Goal: Task Accomplishment & Management: Manage account settings

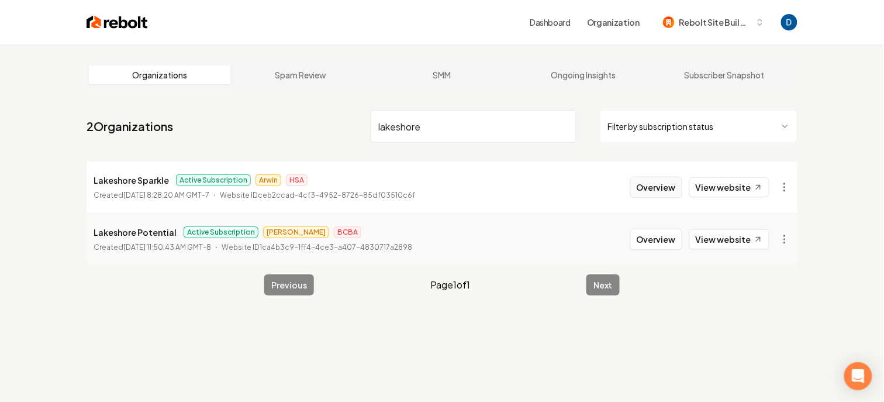
click at [667, 183] on button "Overview" at bounding box center [656, 187] width 52 height 21
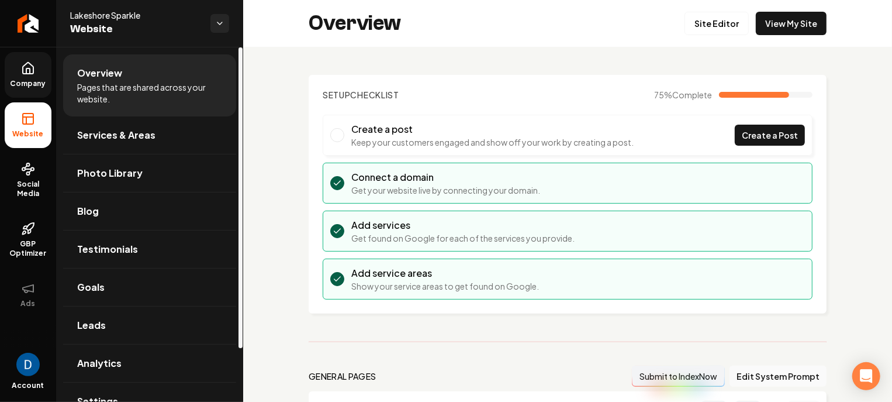
click at [38, 77] on link "Company" at bounding box center [28, 75] width 47 height 46
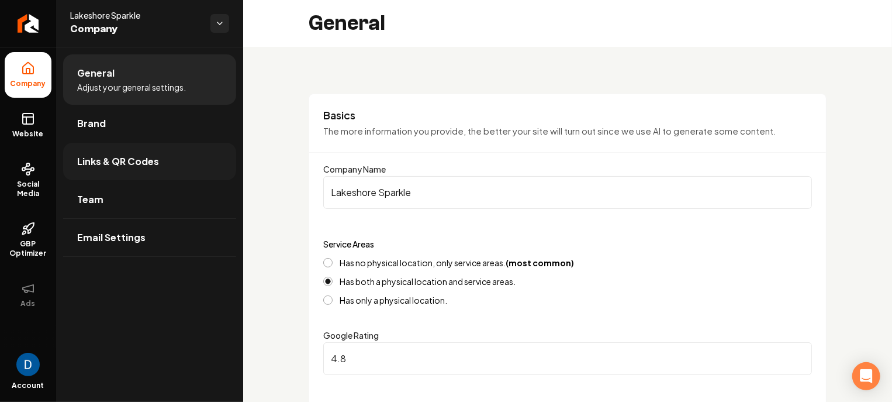
click at [157, 172] on link "Links & QR Codes" at bounding box center [149, 161] width 173 height 37
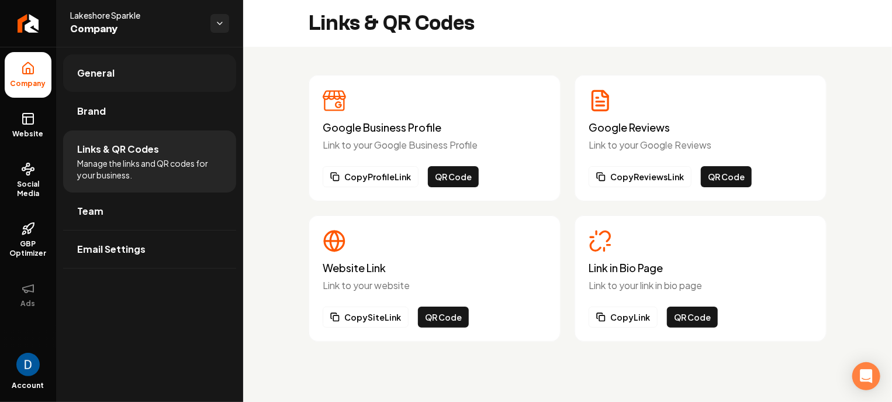
click at [105, 80] on span "General" at bounding box center [95, 73] width 37 height 14
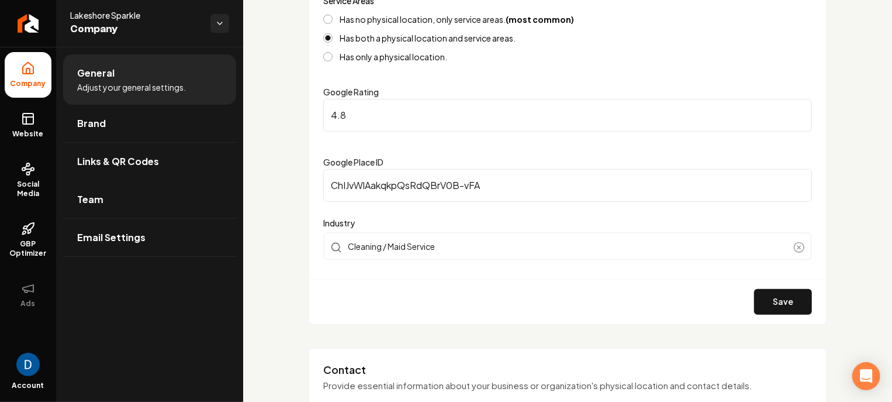
scroll to position [246, 0]
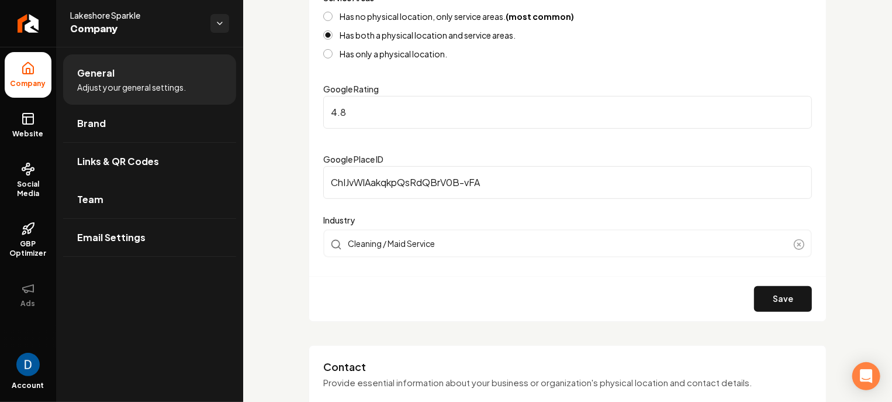
click at [116, 18] on span "Lakeshore Sparkle" at bounding box center [135, 15] width 131 height 12
copy span "Lakeshore Sparkle"
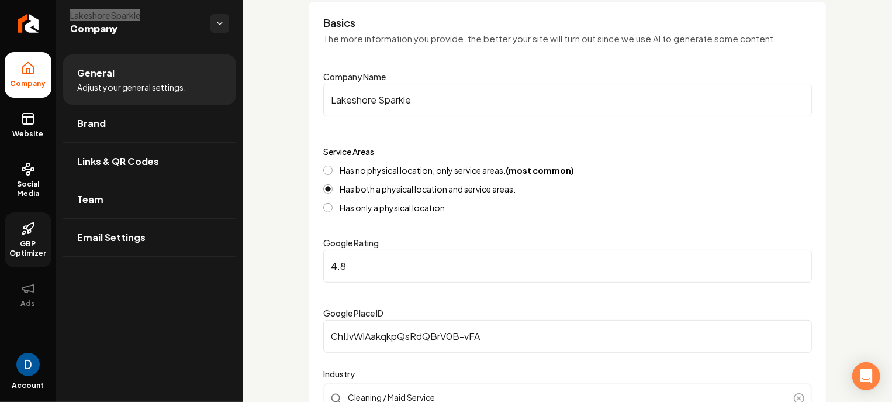
scroll to position [0, 0]
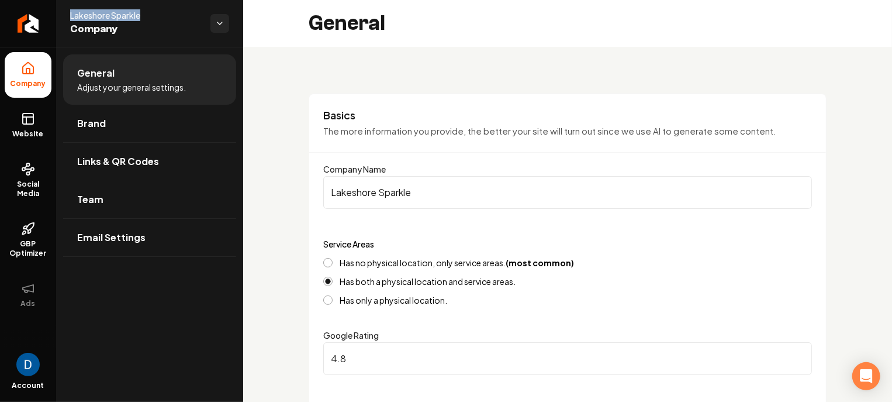
click at [130, 26] on span "Company" at bounding box center [135, 29] width 131 height 16
click at [130, 14] on span "Lakeshore Sparkle" at bounding box center [135, 15] width 131 height 12
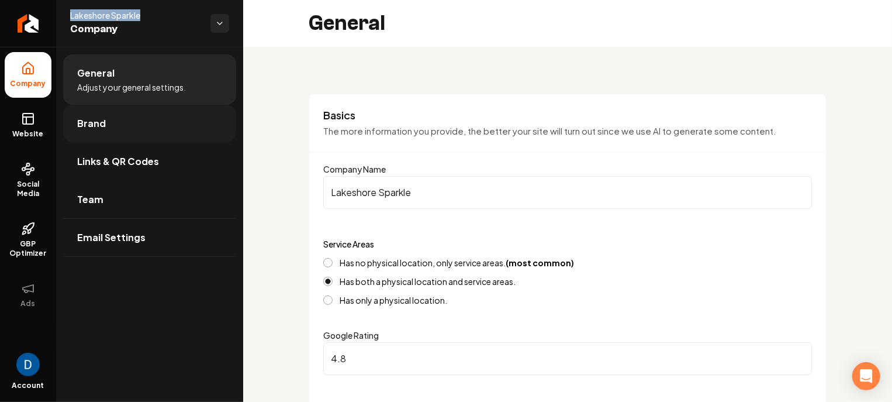
copy span "Lakeshore Sparkle"
click at [31, 126] on link "Website" at bounding box center [28, 125] width 47 height 46
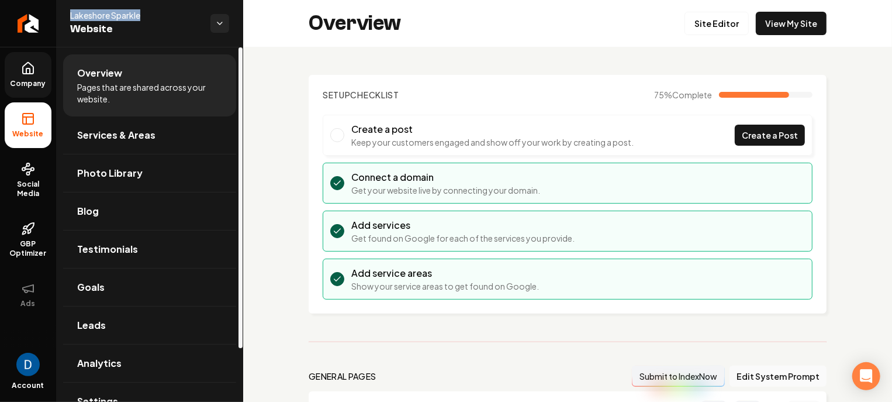
click at [172, 115] on li "Overview Pages that are shared across your website." at bounding box center [149, 85] width 173 height 62
click at [164, 129] on link "Services & Areas" at bounding box center [149, 134] width 173 height 37
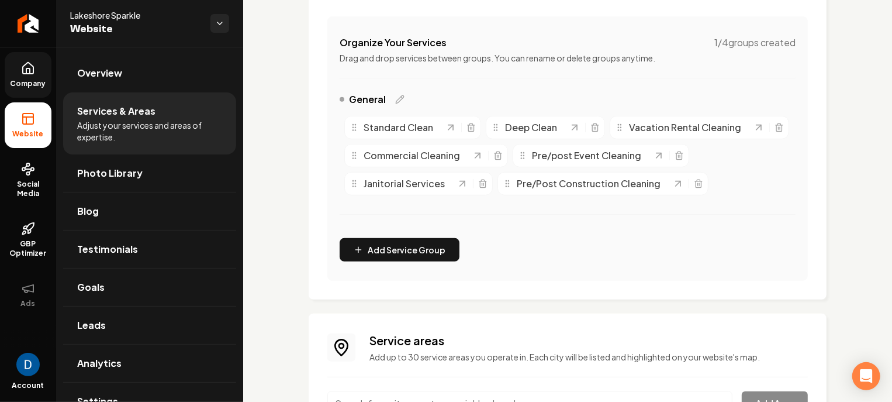
scroll to position [391, 0]
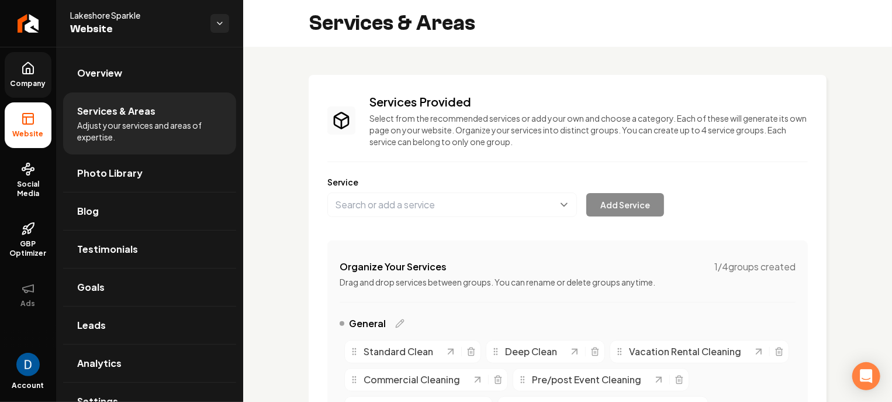
click at [15, 66] on link "Company" at bounding box center [28, 75] width 47 height 46
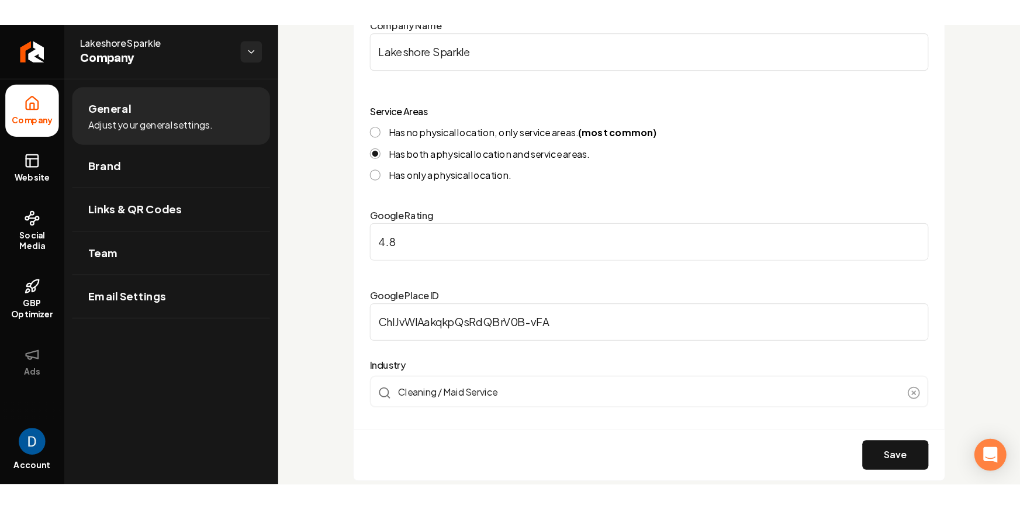
scroll to position [169, 0]
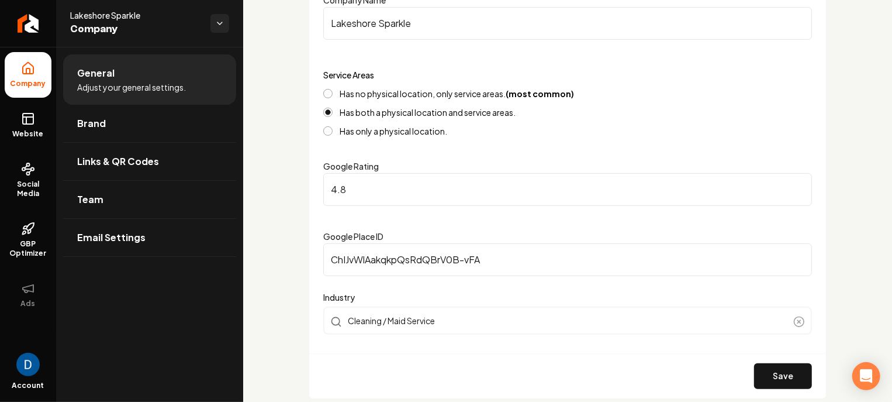
click at [367, 238] on label "Google Place ID" at bounding box center [353, 236] width 60 height 11
click at [367, 243] on input "ChIJvWlAakqkpQsRdQBrV0B-vFA" at bounding box center [567, 259] width 489 height 33
click at [367, 238] on label "Google Place ID" at bounding box center [353, 236] width 60 height 11
click at [367, 243] on input "ChIJvWlAakqkpQsRdQBrV0B-vFA" at bounding box center [567, 259] width 489 height 33
click at [367, 238] on label "Google Place ID" at bounding box center [353, 236] width 60 height 11
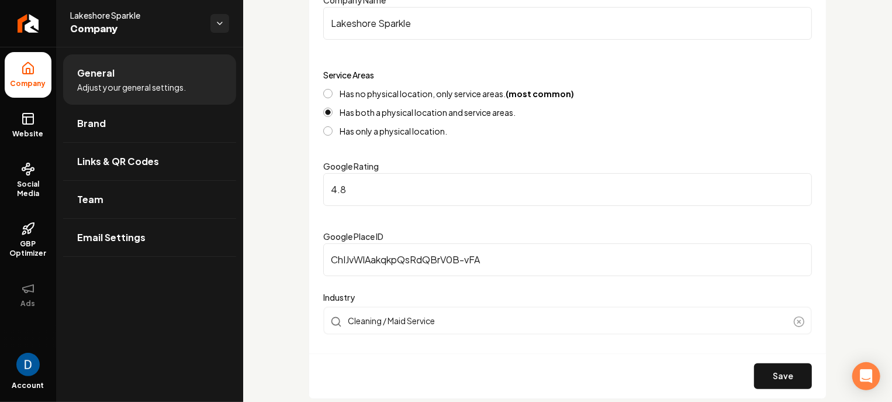
click at [367, 243] on input "ChIJvWlAakqkpQsRdQBrV0B-vFA" at bounding box center [567, 259] width 489 height 33
click at [368, 237] on label "Google Place ID" at bounding box center [353, 236] width 60 height 11
click at [368, 243] on input "ChIJvWlAakqkpQsRdQBrV0B-vFA" at bounding box center [567, 259] width 489 height 33
click at [368, 237] on label "Google Place ID" at bounding box center [353, 236] width 60 height 11
click at [368, 243] on input "ChIJvWlAakqkpQsRdQBrV0B-vFA" at bounding box center [567, 259] width 489 height 33
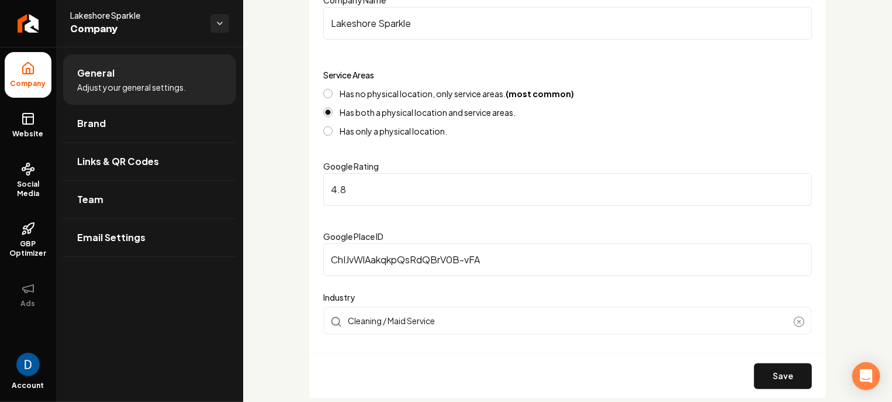
click at [368, 237] on label "Google Place ID" at bounding box center [353, 236] width 60 height 11
click at [368, 243] on input "ChIJvWlAakqkpQsRdQBrV0B-vFA" at bounding box center [567, 259] width 489 height 33
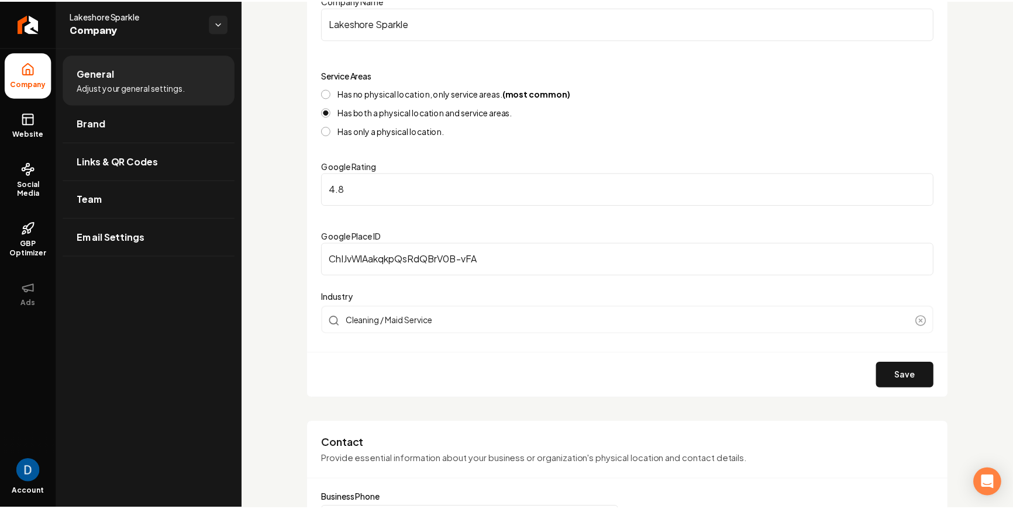
scroll to position [0, 0]
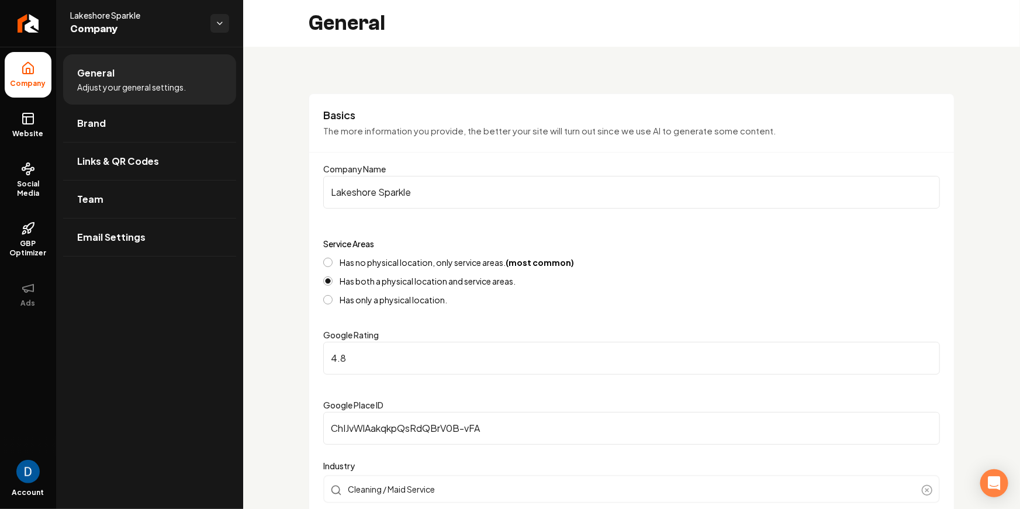
click at [43, 67] on li "Company" at bounding box center [28, 75] width 47 height 46
click at [44, 71] on li "Company" at bounding box center [28, 75] width 47 height 46
click at [36, 119] on link "Website" at bounding box center [28, 125] width 47 height 46
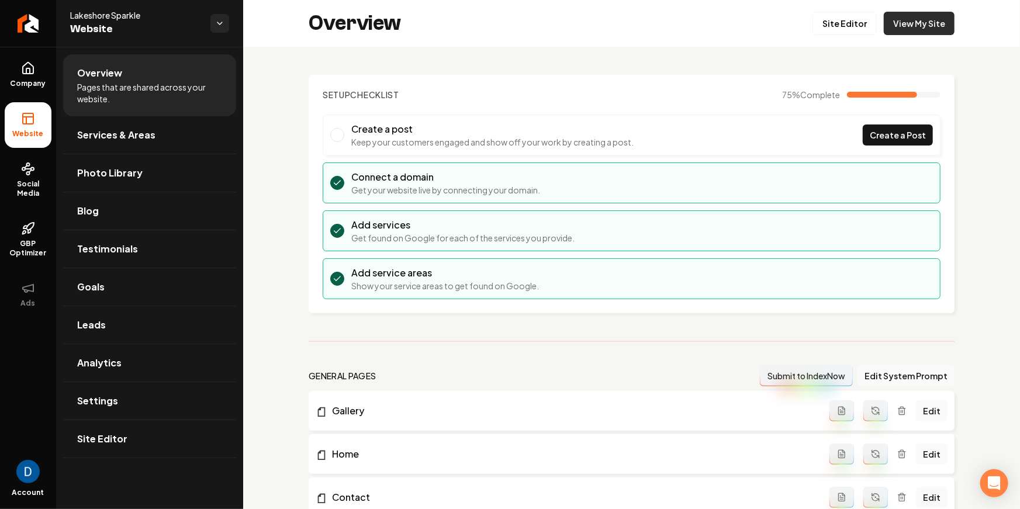
click at [892, 27] on link "View My Site" at bounding box center [919, 23] width 71 height 23
click at [46, 18] on link "Return to dashboard" at bounding box center [28, 23] width 56 height 47
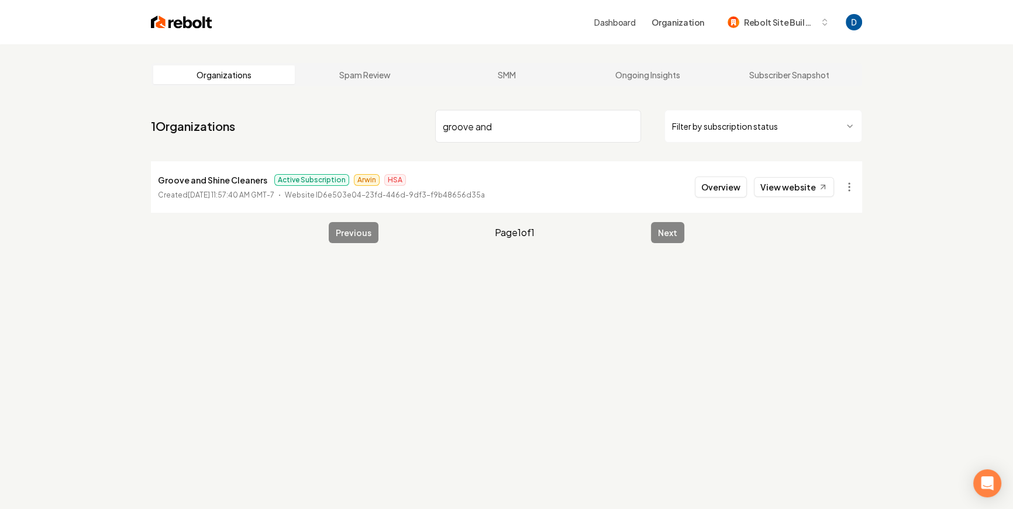
type input "groove and"
click at [825, 198] on li "Groove and Shine Cleaners Active Subscription Arwin HSA Created August 27, 2025…" at bounding box center [506, 186] width 711 height 51
click at [820, 194] on link "View website" at bounding box center [794, 187] width 80 height 20
click at [258, 175] on p "Groove and Shine Cleaners" at bounding box center [212, 180] width 109 height 14
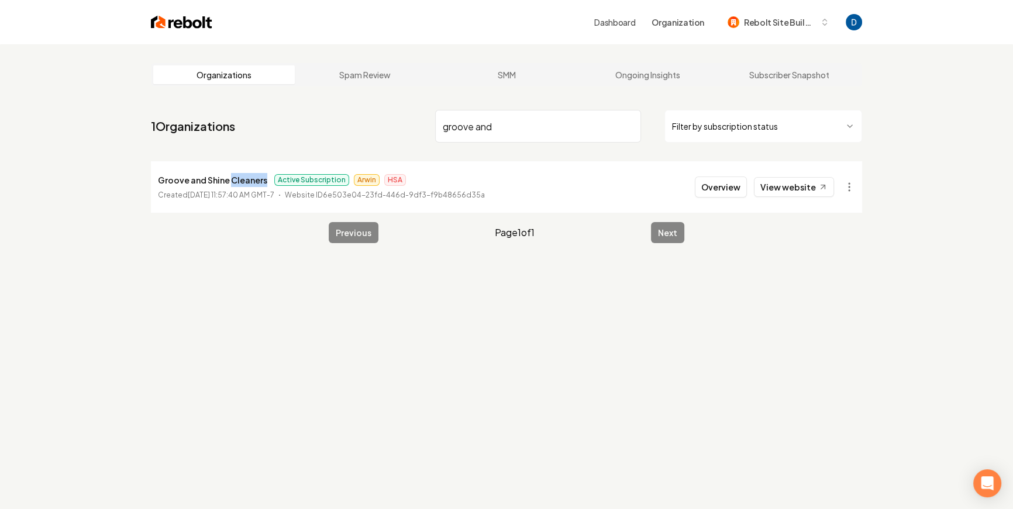
click at [258, 175] on p "Groove and Shine Cleaners" at bounding box center [212, 180] width 109 height 14
copy p "Groove and Shine Cleaners"
click at [233, 178] on p "Groove and Shine Cleaners" at bounding box center [212, 180] width 109 height 14
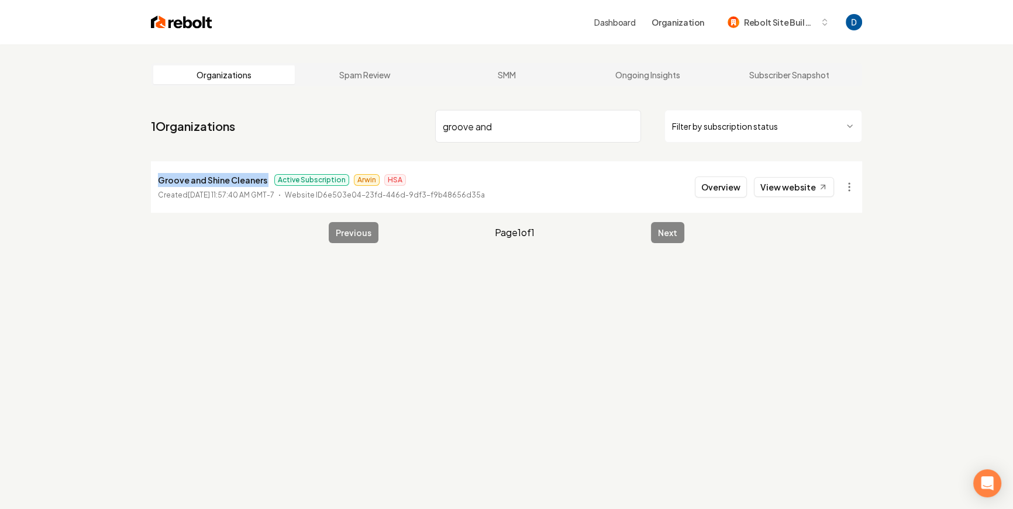
copy p "Groove and Shine Cleaners"
type input "all electric"
click at [213, 183] on p "All Electric Solutions" at bounding box center [200, 180] width 85 height 14
click at [213, 182] on p "All Electric Solutions" at bounding box center [200, 180] width 85 height 14
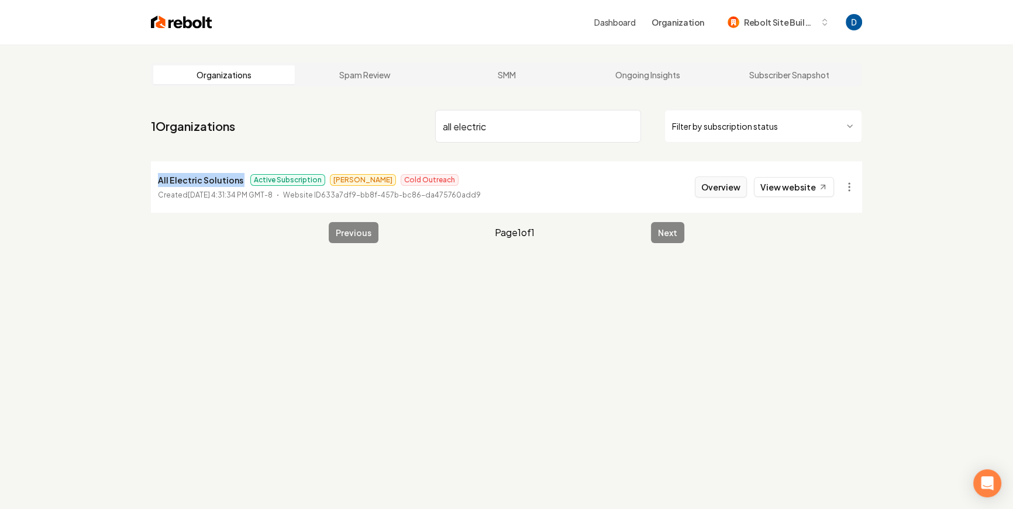
click at [715, 182] on button "Overview" at bounding box center [721, 187] width 52 height 21
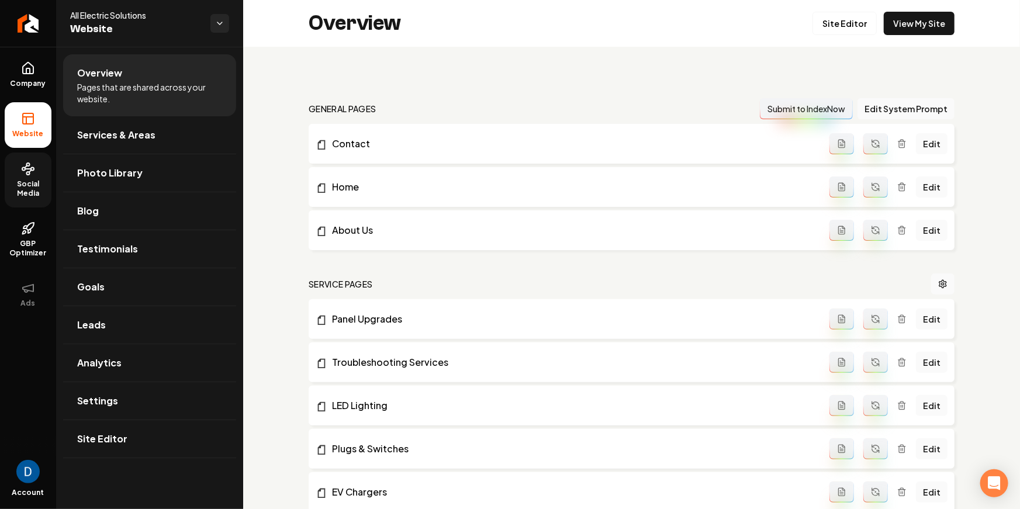
click at [42, 197] on span "Social Media" at bounding box center [28, 188] width 47 height 19
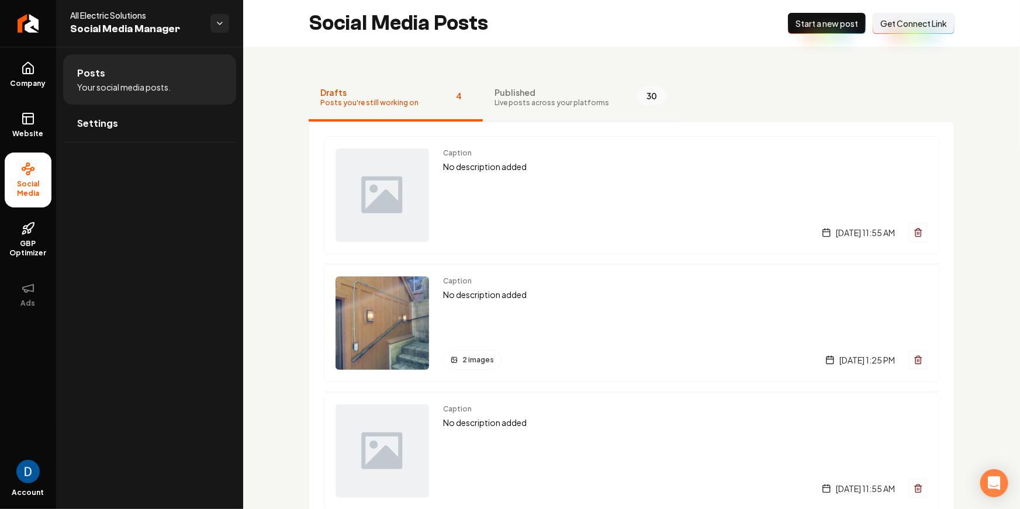
click at [510, 98] on span "Live posts across your platforms" at bounding box center [552, 102] width 115 height 9
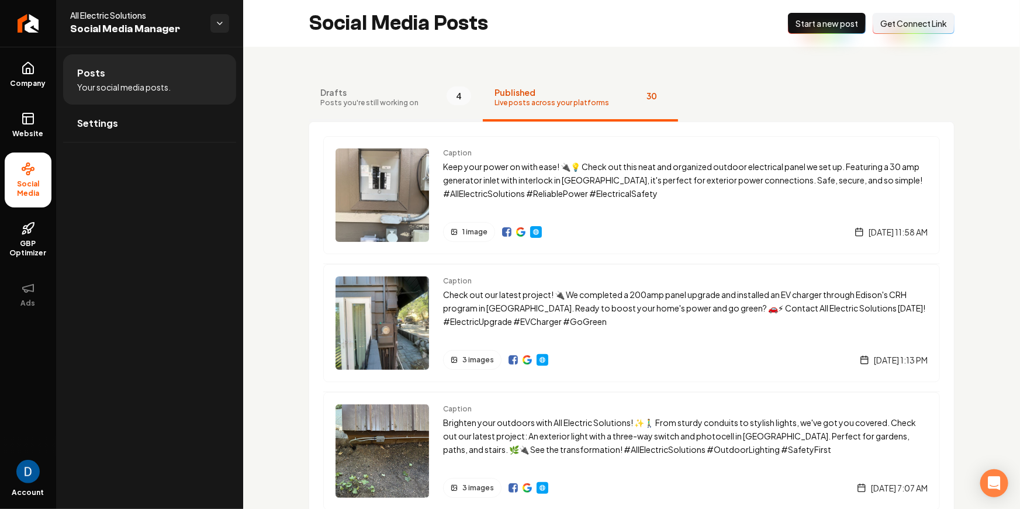
click at [426, 98] on button "Drafts Posts you're still working on 4" at bounding box center [396, 98] width 174 height 47
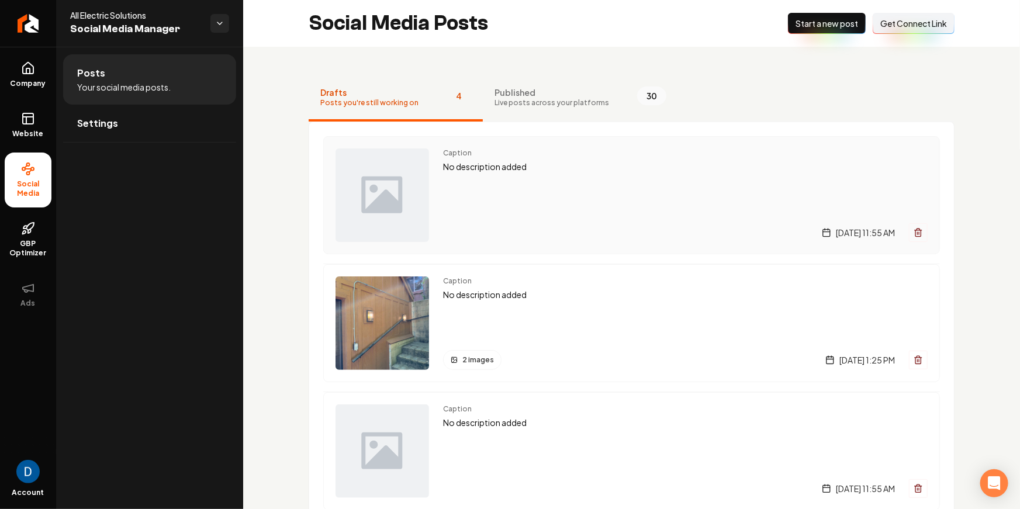
click at [524, 170] on p "No description added" at bounding box center [685, 166] width 485 height 13
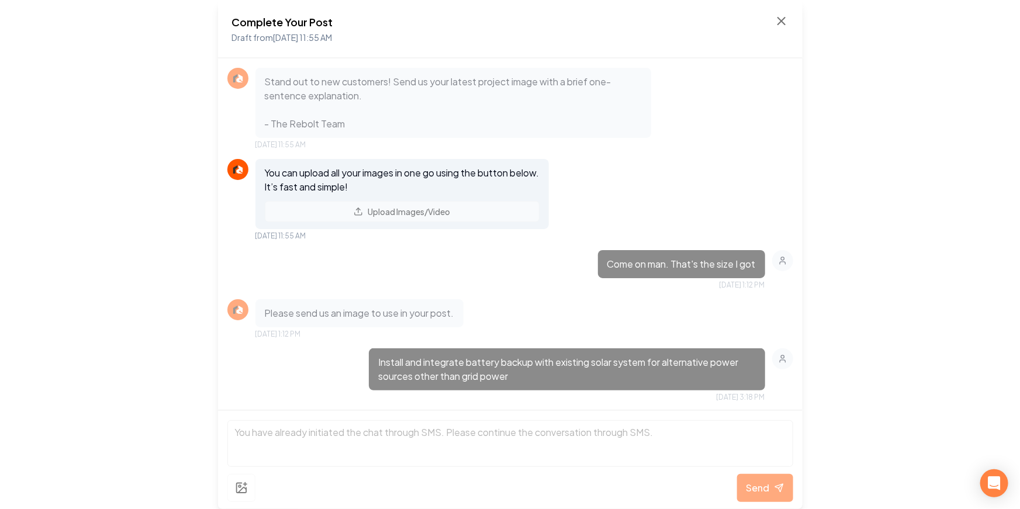
click at [799, 16] on div "Complete Your Post Draft from Sep 17, 2025 11:55 AM" at bounding box center [510, 29] width 585 height 58
click at [787, 19] on icon at bounding box center [782, 21] width 14 height 14
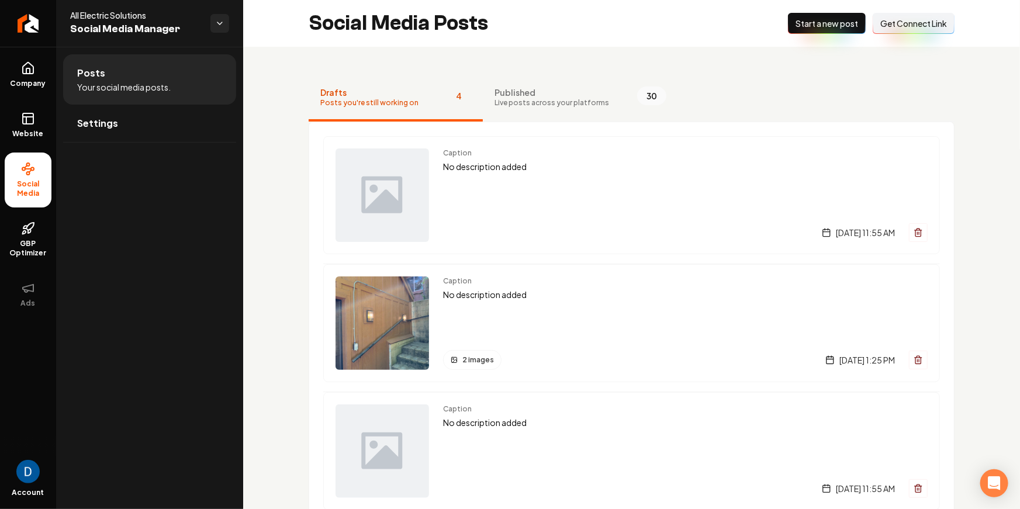
click at [931, 20] on span "Get Connect Link" at bounding box center [913, 24] width 67 height 12
click at [825, 25] on span "Start a new post" at bounding box center [827, 24] width 63 height 12
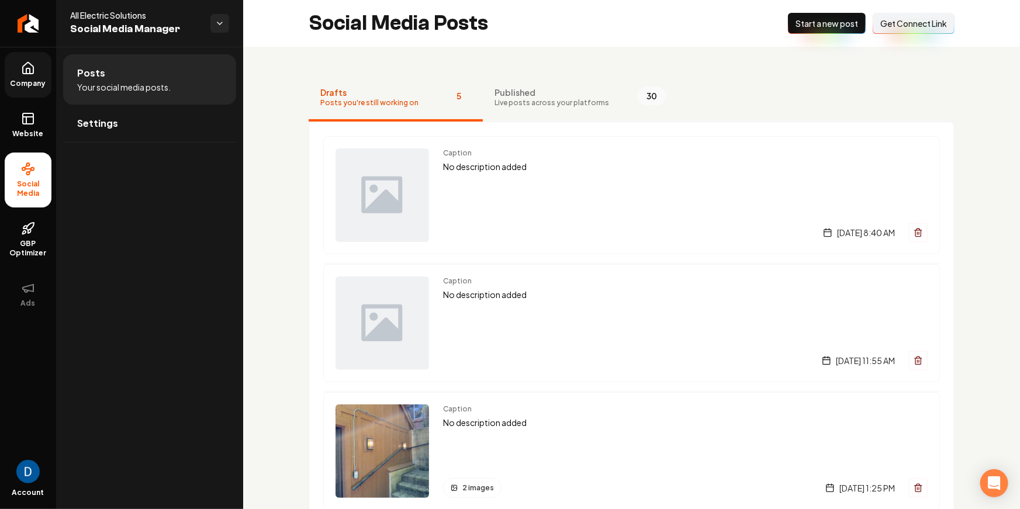
click at [13, 65] on link "Company" at bounding box center [28, 75] width 47 height 46
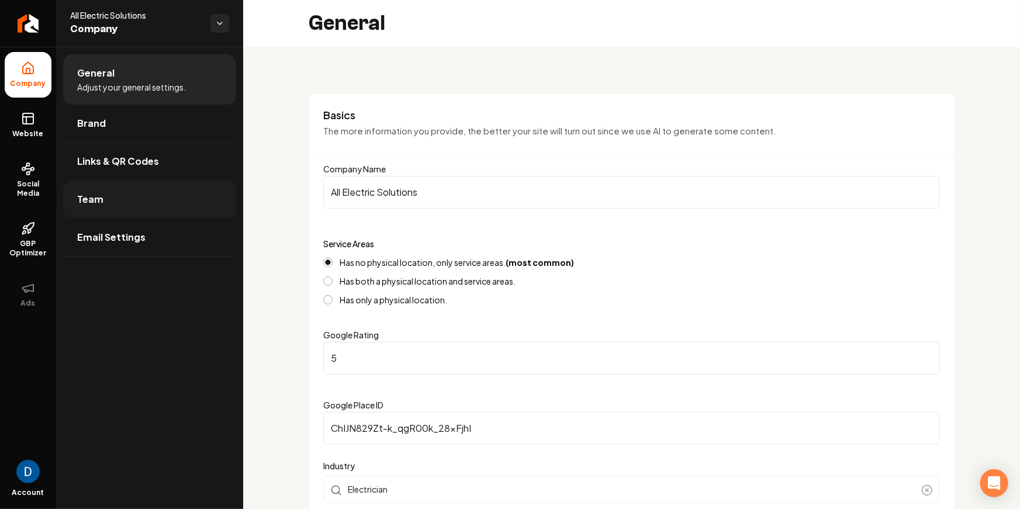
click at [103, 200] on link "Team" at bounding box center [149, 199] width 173 height 37
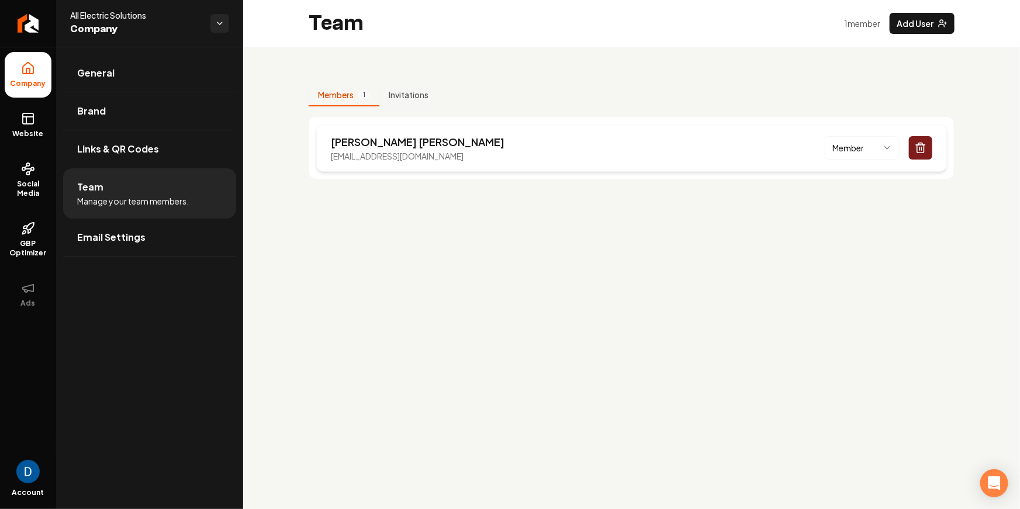
click at [350, 143] on p "Julia Shubin" at bounding box center [418, 142] width 174 height 16
copy p "Main content area"
click at [340, 142] on p "Julia Shubin" at bounding box center [418, 142] width 174 height 16
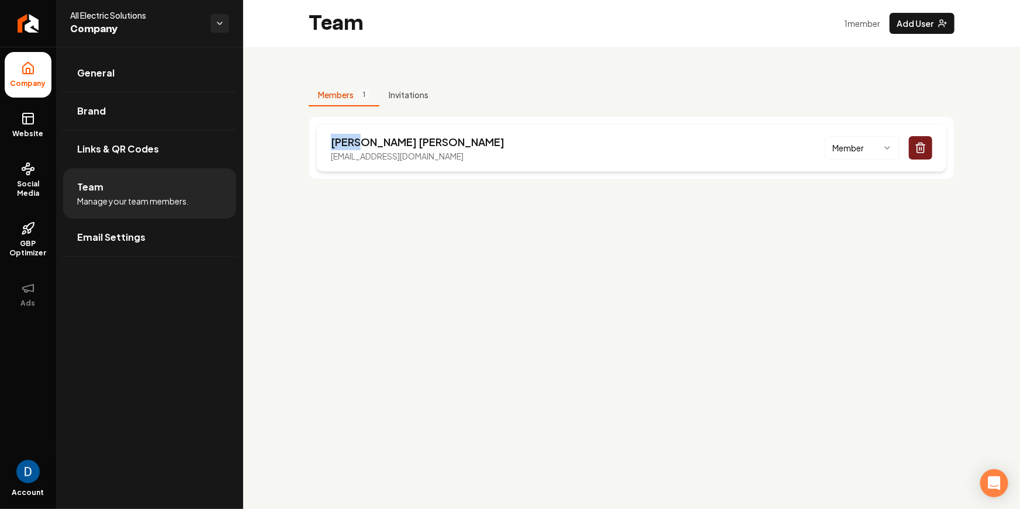
copy p "Julia"
click at [39, 25] on link "Return to dashboard" at bounding box center [28, 23] width 56 height 47
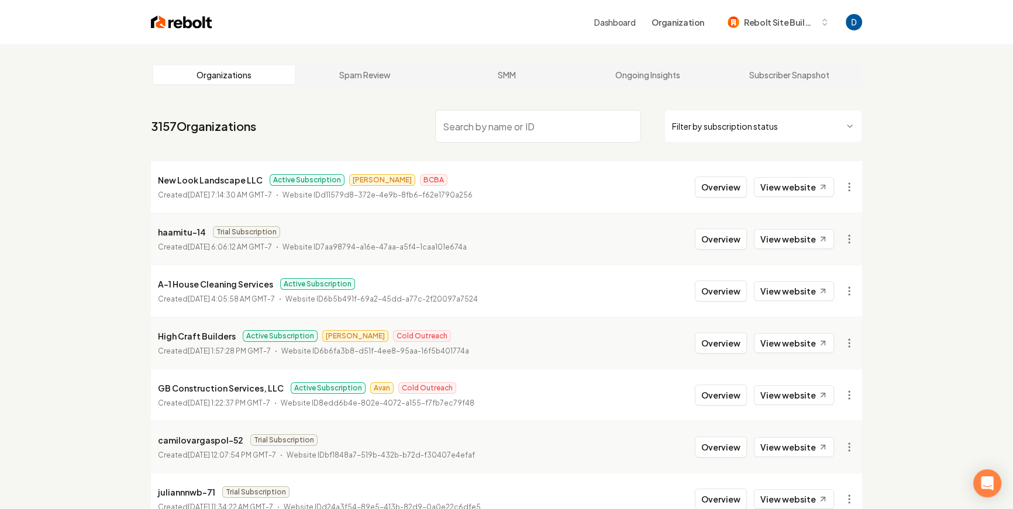
click at [493, 131] on input "search" at bounding box center [538, 126] width 206 height 33
paste input "Julia"
type input "Julia"
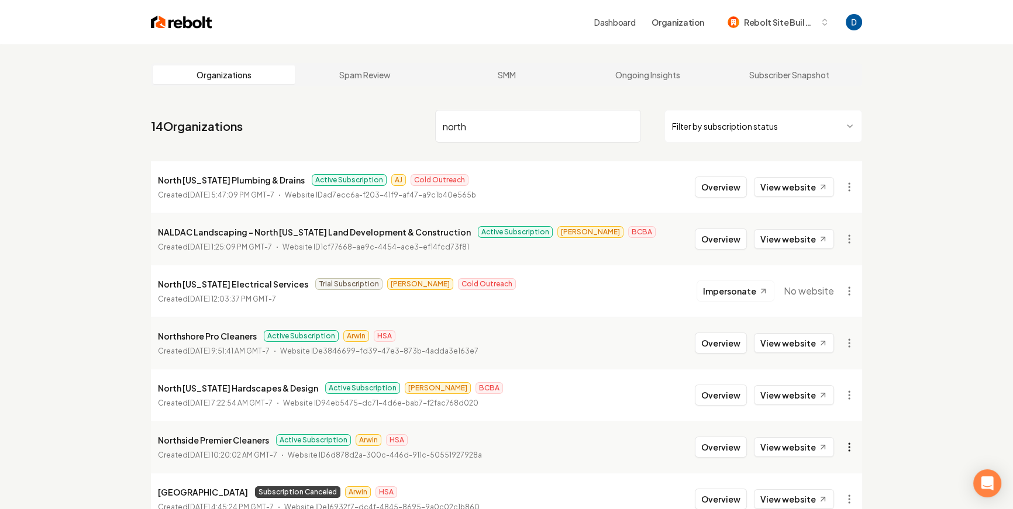
type input "north"
click at [848, 446] on html "Dashboard Organization Rebolt Site Builder Organizations Spam Review SMM Ongoin…" at bounding box center [506, 254] width 1013 height 509
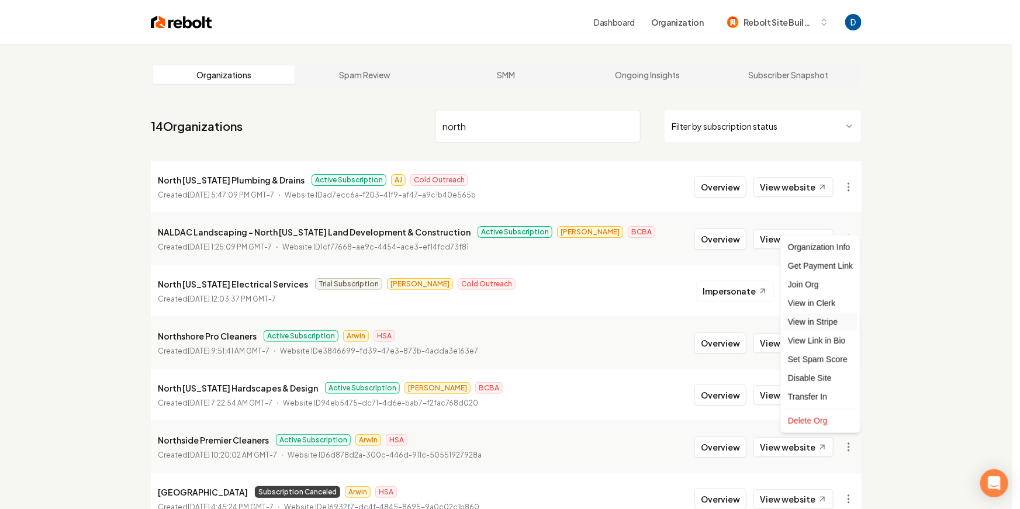
click at [813, 319] on link "View in Stripe" at bounding box center [820, 322] width 74 height 19
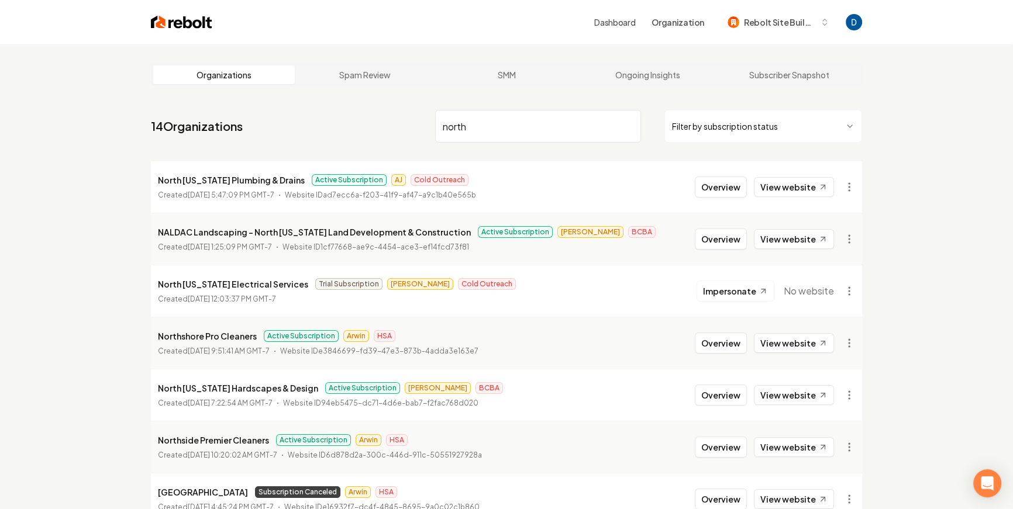
click at [247, 442] on p "Northside Premier Cleaners" at bounding box center [213, 440] width 111 height 14
copy p "Northside Premier Cleaners"
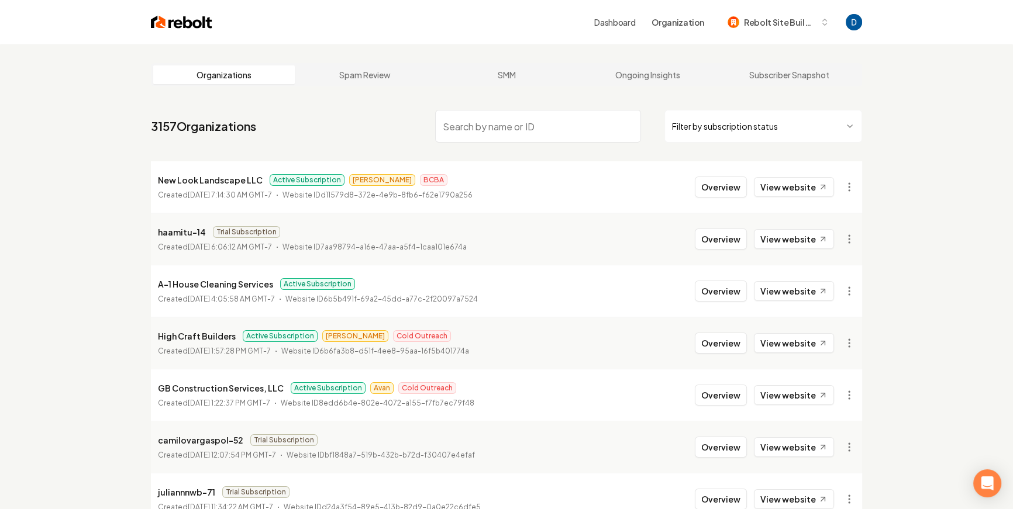
paste input "Tru Green Roofing and Restoration"
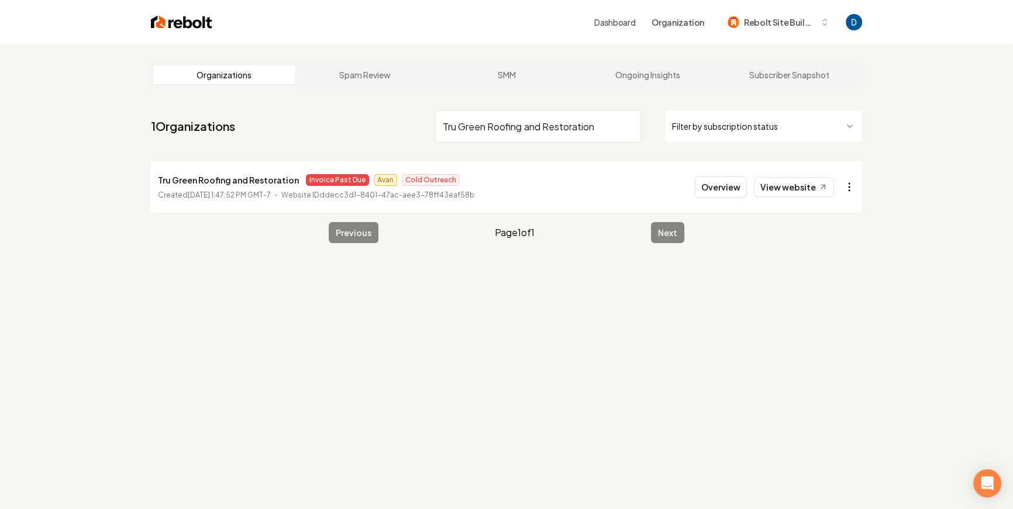
click at [850, 189] on html "Dashboard Organization Rebolt Site Builder Organizations Spam Review SMM Ongoin…" at bounding box center [506, 254] width 1013 height 509
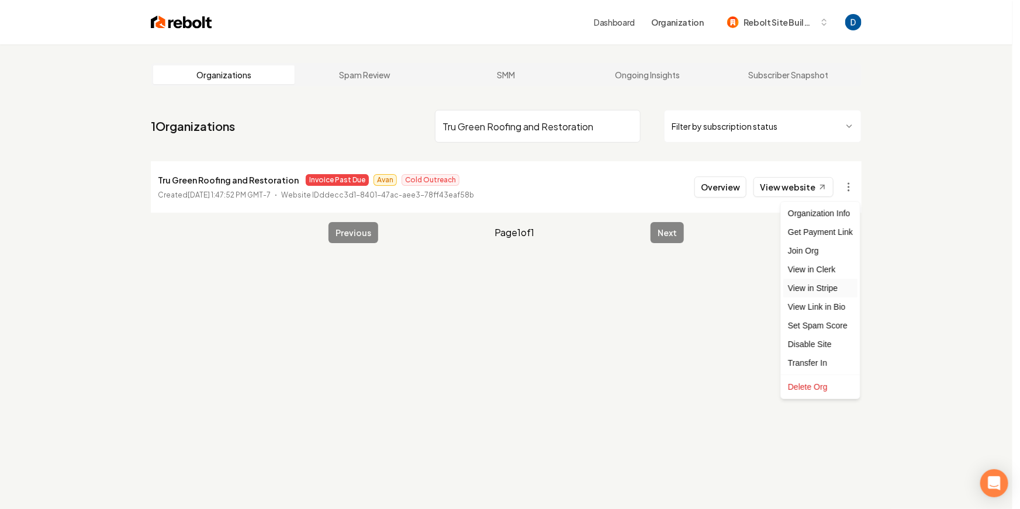
click at [814, 285] on link "View in Stripe" at bounding box center [820, 288] width 74 height 19
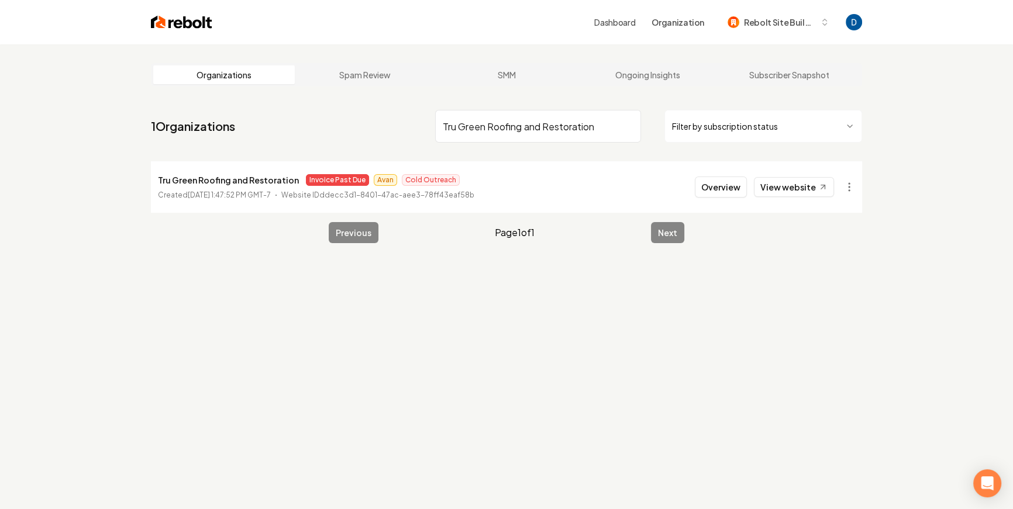
click at [531, 124] on input "Tru Green Roofing and Restoration" at bounding box center [538, 126] width 206 height 33
paste input "infinity paitning"
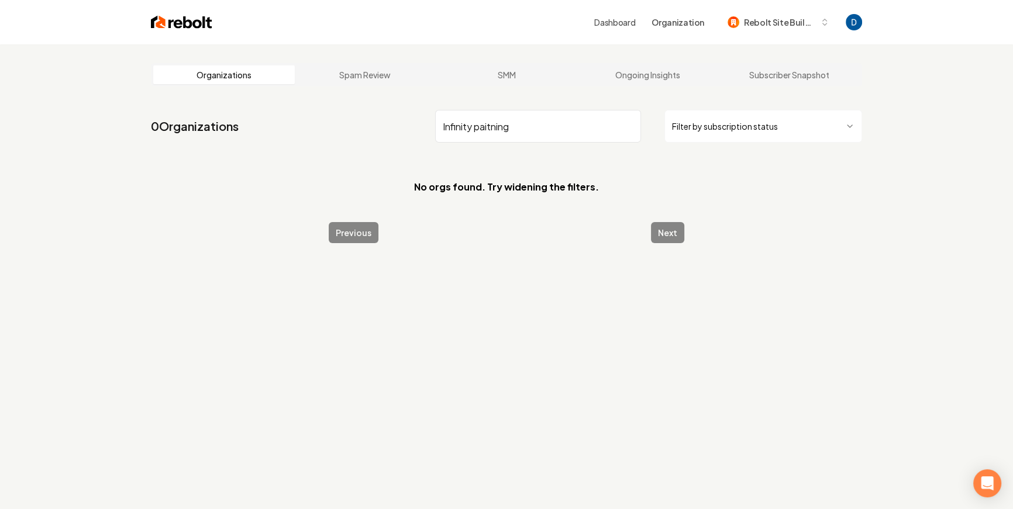
click at [534, 122] on input "Infinity paitning" at bounding box center [538, 126] width 206 height 33
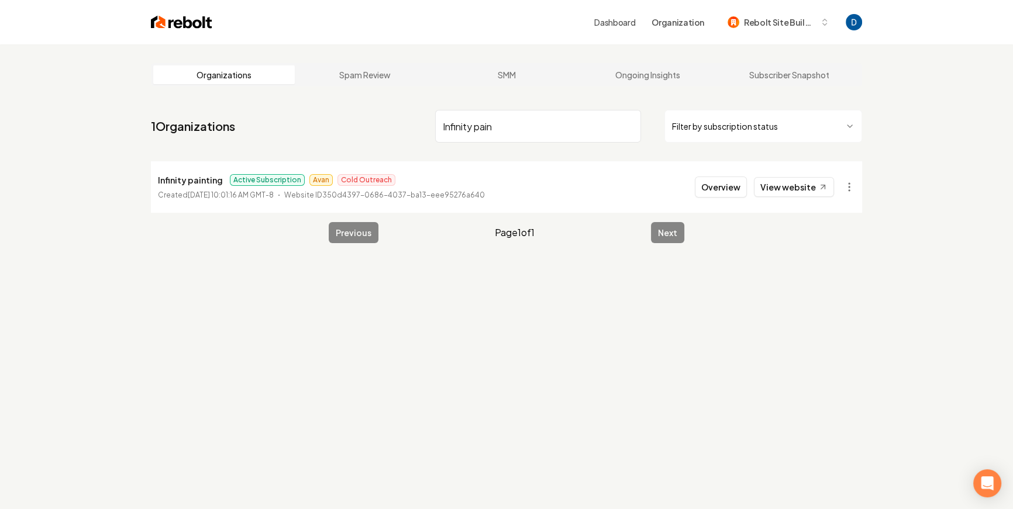
click at [211, 183] on p "Infinity painting" at bounding box center [190, 180] width 65 height 14
copy p "Infinity painting"
click at [558, 119] on input "Infinity pain" at bounding box center [538, 126] width 206 height 33
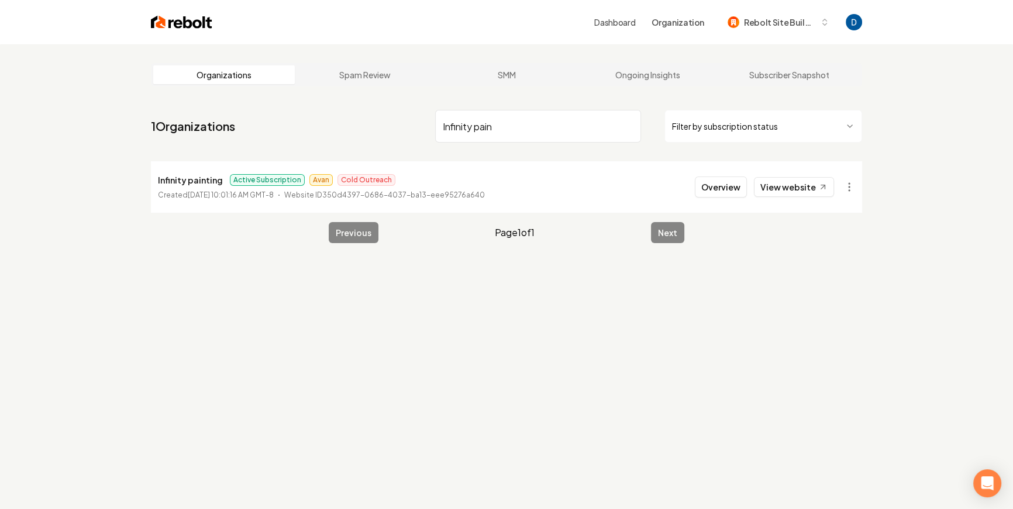
click at [558, 119] on input "Infinity pain" at bounding box center [538, 126] width 206 height 33
paste input "Higher Level Roofing"
type input "Higher Level Roofing"
click at [795, 194] on link "View website" at bounding box center [794, 187] width 80 height 20
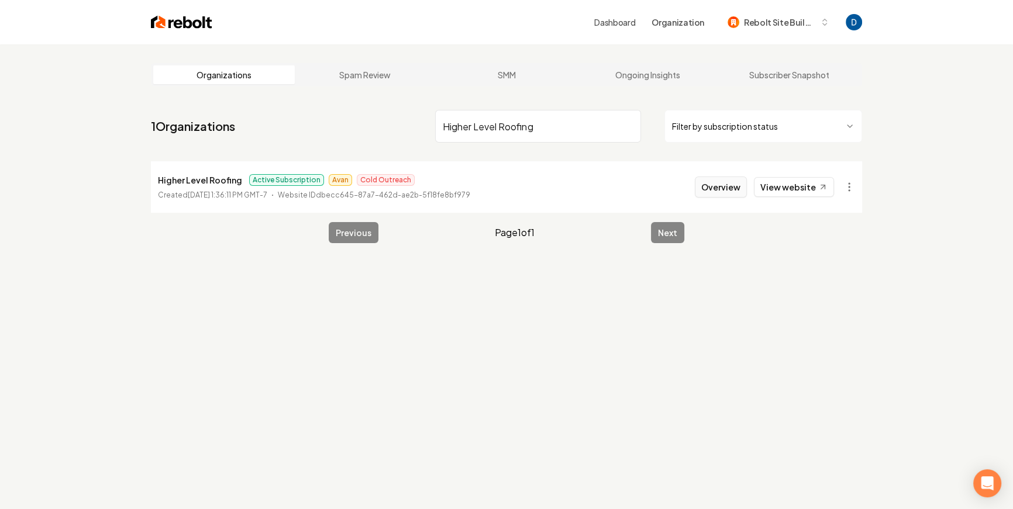
click at [710, 188] on button "Overview" at bounding box center [721, 187] width 52 height 21
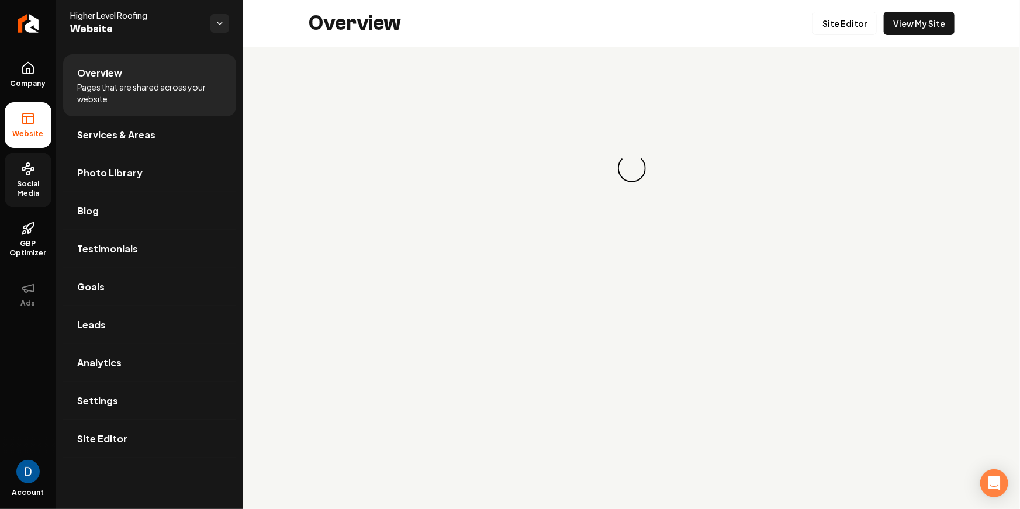
click at [40, 189] on span "Social Media" at bounding box center [28, 188] width 47 height 19
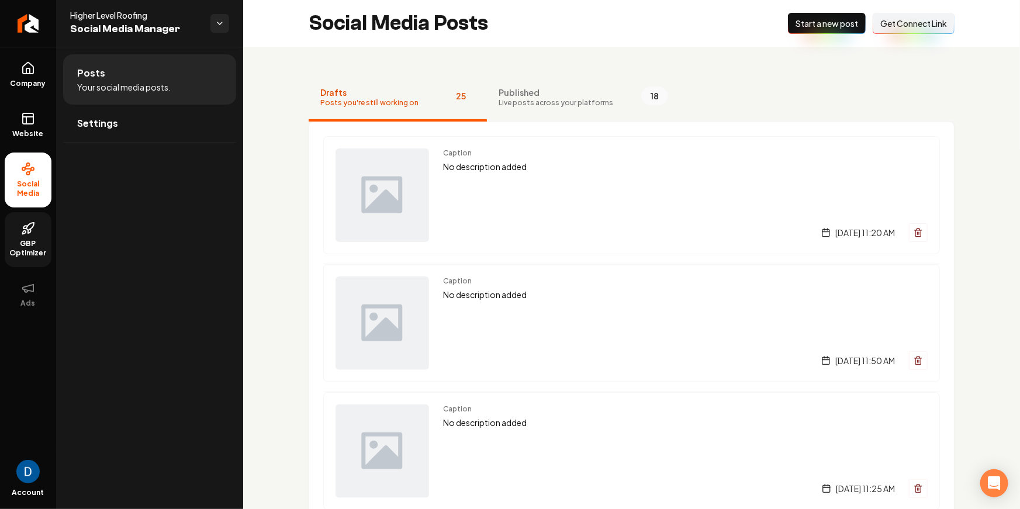
click at [44, 257] on span "GBP Optimizer" at bounding box center [28, 248] width 47 height 19
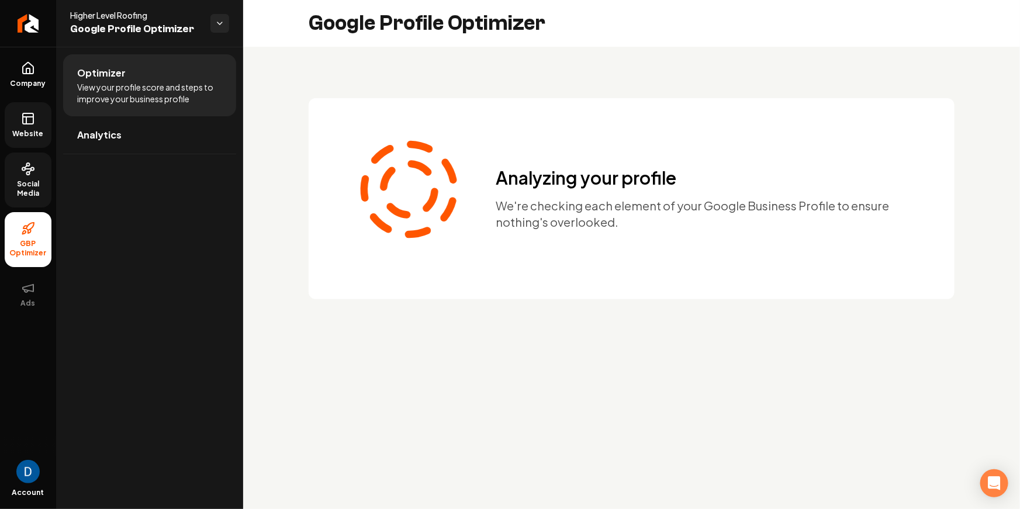
click at [32, 119] on icon at bounding box center [28, 119] width 14 height 14
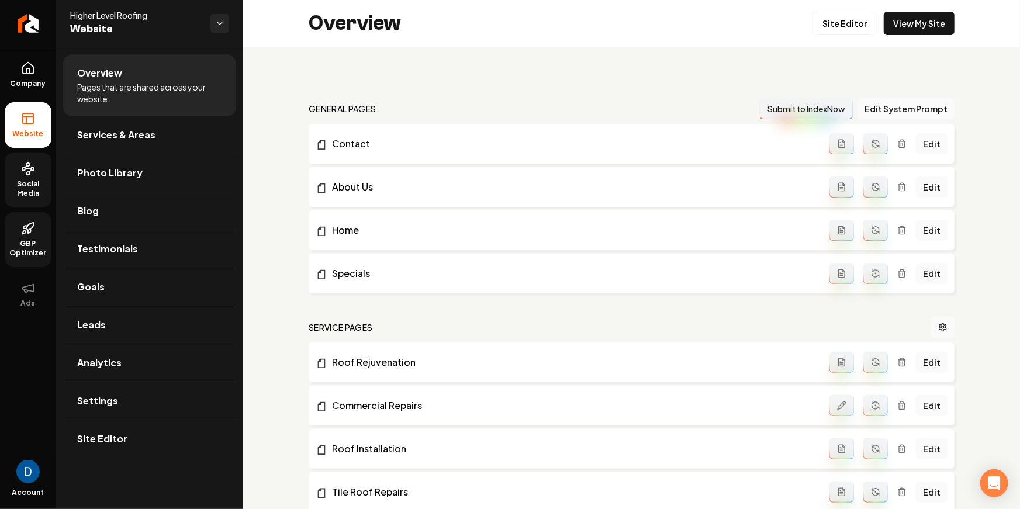
click at [139, 13] on span "Higher Level Roofing" at bounding box center [135, 15] width 131 height 12
copy span "Higher Level Roofing"
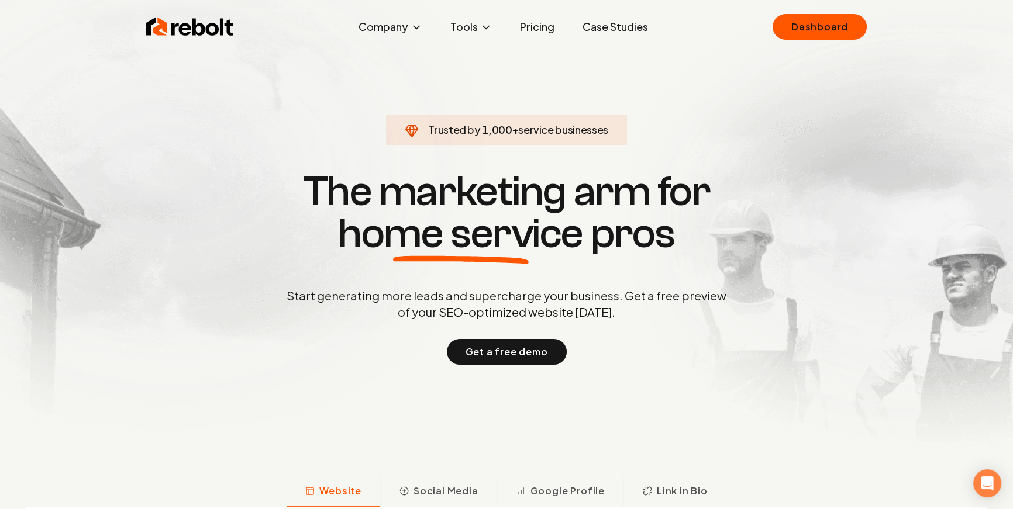
click at [563, 270] on div "Trusted by 1,000 + service businesses The marketing arm for home service pros S…" at bounding box center [506, 266] width 580 height 196
click at [538, 61] on section "Trusted by 1,000 + service businesses The marketing arm for home service pros S…" at bounding box center [506, 266] width 580 height 458
click at [554, 32] on link "Pricing" at bounding box center [536, 26] width 53 height 23
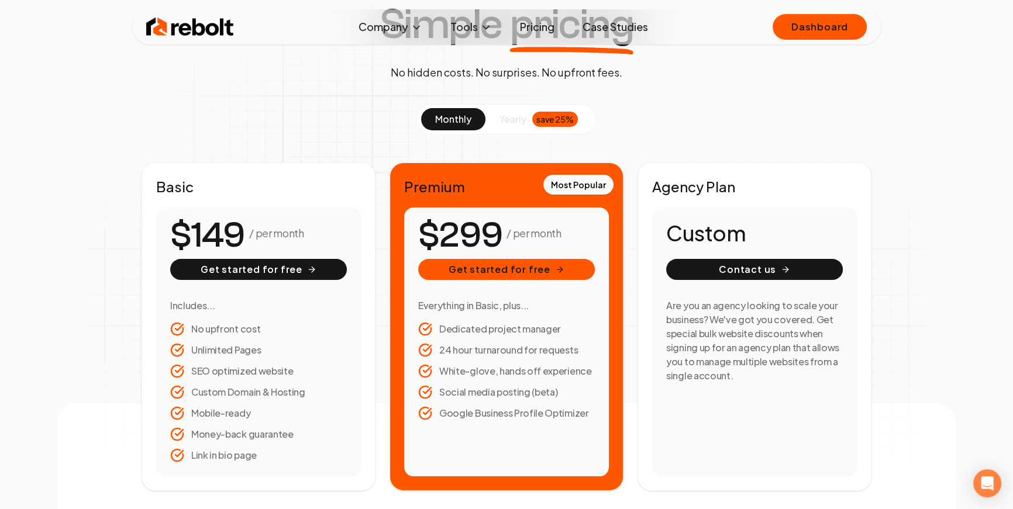
scroll to position [94, 0]
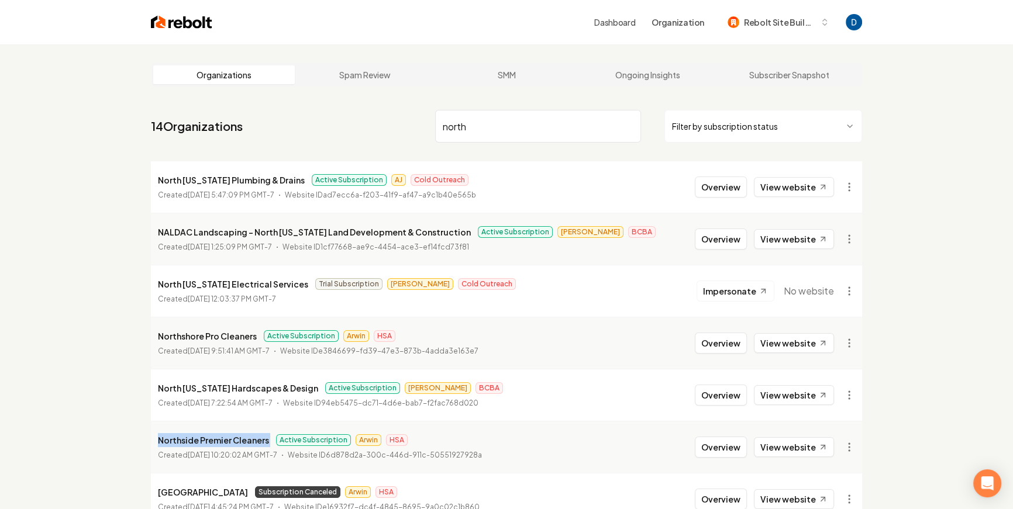
click at [217, 443] on p "Northside Premier Cleaners" at bounding box center [213, 440] width 111 height 14
click at [489, 113] on input "north" at bounding box center [538, 126] width 206 height 33
click at [488, 117] on input "north" at bounding box center [538, 126] width 206 height 33
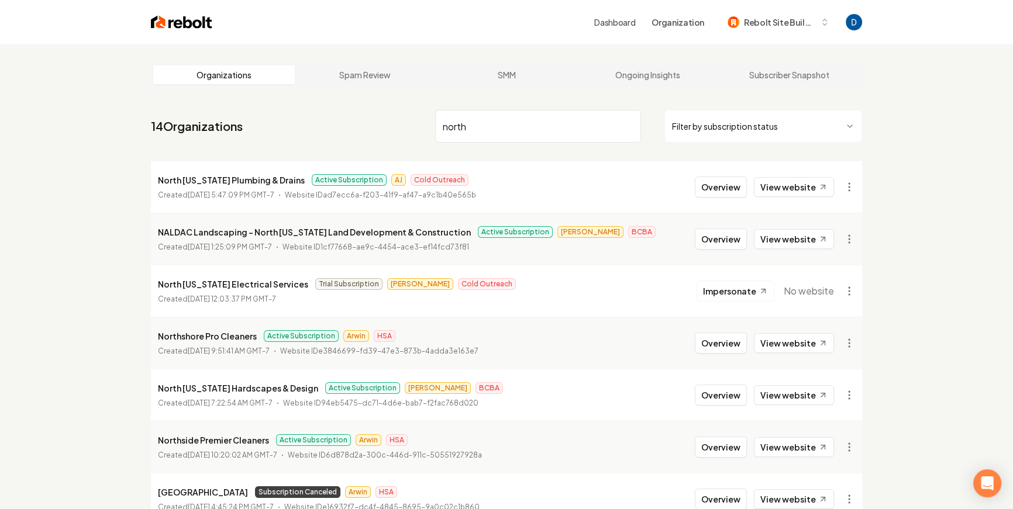
click at [488, 117] on input "north" at bounding box center [538, 126] width 206 height 33
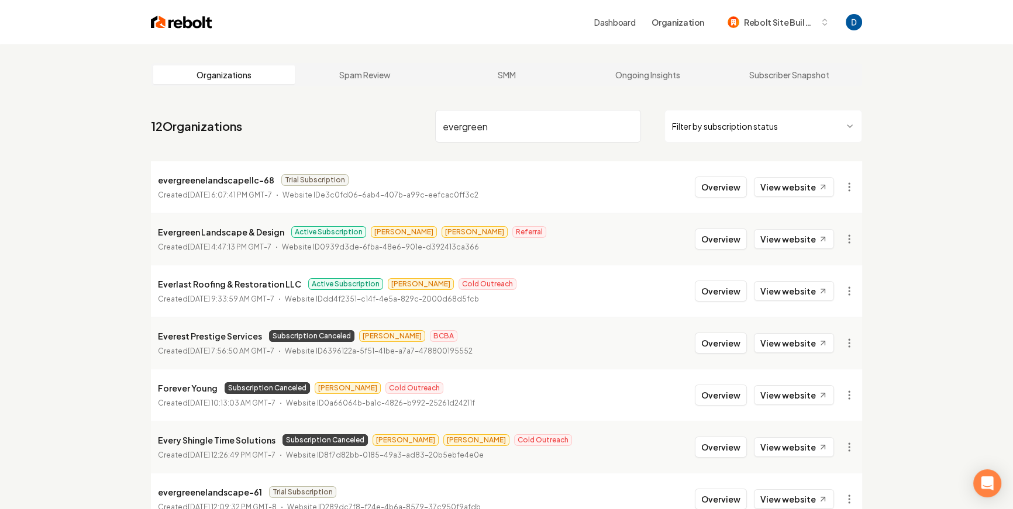
type input "evergreen"
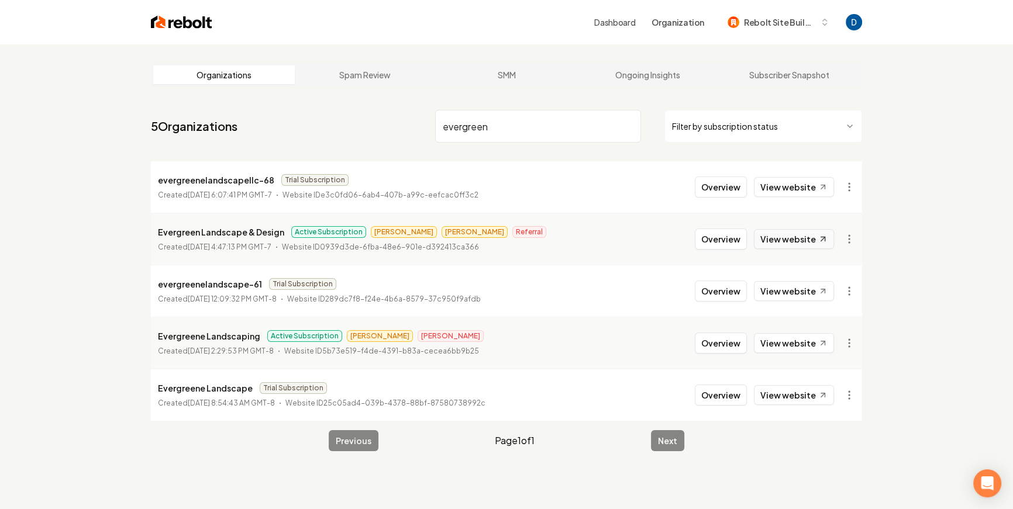
click at [800, 237] on link "View website" at bounding box center [794, 239] width 80 height 20
click at [716, 344] on button "Overview" at bounding box center [721, 343] width 52 height 21
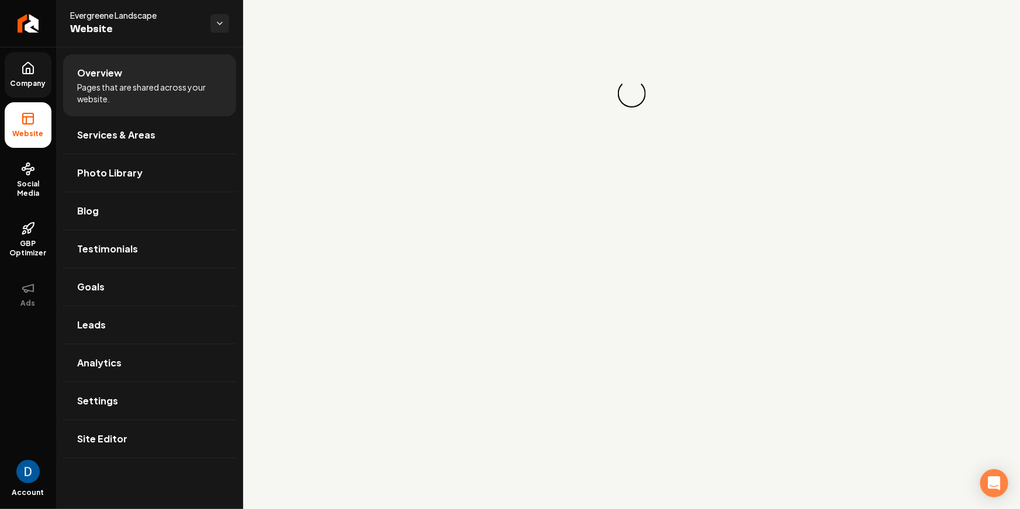
click at [30, 80] on span "Company" at bounding box center [28, 83] width 45 height 9
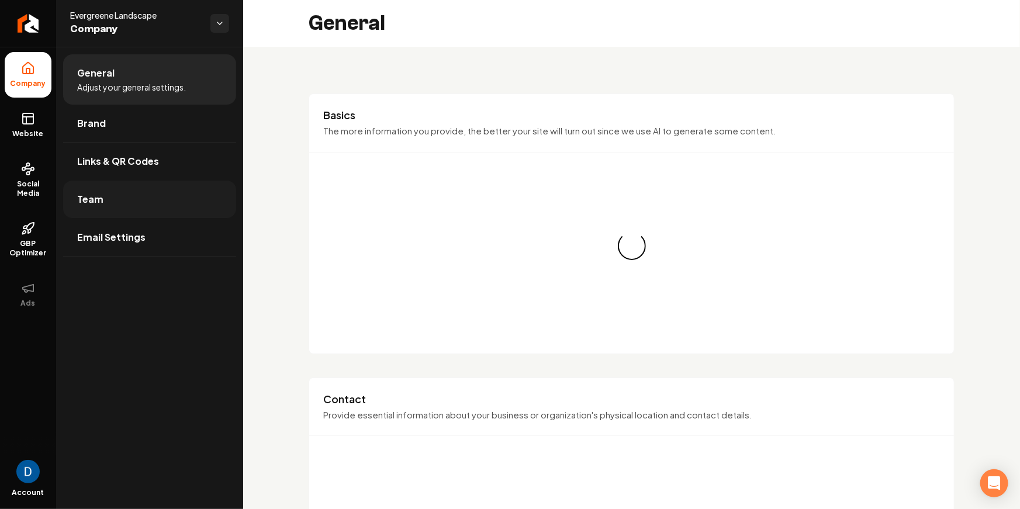
click at [178, 210] on link "Team" at bounding box center [149, 199] width 173 height 37
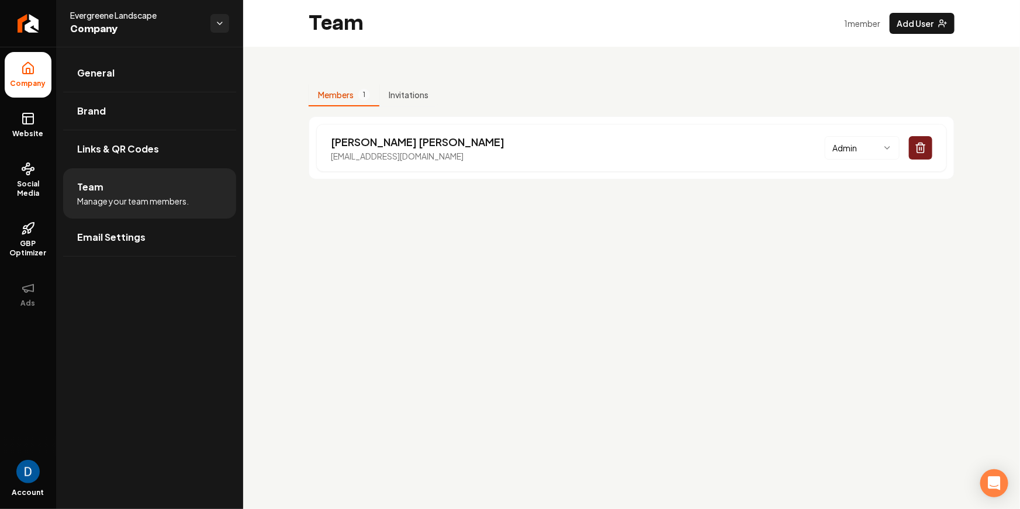
click at [96, 12] on span "Evergreene Landscape" at bounding box center [135, 15] width 131 height 12
copy span "Evergreene Landscape"
click at [30, 132] on span "Website" at bounding box center [28, 133] width 40 height 9
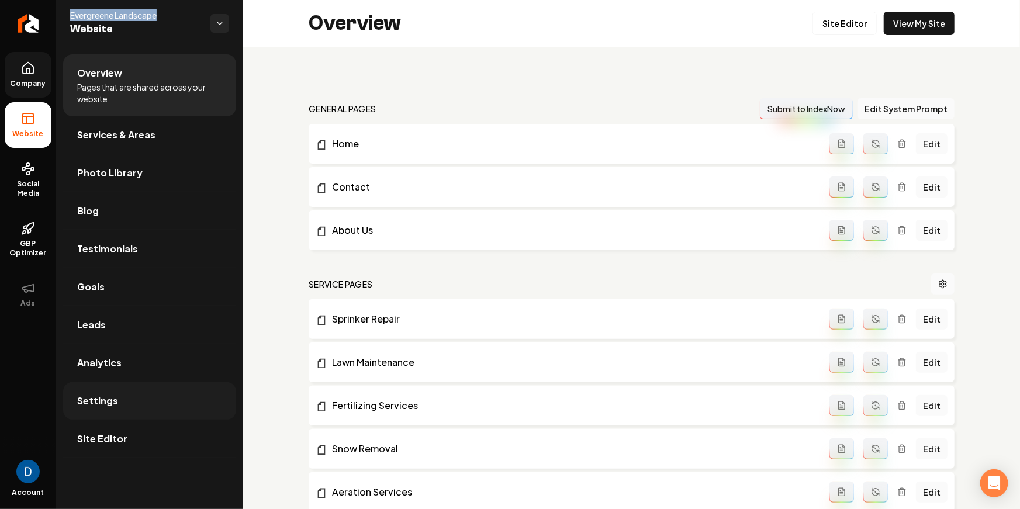
click at [109, 419] on link "Settings" at bounding box center [149, 400] width 173 height 37
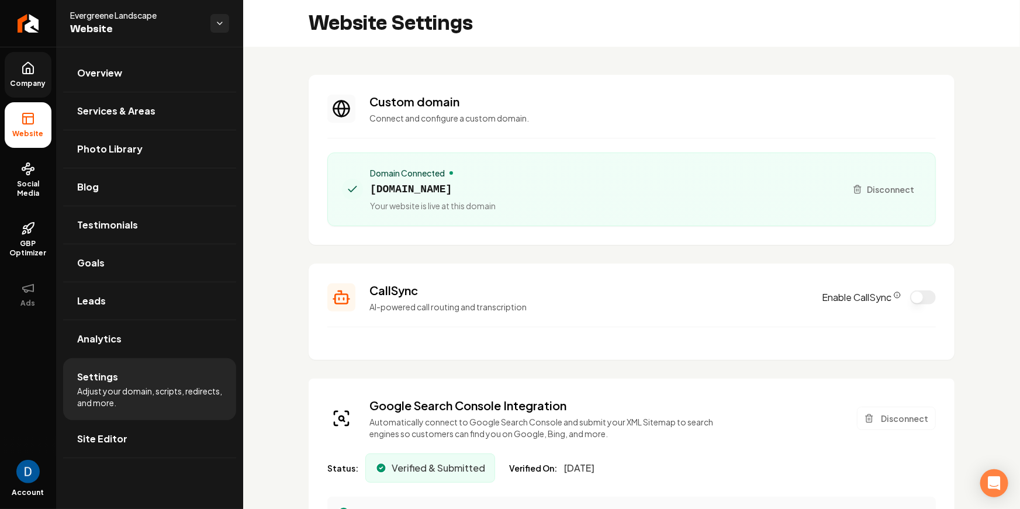
click at [420, 186] on span "[DOMAIN_NAME]" at bounding box center [433, 189] width 126 height 16
copy span "[DOMAIN_NAME]"
click at [16, 7] on link "Return to dashboard" at bounding box center [28, 23] width 56 height 47
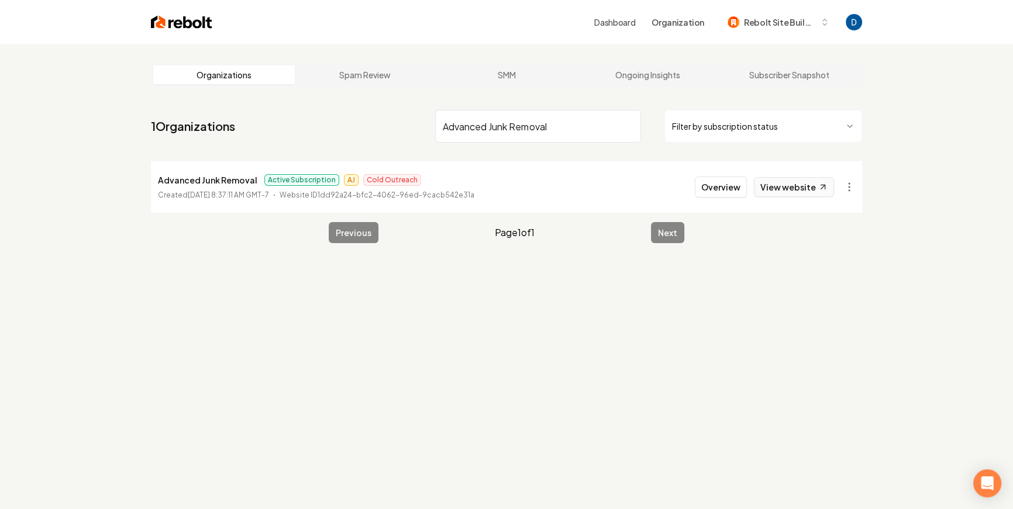
type input "Advanced Junk Removal"
click at [803, 187] on link "View website" at bounding box center [794, 187] width 80 height 20
click at [747, 196] on button "Overview" at bounding box center [721, 187] width 52 height 21
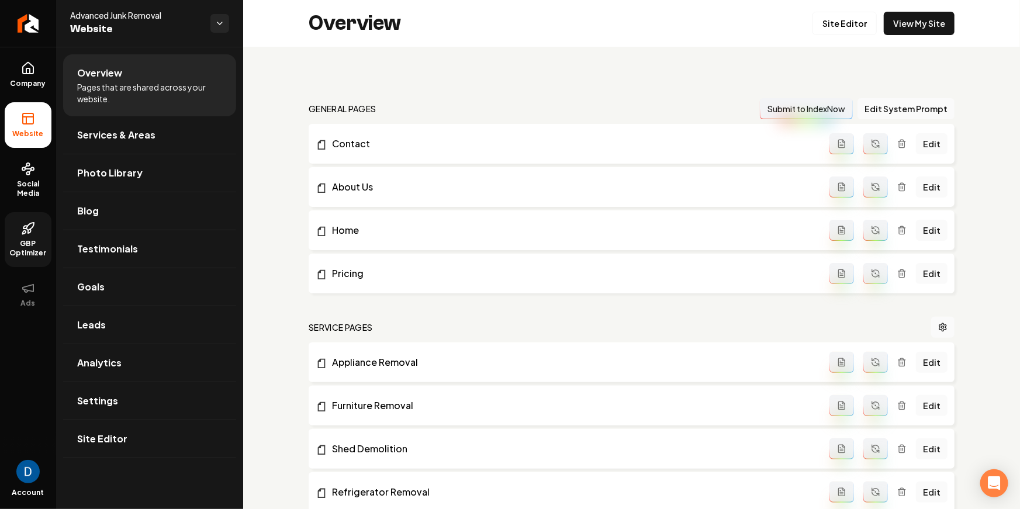
click at [25, 217] on link "GBP Optimizer" at bounding box center [28, 239] width 47 height 55
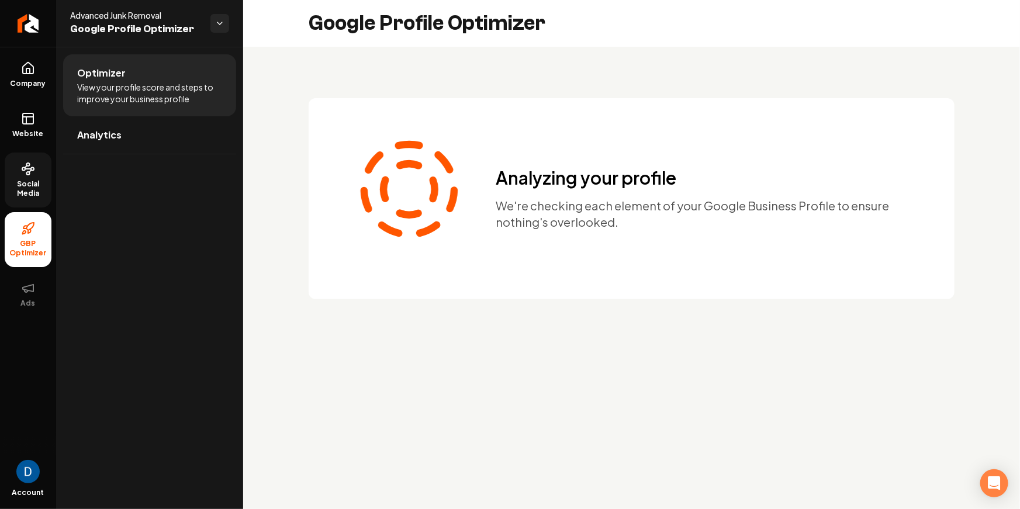
click at [27, 186] on span "Social Media" at bounding box center [28, 188] width 47 height 19
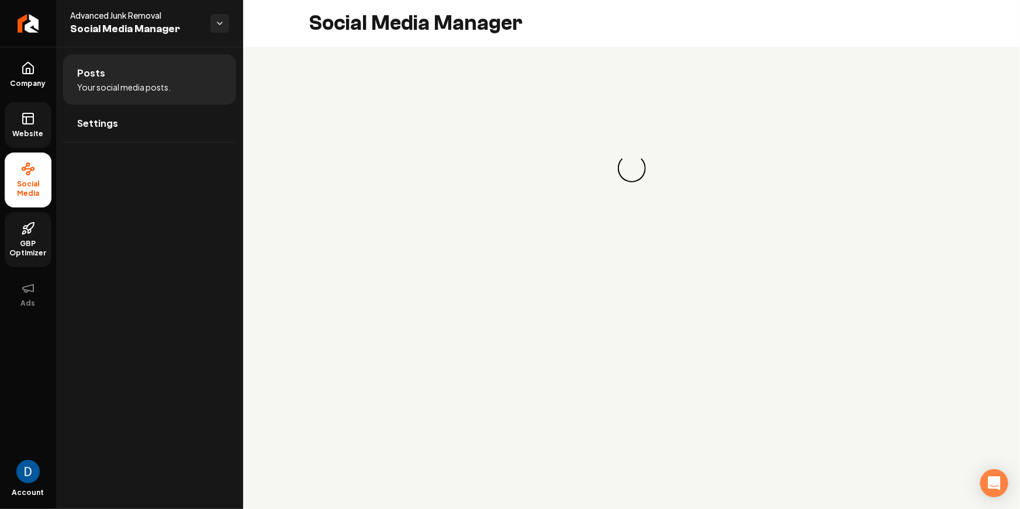
click at [18, 122] on link "Website" at bounding box center [28, 125] width 47 height 46
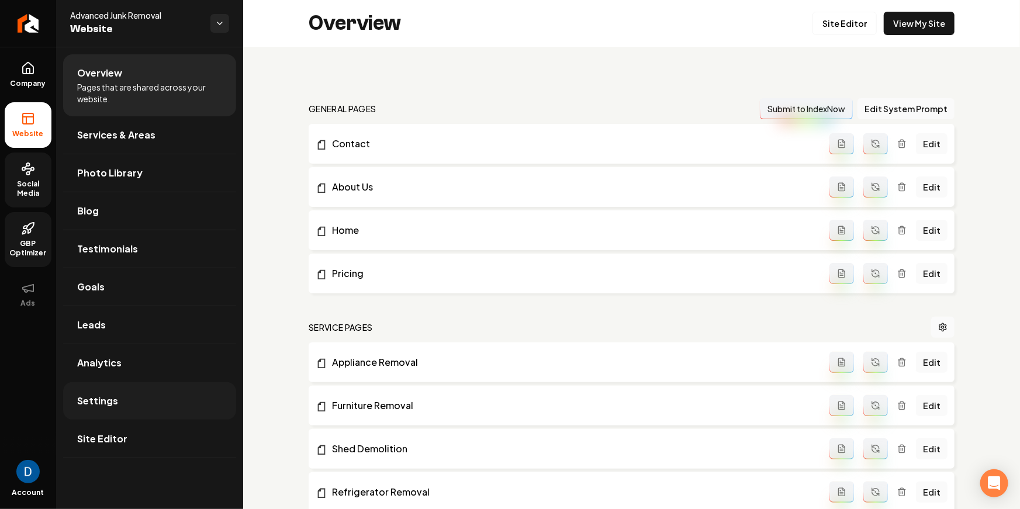
click at [147, 408] on link "Settings" at bounding box center [149, 400] width 173 height 37
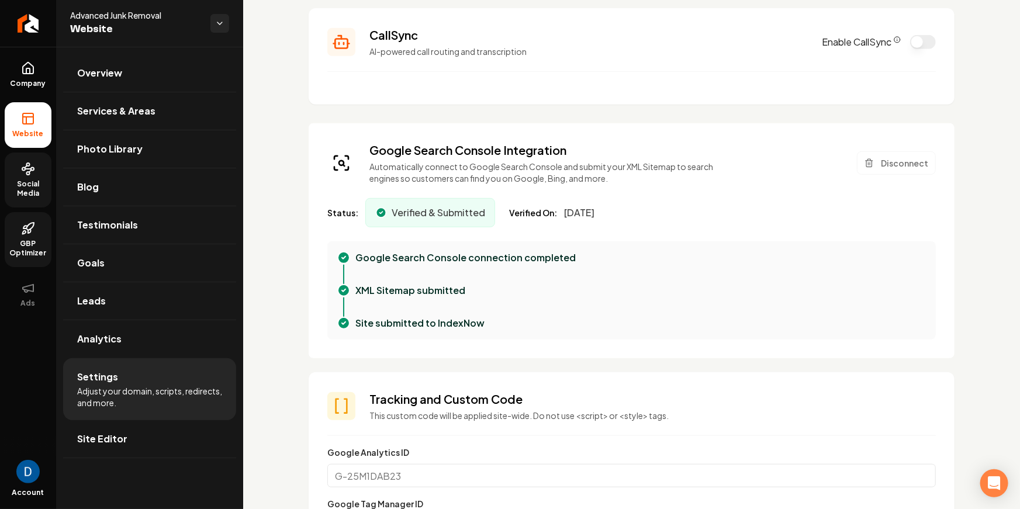
scroll to position [265, 0]
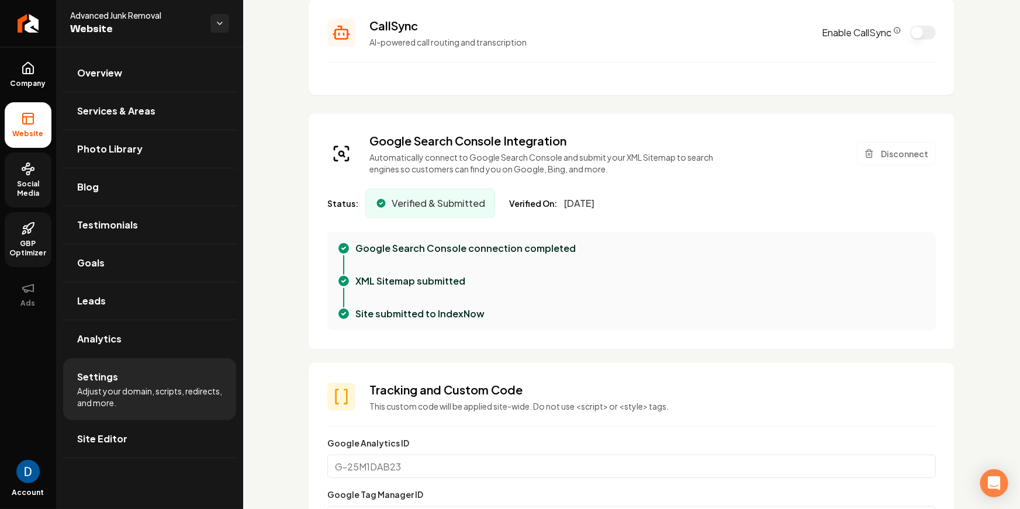
click at [550, 144] on h3 "Google Search Console Integration" at bounding box center [544, 141] width 351 height 16
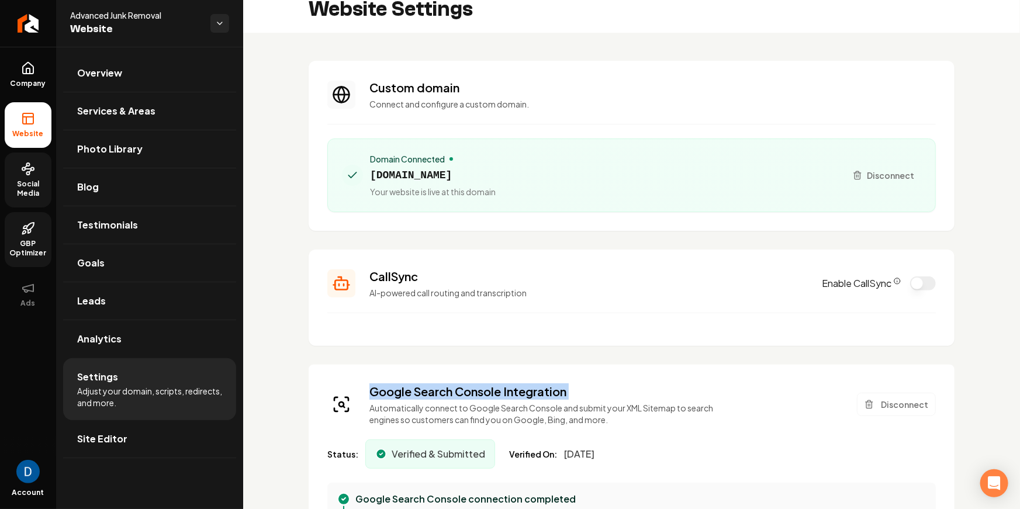
scroll to position [0, 0]
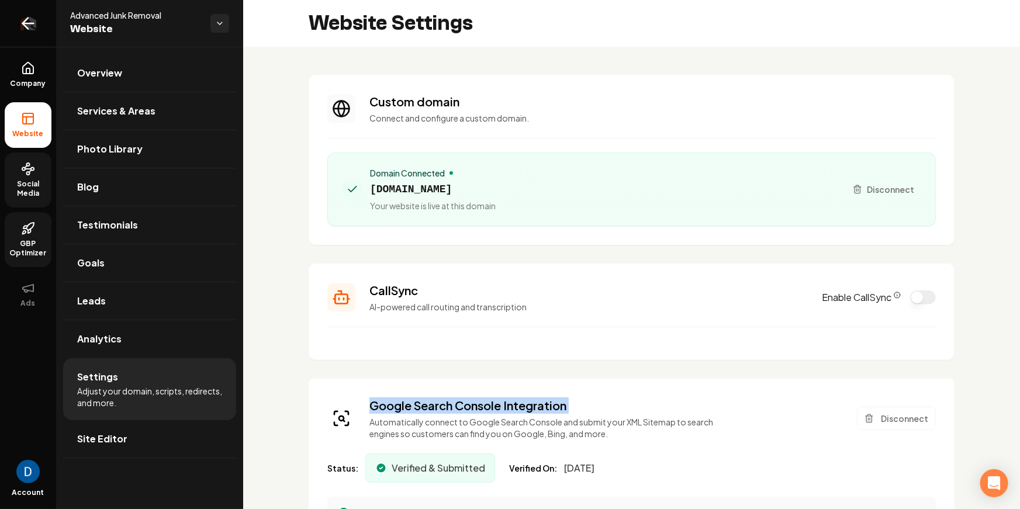
click at [24, 20] on icon "Return to dashboard" at bounding box center [25, 23] width 5 height 11
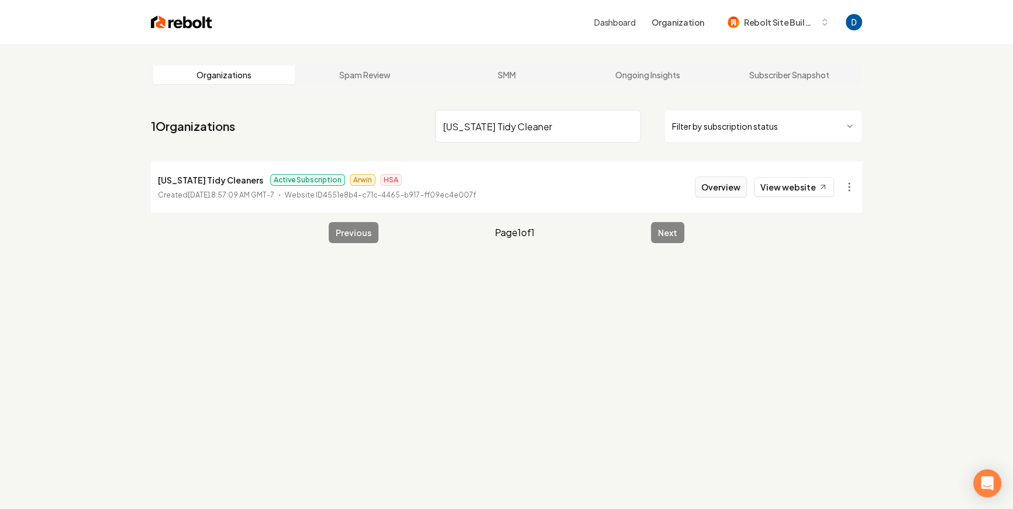
type input "Texas Tidy Cleaner"
click at [720, 196] on button "Overview" at bounding box center [721, 187] width 52 height 21
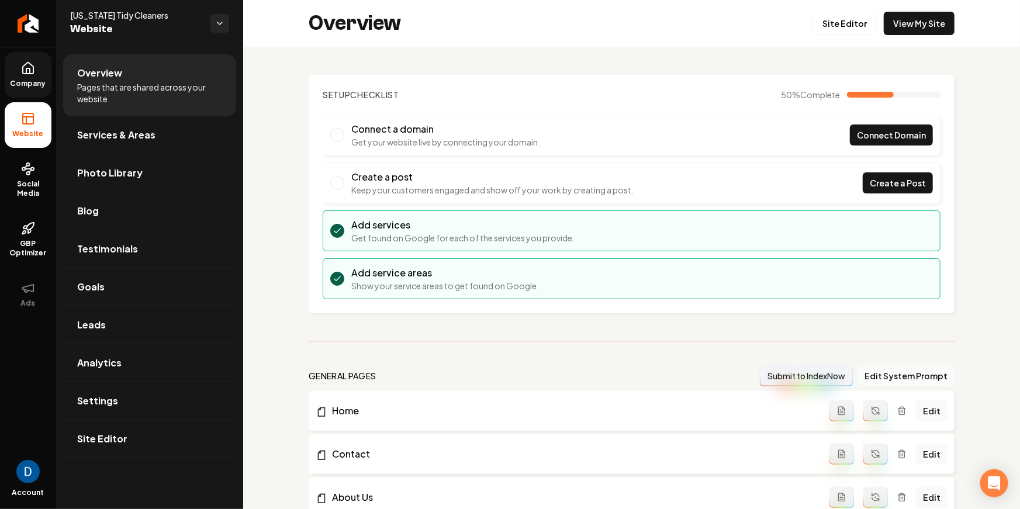
click at [33, 70] on icon at bounding box center [28, 68] width 11 height 11
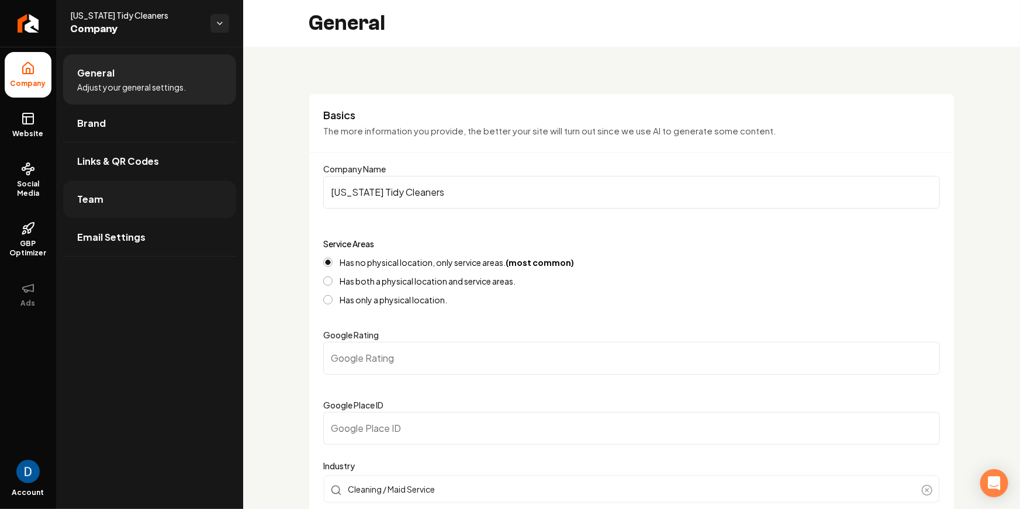
click at [136, 203] on link "Team" at bounding box center [149, 199] width 173 height 37
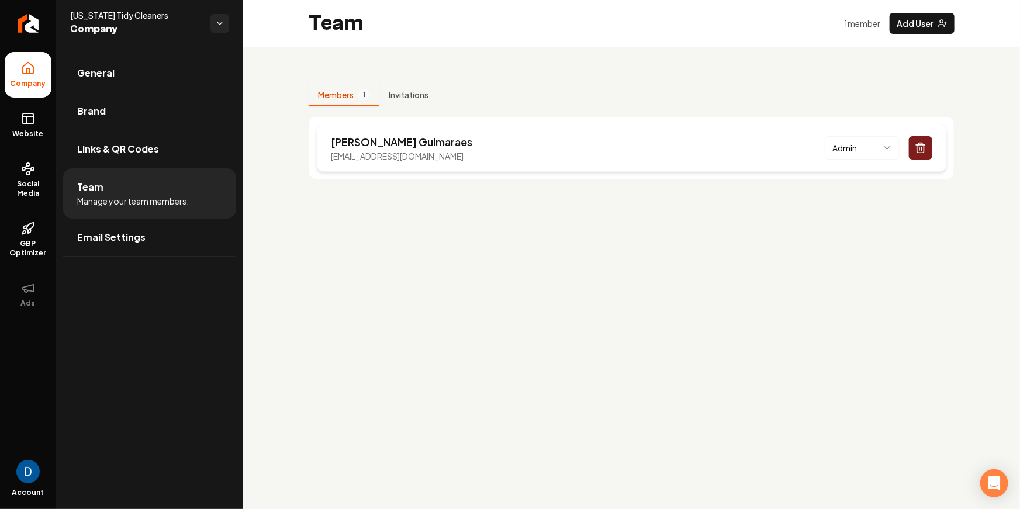
click at [341, 141] on p "Paul Guimaraes" at bounding box center [401, 142] width 141 height 16
copy p "Paul"
click at [92, 20] on span "[US_STATE] Tidy Cleaners" at bounding box center [135, 15] width 131 height 12
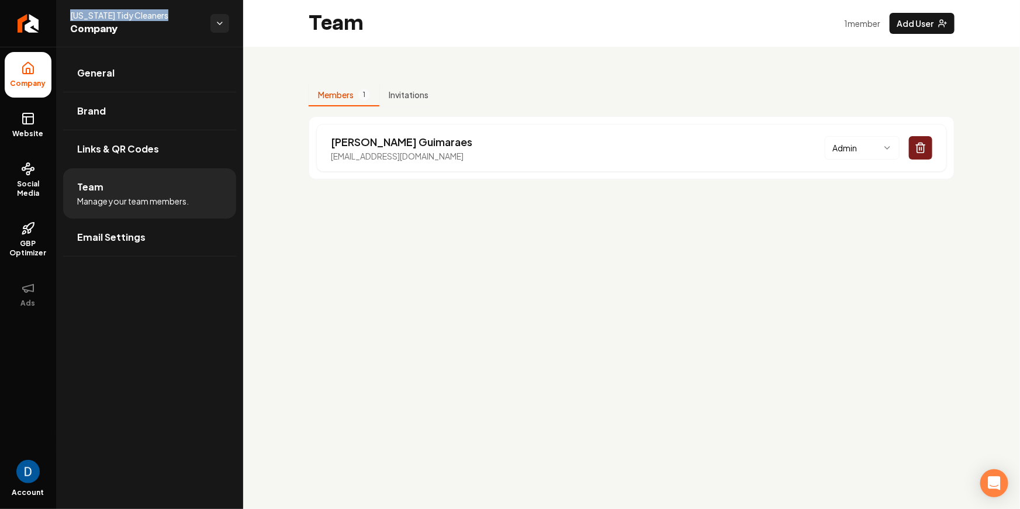
click at [92, 20] on span "[US_STATE] Tidy Cleaners" at bounding box center [135, 15] width 131 height 12
copy span "[US_STATE] Tidy Cleaners"
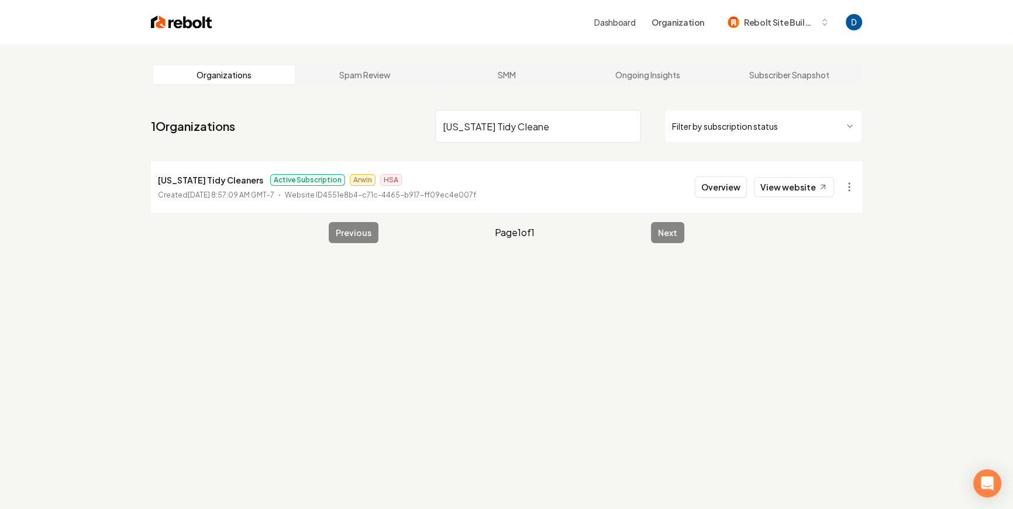
type input "Texas Tidy Cleane"
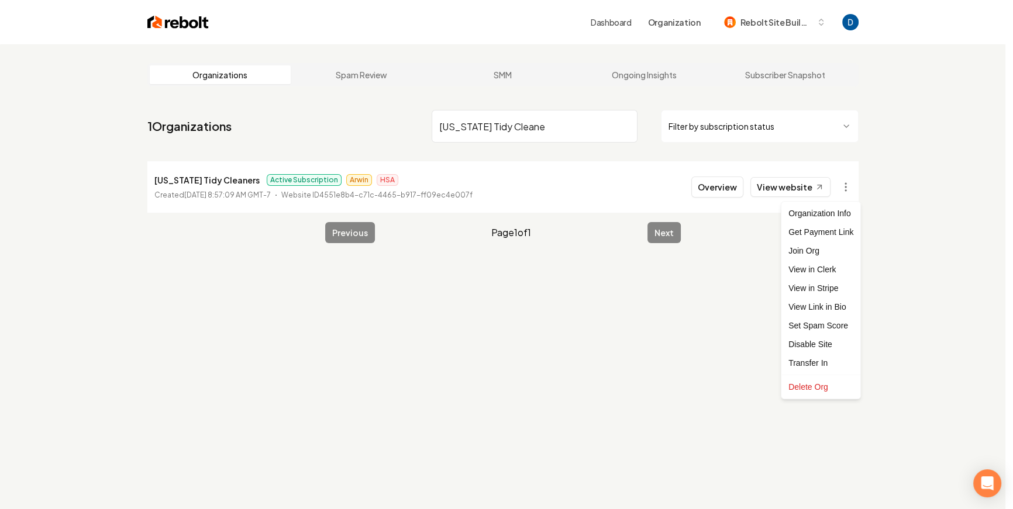
click at [849, 187] on html "Dashboard Organization Rebolt Site Builder Organizations Spam Review SMM Ongoin…" at bounding box center [506, 254] width 1013 height 509
click at [814, 297] on link "View in Stripe" at bounding box center [820, 288] width 74 height 19
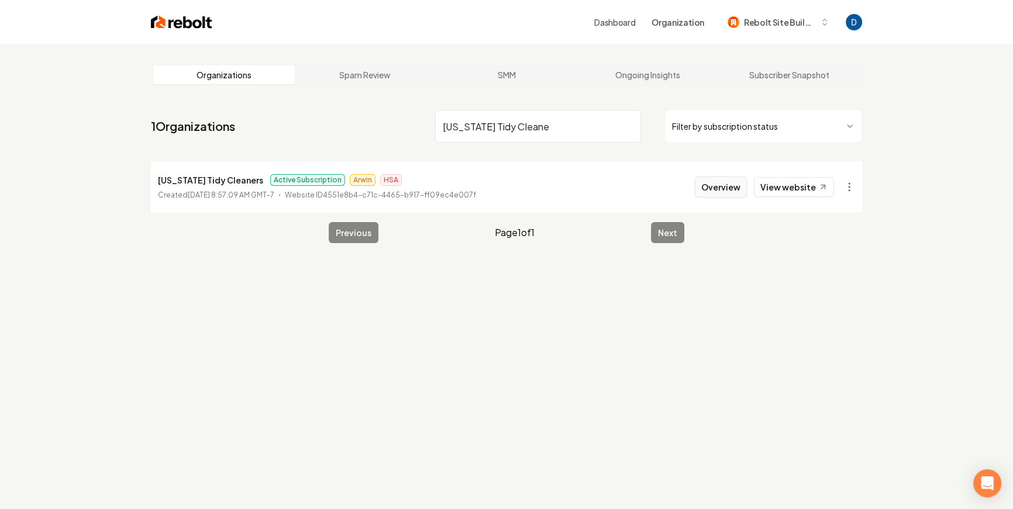
click at [744, 196] on button "Overview" at bounding box center [721, 187] width 52 height 21
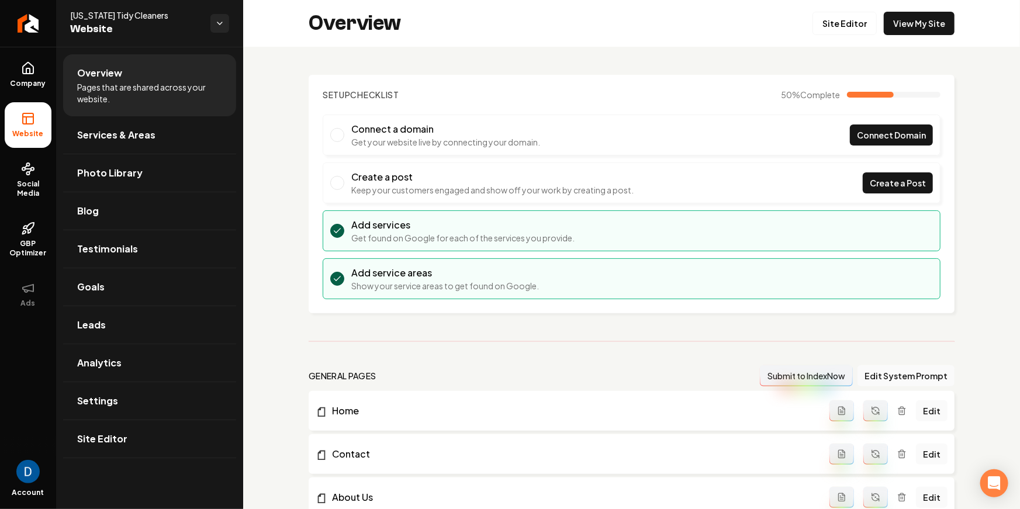
click at [61, 72] on ul "Overview Pages that are shared across your website. Services & Areas Photo Libr…" at bounding box center [149, 256] width 187 height 419
click at [40, 71] on link "Company" at bounding box center [28, 75] width 47 height 46
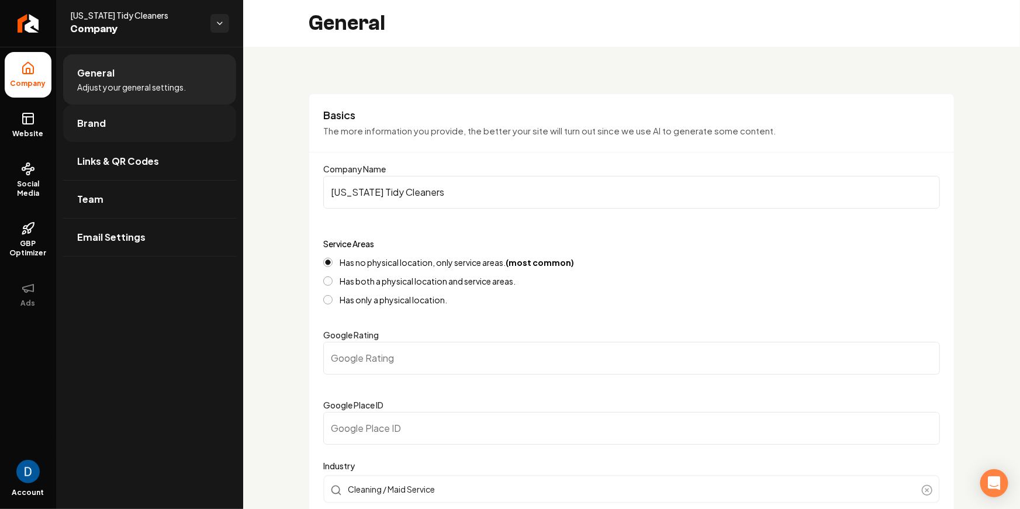
click at [106, 122] on link "Brand" at bounding box center [149, 123] width 173 height 37
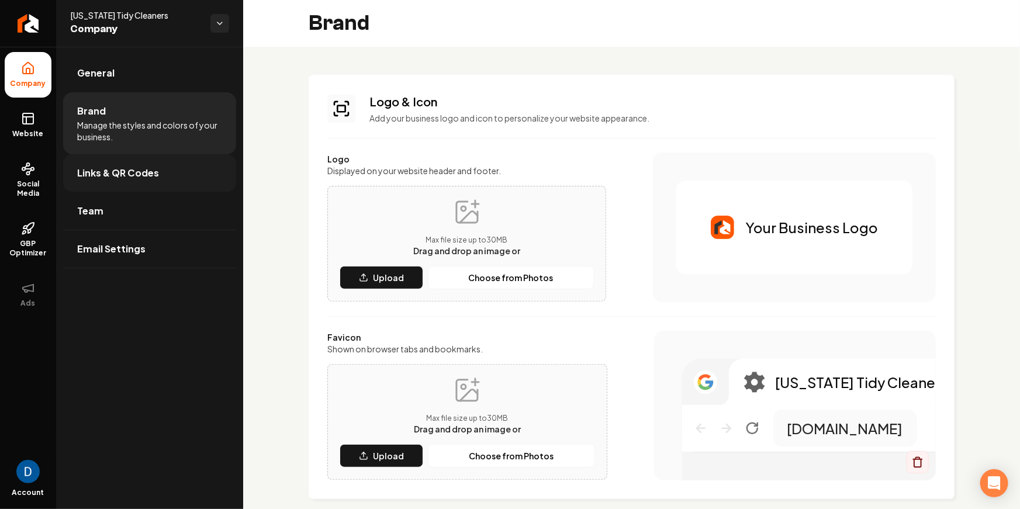
click at [119, 187] on link "Links & QR Codes" at bounding box center [149, 172] width 173 height 37
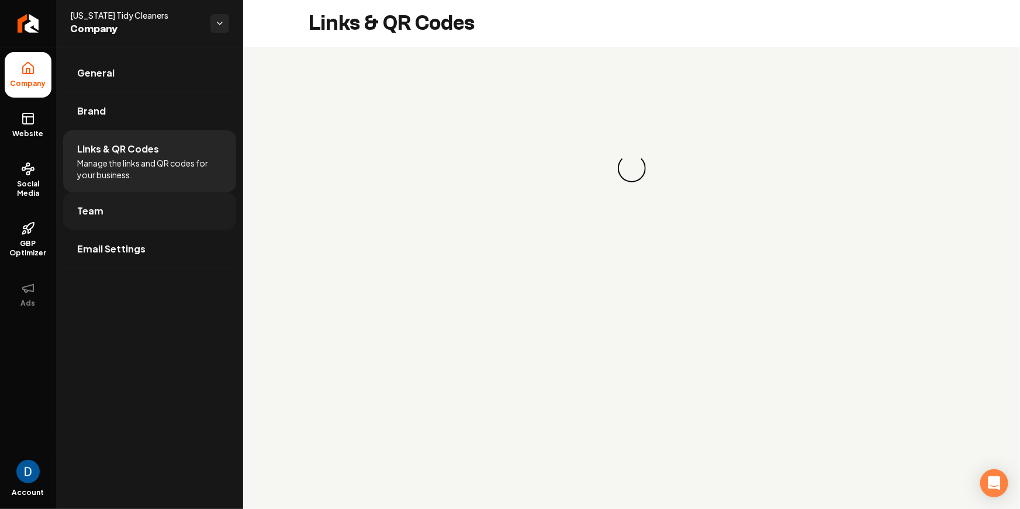
click at [122, 202] on link "Team" at bounding box center [149, 210] width 173 height 37
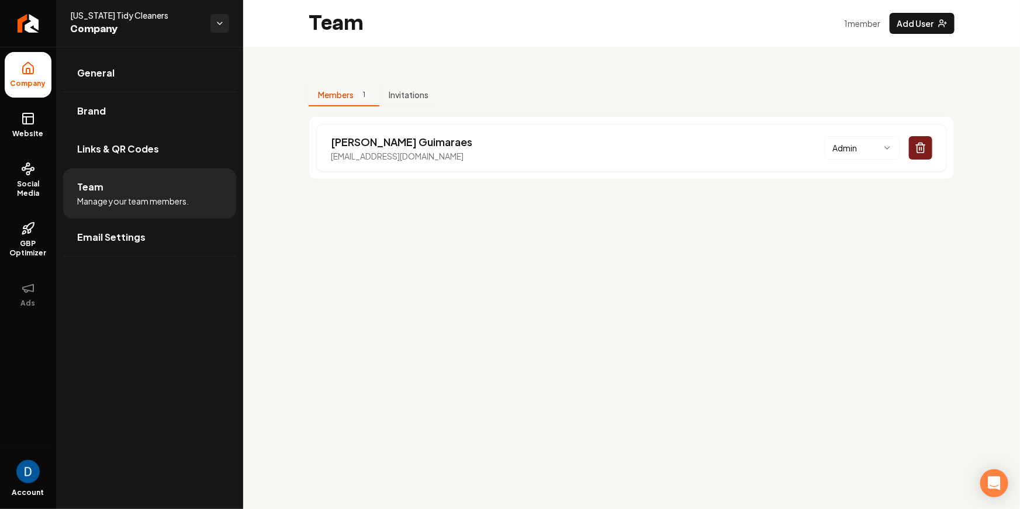
click at [39, 54] on li "Company" at bounding box center [28, 75] width 47 height 46
click at [25, 139] on link "Website" at bounding box center [28, 125] width 47 height 46
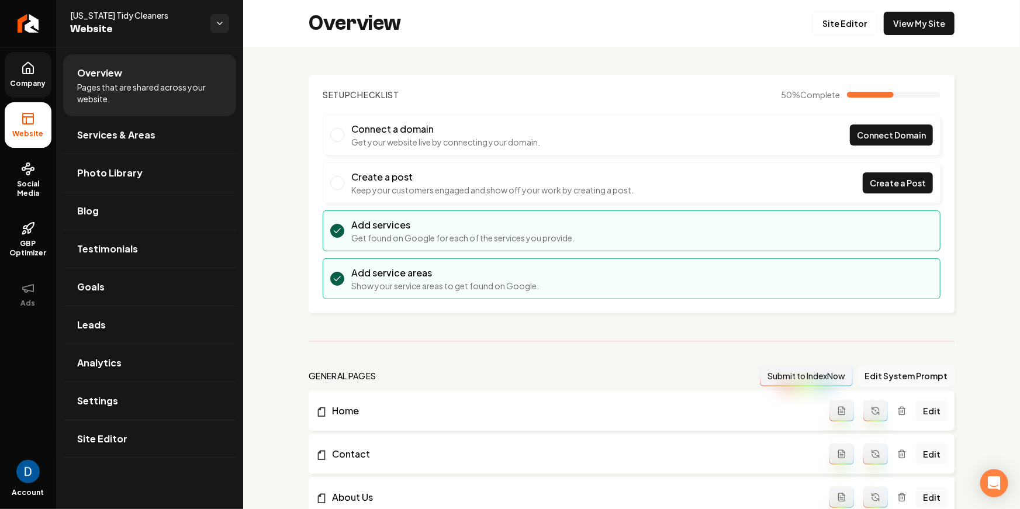
click at [40, 63] on link "Company" at bounding box center [28, 75] width 47 height 46
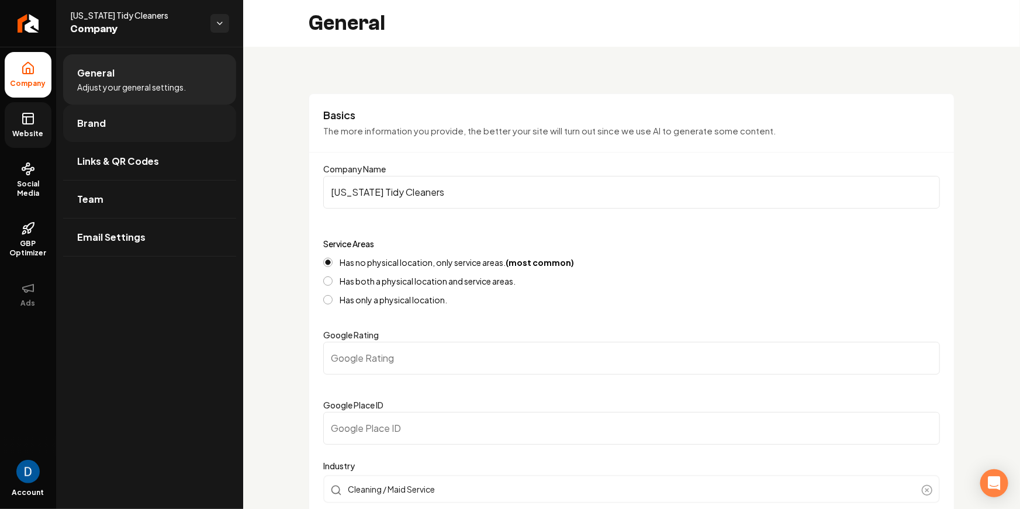
click at [153, 114] on link "Brand" at bounding box center [149, 123] width 173 height 37
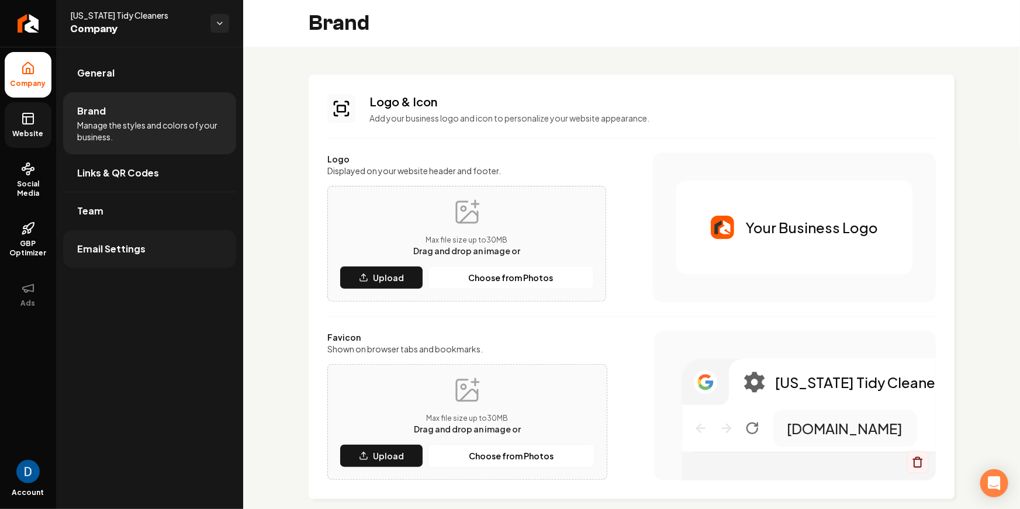
click at [102, 260] on link "Email Settings" at bounding box center [149, 248] width 173 height 37
click at [122, 216] on link "Team" at bounding box center [149, 210] width 173 height 37
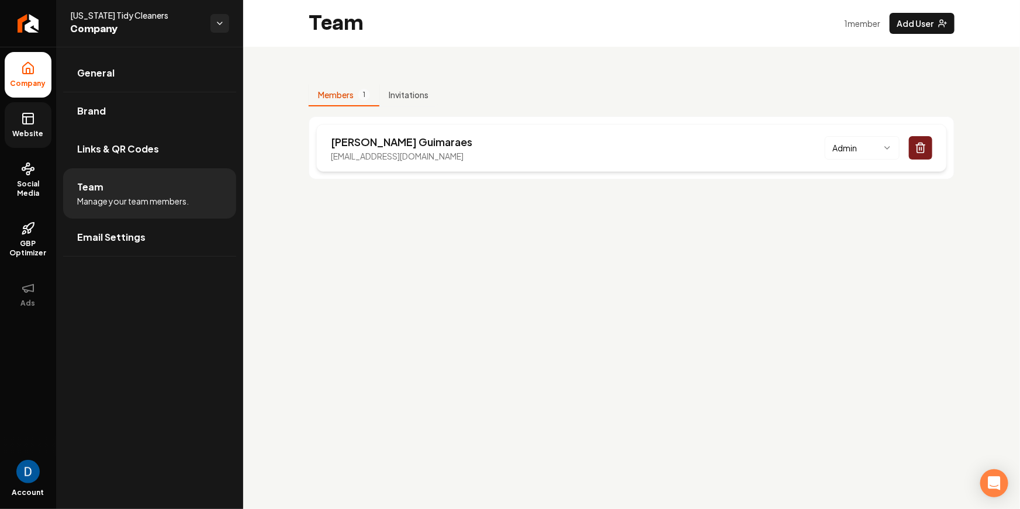
click at [434, 161] on div "Paul Guimaraes zepinenski@gmail.com Admin" at bounding box center [631, 148] width 631 height 48
drag, startPoint x: 448, startPoint y: 161, endPoint x: 296, endPoint y: 131, distance: 154.9
click at [296, 131] on div "Members 1 Invitations Paul Guimaraes zepinenski@gmail.com Admin" at bounding box center [631, 127] width 777 height 161
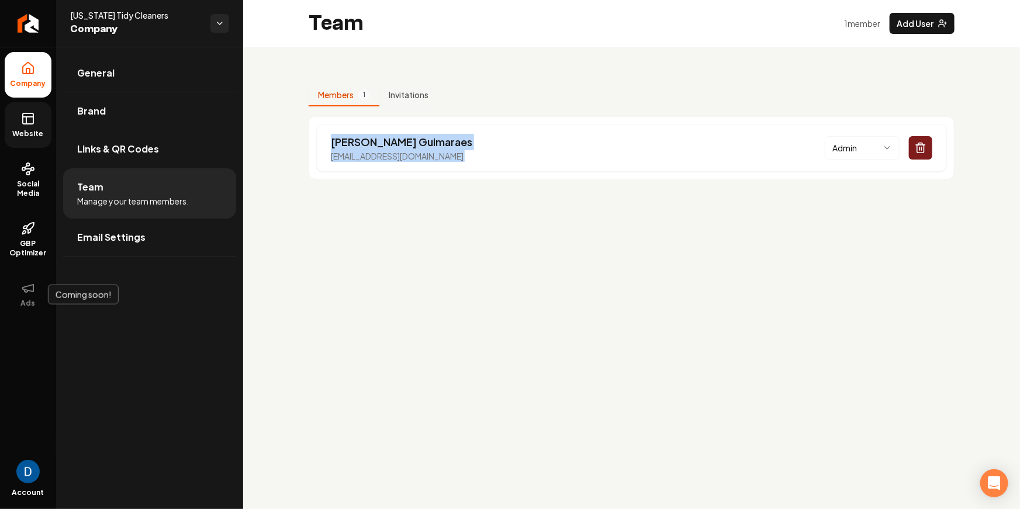
copy div "Paul Guimaraes zepinenski@gmail.com"
click at [31, 129] on span "Website" at bounding box center [28, 133] width 40 height 9
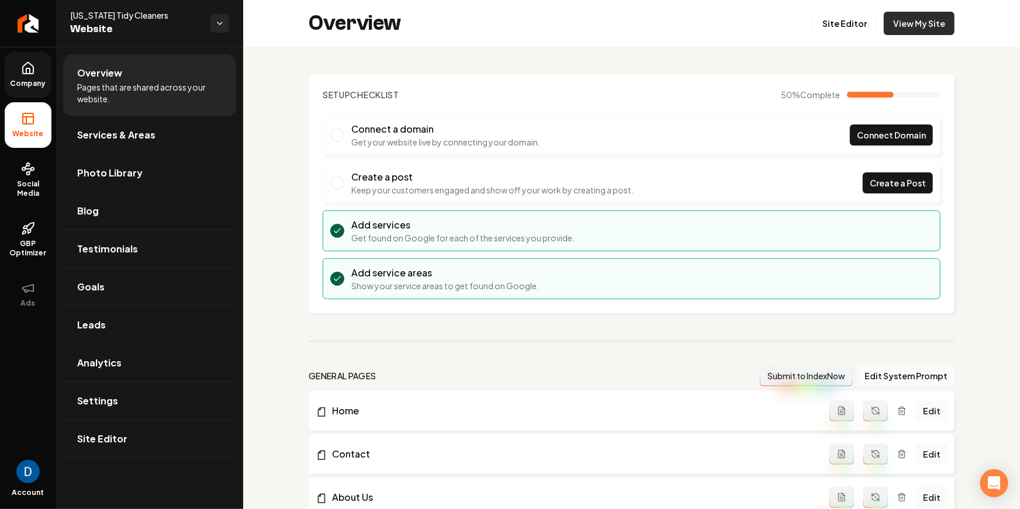
click at [927, 21] on link "View My Site" at bounding box center [919, 23] width 71 height 23
click at [871, 130] on span "Connect Domain" at bounding box center [891, 135] width 69 height 12
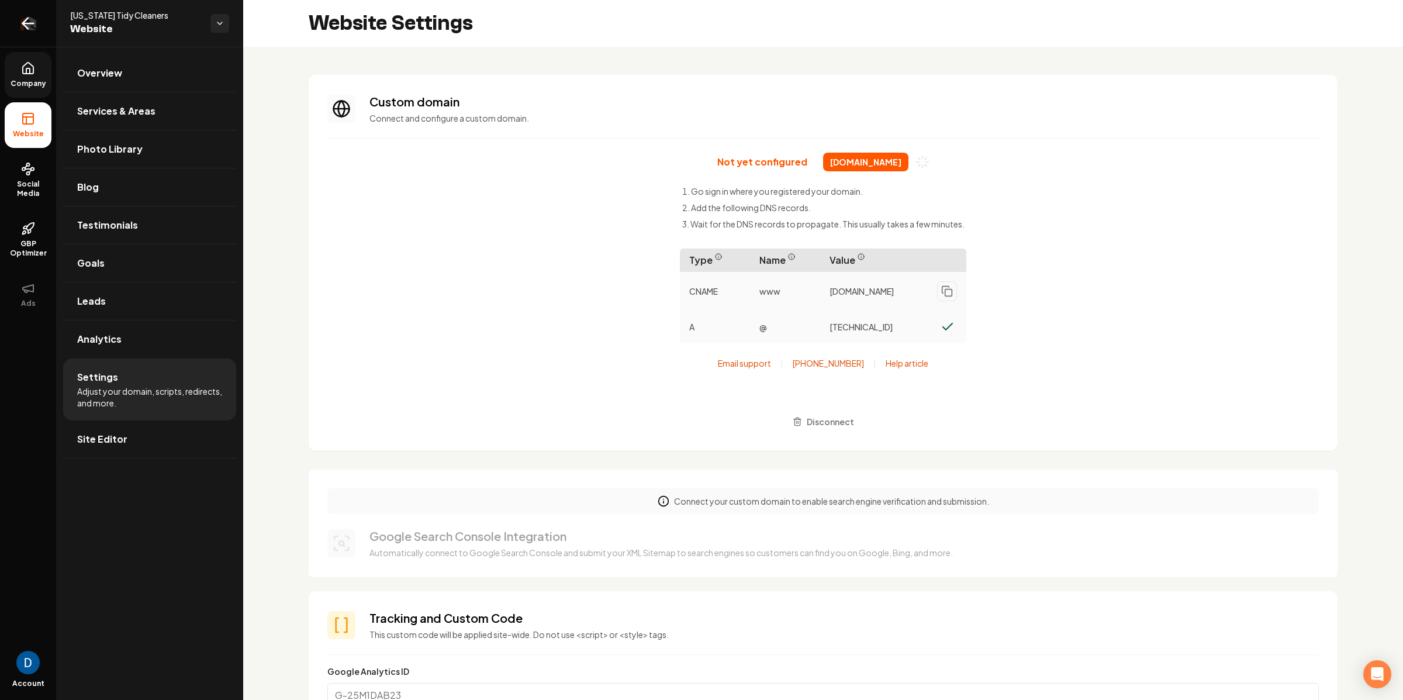
click at [26, 23] on icon "Return to dashboard" at bounding box center [28, 23] width 11 height 0
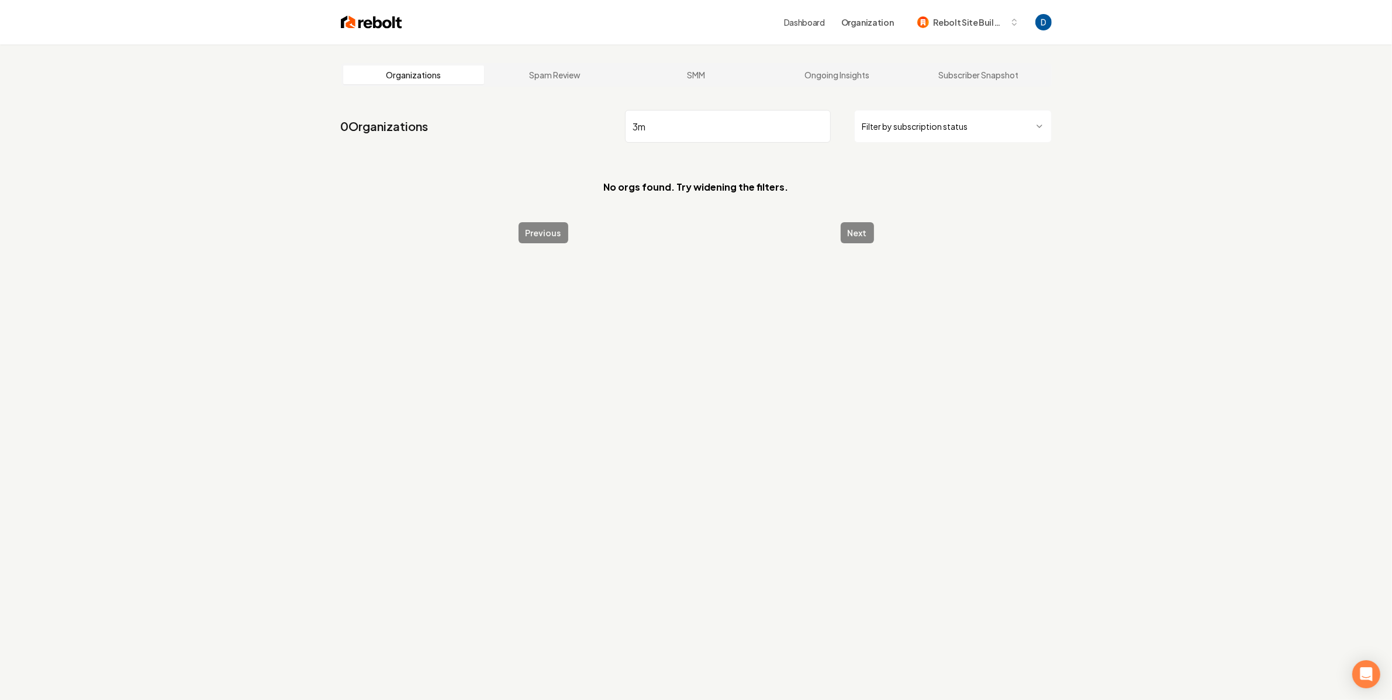
type input "3"
click at [674, 109] on nav "0 Organizations 3M Filter by subscription status" at bounding box center [696, 130] width 711 height 51
click at [668, 119] on input "3M" at bounding box center [728, 126] width 206 height 33
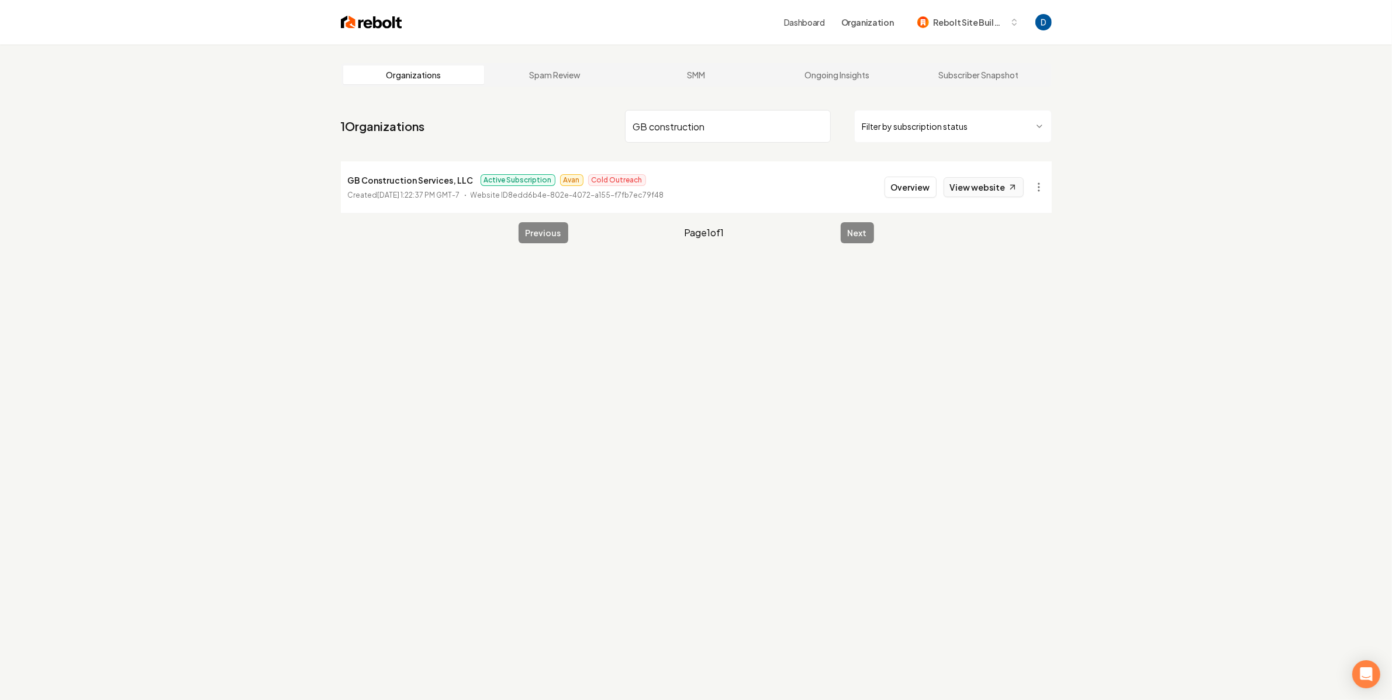
click at [983, 177] on link "View website" at bounding box center [984, 187] width 80 height 20
click at [658, 140] on input "GB construction" at bounding box center [728, 126] width 206 height 33
click at [659, 140] on input "GB construction" at bounding box center [728, 126] width 206 height 33
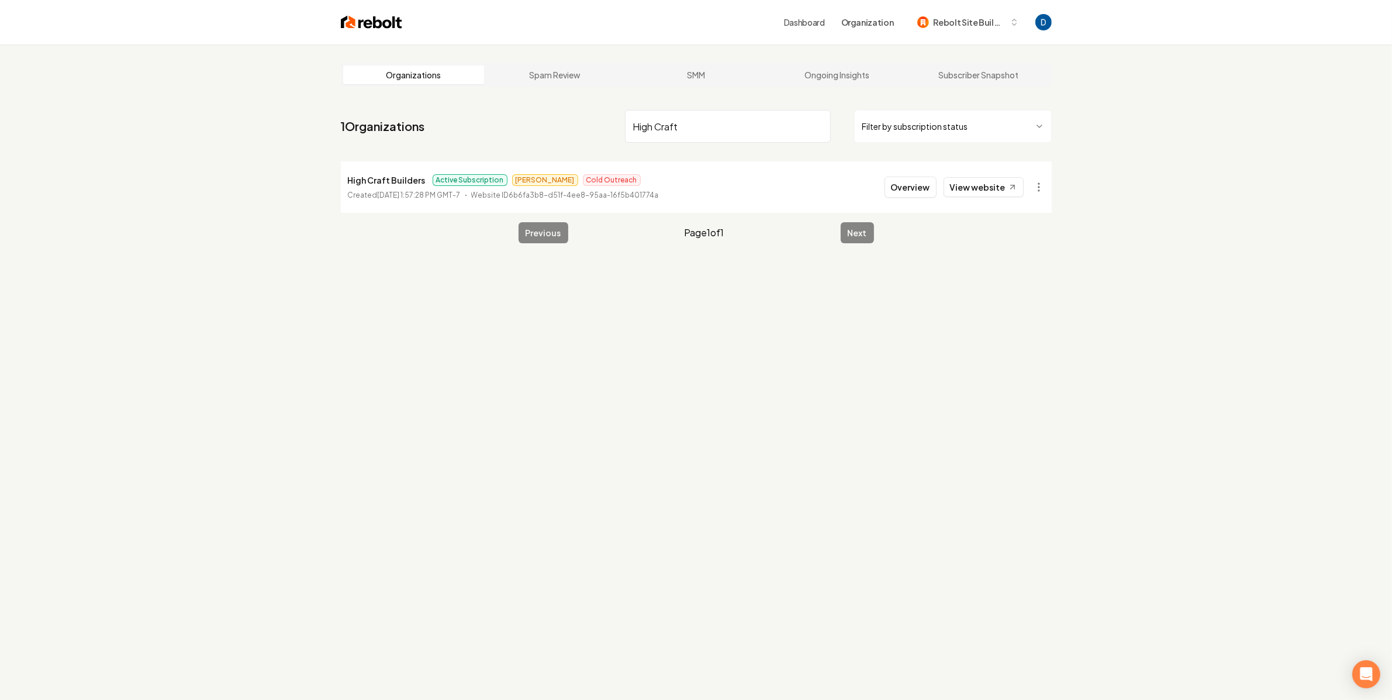
click at [392, 185] on p "High Craft Builders" at bounding box center [387, 180] width 78 height 14
copy p "High Craft Builders"
click at [692, 157] on main "Organizations Spam Review SMM Ongoing Insights Subscriber Snapshot 1 Organizati…" at bounding box center [696, 152] width 748 height 217
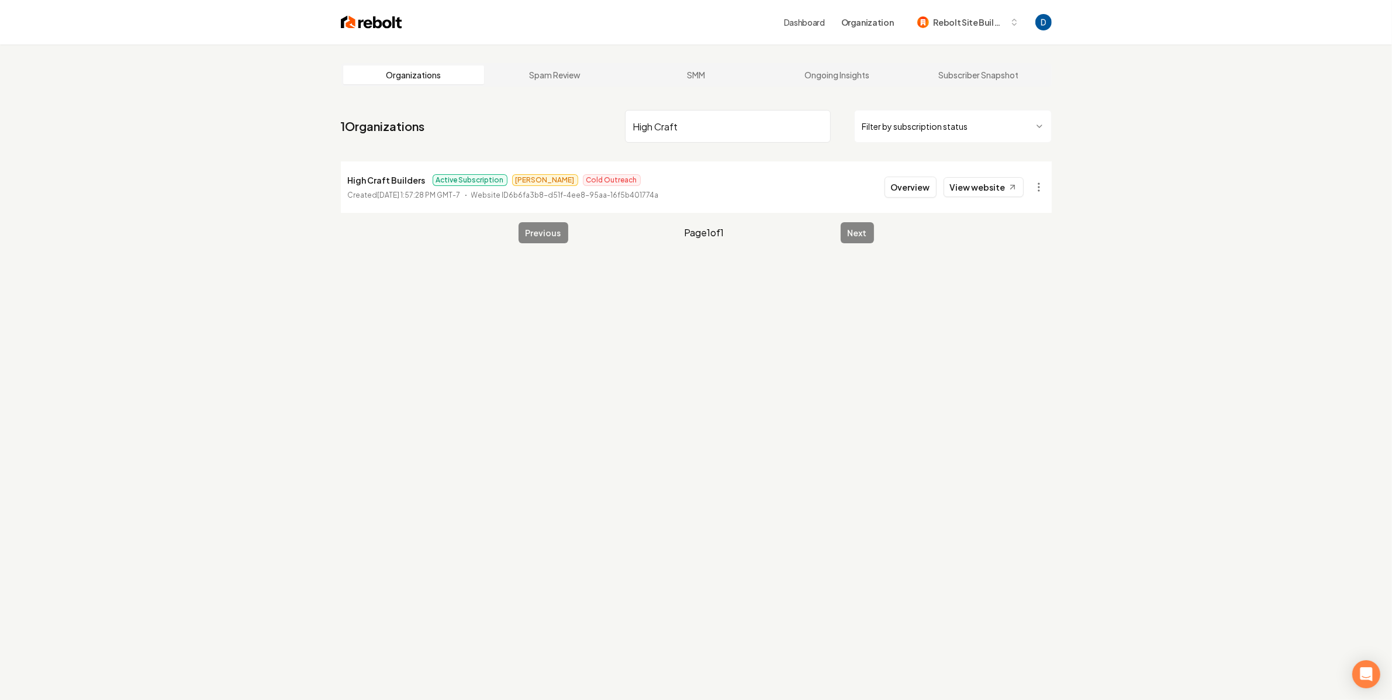
click at [708, 116] on input "High Craft" at bounding box center [728, 126] width 206 height 33
paste input "New Look Landscape LLC"
type input "New Look Landscape LLC"
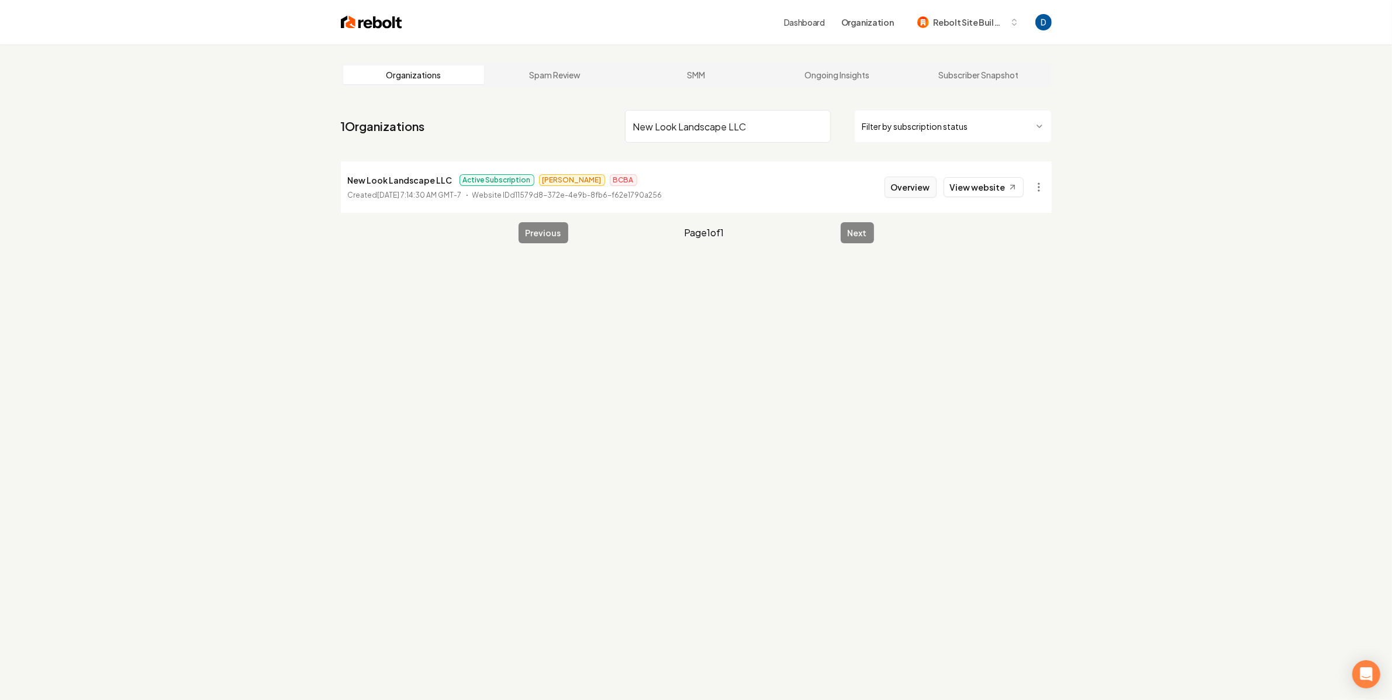
click at [914, 188] on button "Overview" at bounding box center [911, 187] width 52 height 21
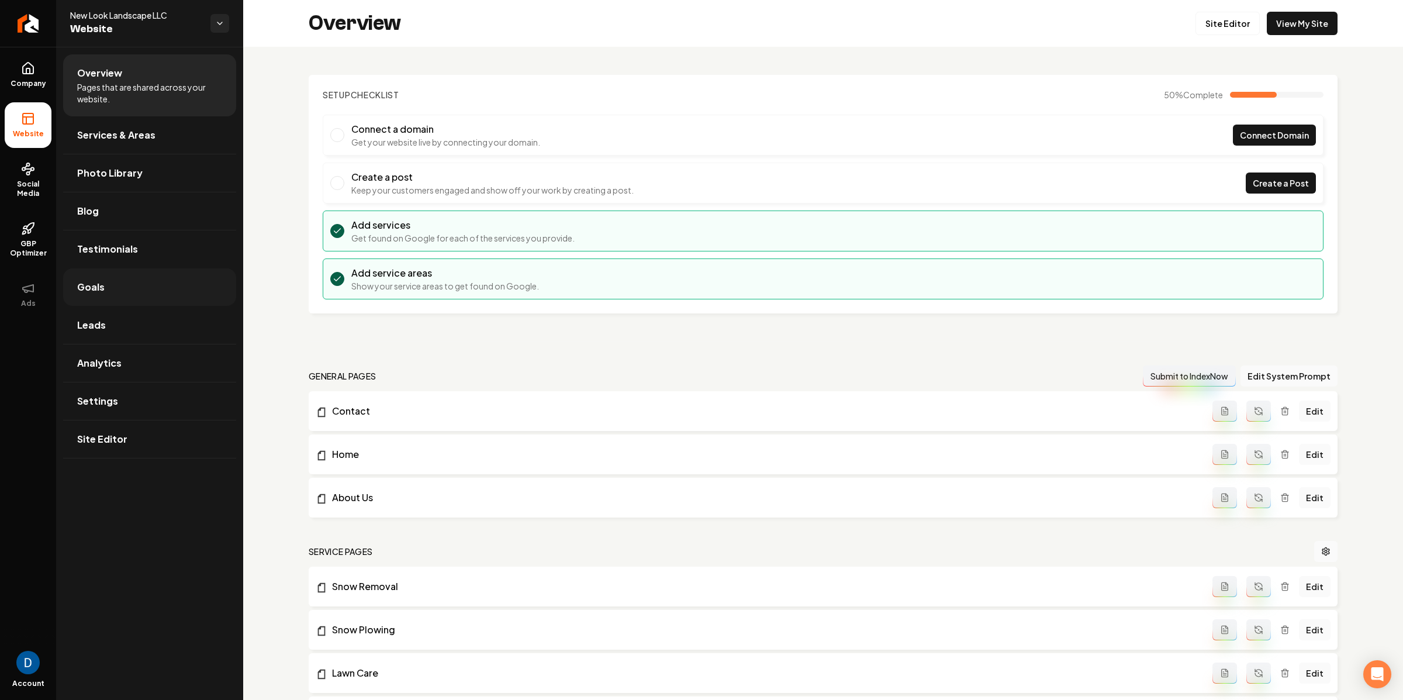
click at [125, 286] on link "Goals" at bounding box center [149, 286] width 173 height 37
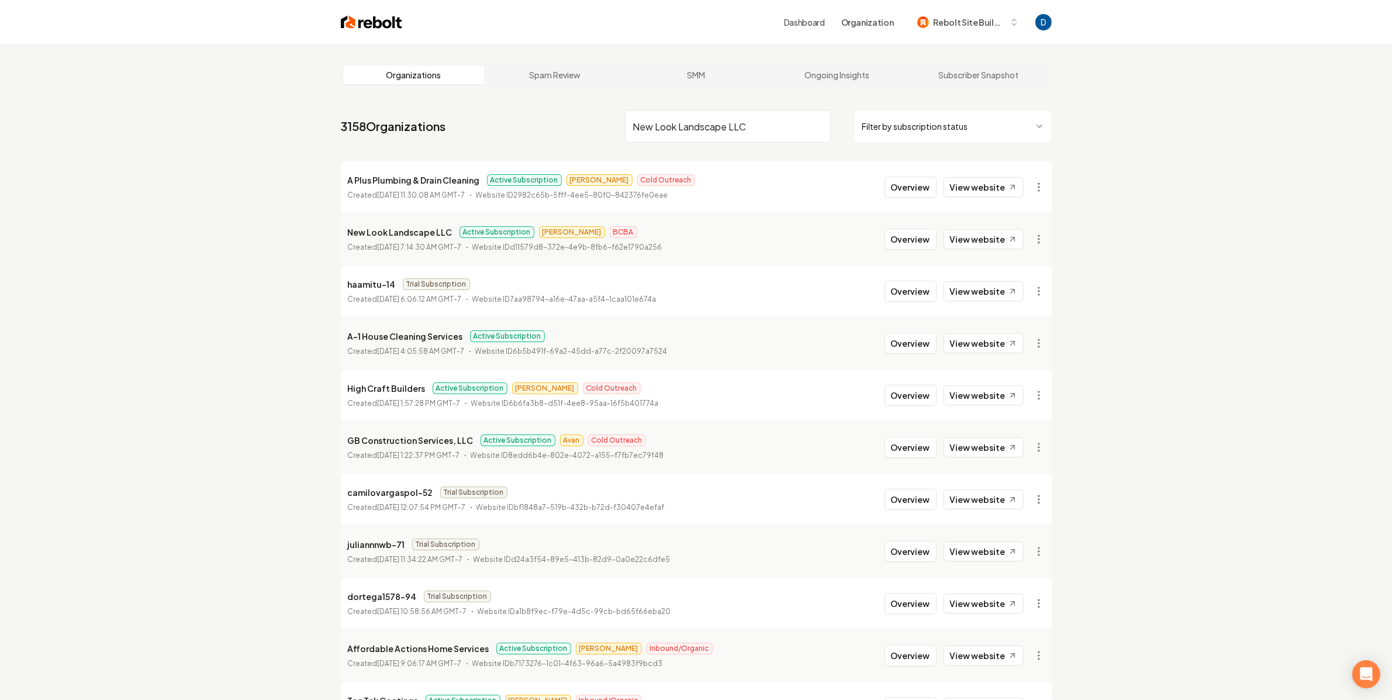
click at [762, 130] on input "New Look Landscape LLC" at bounding box center [728, 126] width 206 height 33
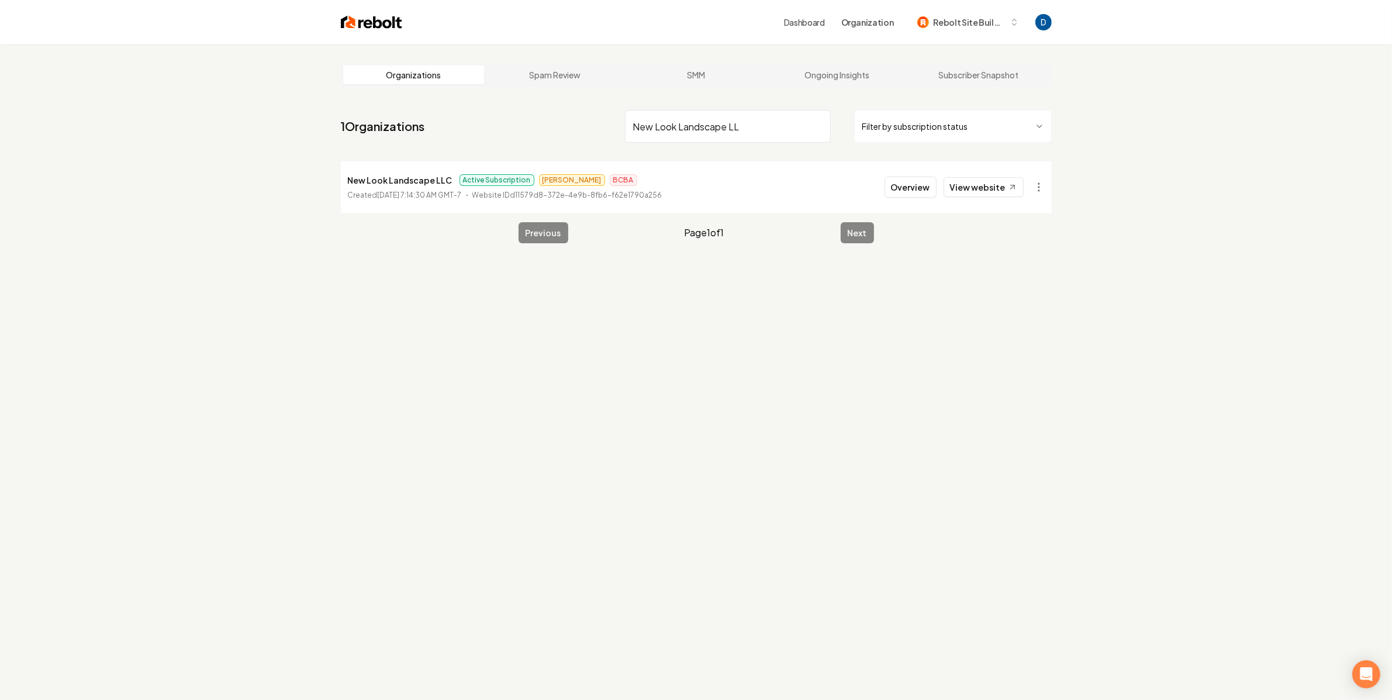
type input "New Look Landscape LL"
click at [393, 197] on time "September 19, 2025, 7:14:30 AM GMT-7" at bounding box center [420, 195] width 84 height 9
click at [397, 186] on p "New Look Landscape LLC" at bounding box center [400, 180] width 105 height 14
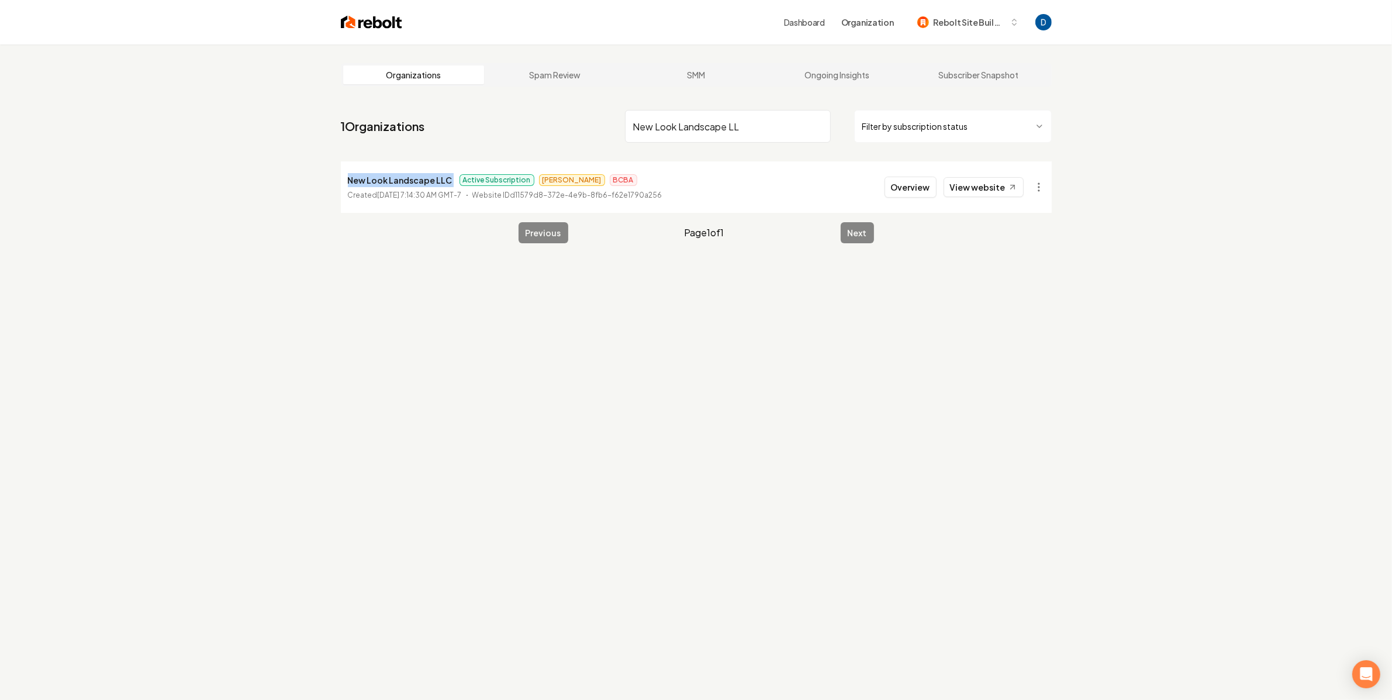
copy p "New Look Landscape LLC"
click at [929, 181] on button "Overview" at bounding box center [911, 187] width 52 height 21
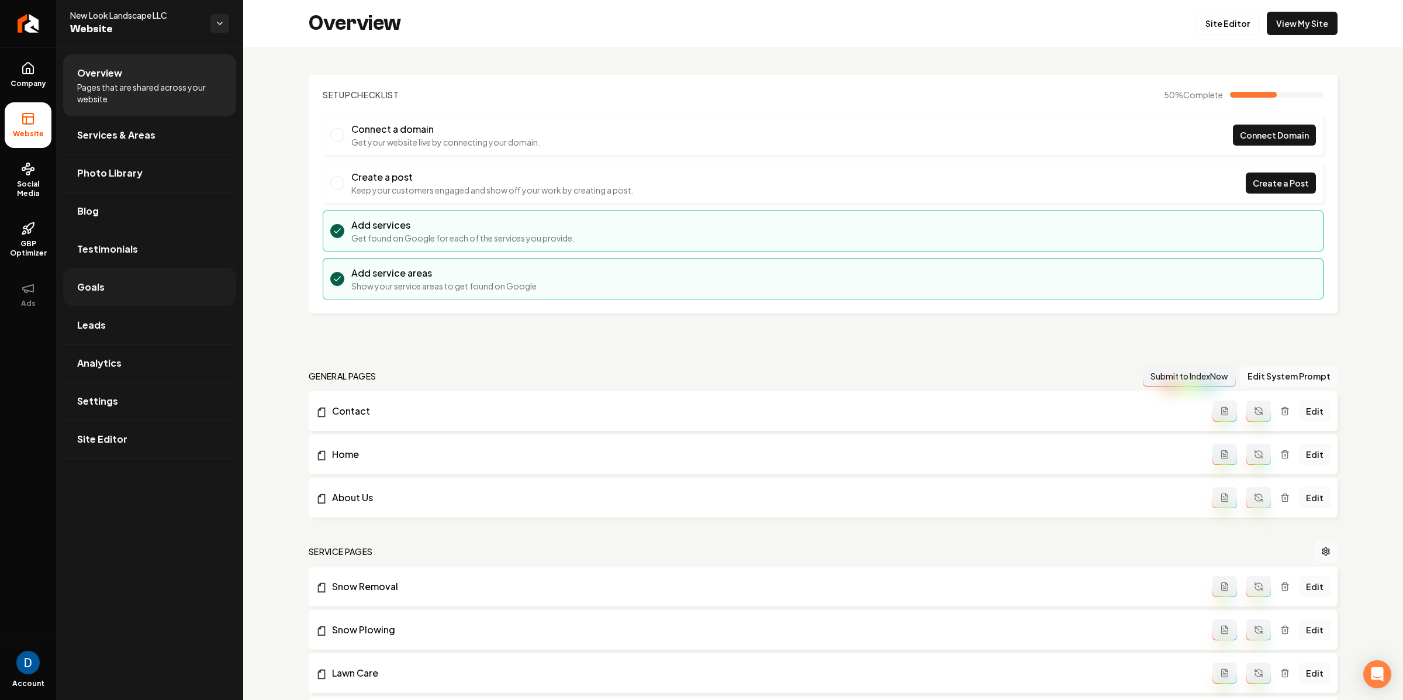
click at [151, 283] on link "Goals" at bounding box center [149, 286] width 173 height 37
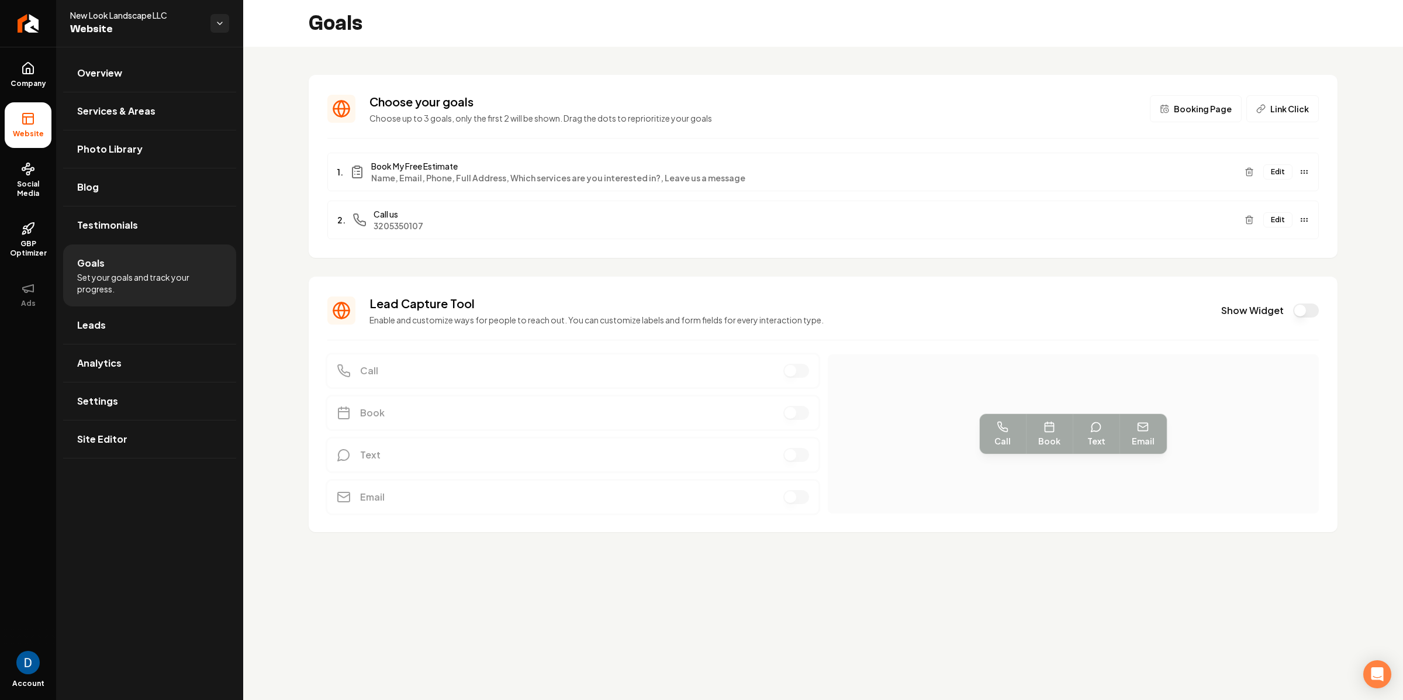
click at [1012, 308] on button "Show Widget" at bounding box center [1306, 310] width 26 height 14
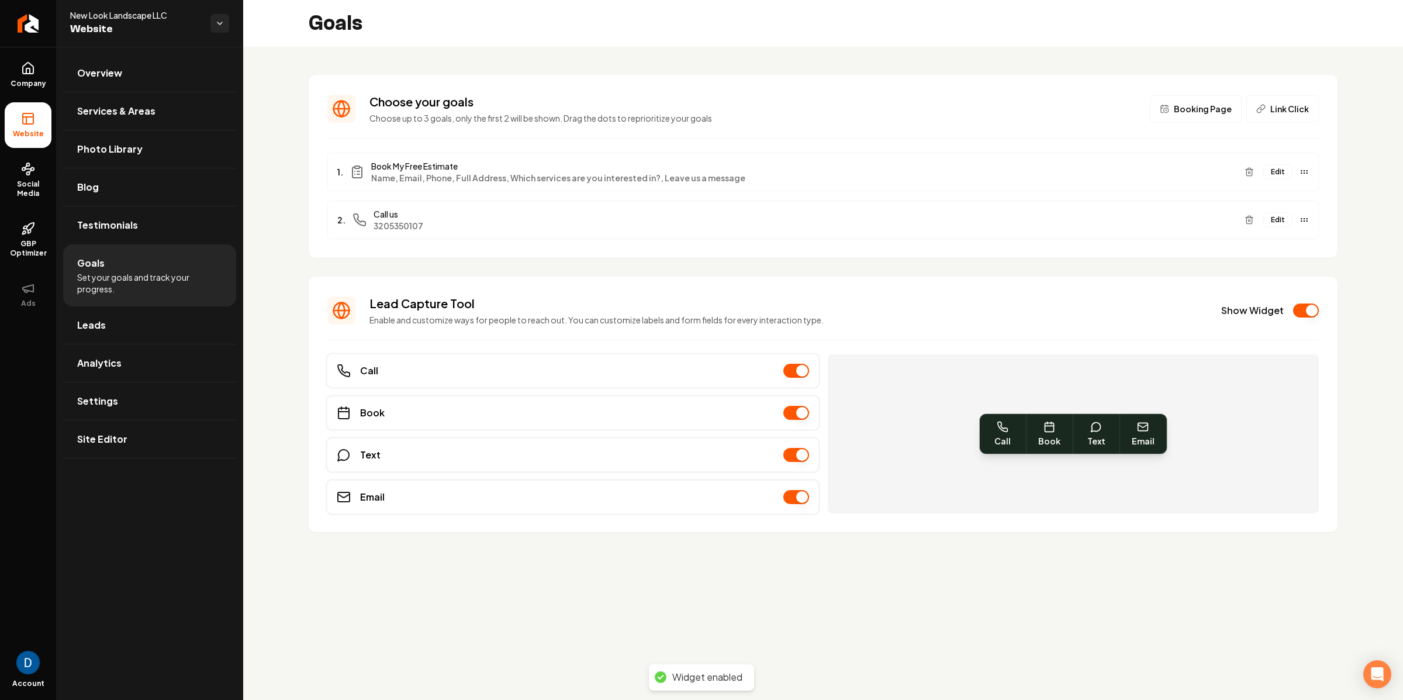
click at [1012, 303] on button "Show Widget" at bounding box center [1306, 310] width 26 height 14
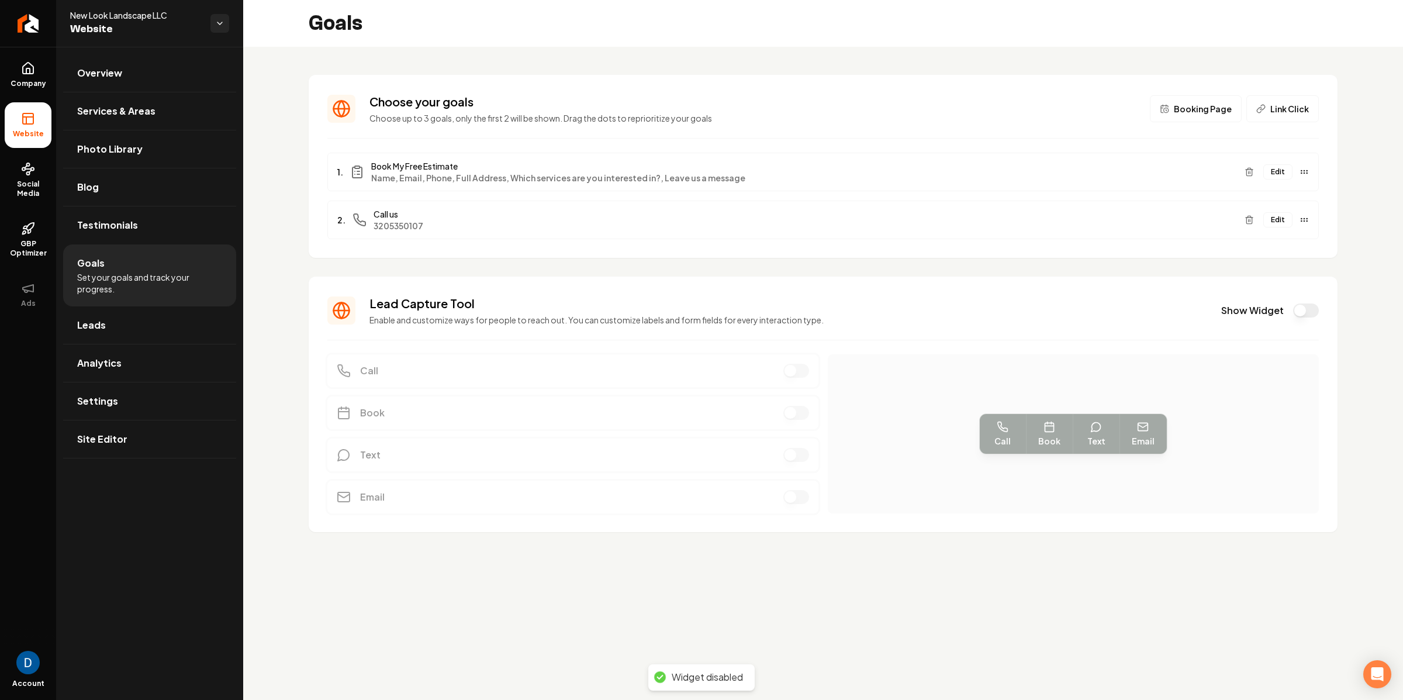
click at [1012, 312] on button "Show Widget" at bounding box center [1306, 310] width 26 height 14
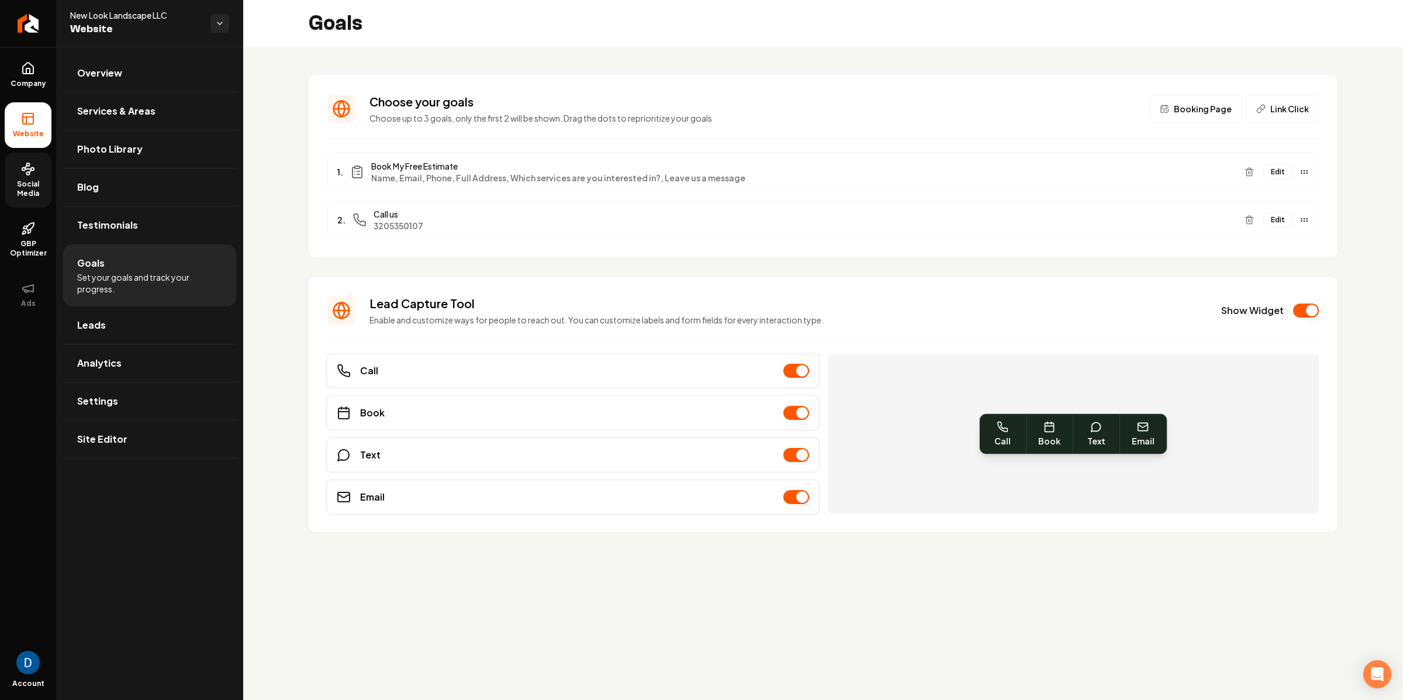
click at [44, 192] on span "Social Media" at bounding box center [28, 188] width 47 height 19
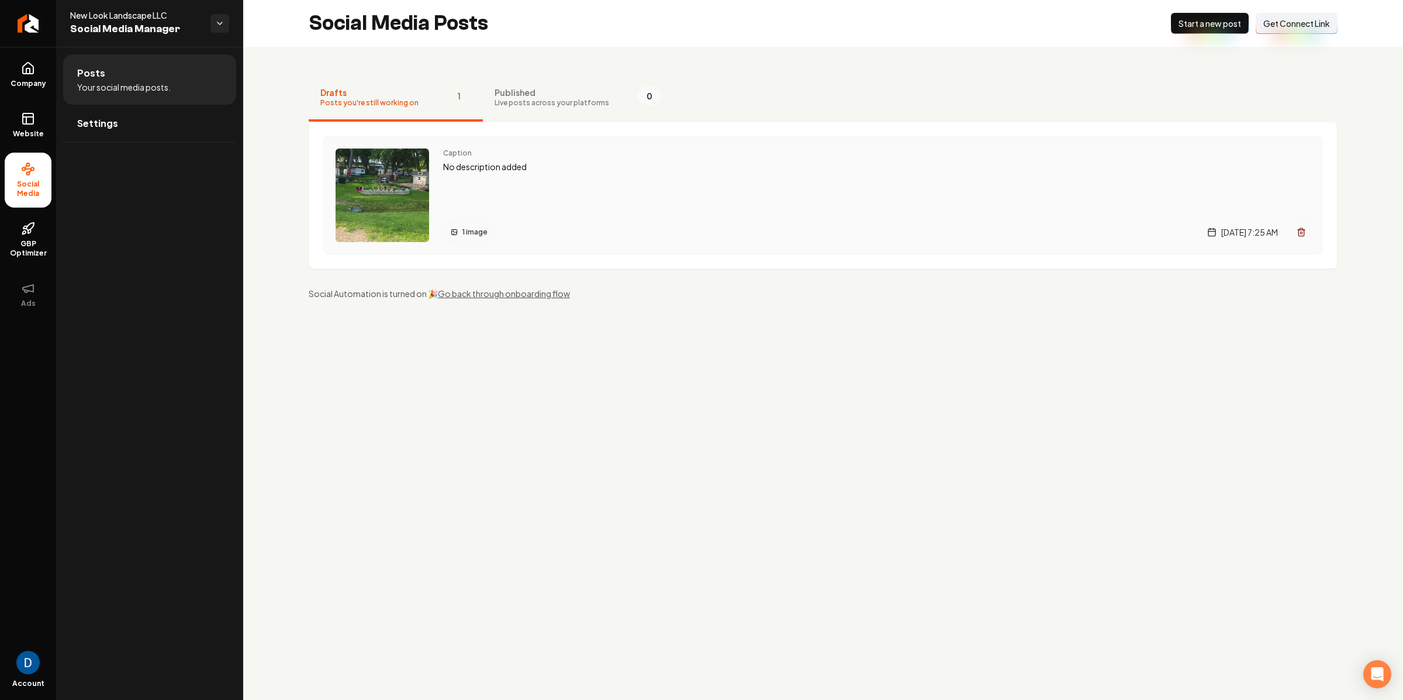
click at [567, 178] on div "Caption No description added 1 image Friday, September 19, 2025 | 7:25 AM" at bounding box center [877, 195] width 868 height 94
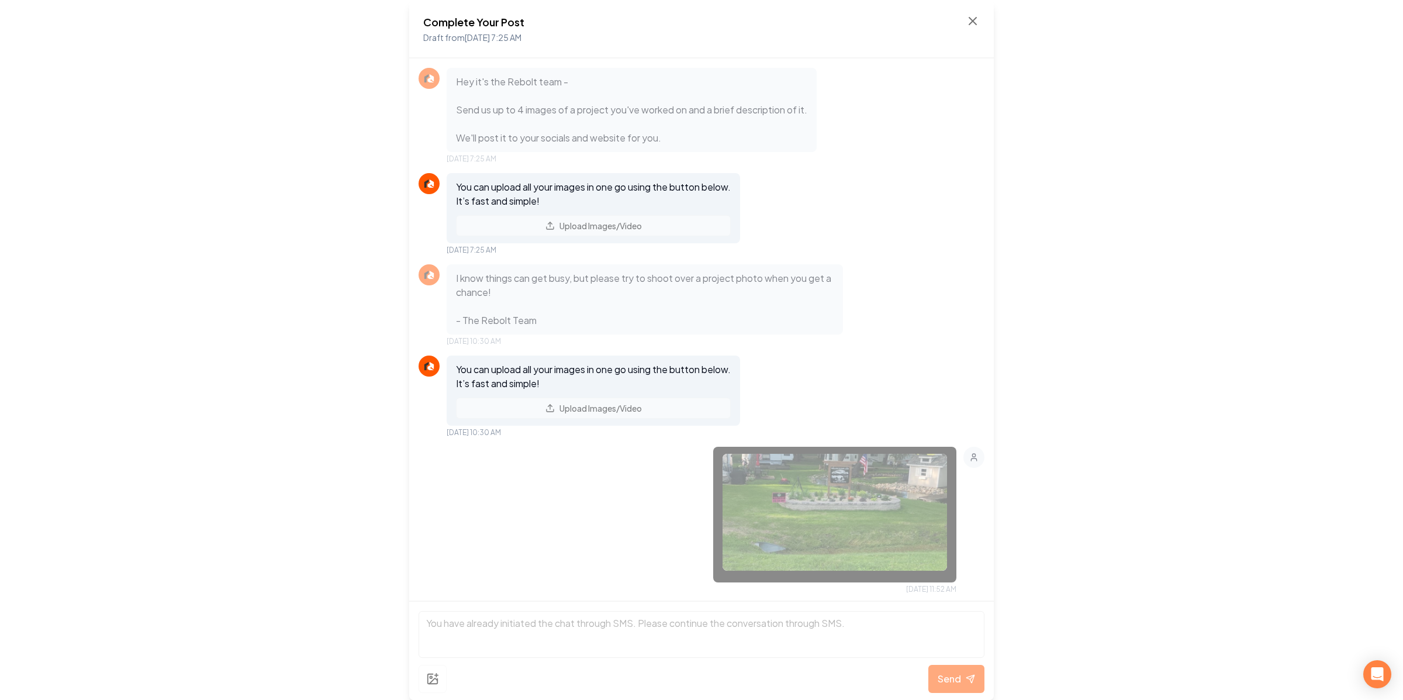
scroll to position [51, 0]
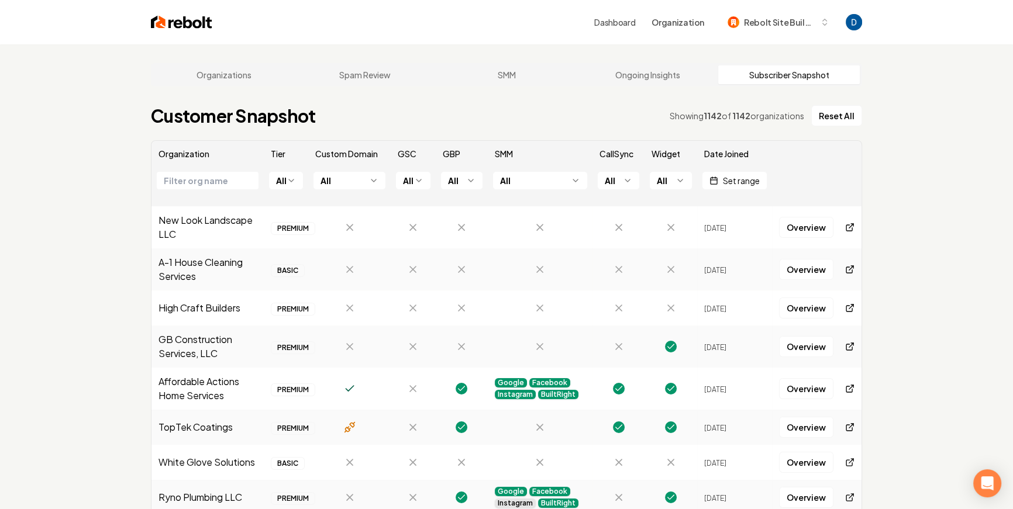
click at [343, 178] on html "Dashboard Organization Rebolt Site Builder Organizations Spam Review SMM Ongoin…" at bounding box center [506, 254] width 1013 height 509
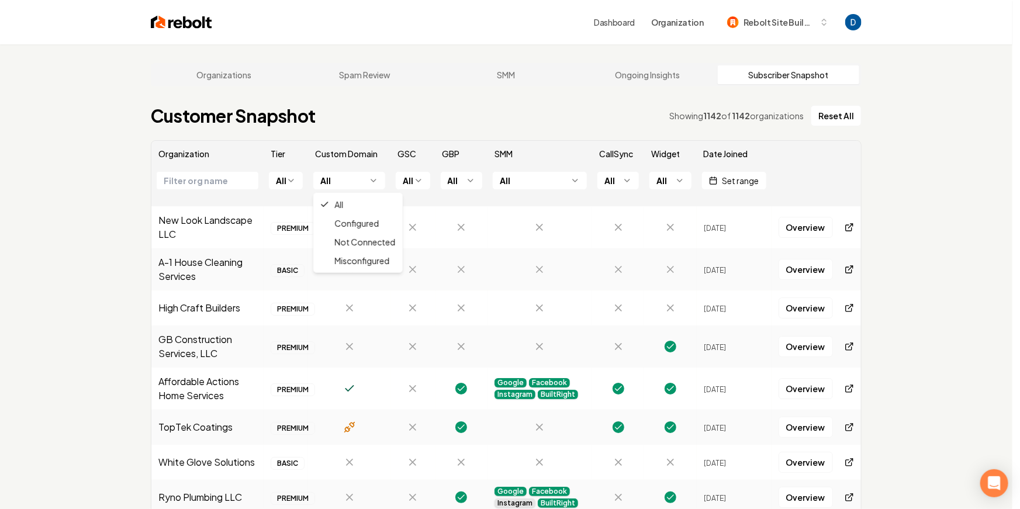
drag, startPoint x: 334, startPoint y: 272, endPoint x: 337, endPoint y: 265, distance: 7.1
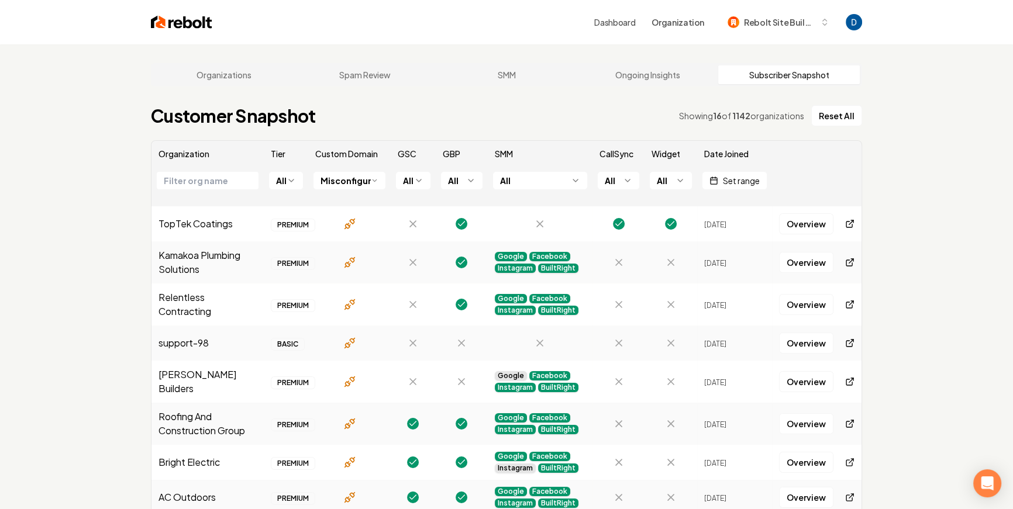
click at [336, 265] on div at bounding box center [349, 263] width 68 height 12
click at [334, 172] on html "Dashboard Organization Rebolt Site Builder Organizations Spam Review SMM Ongoin…" at bounding box center [510, 254] width 1020 height 509
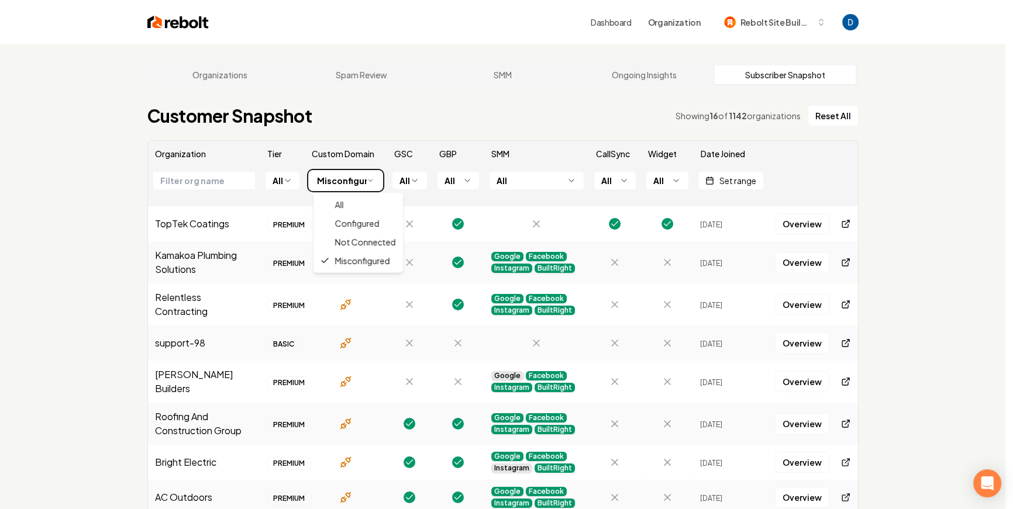
click at [396, 140] on html "Dashboard Organization Rebolt Site Builder Organizations Spam Review SMM Ongoin…" at bounding box center [506, 254] width 1013 height 509
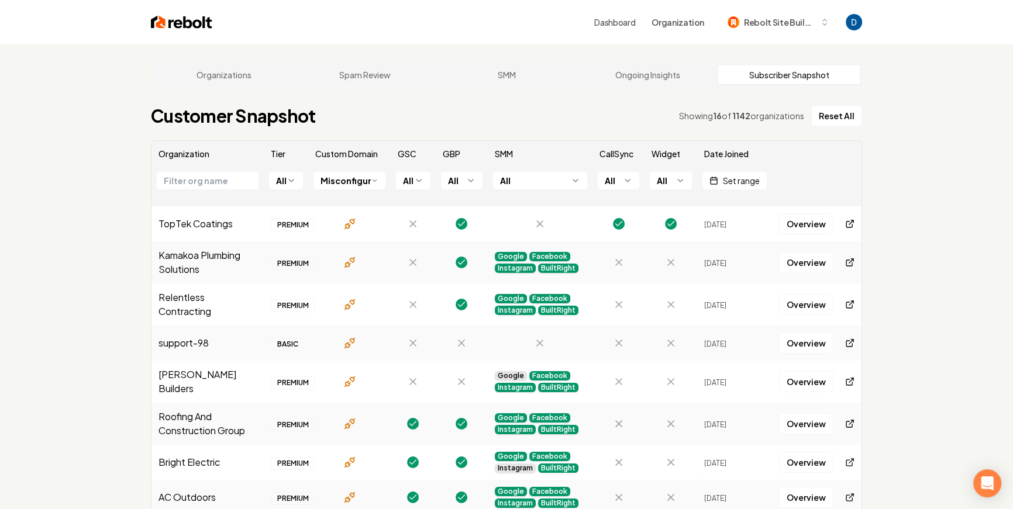
click at [423, 105] on main "Organizations Spam Review SMM Ongoing Insights Subscriber Snapshot Customer Sna…" at bounding box center [506, 313] width 748 height 538
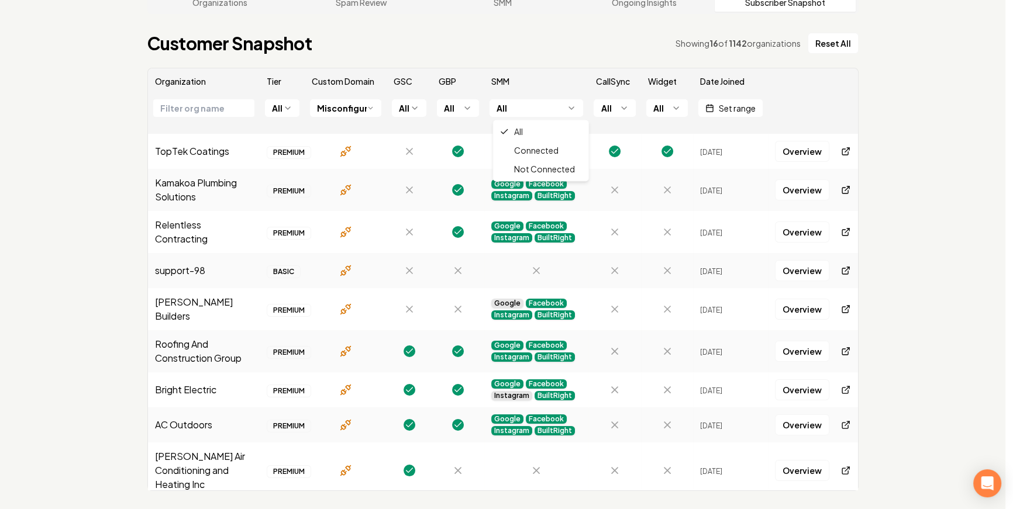
click at [544, 112] on html "Dashboard Organization Rebolt Site Builder Organizations Spam Review SMM Ongoin…" at bounding box center [506, 182] width 1013 height 509
click at [548, 108] on html "Dashboard Organization Rebolt Site Builder Organizations Spam Review SMM Ongoin…" at bounding box center [506, 182] width 1013 height 509
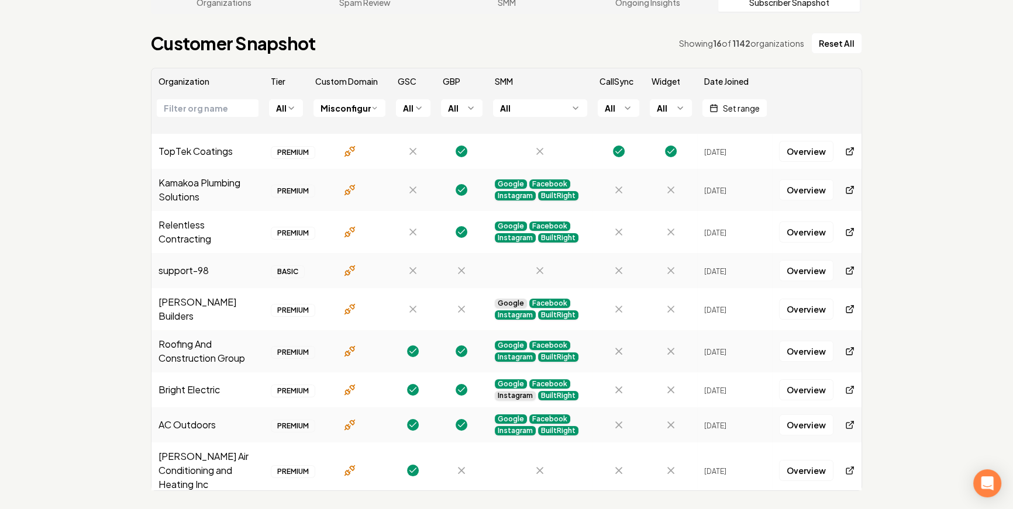
click at [545, 109] on html "Dashboard Organization Rebolt Site Builder Organizations Spam Review SMM Ongoin…" at bounding box center [506, 182] width 1013 height 509
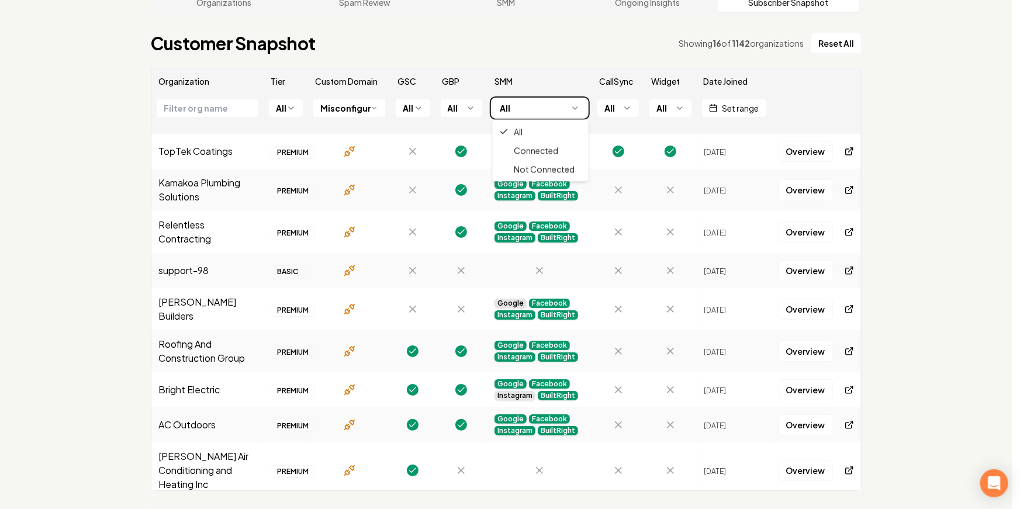
click at [127, 130] on html "Dashboard Organization Rebolt Site Builder Organizations Spam Review SMM Ongoin…" at bounding box center [510, 182] width 1020 height 509
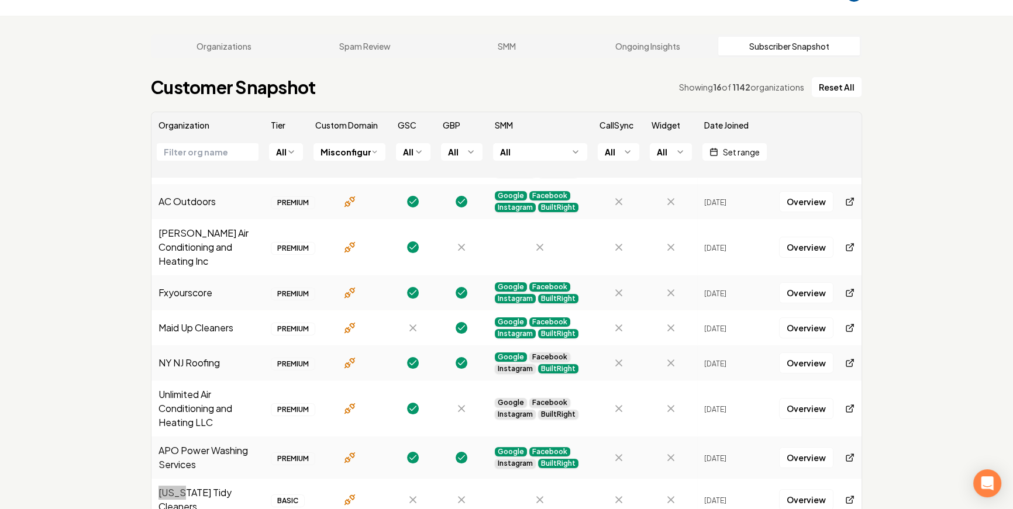
scroll to position [72, 0]
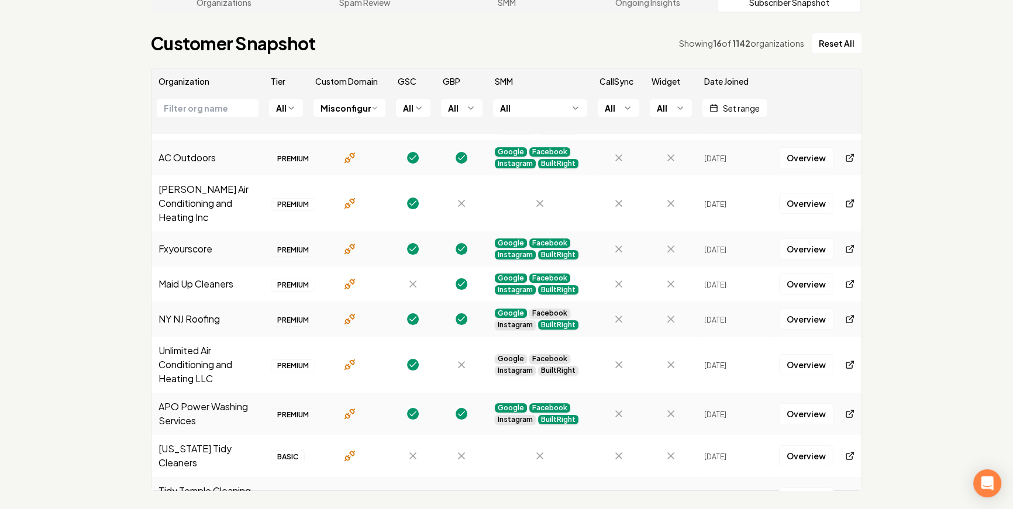
click at [955, 246] on div "Organizations Spam Review SMM Ongoing Insights Subscriber Snapshot Customer Sna…" at bounding box center [506, 241] width 1013 height 538
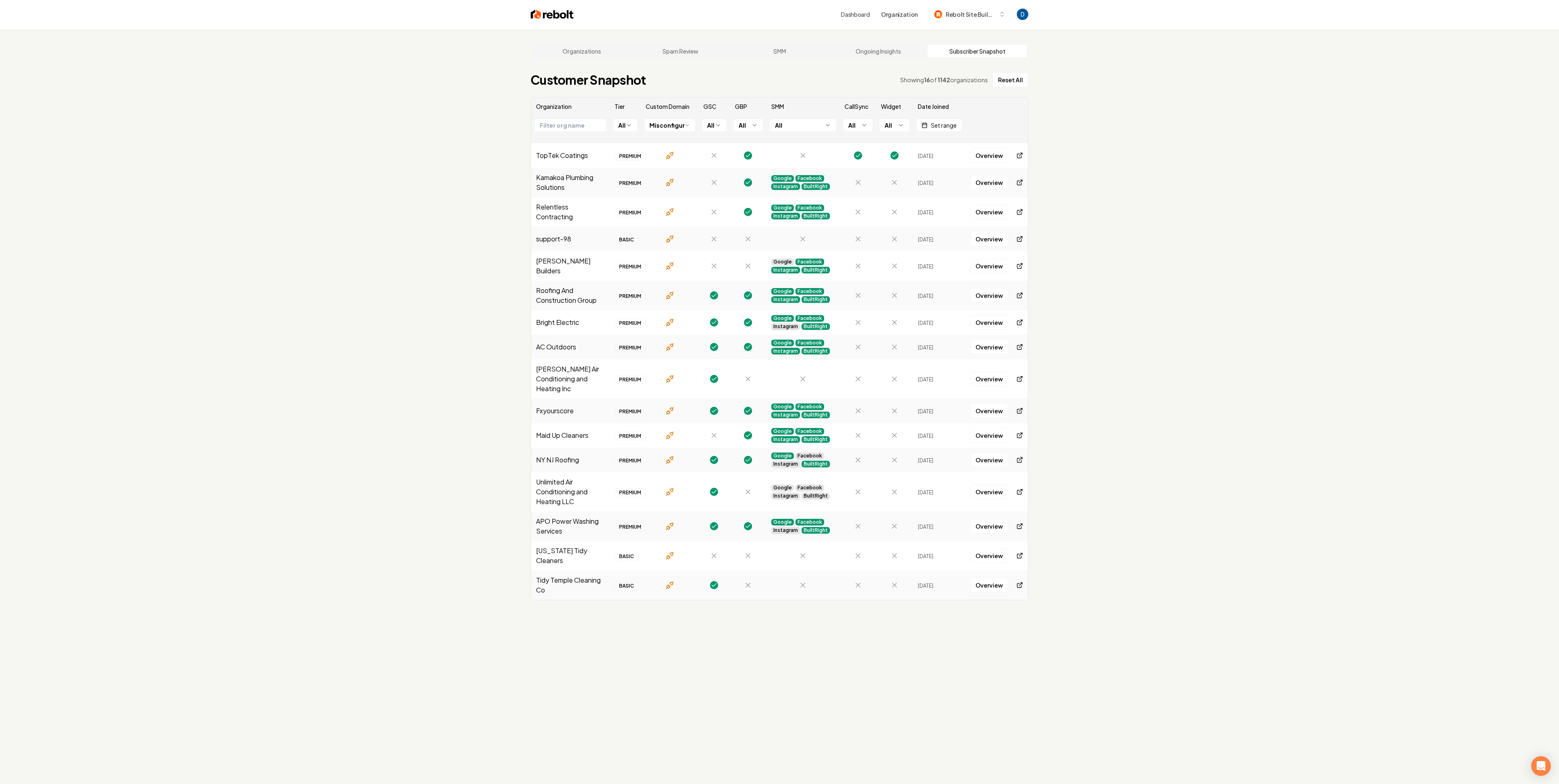
scroll to position [0, 0]
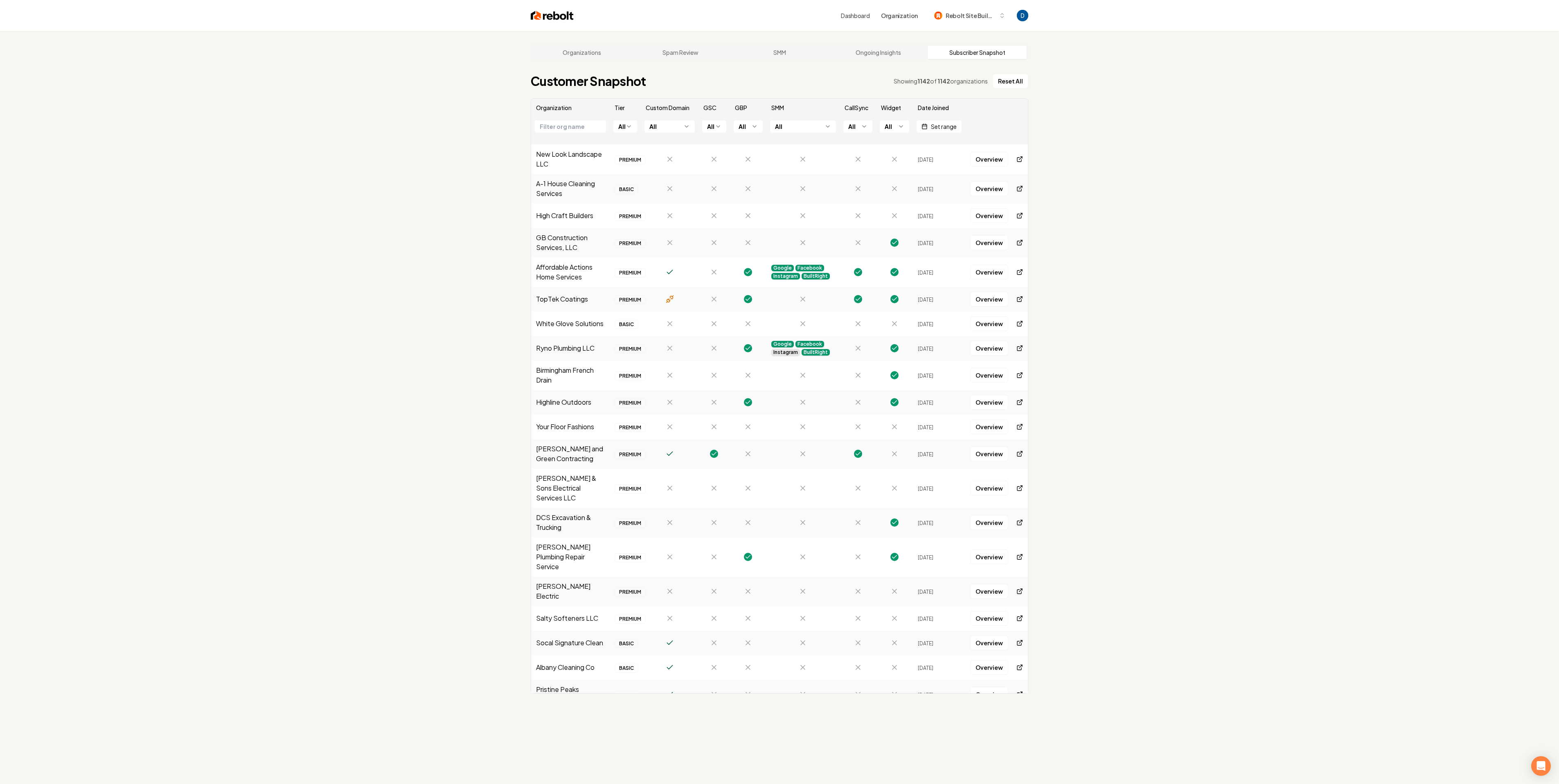
click at [685, 139] on th "All" at bounding box center [670, 131] width 57 height 28
click at [671, 129] on html "Dashboard Organization Rebolt Site Builder Organizations Spam Review SMM Ongoin…" at bounding box center [779, 392] width 1559 height 784
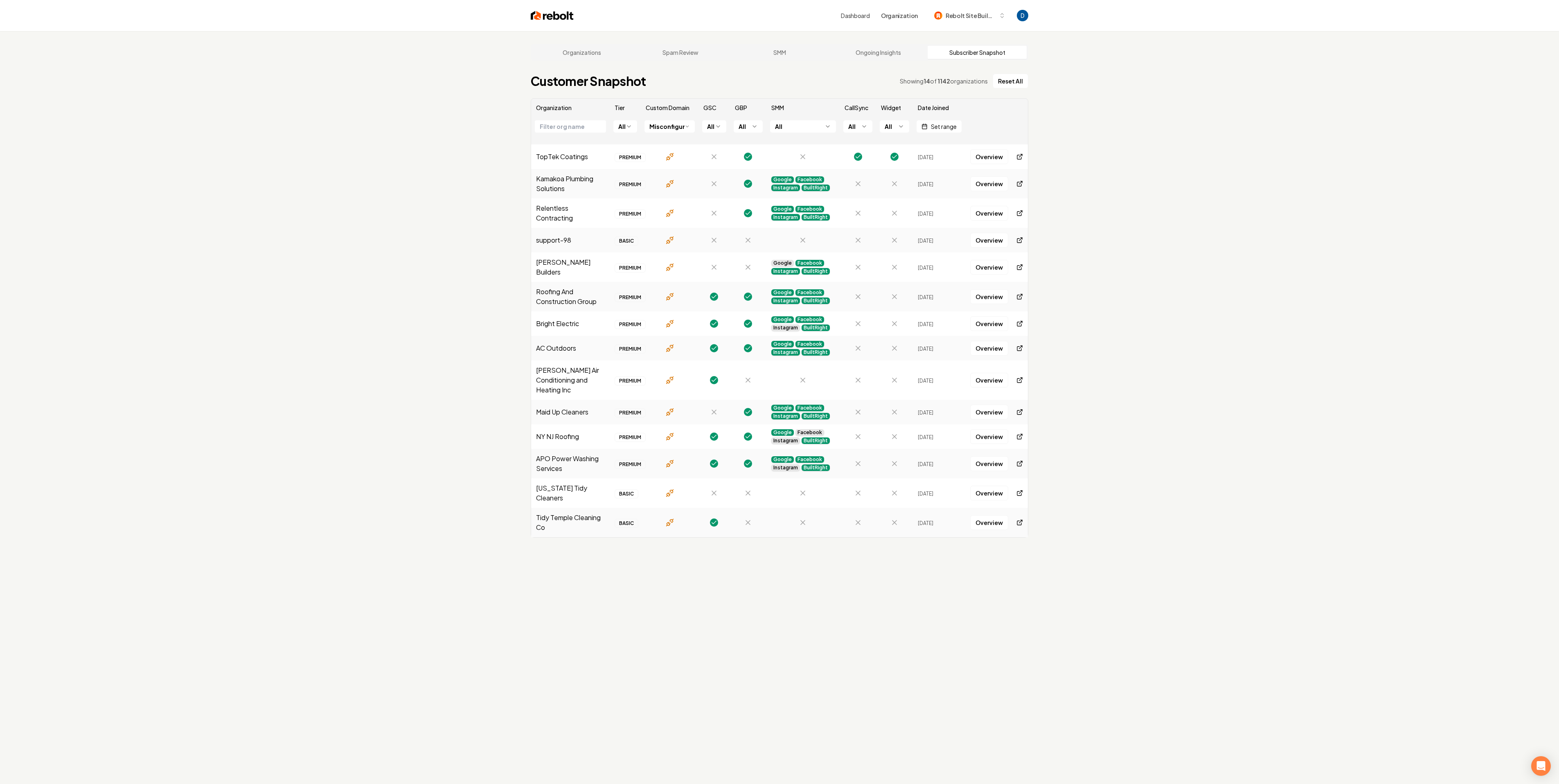
click at [1121, 223] on div "Organizations Spam Review SMM Ongoing Insights Subscriber Snapshot Customer Sna…" at bounding box center [779, 423] width 1559 height 784
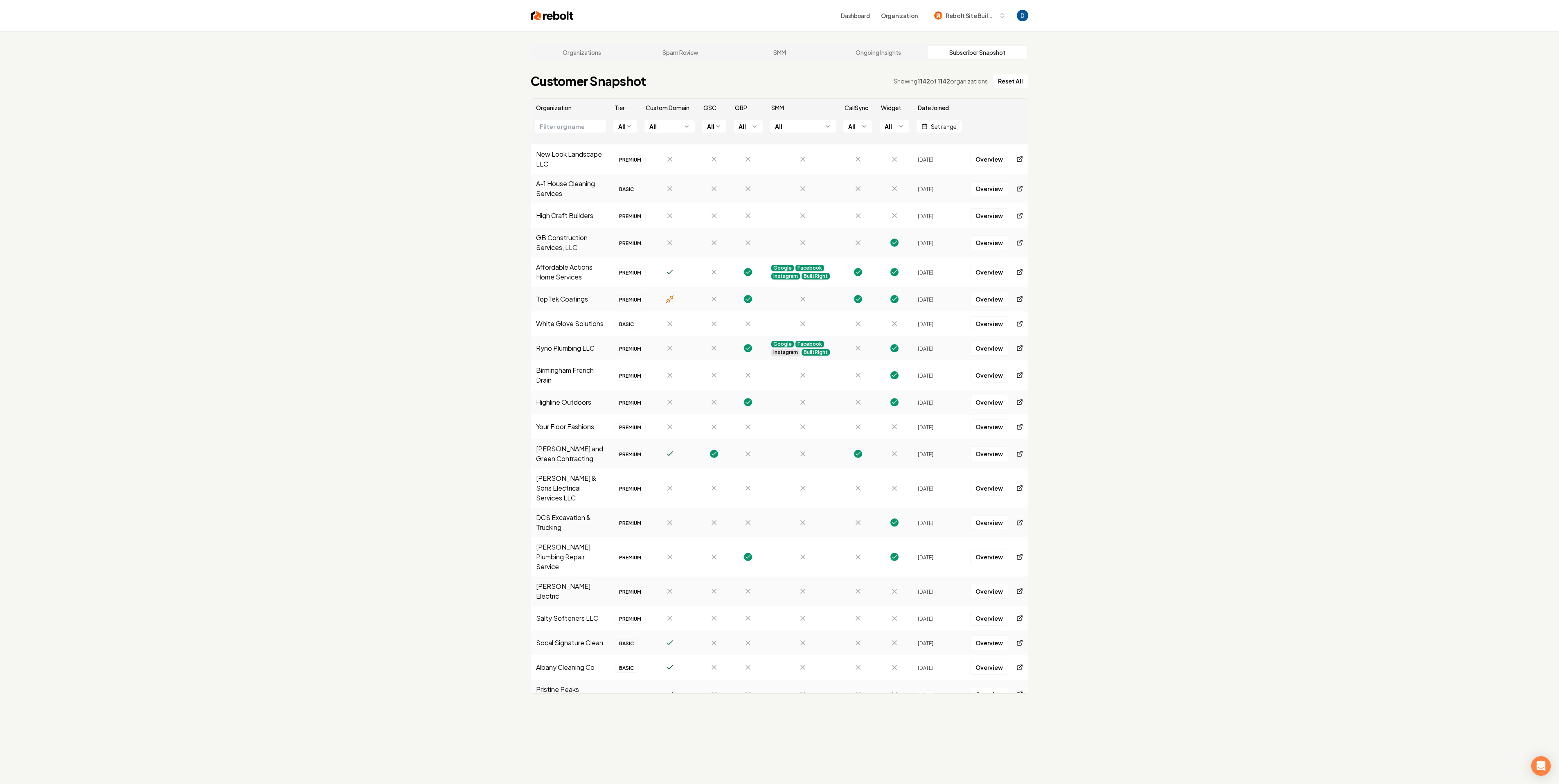
click at [673, 115] on th "Custom Domain" at bounding box center [670, 108] width 57 height 18
click at [648, 127] on html "Dashboard Organization Rebolt Site Builder Organizations Spam Review SMM Ongoin…" at bounding box center [779, 392] width 1559 height 784
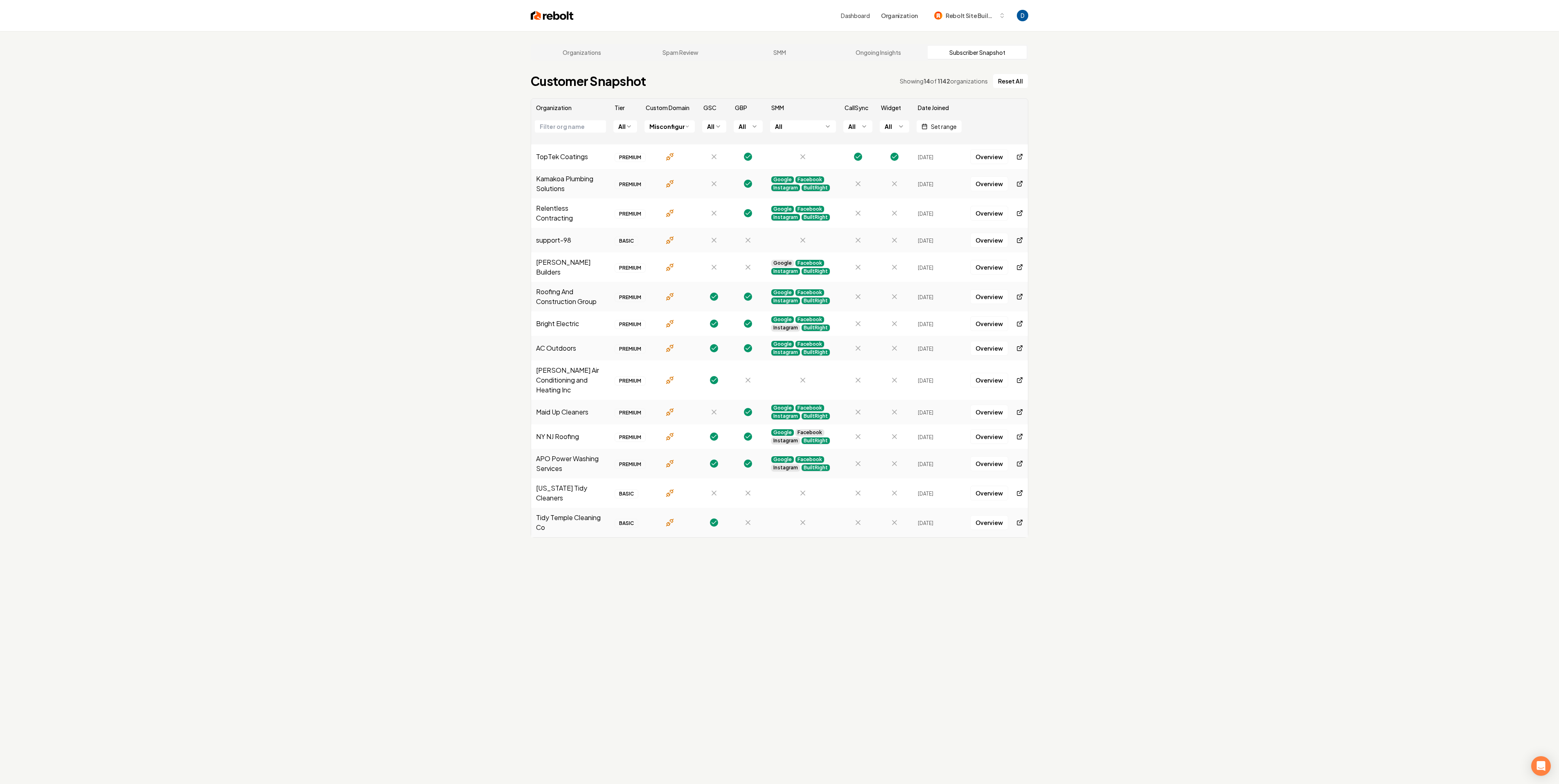
click at [1119, 272] on div "Organizations Spam Review SMM Ongoing Insights Subscriber Snapshot Customer Sna…" at bounding box center [779, 423] width 1559 height 784
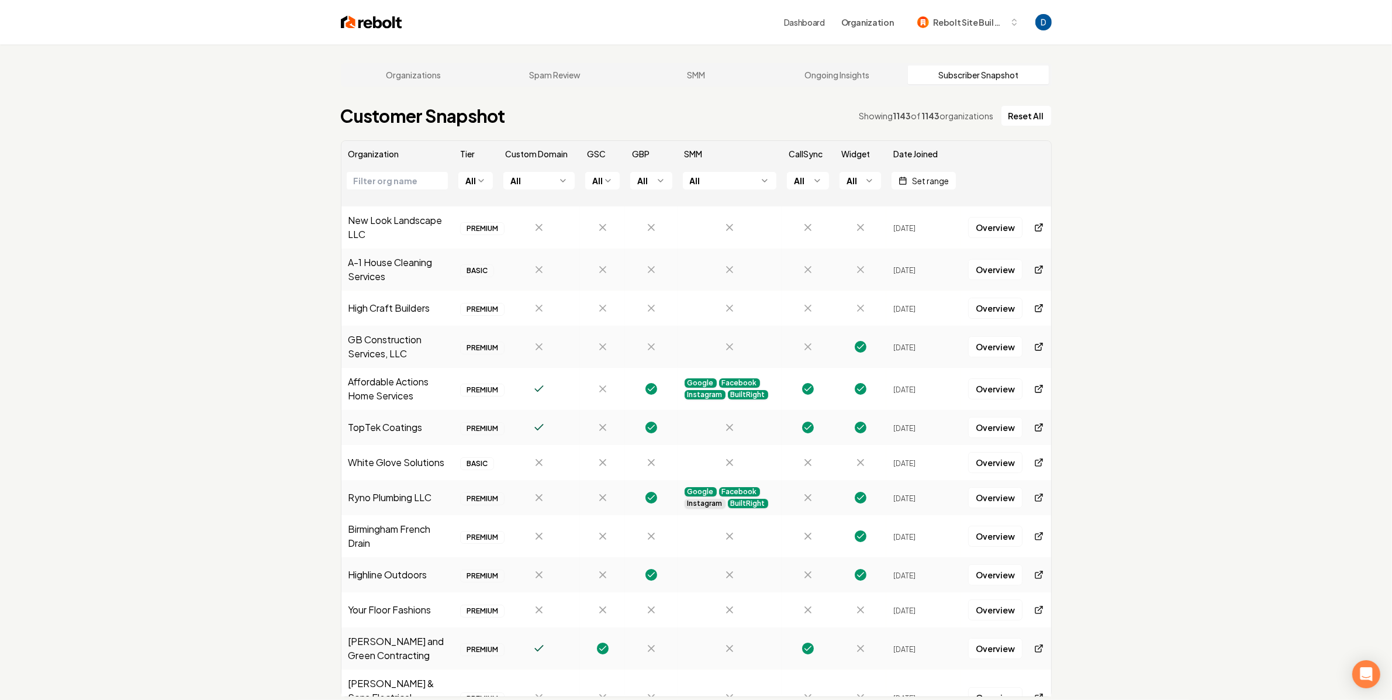
click at [558, 184] on html "Dashboard Organization Rebolt Site Builder Organizations Spam Review SMM Ongoin…" at bounding box center [696, 350] width 1392 height 700
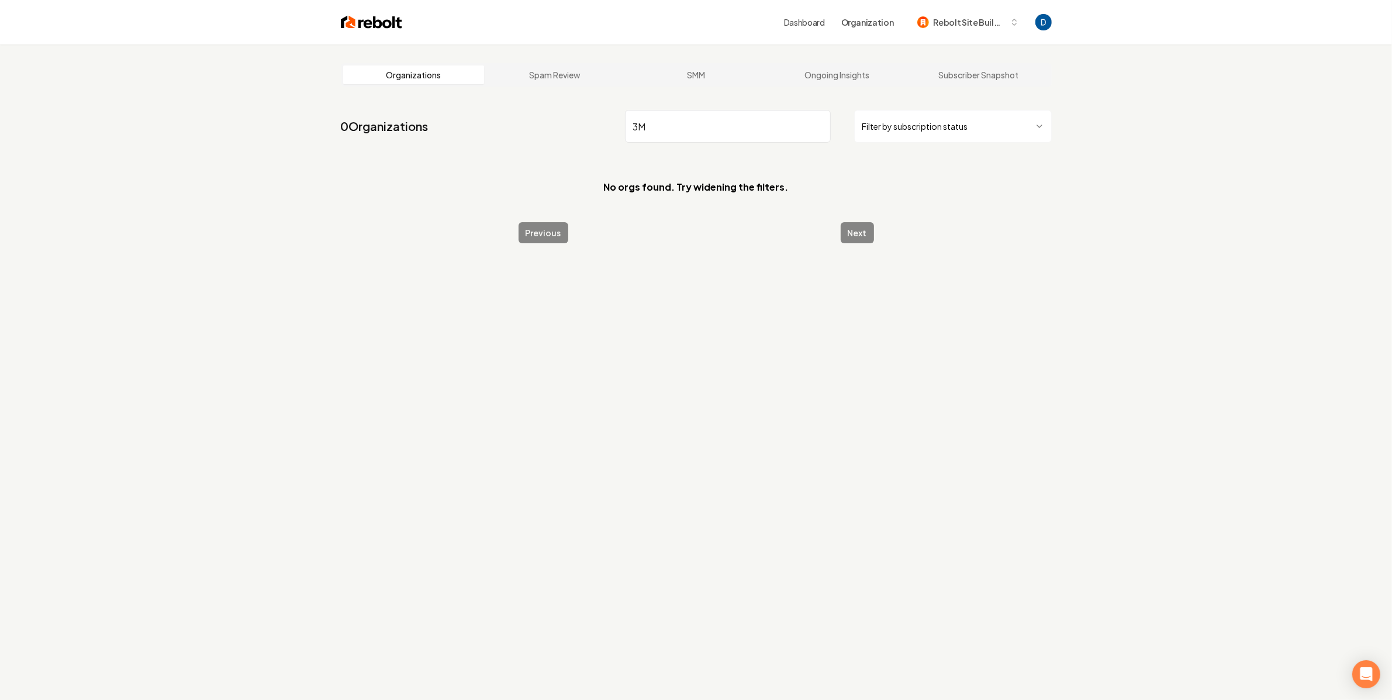
click at [704, 130] on input "3M" at bounding box center [728, 126] width 206 height 33
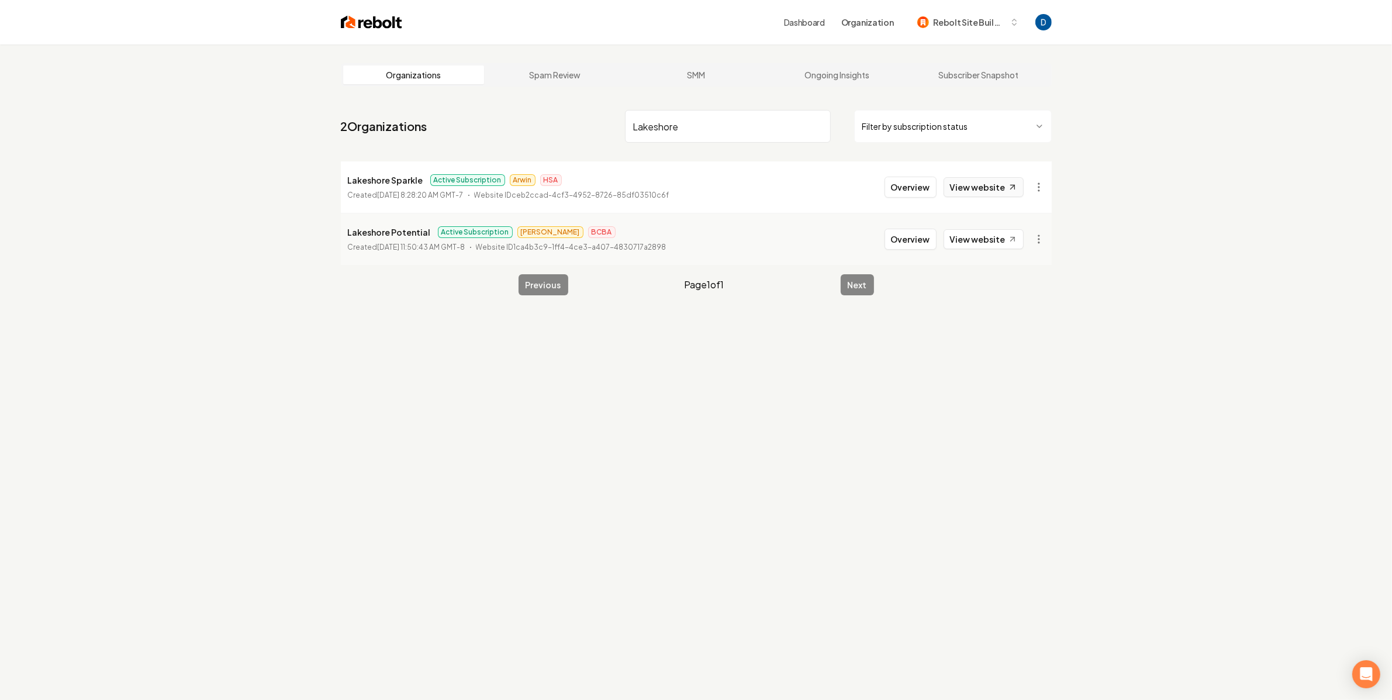
type input "Lakeshore"
click at [1000, 183] on link "View website" at bounding box center [984, 187] width 80 height 20
click at [922, 181] on button "Overview" at bounding box center [911, 187] width 52 height 21
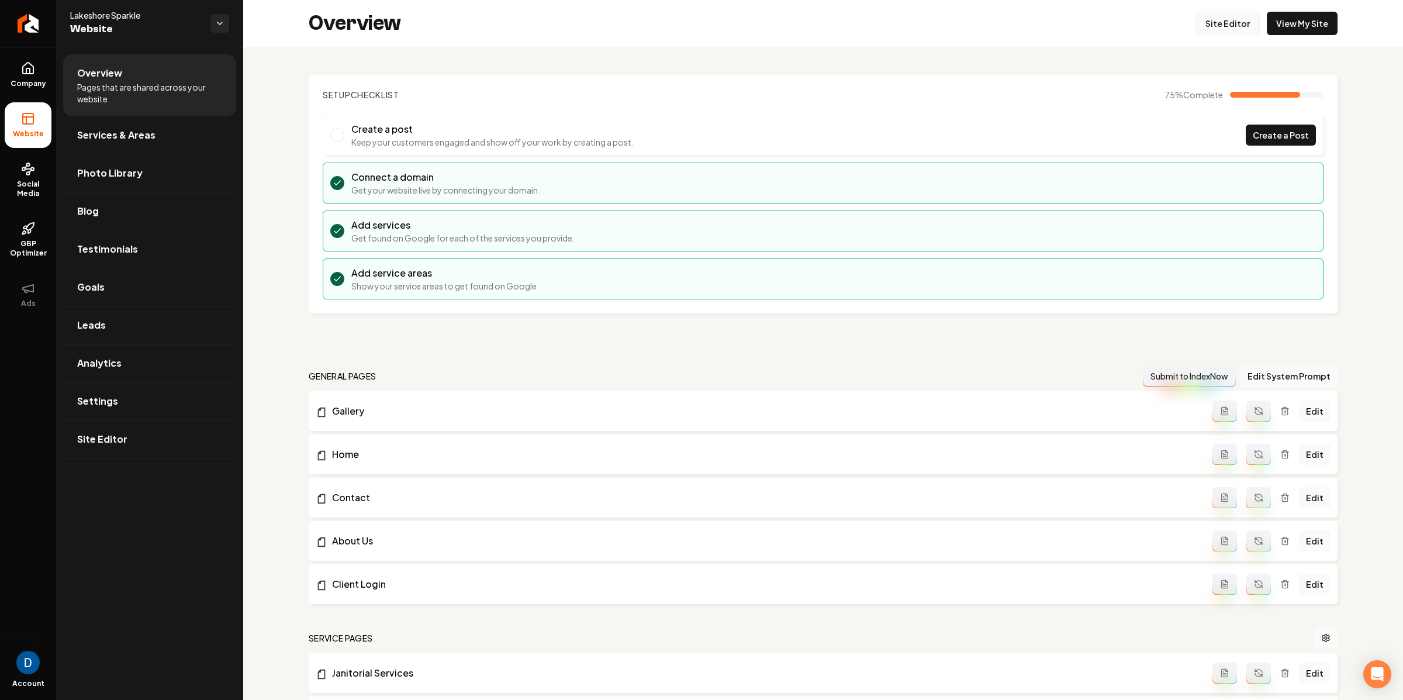
click at [1235, 23] on link "Site Editor" at bounding box center [1228, 23] width 64 height 23
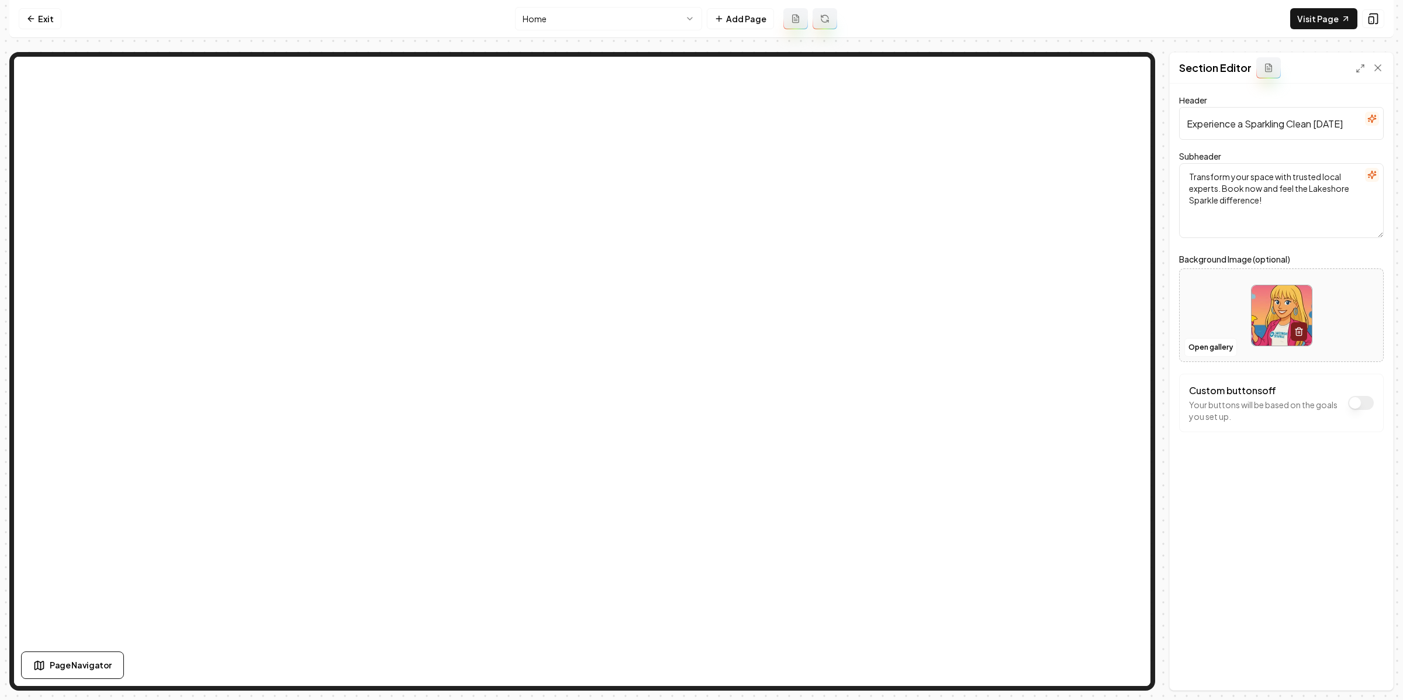
click at [617, 23] on html "Computer Required This feature is only available on a computer. Please switch t…" at bounding box center [701, 350] width 1403 height 700
click at [1212, 346] on button "Open gallery" at bounding box center [1210, 347] width 53 height 19
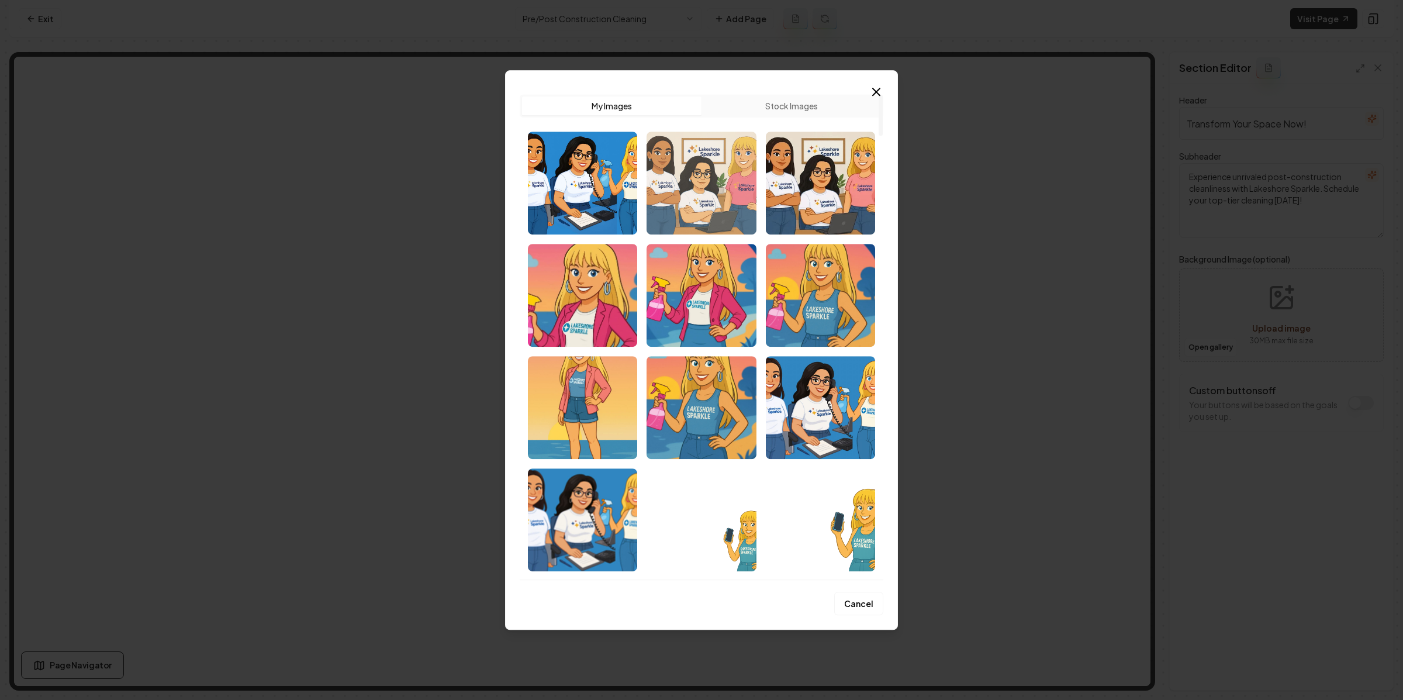
click at [719, 203] on img "Select image image_68b71b3c5c7cd75eb82714a5.png" at bounding box center [701, 183] width 109 height 103
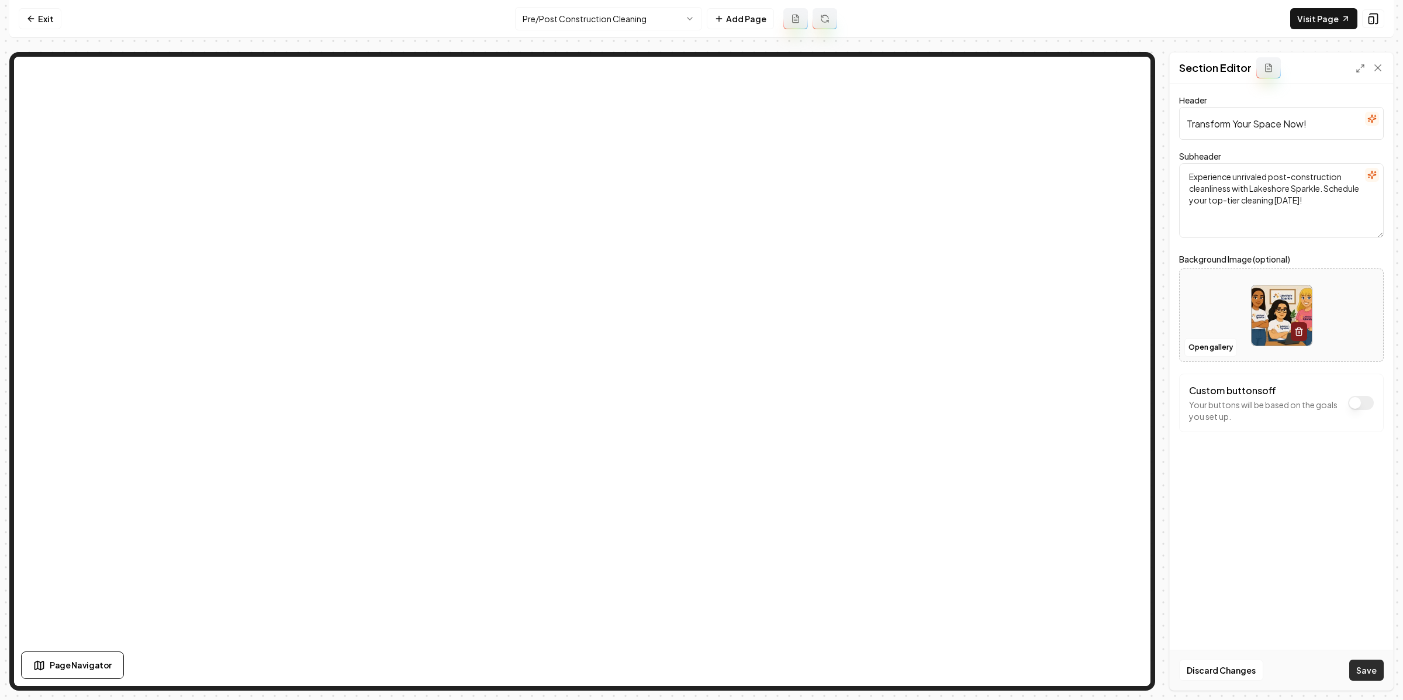
click at [1364, 666] on button "Save" at bounding box center [1366, 669] width 34 height 21
click at [608, 18] on html "Computer Required This feature is only available on a computer. Please switch t…" at bounding box center [701, 350] width 1403 height 700
click at [1301, 330] on icon "button" at bounding box center [1298, 332] width 5 height 6
click at [1366, 663] on button "Save" at bounding box center [1366, 669] width 34 height 21
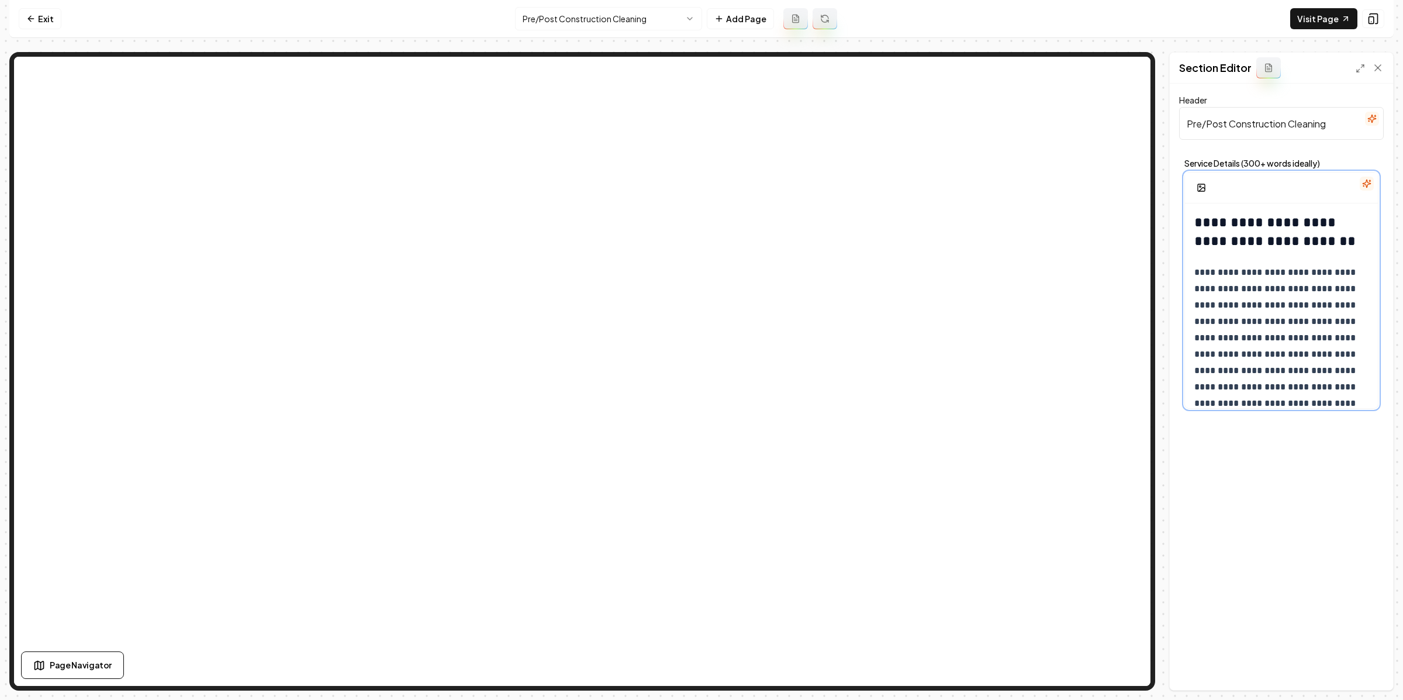
click at [1194, 213] on h2 "**********" at bounding box center [1276, 231] width 165 height 37
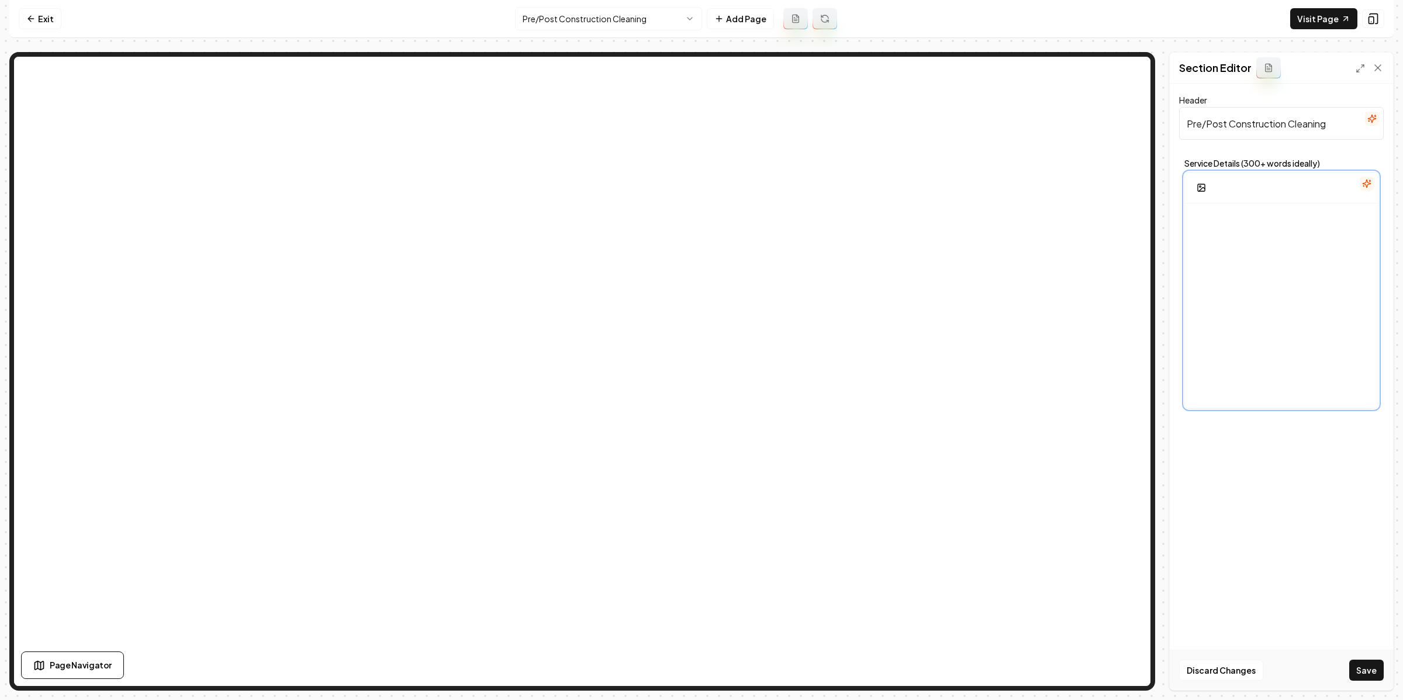
scroll to position [8, 0]
click at [1362, 177] on button "button" at bounding box center [1367, 184] width 14 height 14
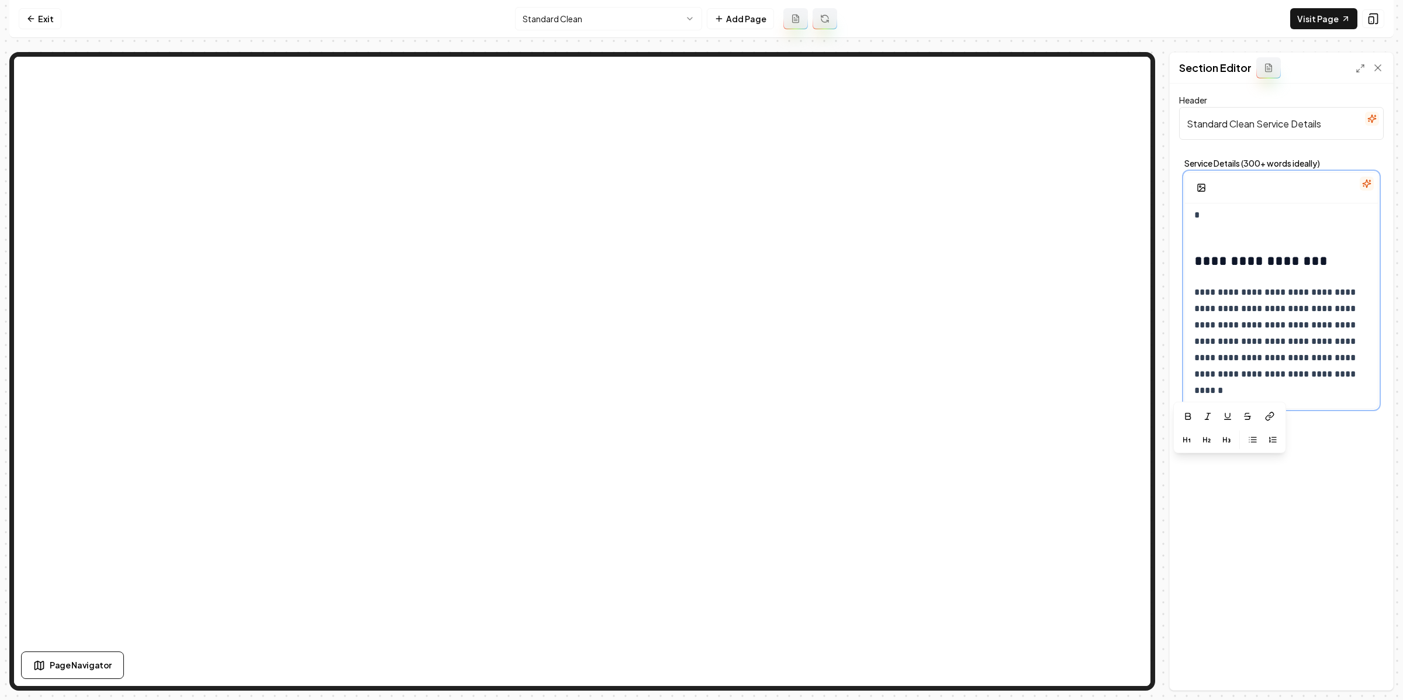
scroll to position [8, 0]
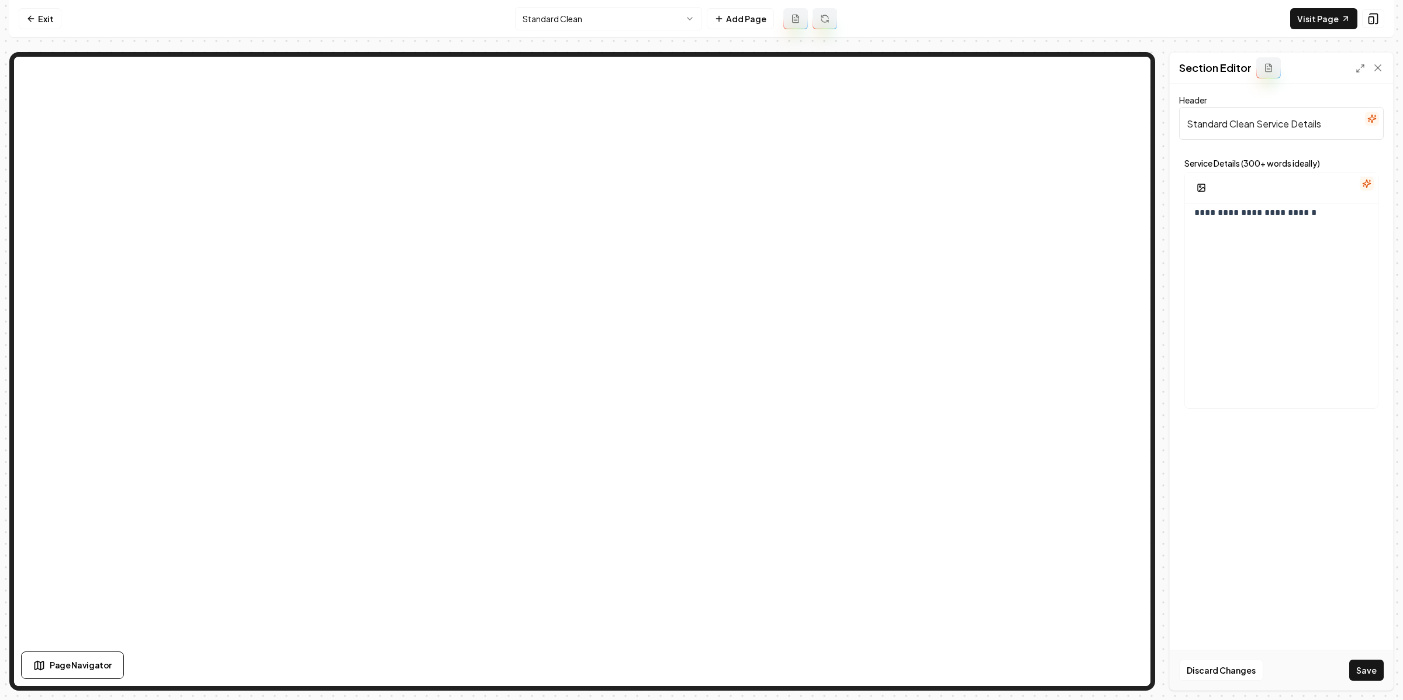
click at [1355, 172] on div "**********" at bounding box center [1281, 290] width 194 height 237
click at [1367, 182] on icon "button" at bounding box center [1366, 183] width 9 height 9
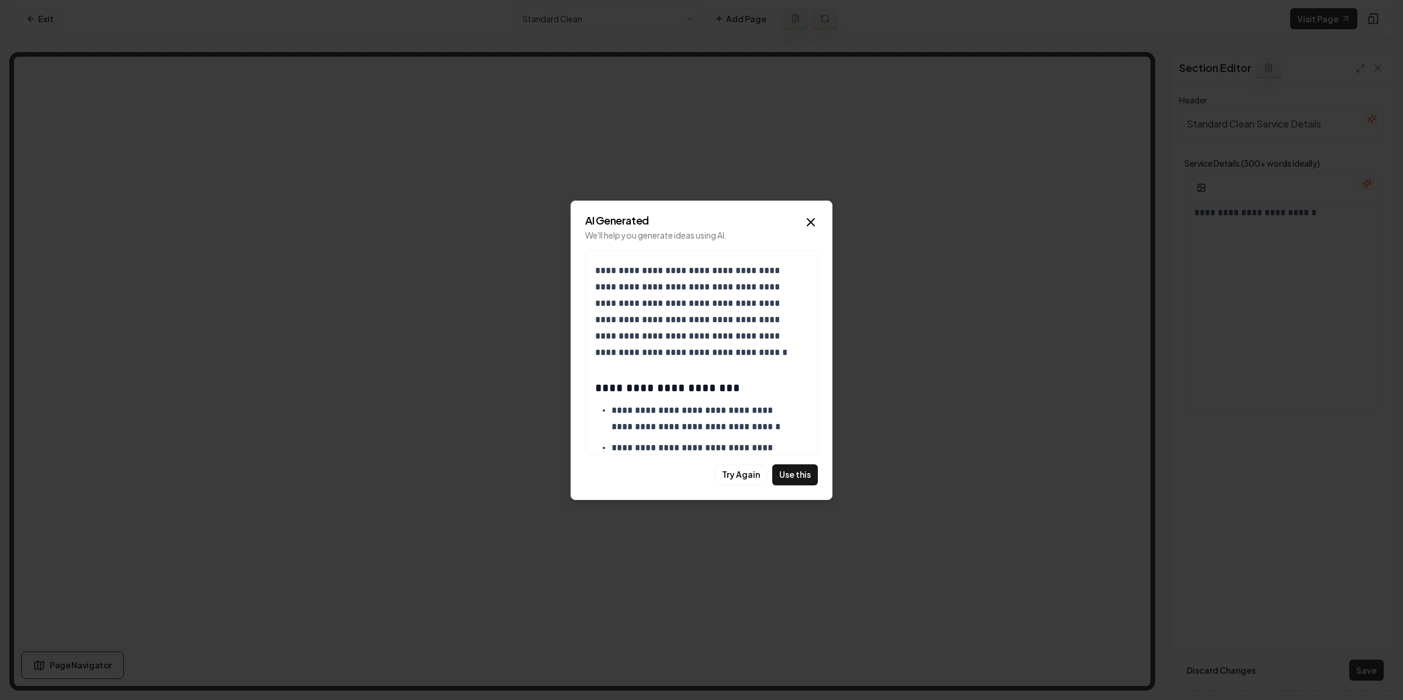
scroll to position [494, 0]
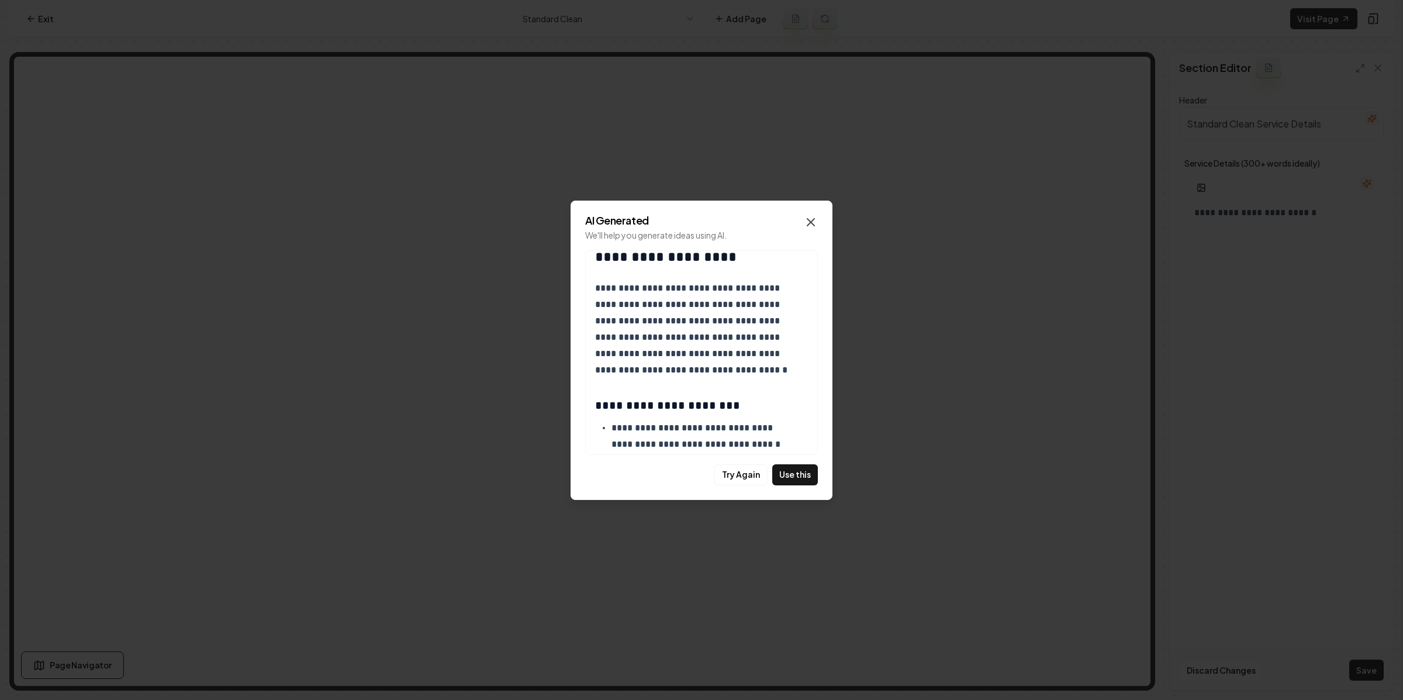
click at [811, 217] on icon "button" at bounding box center [811, 222] width 14 height 14
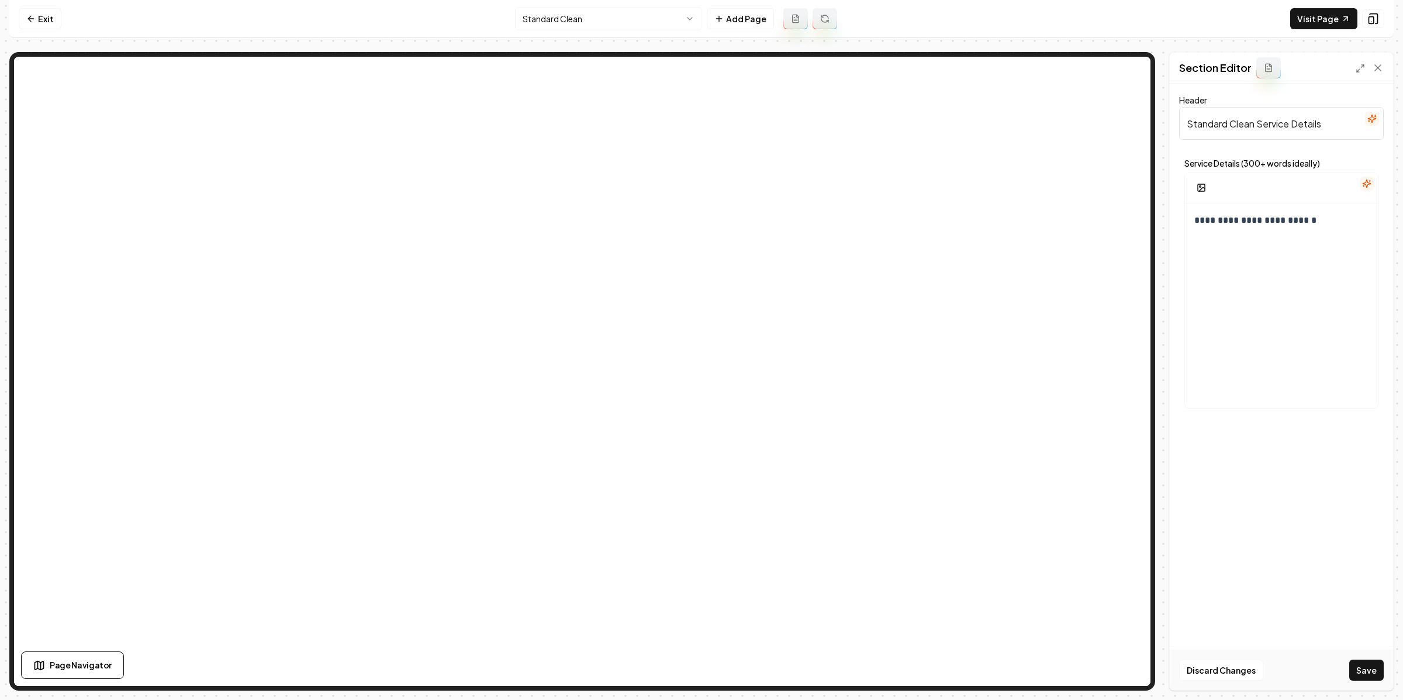
scroll to position [0, 0]
click at [1220, 665] on button "Discard Changes" at bounding box center [1221, 669] width 84 height 21
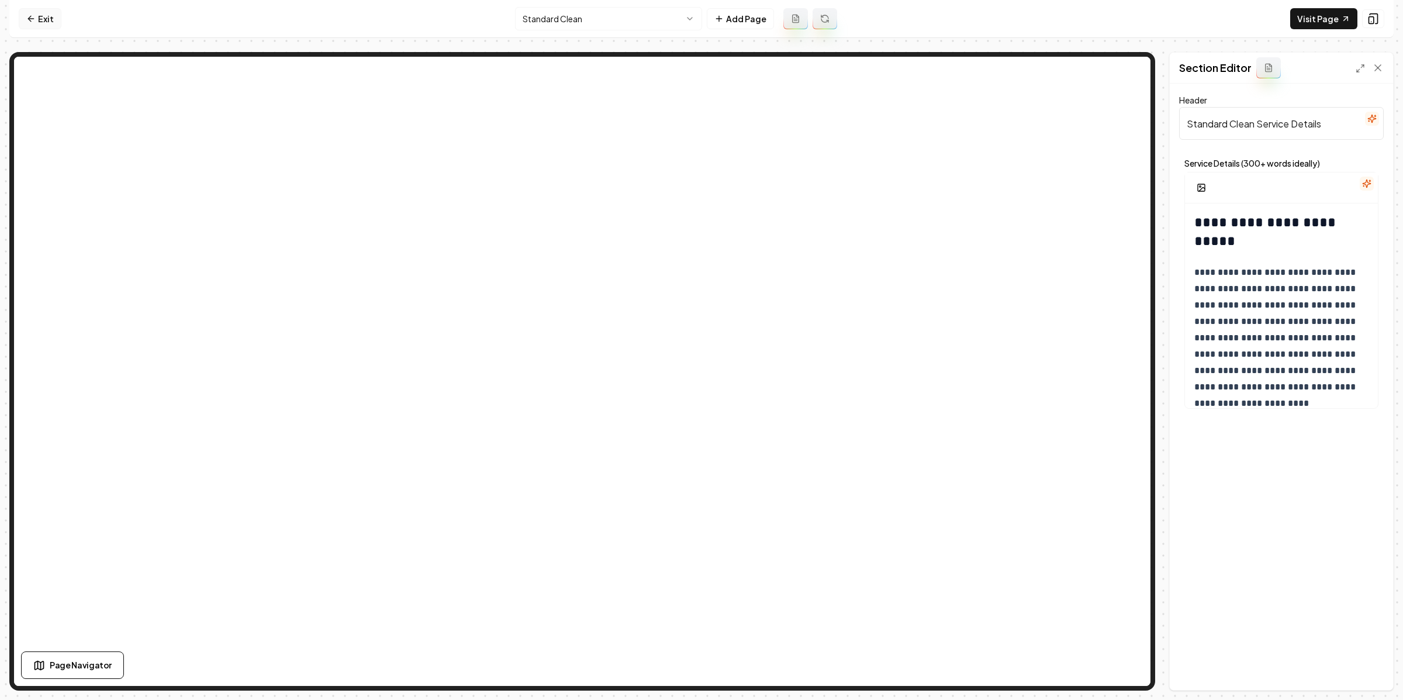
click at [41, 11] on link "Exit" at bounding box center [40, 18] width 43 height 21
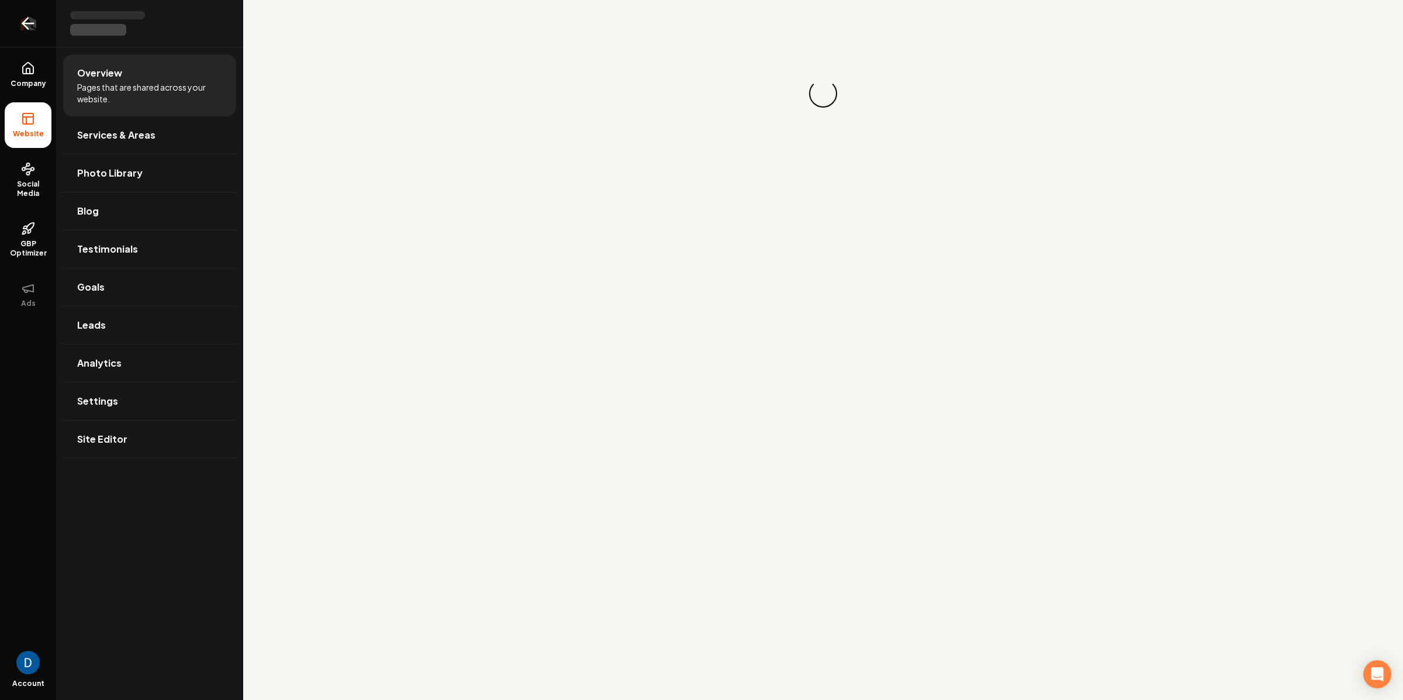
click at [39, 9] on link "Return to dashboard" at bounding box center [28, 23] width 56 height 47
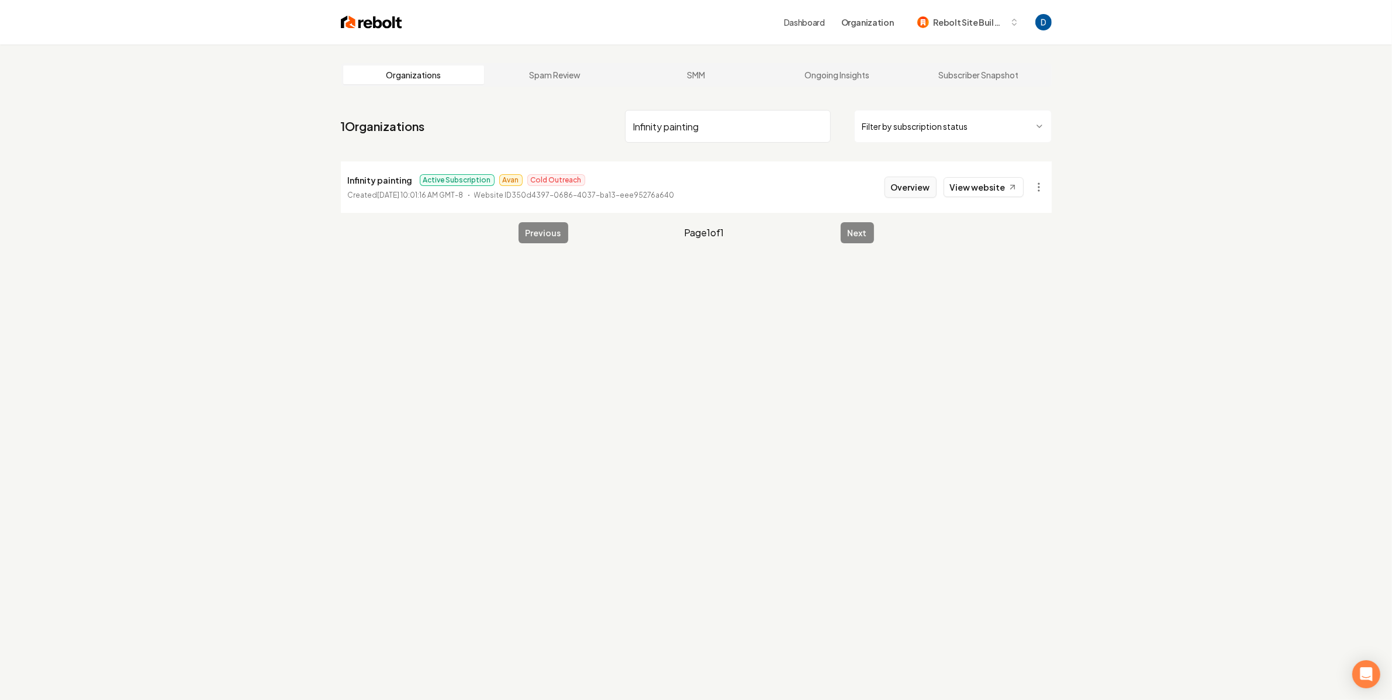
type input "Infinity painting"
click at [927, 193] on button "Overview" at bounding box center [911, 187] width 52 height 21
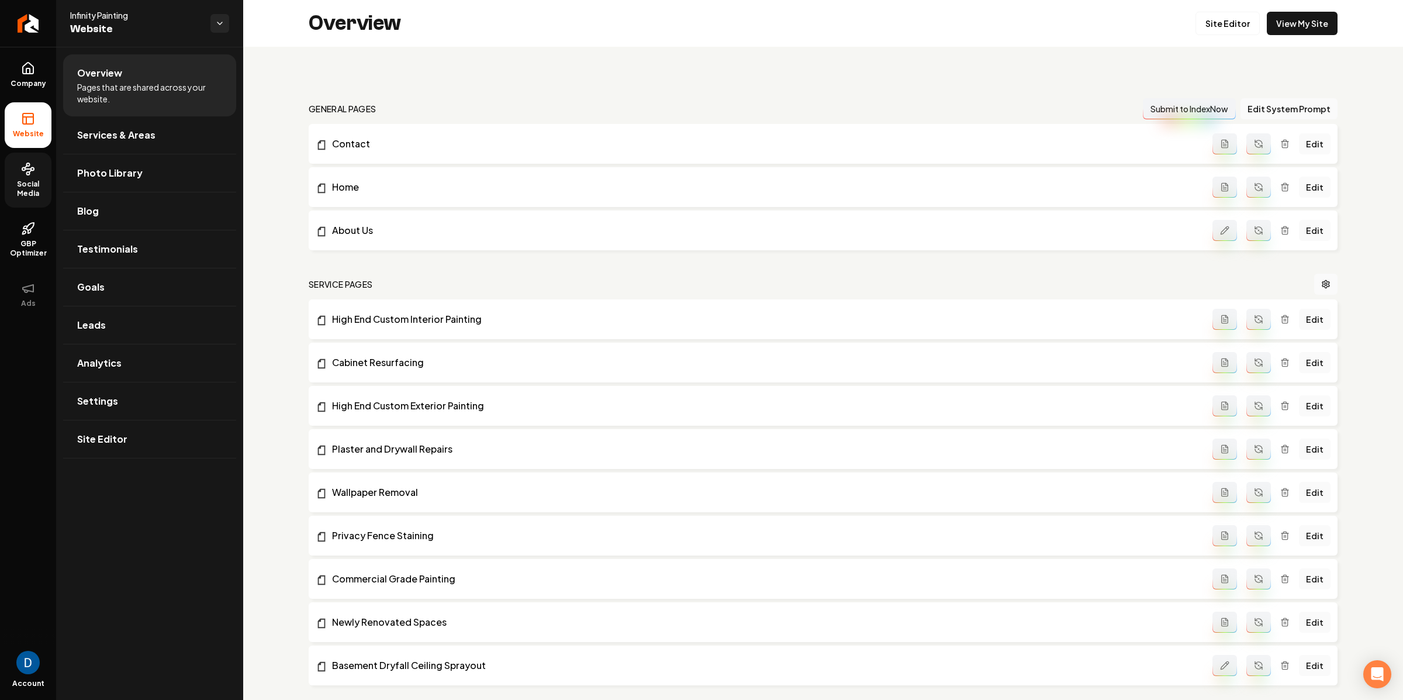
click at [35, 175] on link "Social Media" at bounding box center [28, 180] width 47 height 55
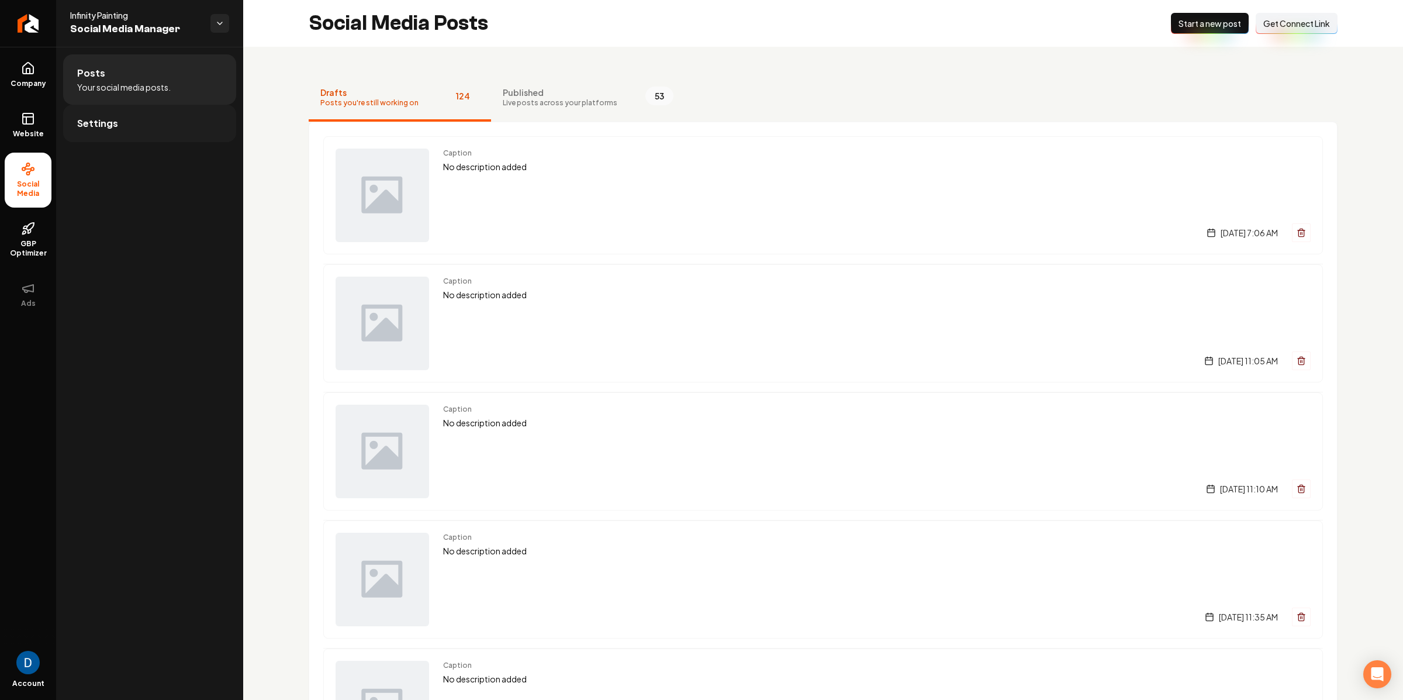
click at [137, 113] on link "Settings" at bounding box center [149, 123] width 173 height 37
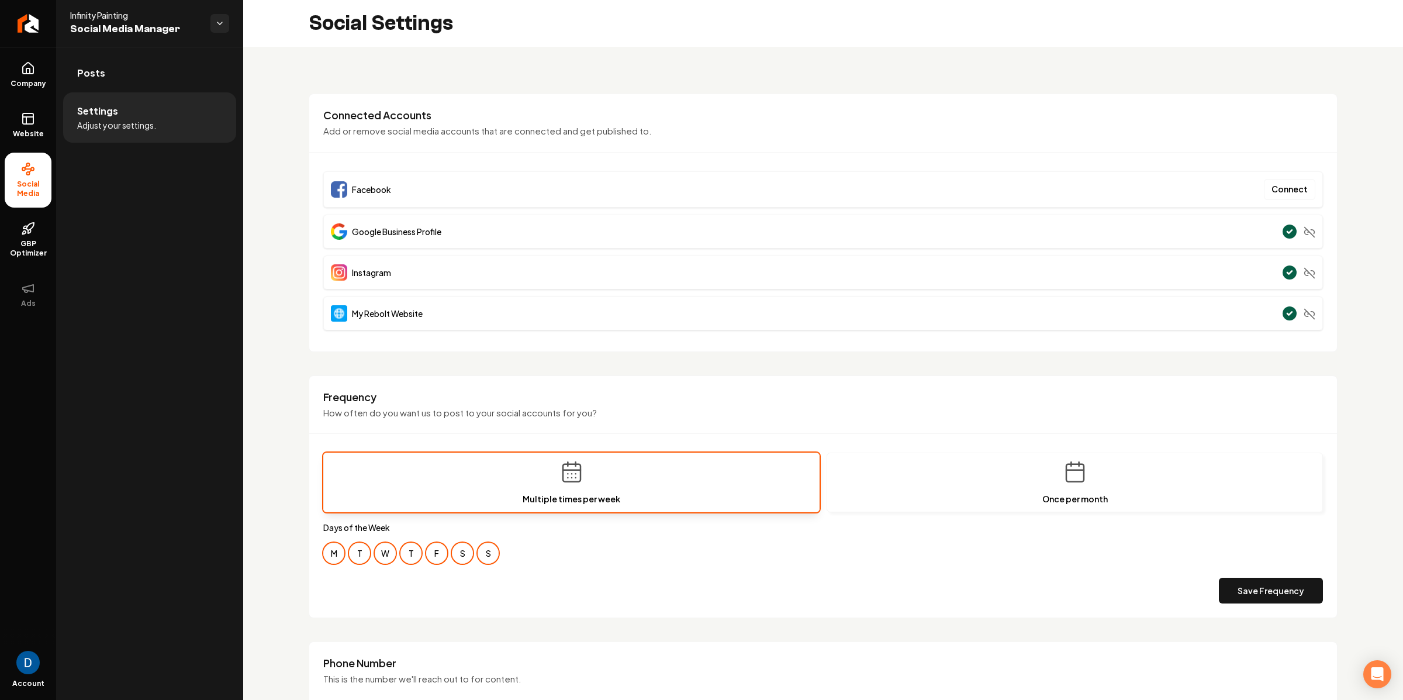
click at [311, 282] on div "Connected Accounts Add or remove social media accounts that are connected and g…" at bounding box center [823, 223] width 1029 height 258
click at [95, 20] on span "Infinity Painting" at bounding box center [135, 15] width 131 height 12
copy span "Infinity Painting"
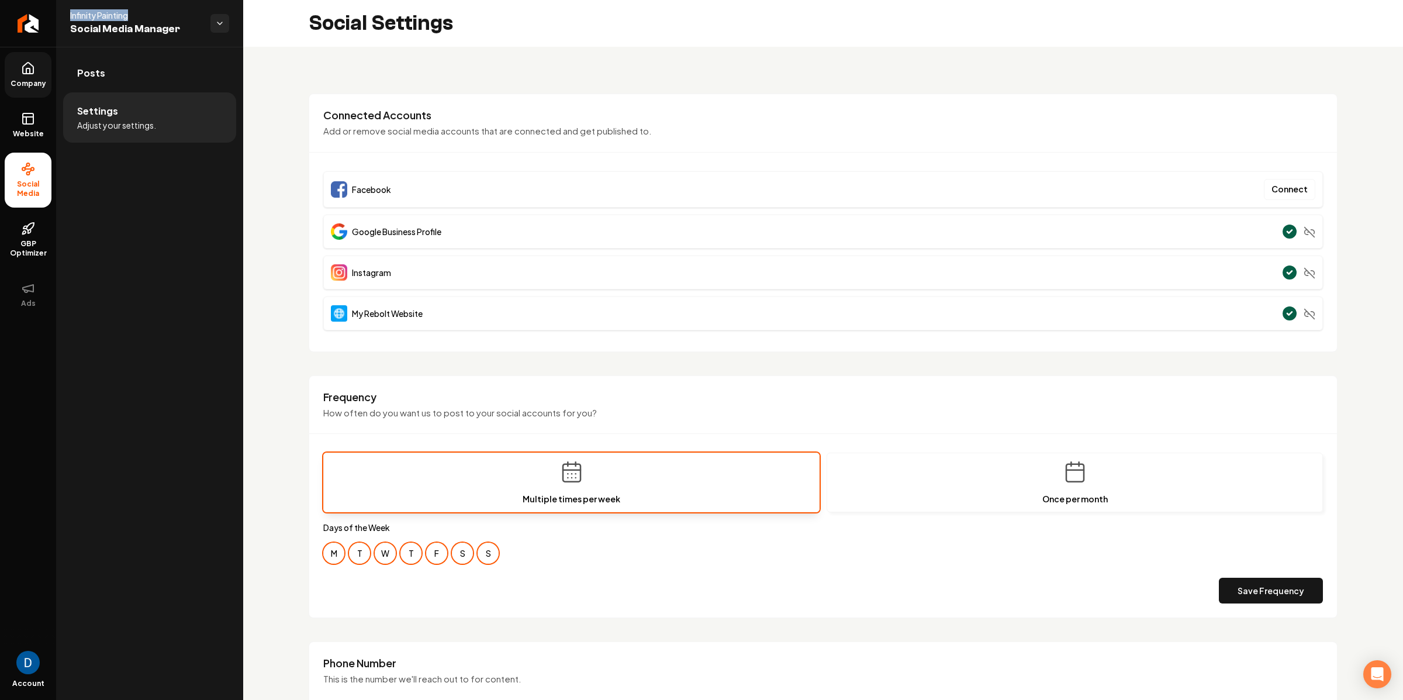
click at [19, 64] on link "Company" at bounding box center [28, 75] width 47 height 46
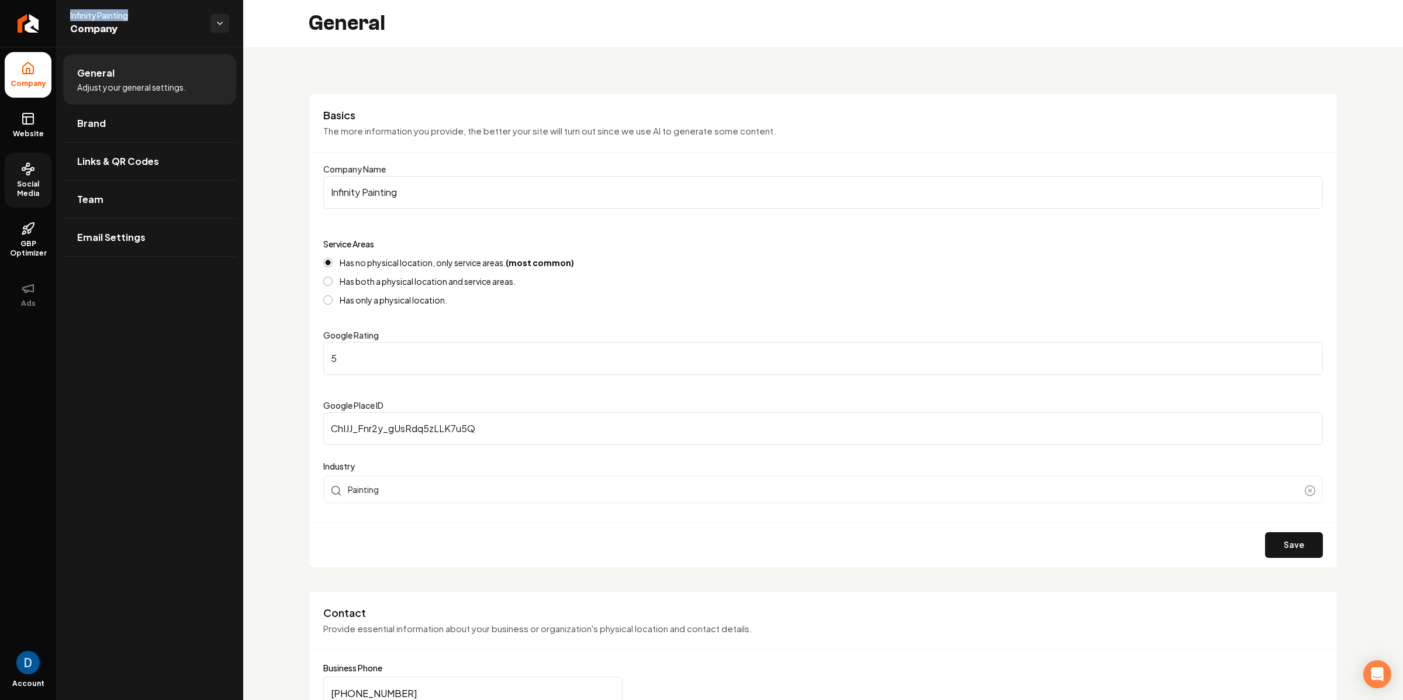
click at [89, 14] on span "Infinity Painting" at bounding box center [135, 15] width 131 height 12
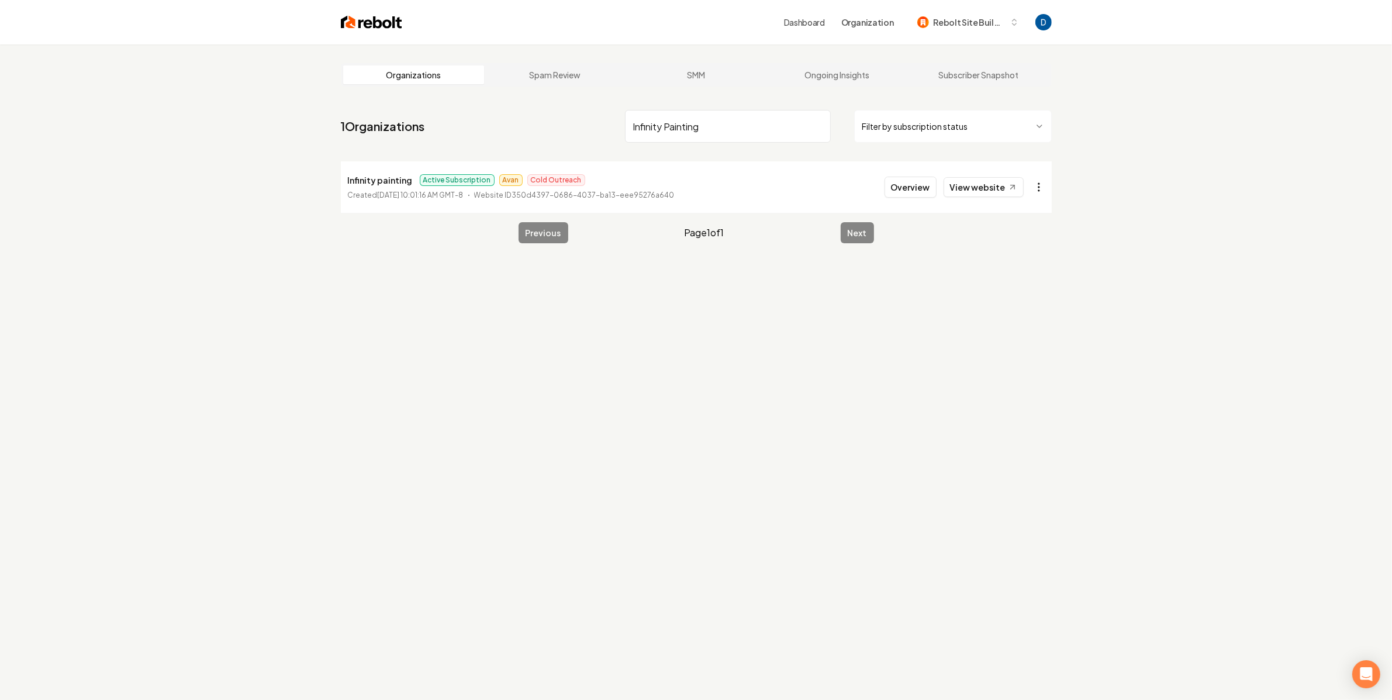
type input "Infinity Painting"
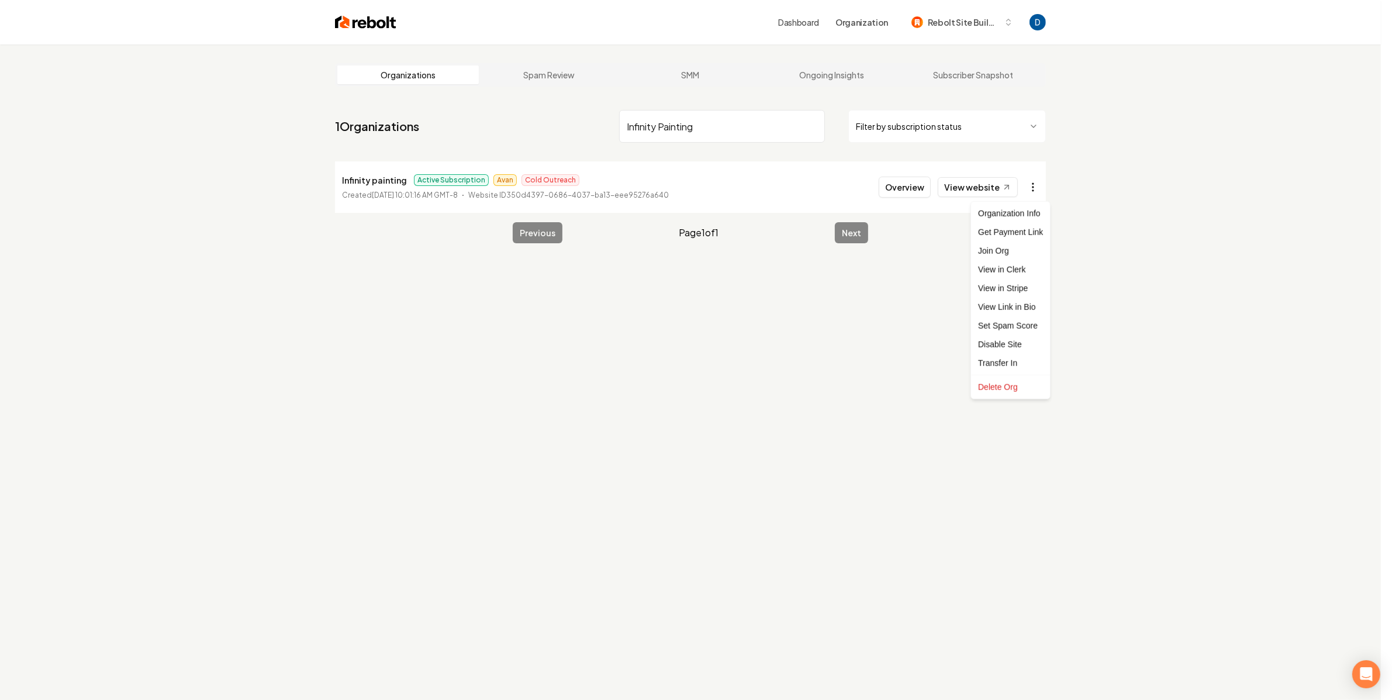
click at [1034, 182] on html "Dashboard Organization Rebolt Site Builder Organizations Spam Review SMM Ongoin…" at bounding box center [696, 350] width 1392 height 700
click at [1011, 286] on link "View in Stripe" at bounding box center [1010, 288] width 74 height 19
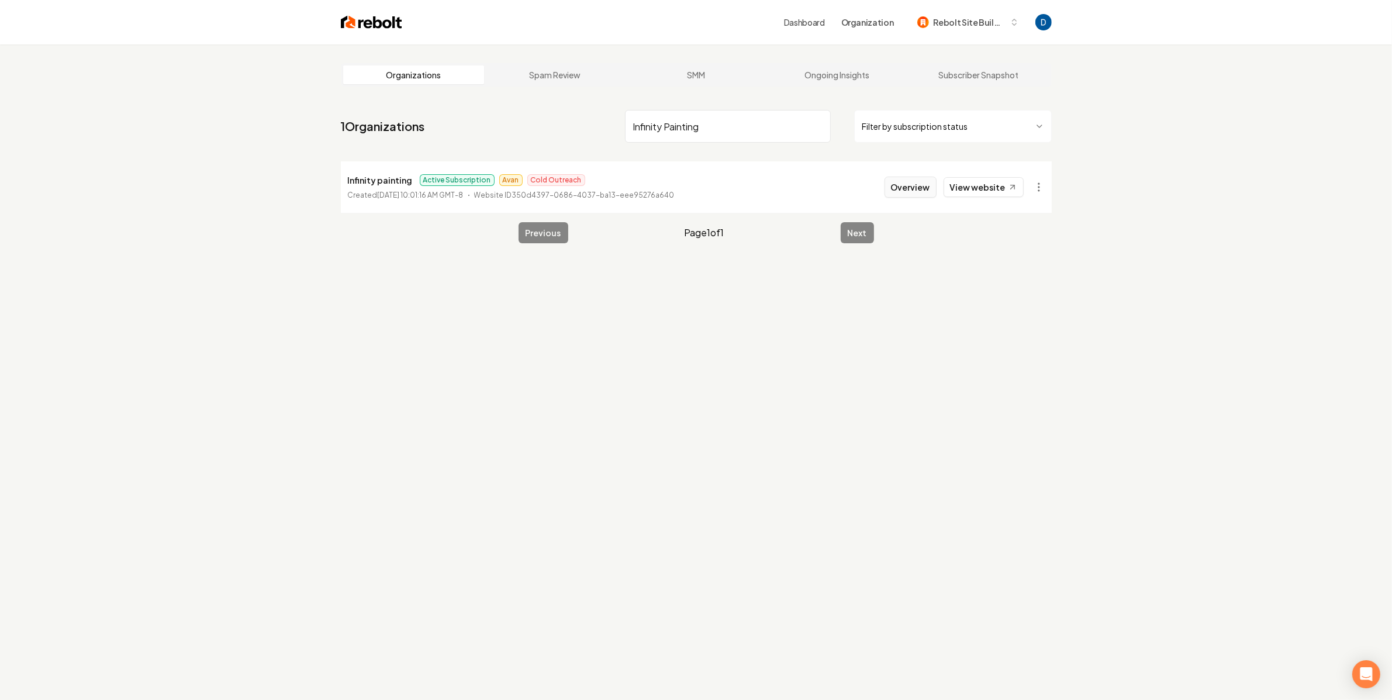
click at [915, 181] on button "Overview" at bounding box center [911, 187] width 52 height 21
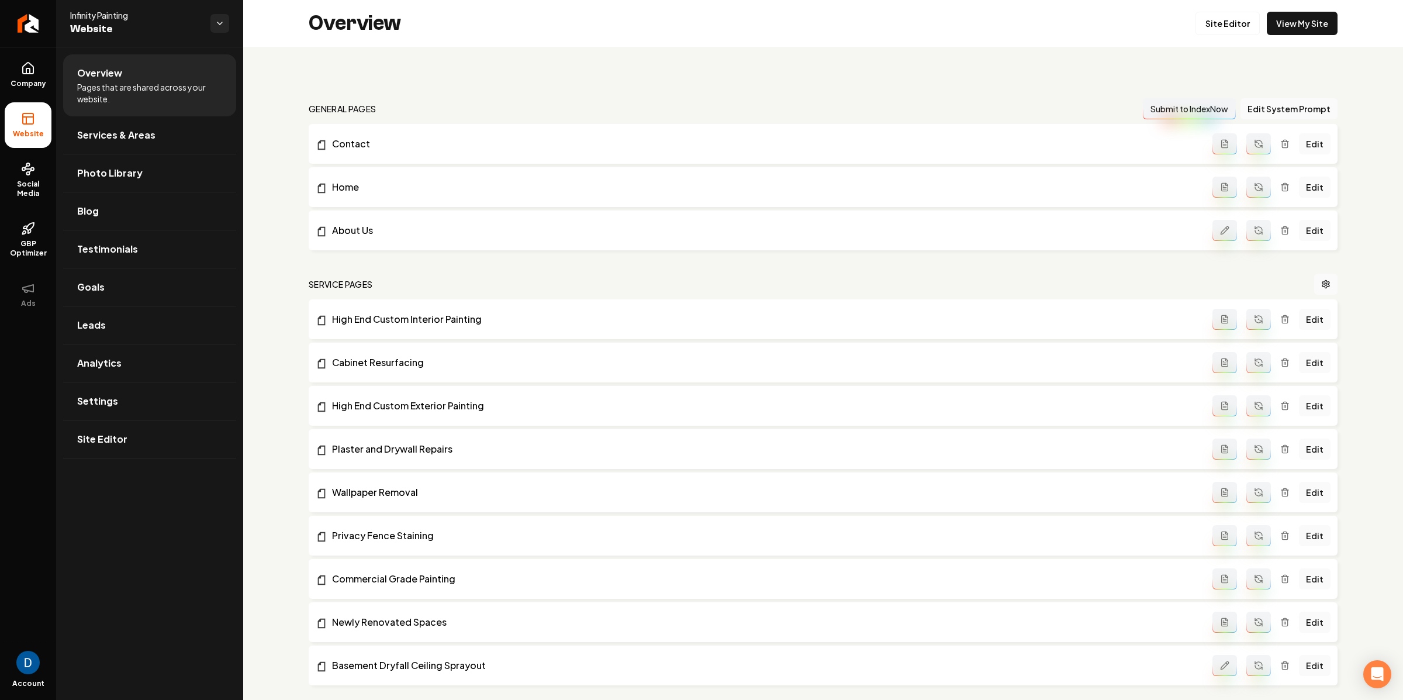
click at [5, 67] on link "Company" at bounding box center [28, 75] width 47 height 46
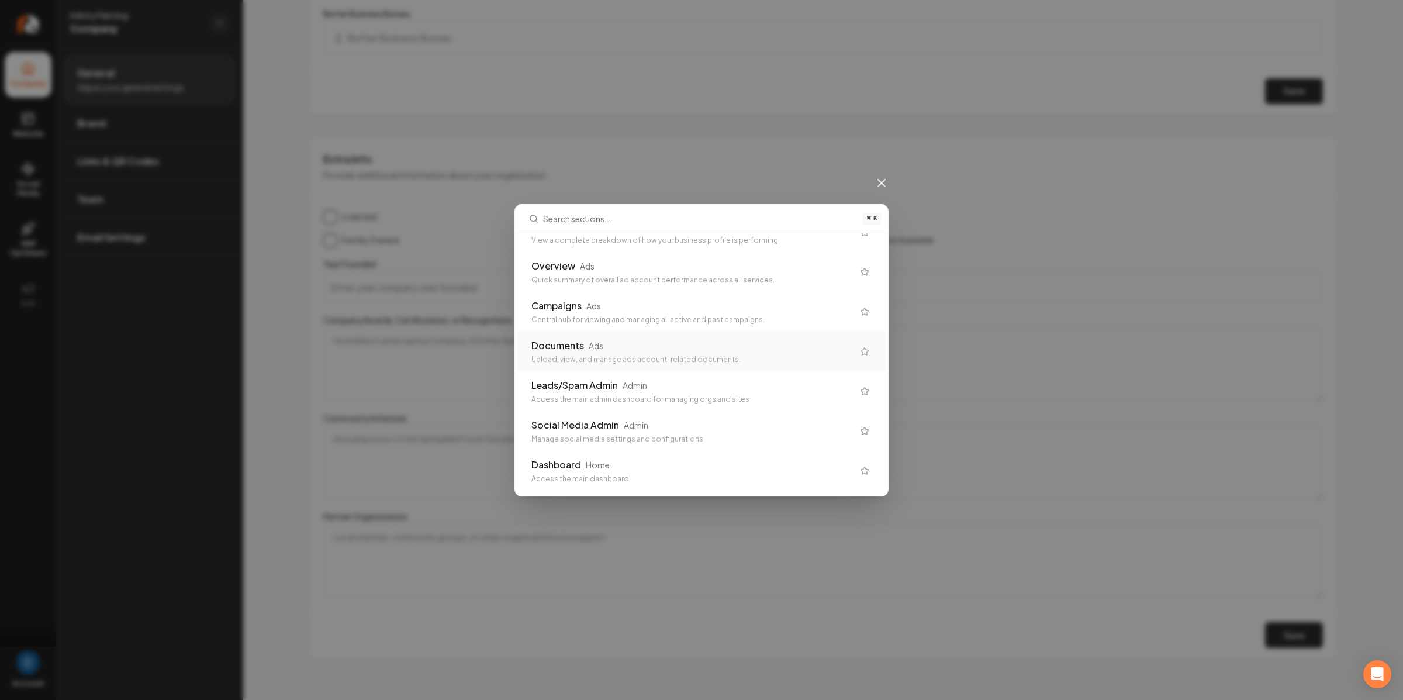
scroll to position [824, 0]
click at [885, 180] on icon at bounding box center [881, 182] width 7 height 7
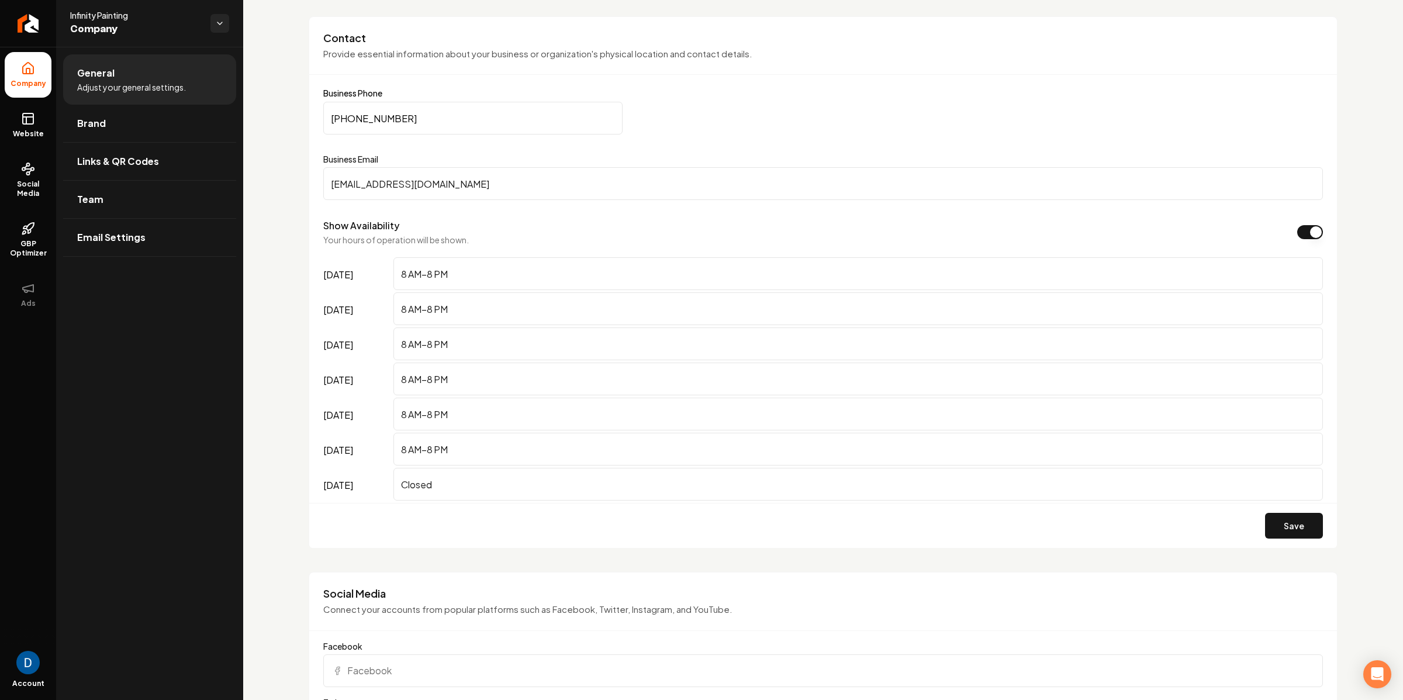
scroll to position [0, 0]
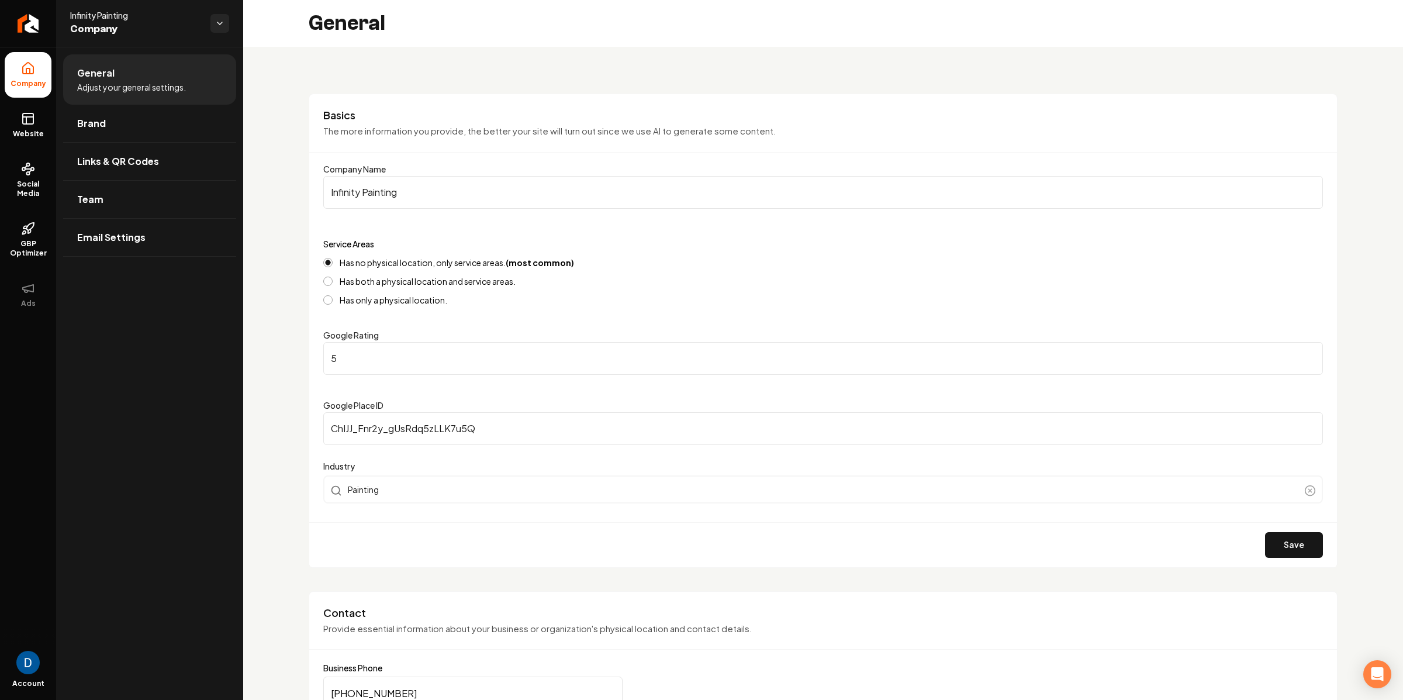
click at [669, 188] on input "Infinity Painting" at bounding box center [823, 192] width 1000 height 33
click at [29, 131] on span "Website" at bounding box center [28, 133] width 40 height 9
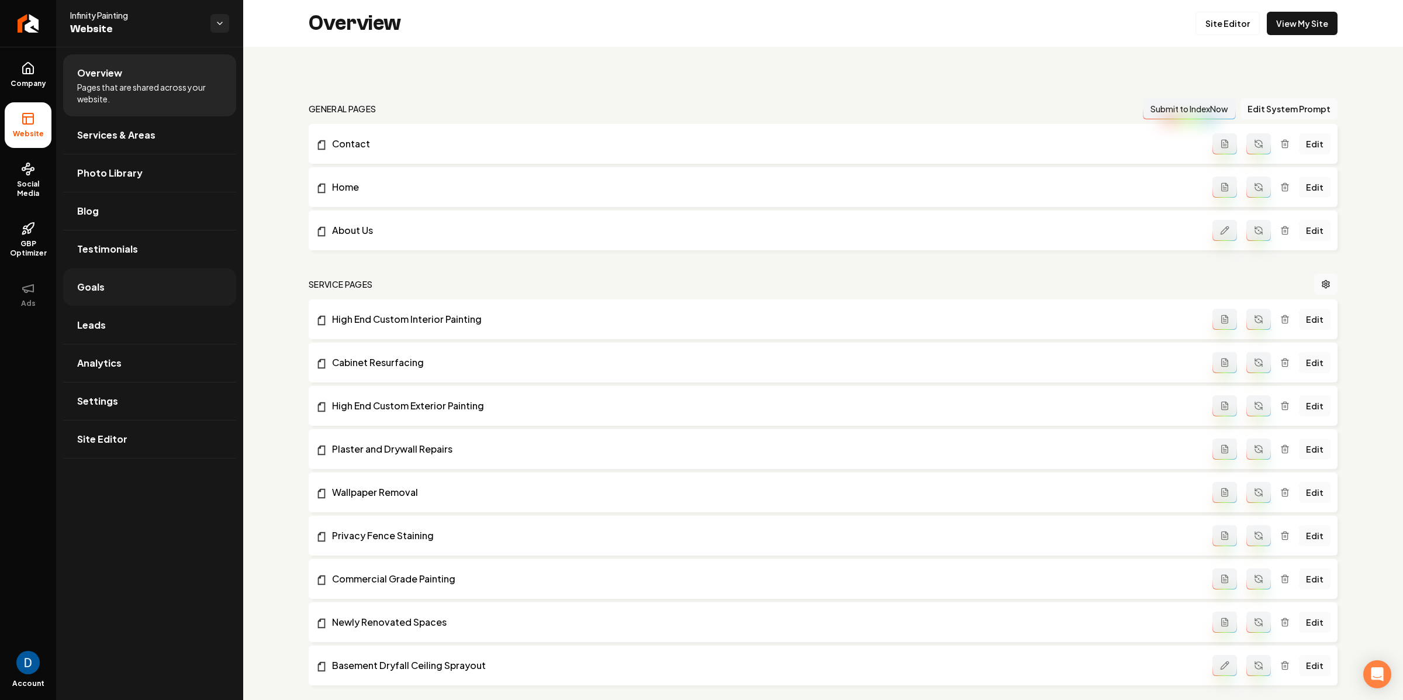
click at [127, 288] on link "Goals" at bounding box center [149, 286] width 173 height 37
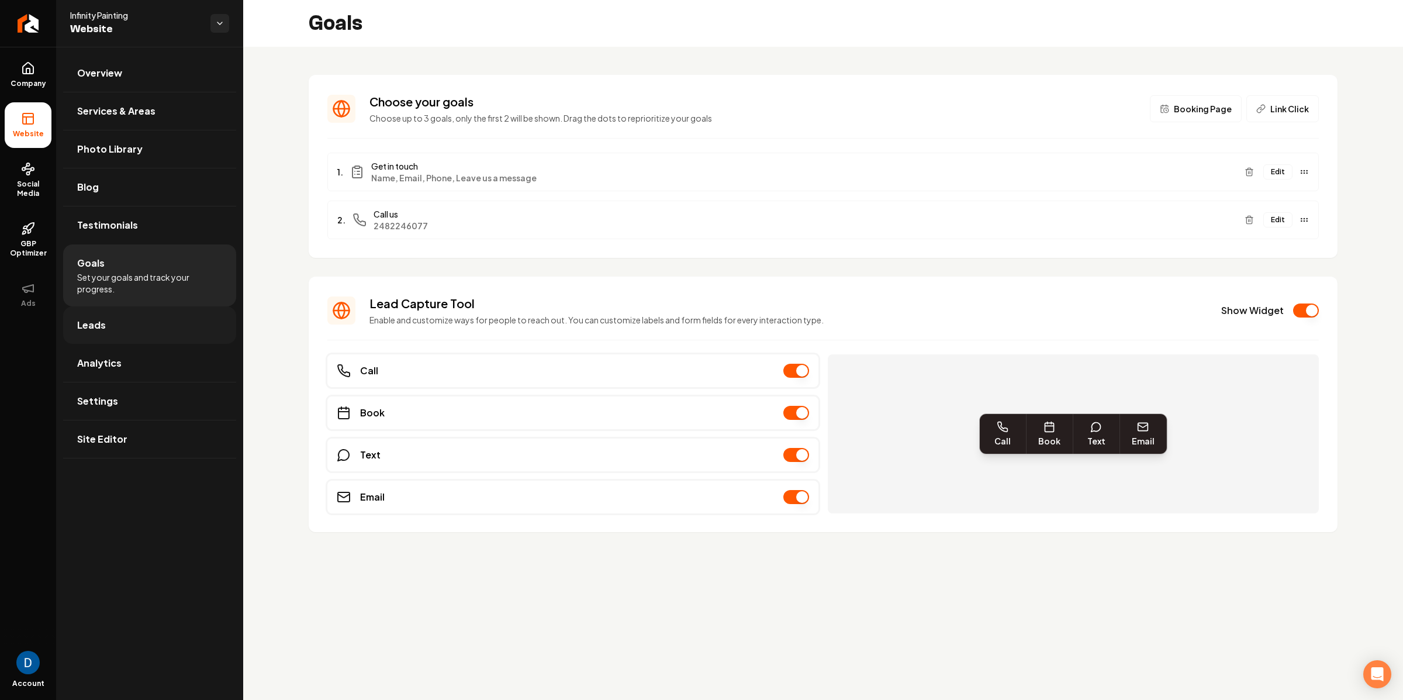
click at [172, 335] on link "Leads" at bounding box center [149, 324] width 173 height 37
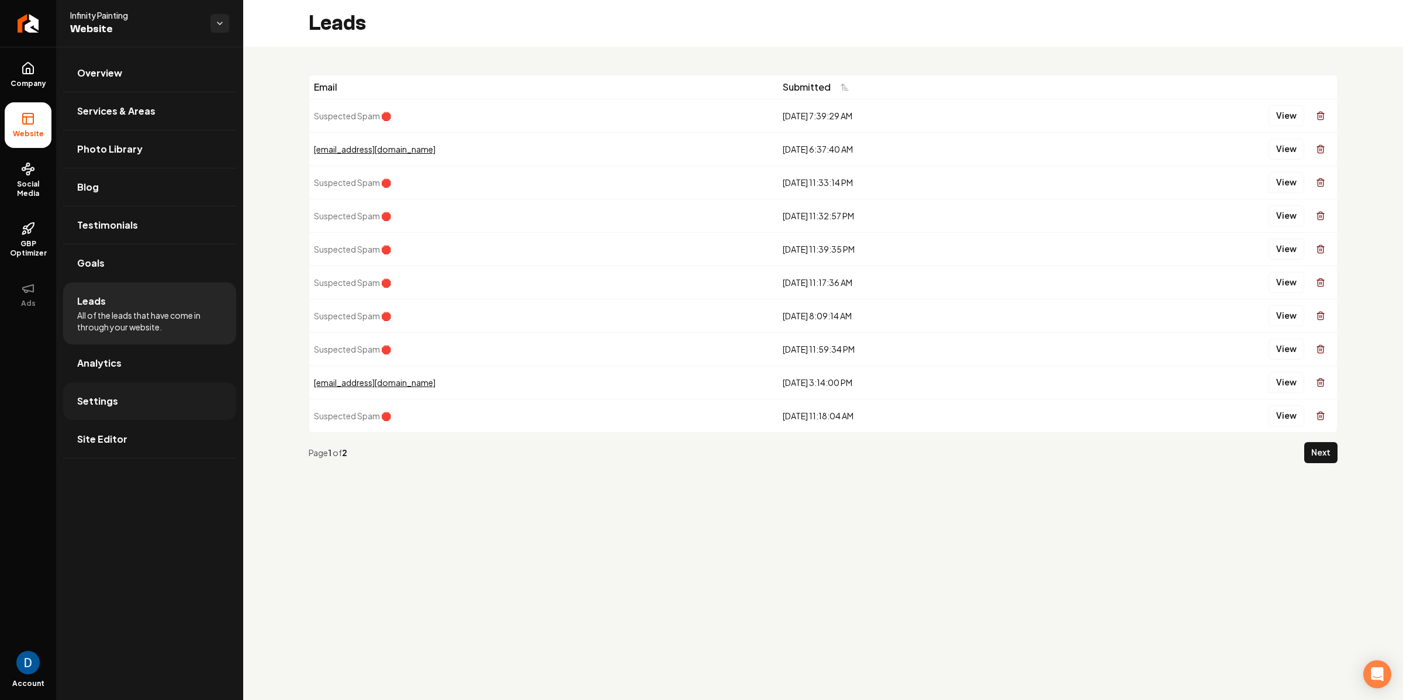
click at [108, 399] on span "Settings" at bounding box center [97, 401] width 41 height 14
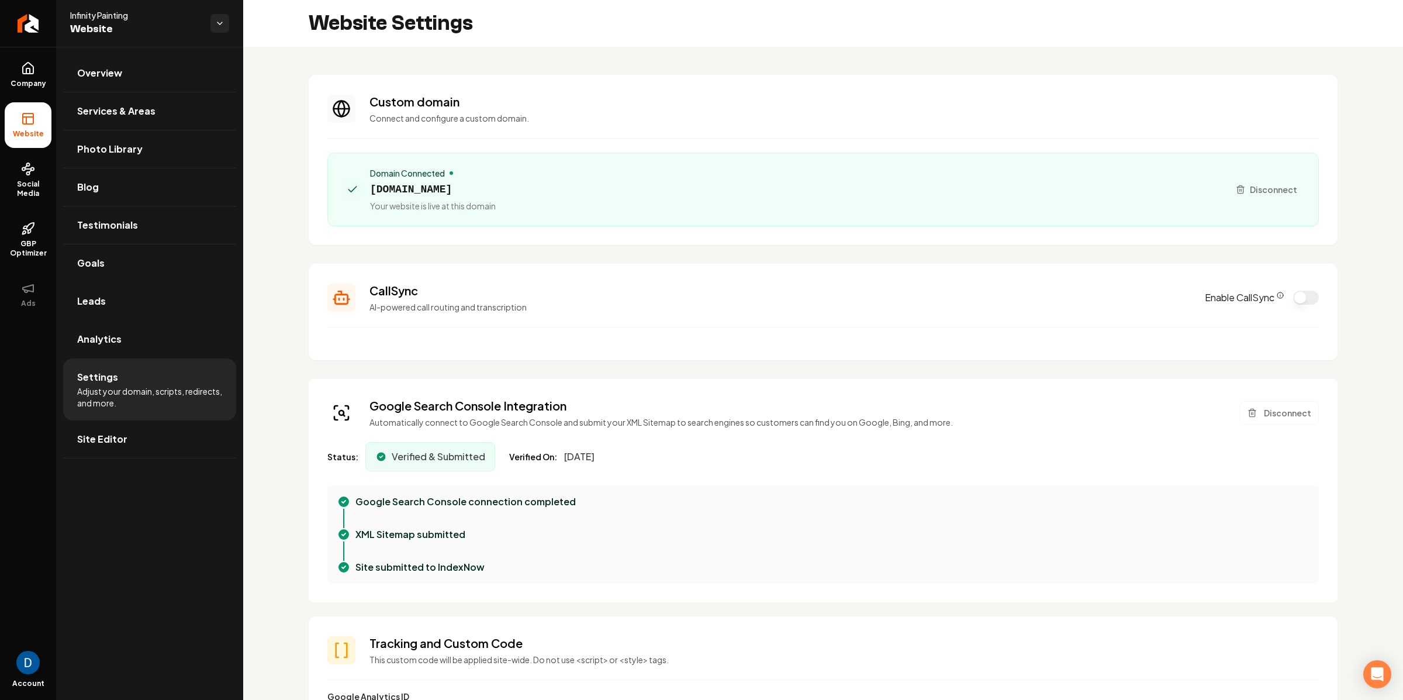
click at [1265, 297] on label "Enable CallSync" at bounding box center [1244, 298] width 79 height 14
click at [1293, 297] on button "Enable CallSync" at bounding box center [1306, 298] width 26 height 14
click at [1277, 295] on circle "CallSync Info" at bounding box center [1280, 295] width 6 height 6
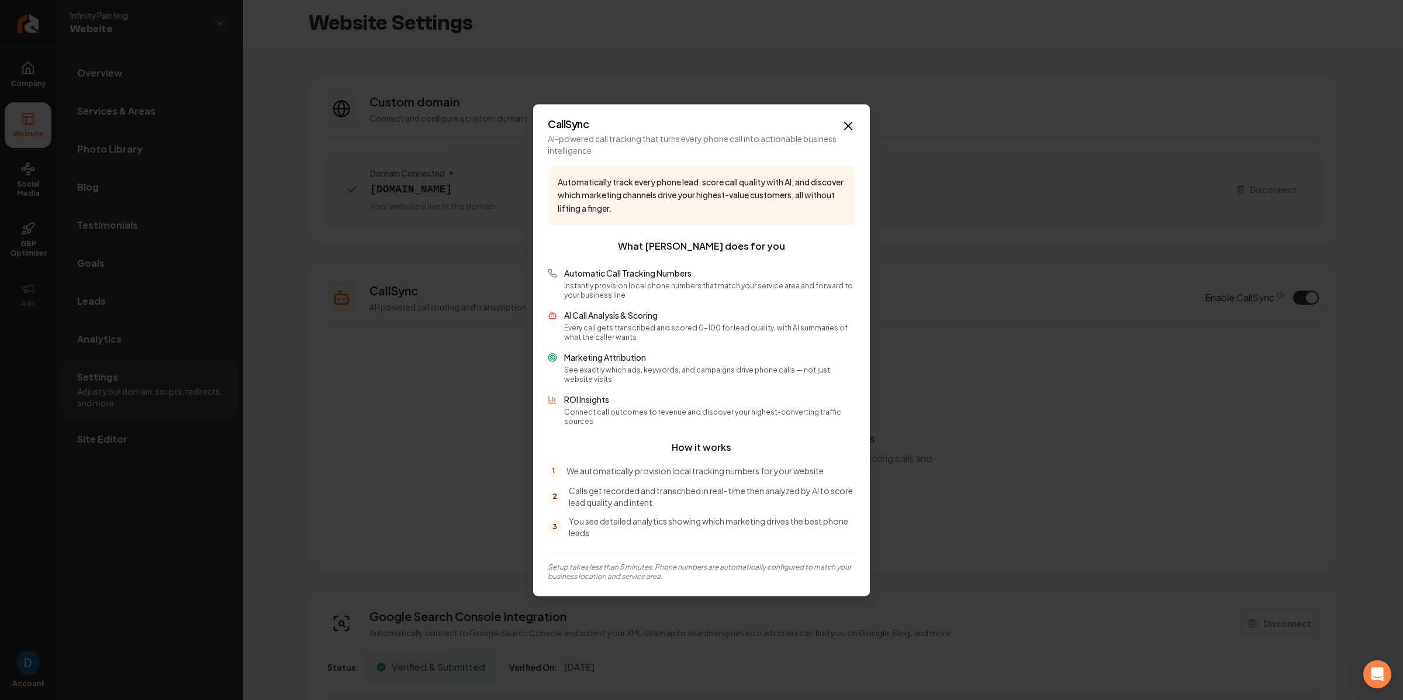
click at [611, 279] on p "Automatic Call Tracking Numbers" at bounding box center [709, 273] width 291 height 12
click at [585, 316] on p "AI Call Analysis & Scoring" at bounding box center [709, 315] width 291 height 12
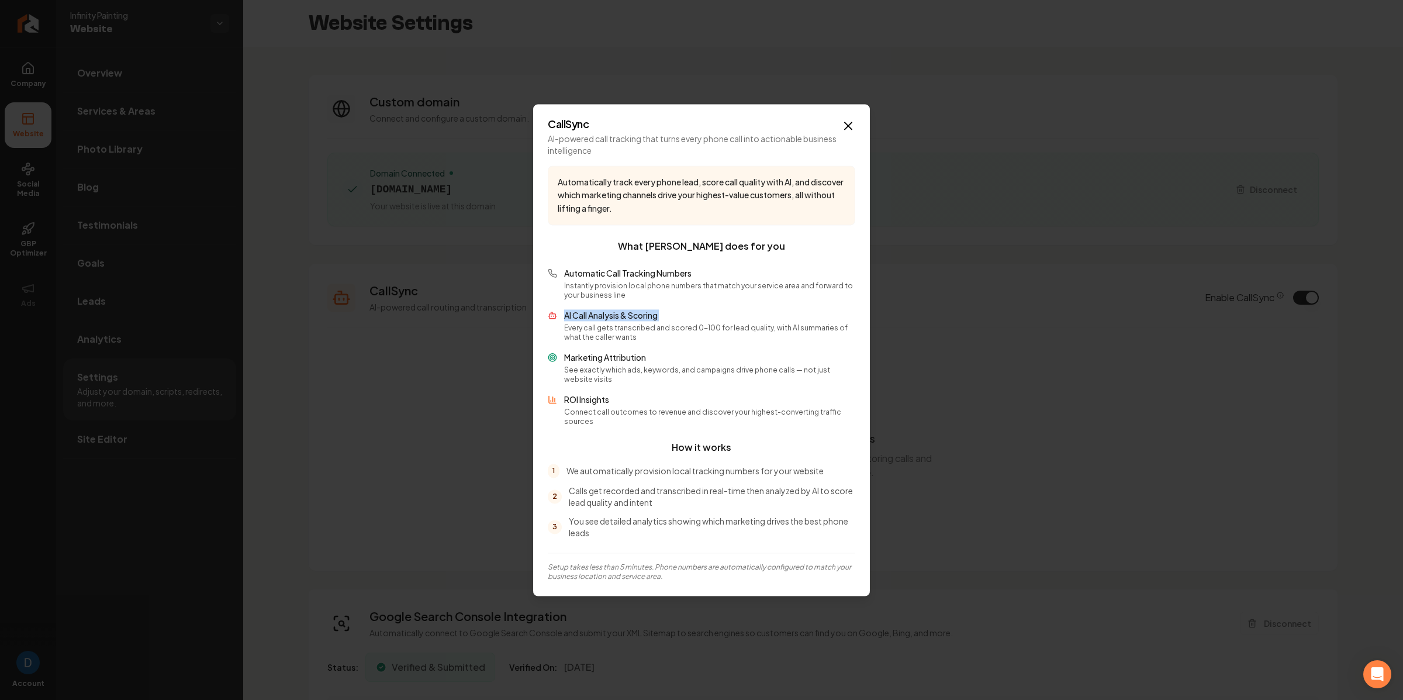
click at [585, 316] on p "AI Call Analysis & Scoring" at bounding box center [709, 315] width 291 height 12
click at [576, 383] on p "See exactly which ads, keywords, and campaigns drive phone calls — not just web…" at bounding box center [709, 374] width 291 height 19
click at [600, 360] on p "Marketing Attribution" at bounding box center [709, 357] width 291 height 12
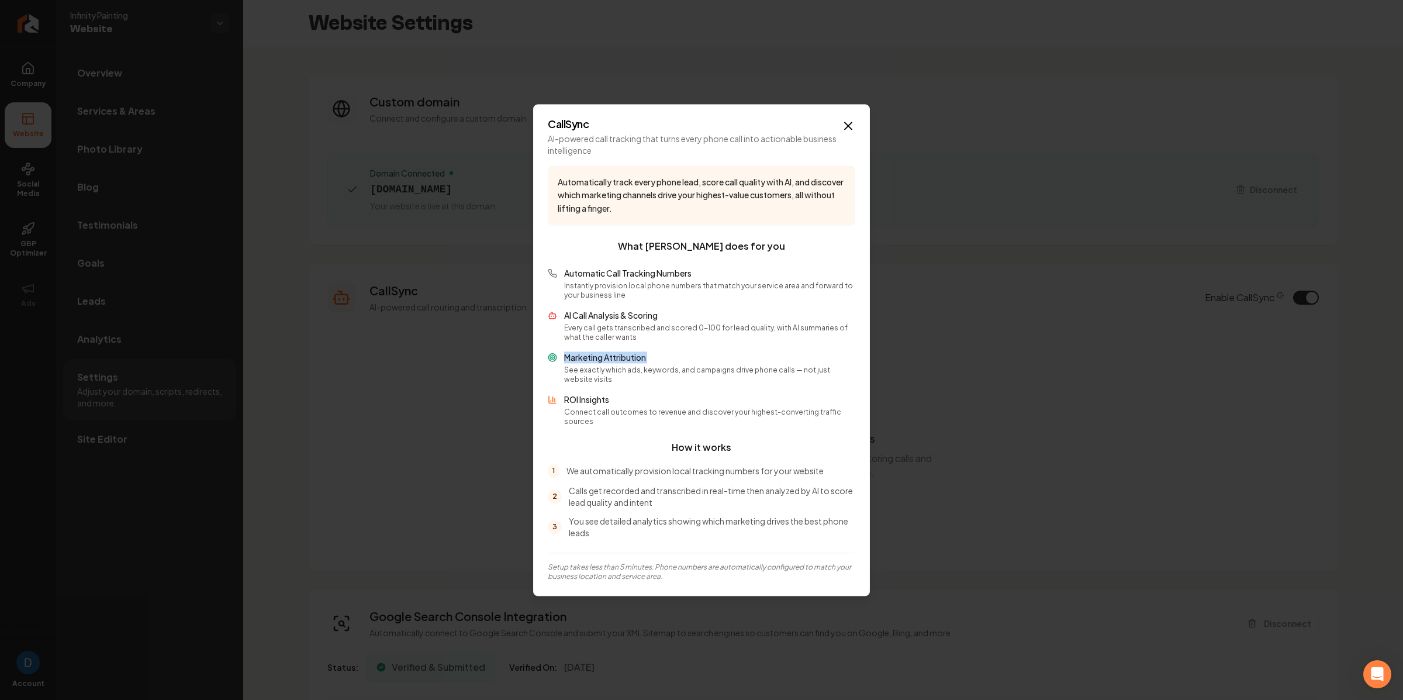
click at [588, 405] on p "ROI Insights" at bounding box center [709, 399] width 291 height 12
click at [852, 148] on p "AI-powered call tracking that turns every phone call into actionable business i…" at bounding box center [702, 144] width 308 height 23
click at [854, 133] on icon "button" at bounding box center [848, 126] width 14 height 14
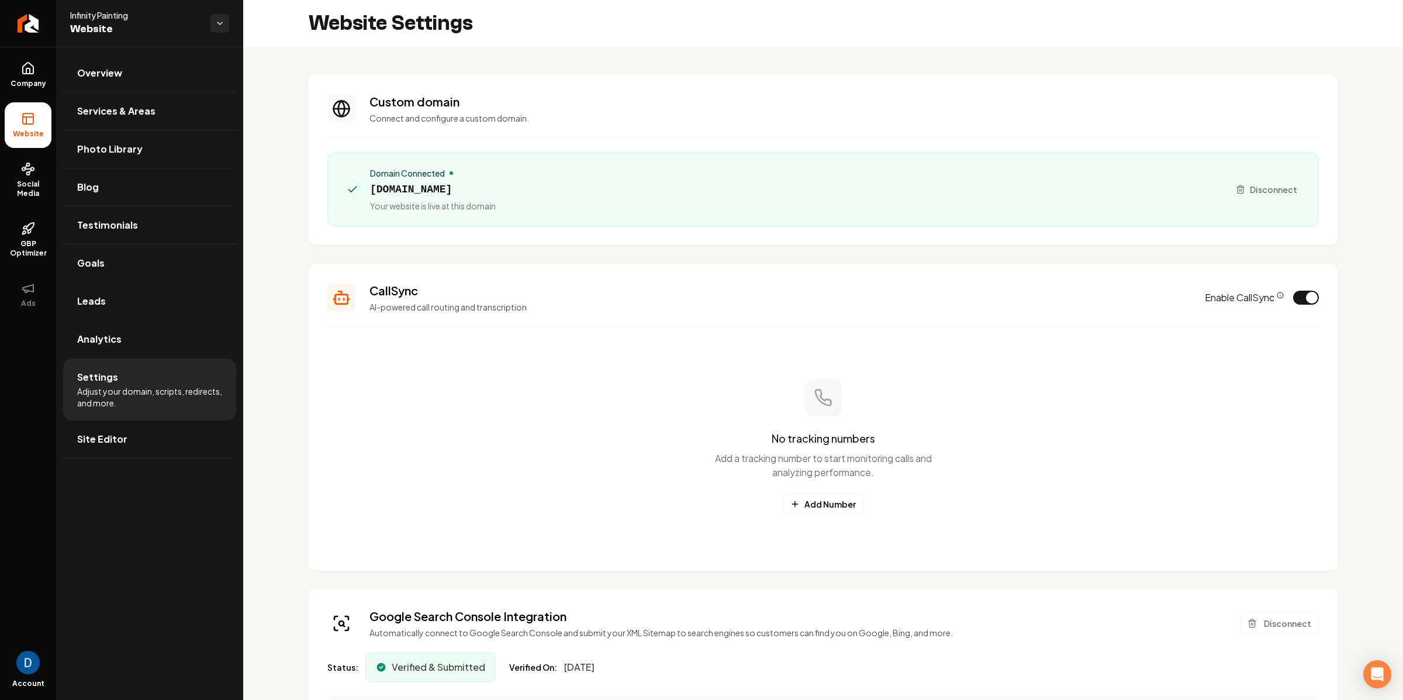
click at [1298, 306] on div "CallSync AI-powered call routing and transcription Enable CallSync" at bounding box center [823, 297] width 992 height 30
click at [1299, 292] on button "Enable CallSync" at bounding box center [1306, 298] width 26 height 14
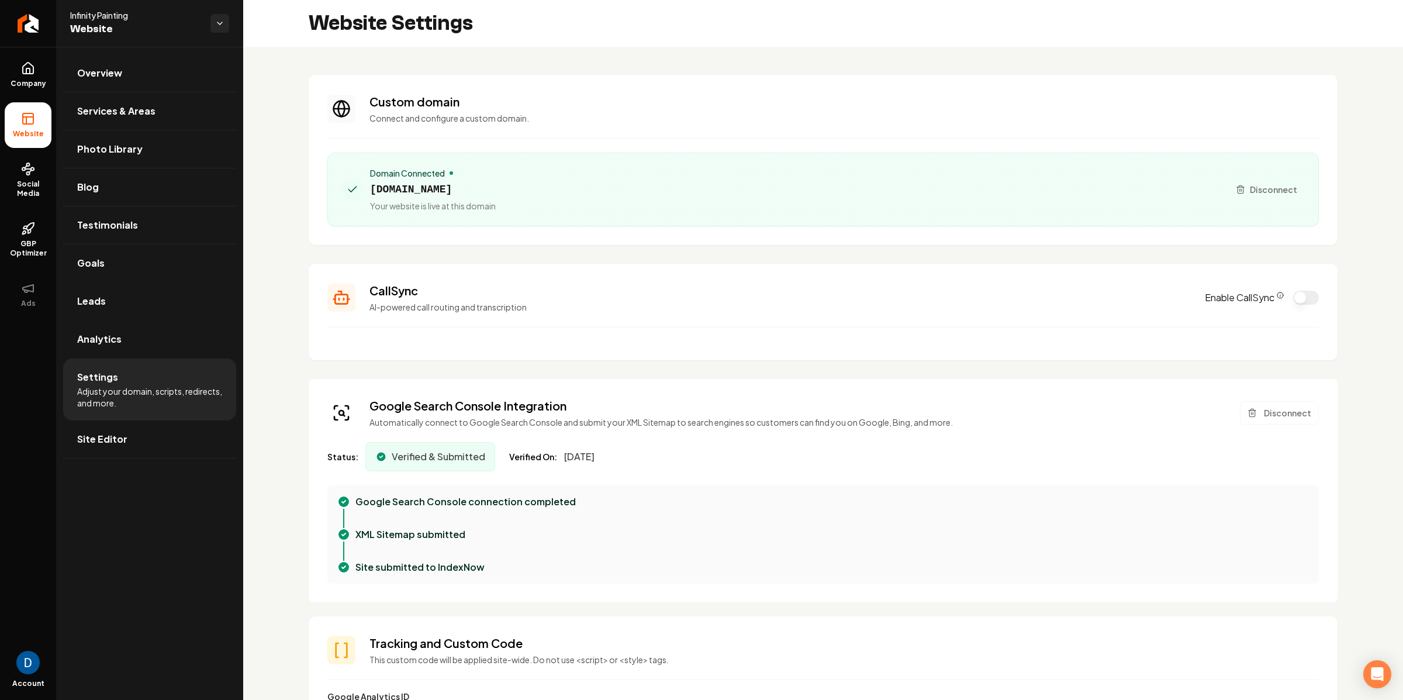
click at [1277, 295] on icon "CallSync Info" at bounding box center [1280, 295] width 7 height 7
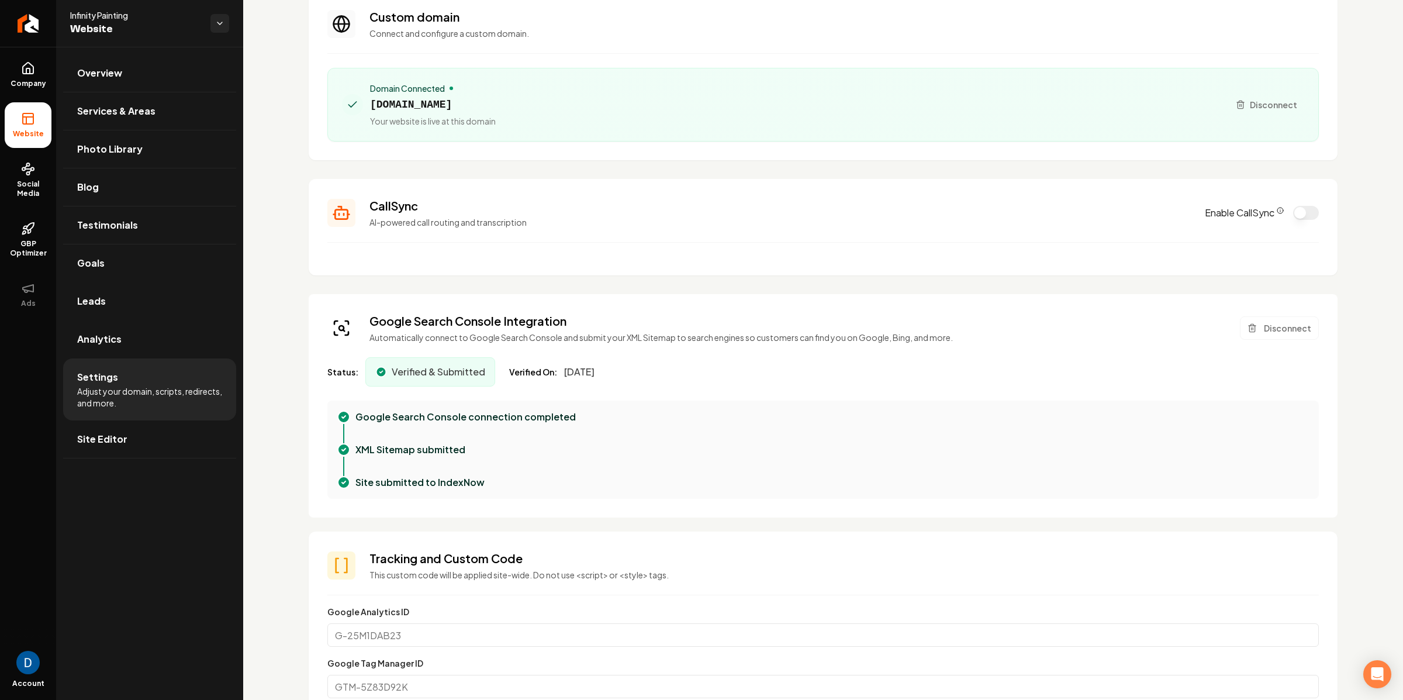
scroll to position [79, 0]
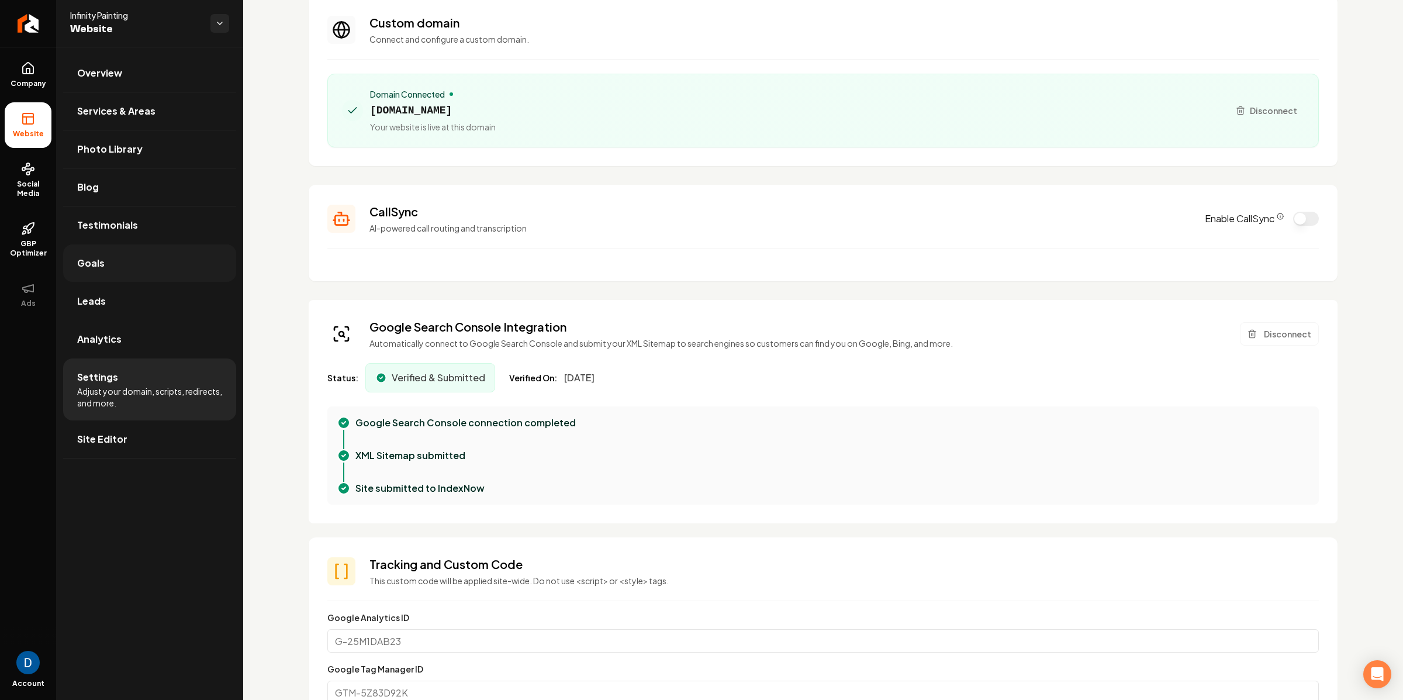
click at [126, 263] on link "Goals" at bounding box center [149, 262] width 173 height 37
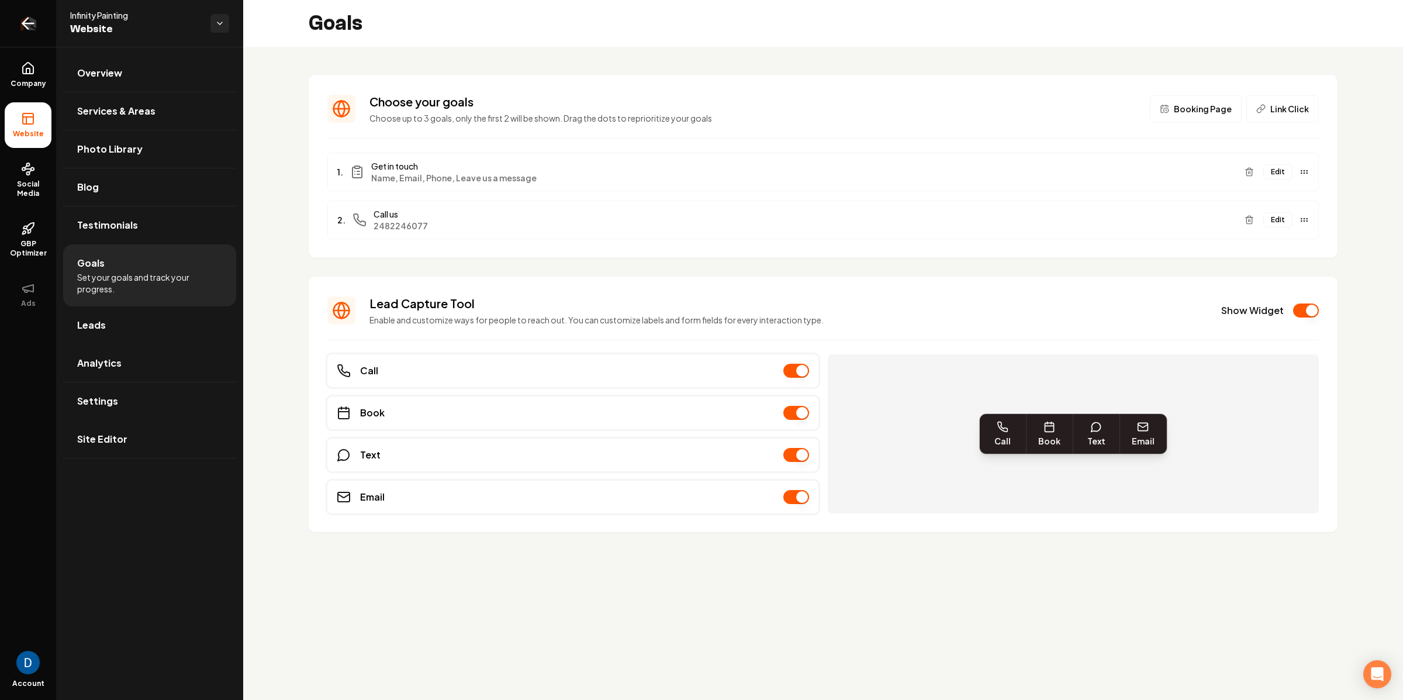
click at [30, 26] on icon "Return to dashboard" at bounding box center [28, 23] width 19 height 19
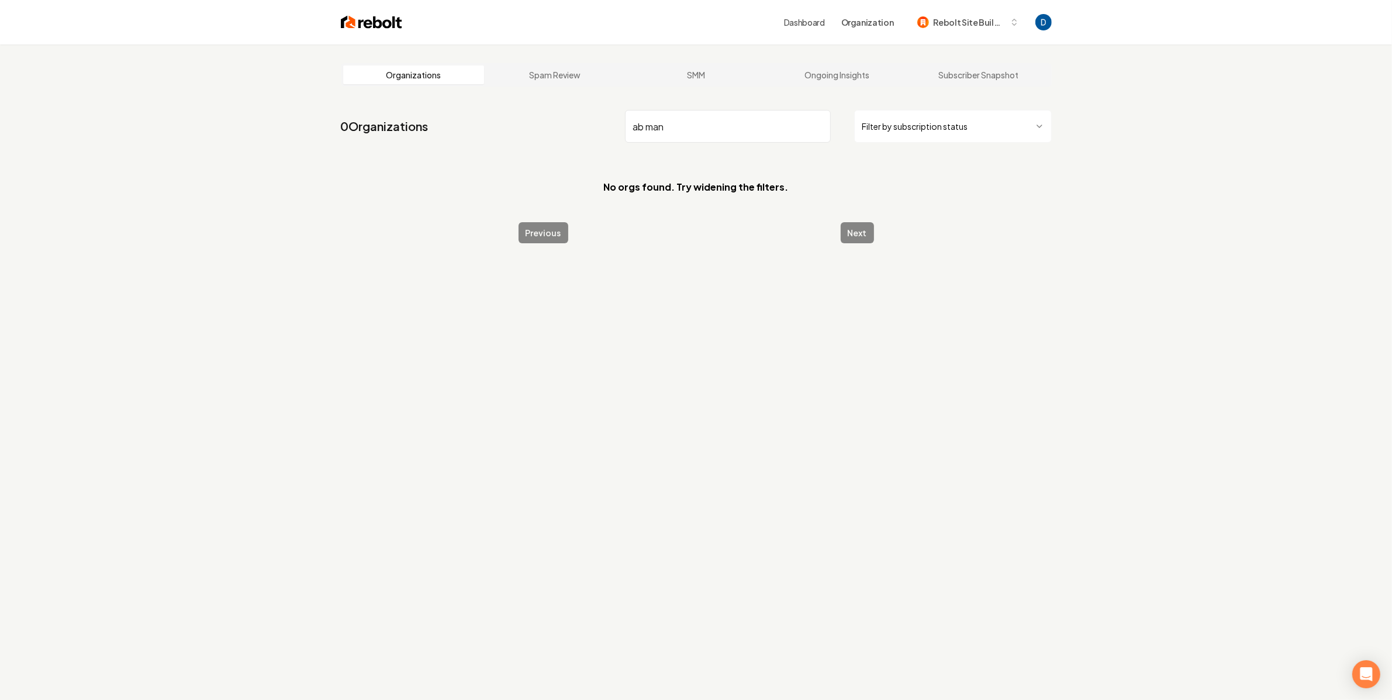
type input "ab man"
click at [1001, 37] on div "Dashboard Organization Rebolt Site Builder" at bounding box center [696, 22] width 748 height 44
click at [1001, 17] on span "Rebolt Site Builder" at bounding box center [969, 22] width 71 height 12
click at [1111, 86] on div "Organizations Spam Review SMM Ongoing Insights Subscriber Snapshot 0 Organizati…" at bounding box center [696, 394] width 1392 height 700
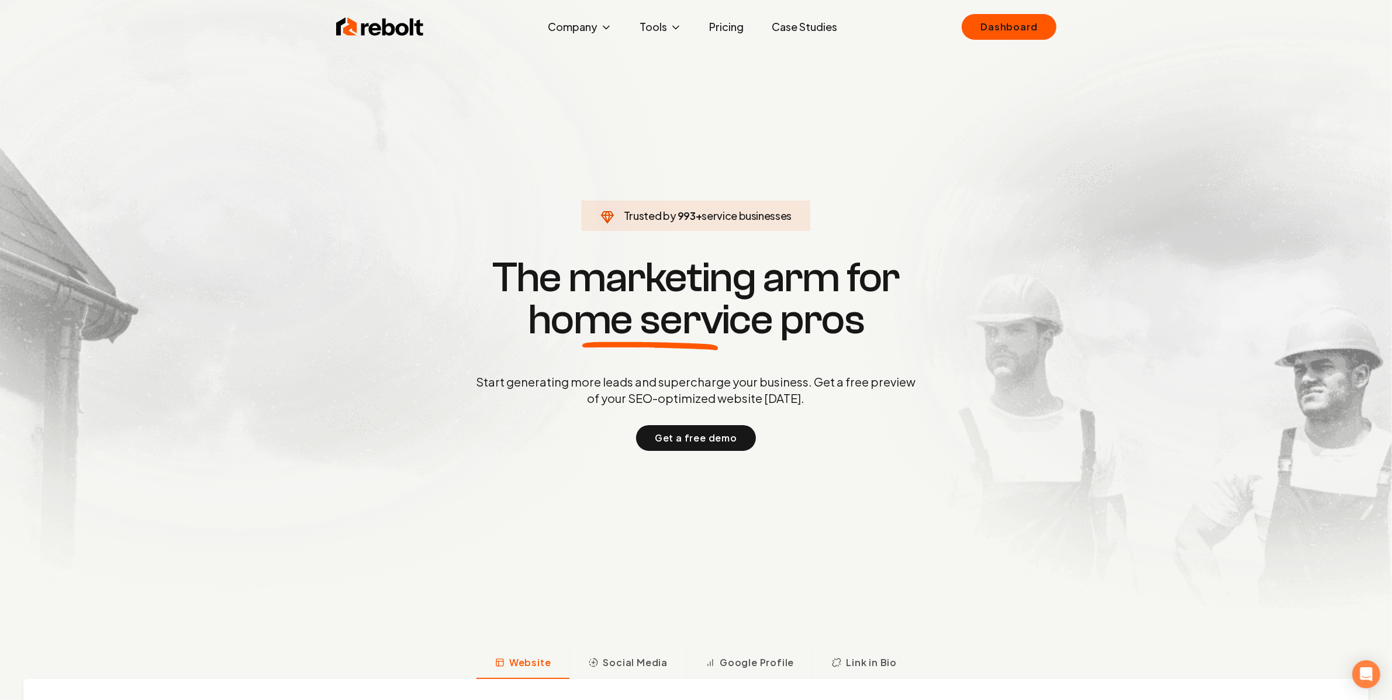
click at [730, 30] on link "Pricing" at bounding box center [726, 26] width 53 height 23
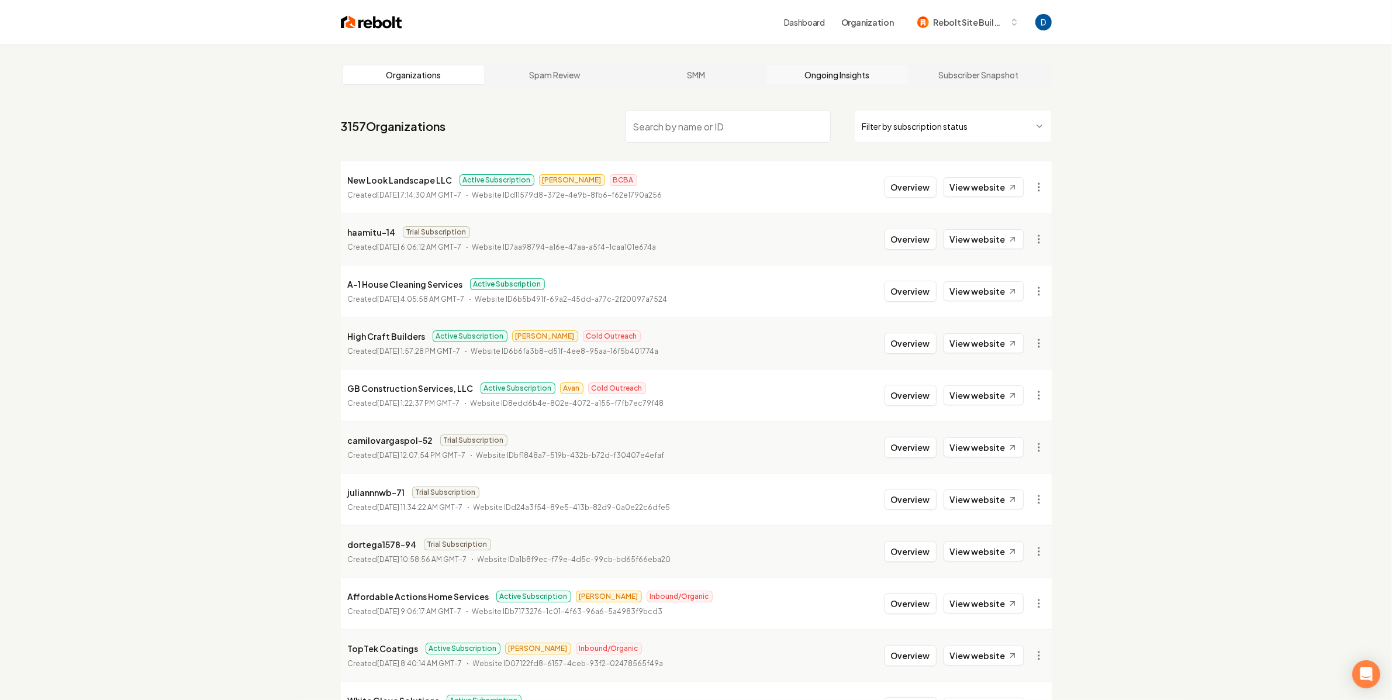
click at [850, 68] on link "Ongoing Insights" at bounding box center [836, 74] width 141 height 19
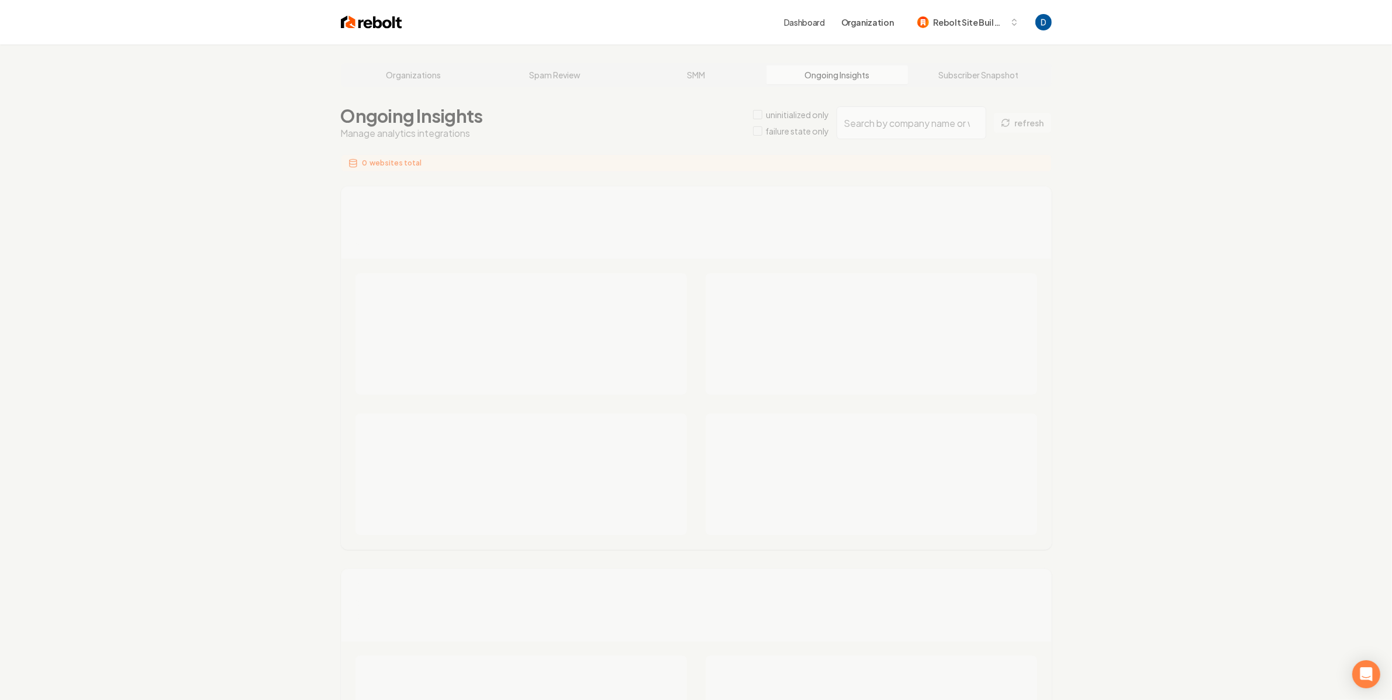
click at [981, 74] on div "Organizations Spam Review SMM Ongoing Insights Subscriber Snapshot Ongoing Insi…" at bounding box center [696, 706] width 1392 height 1324
click at [972, 78] on div "Organizations Spam Review SMM Ongoing Insights Subscriber Snapshot Ongoing Insi…" at bounding box center [696, 706] width 1392 height 1324
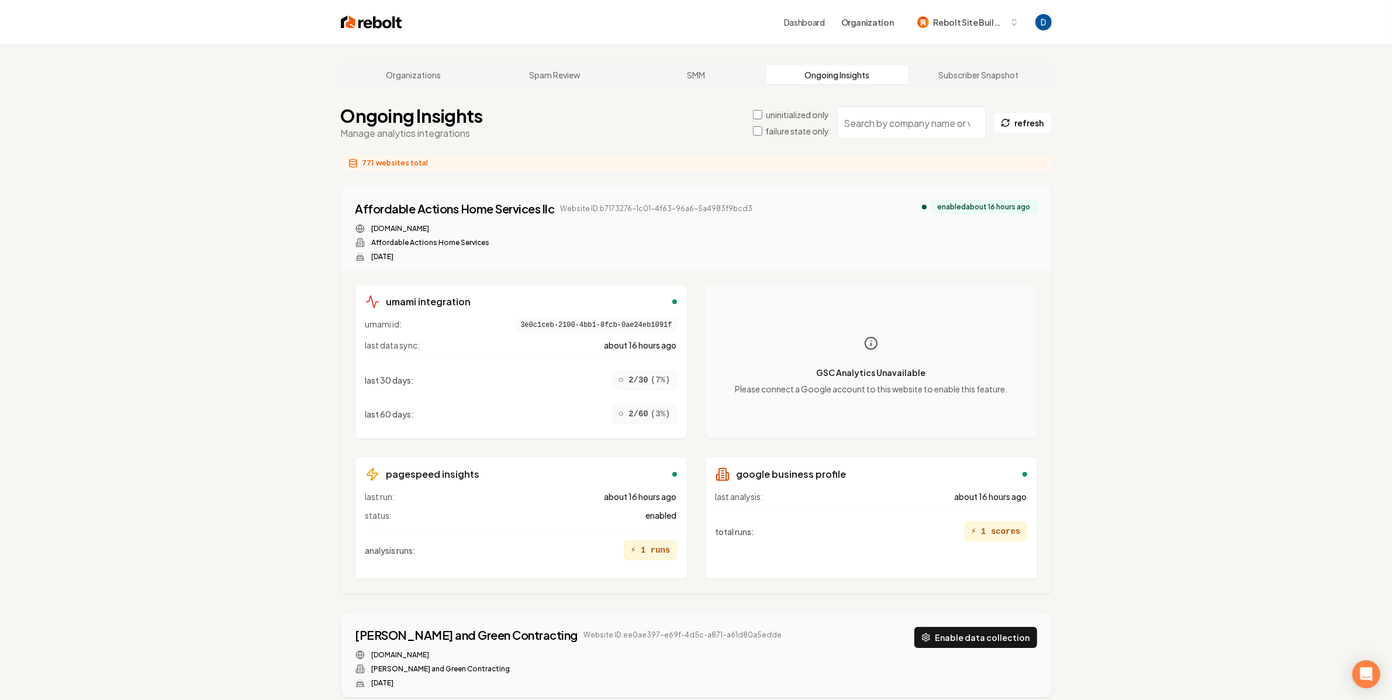
click at [972, 78] on link "Subscriber Snapshot" at bounding box center [978, 74] width 141 height 19
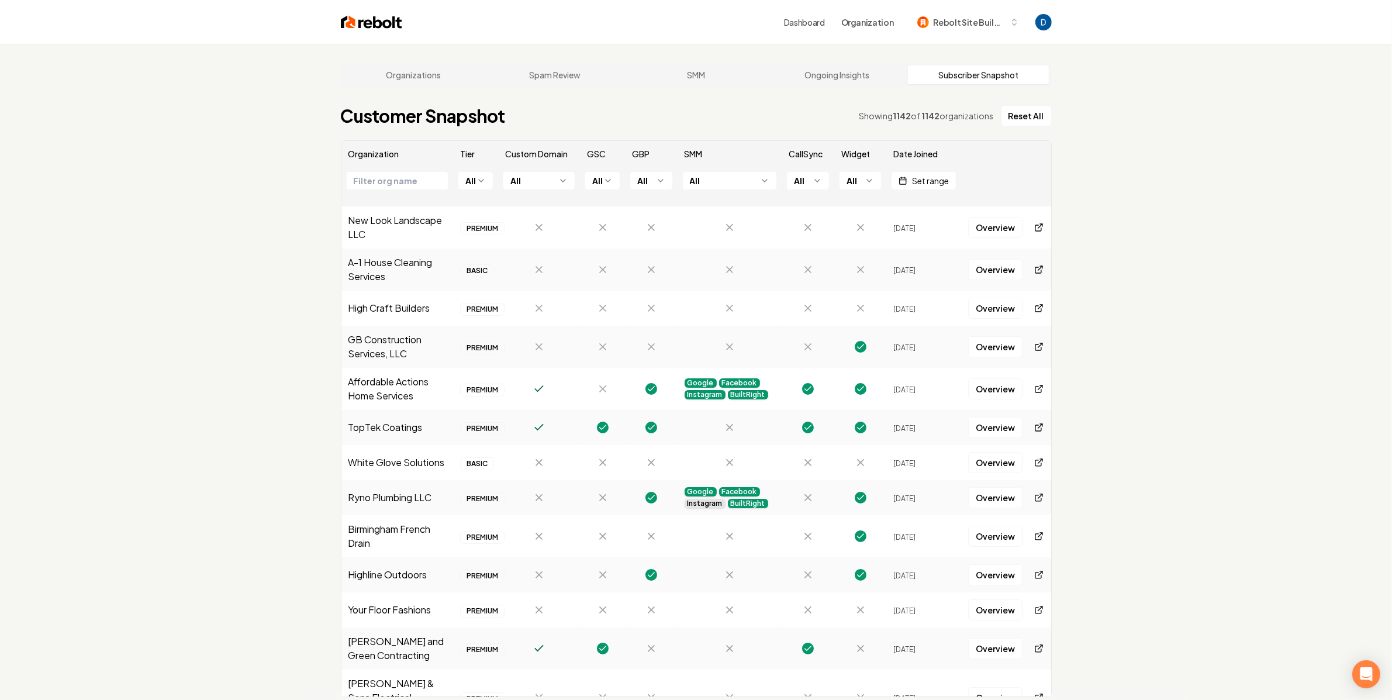
click at [749, 183] on html "Dashboard Organization Rebolt Site Builder Organizations Spam Review SMM Ongoin…" at bounding box center [696, 350] width 1392 height 700
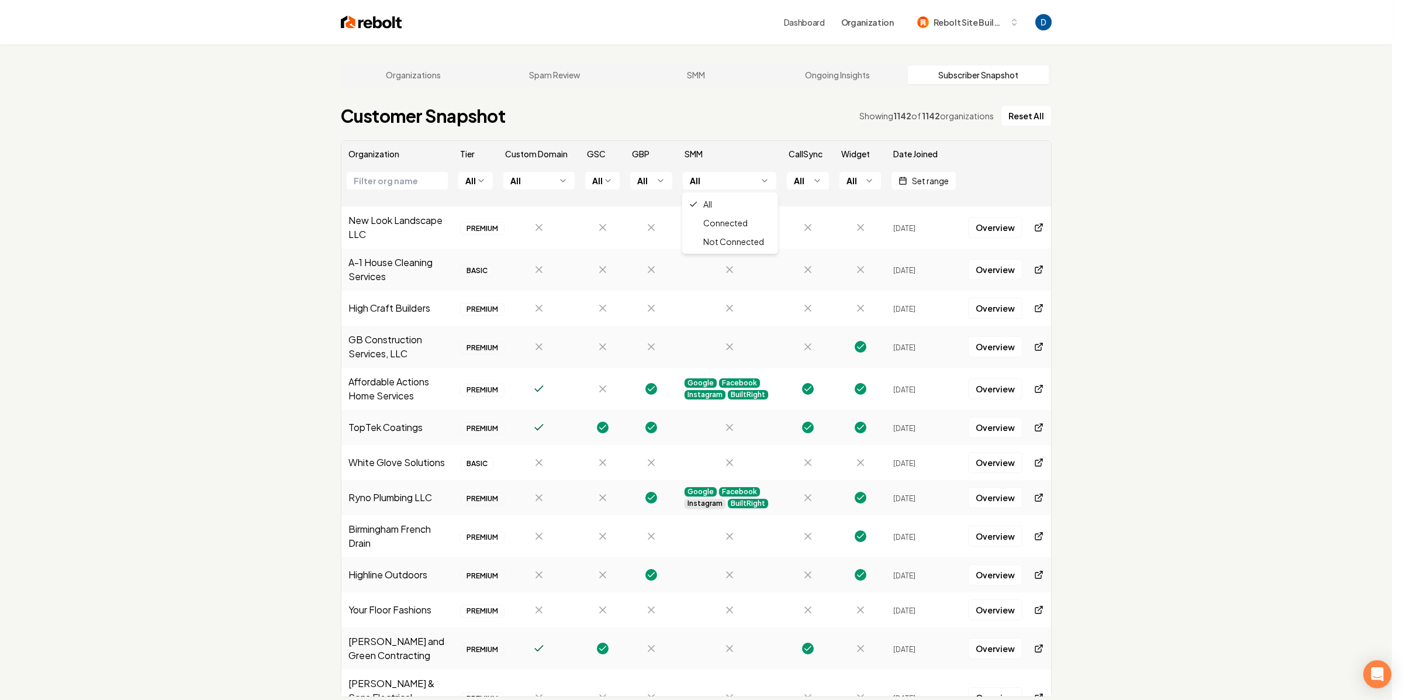
click at [762, 138] on html "Dashboard Organization Rebolt Site Builder Organizations Spam Review SMM Ongoin…" at bounding box center [701, 350] width 1403 height 700
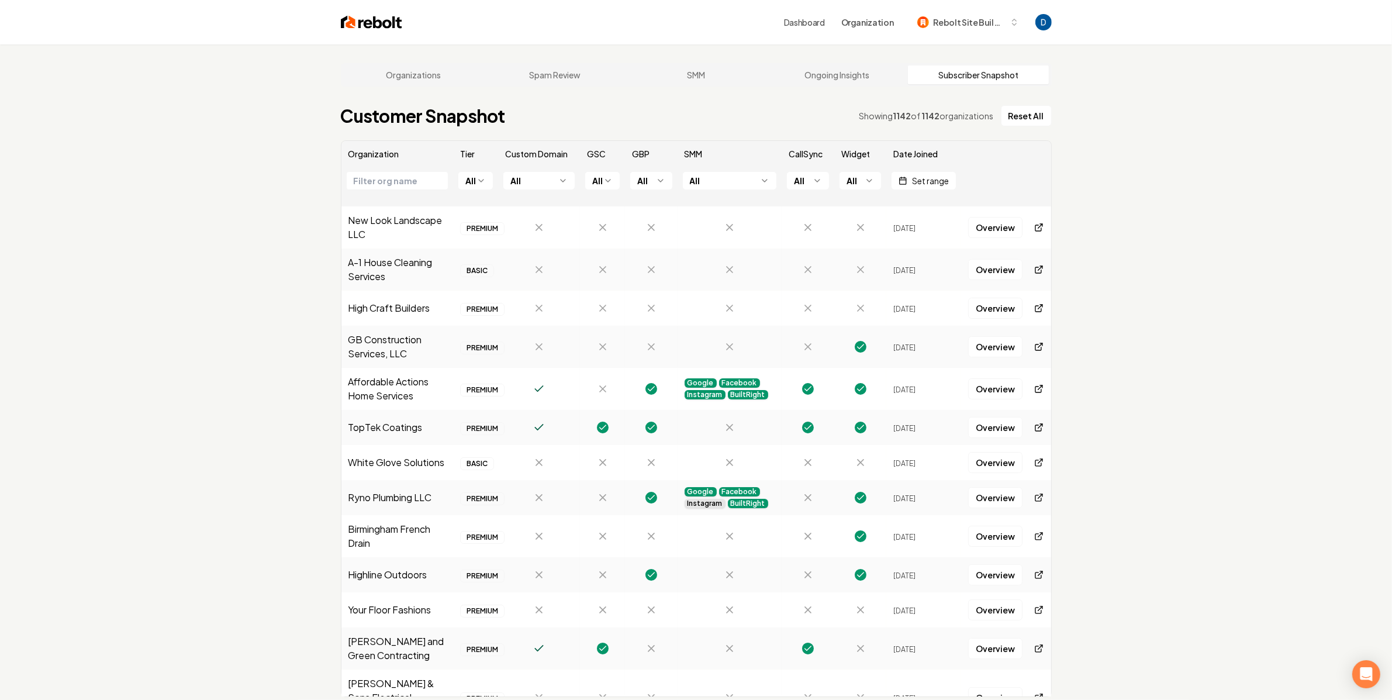
click at [807, 183] on html "Dashboard Organization Rebolt Site Builder Organizations Spam Review SMM Ongoin…" at bounding box center [696, 350] width 1392 height 700
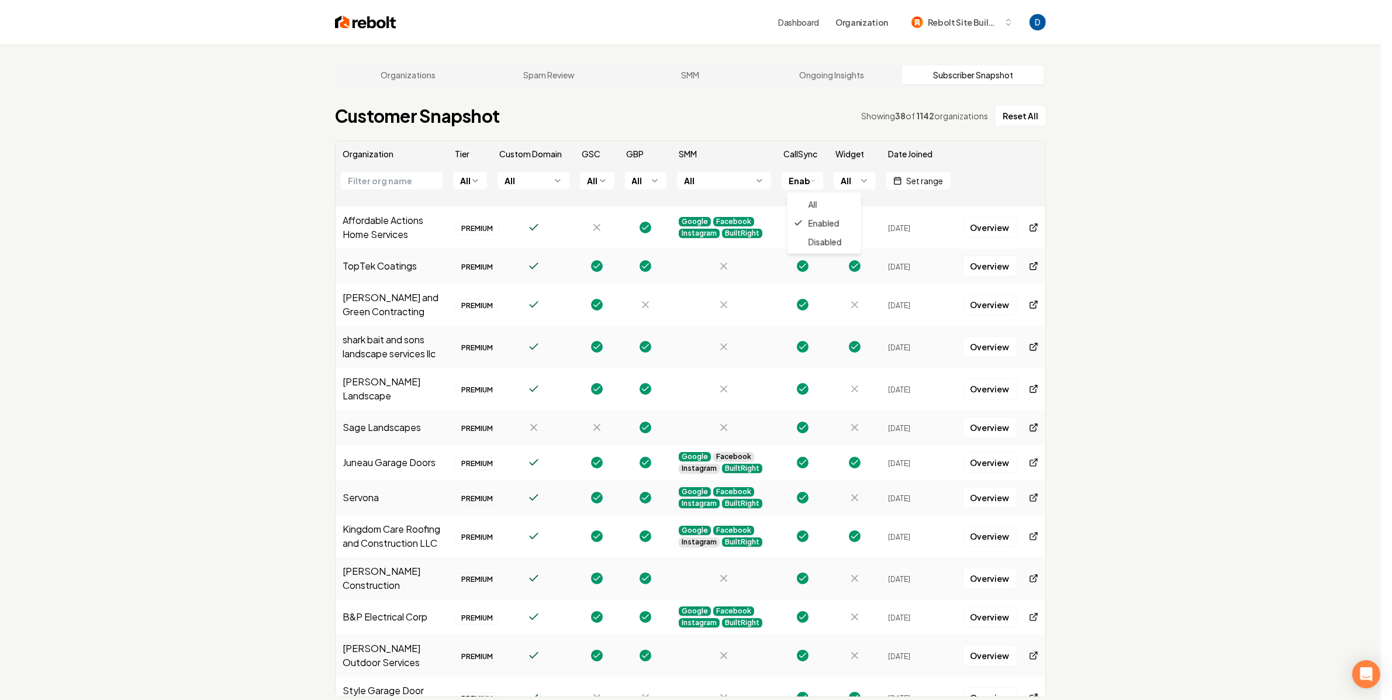
click at [813, 188] on body "Dashboard Organization Rebolt Site Builder Organizations Spam Review SMM Ongoin…" at bounding box center [690, 350] width 1381 height 700
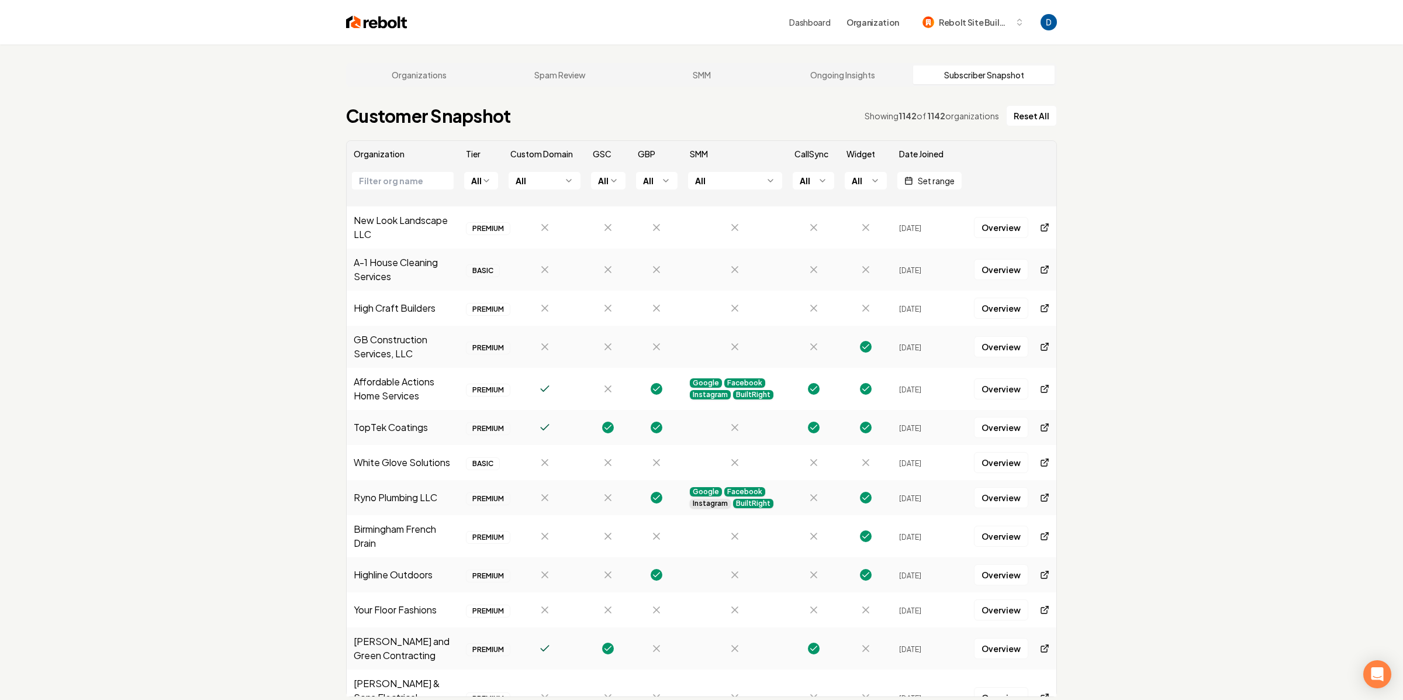
click at [824, 197] on th "All" at bounding box center [814, 187] width 52 height 40
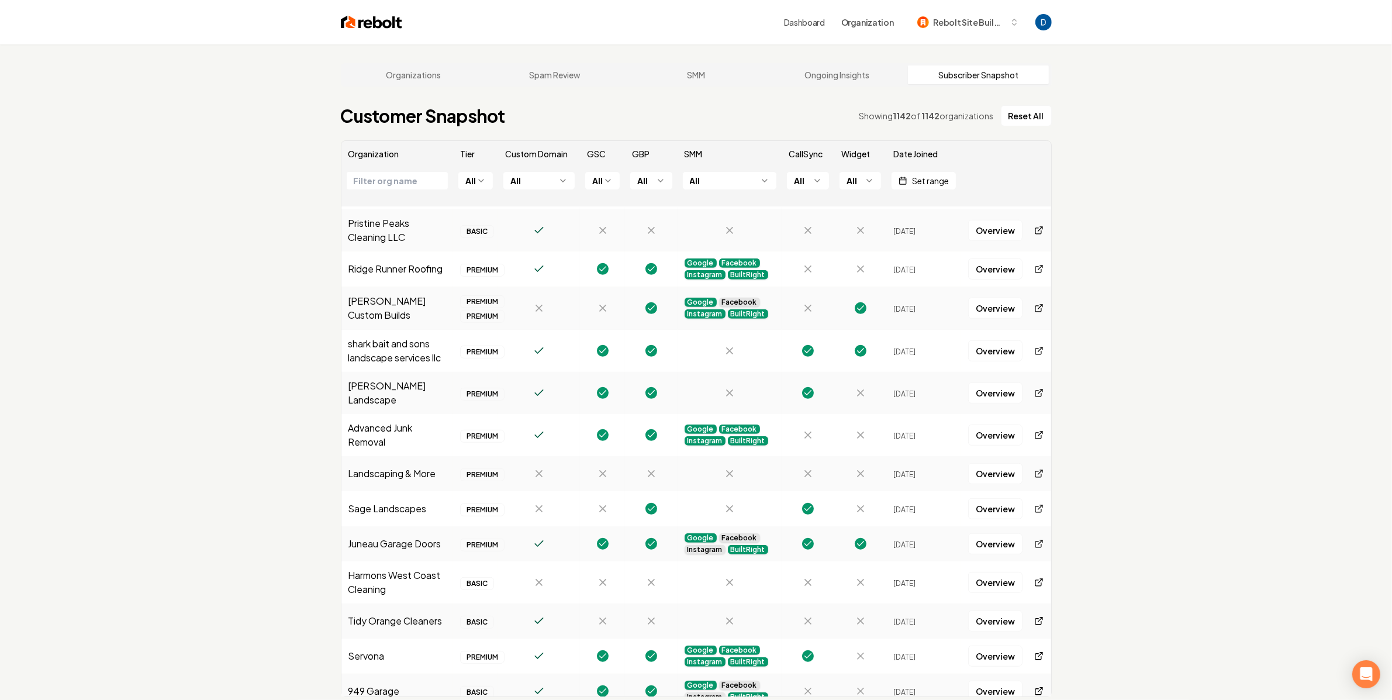
scroll to position [682, 0]
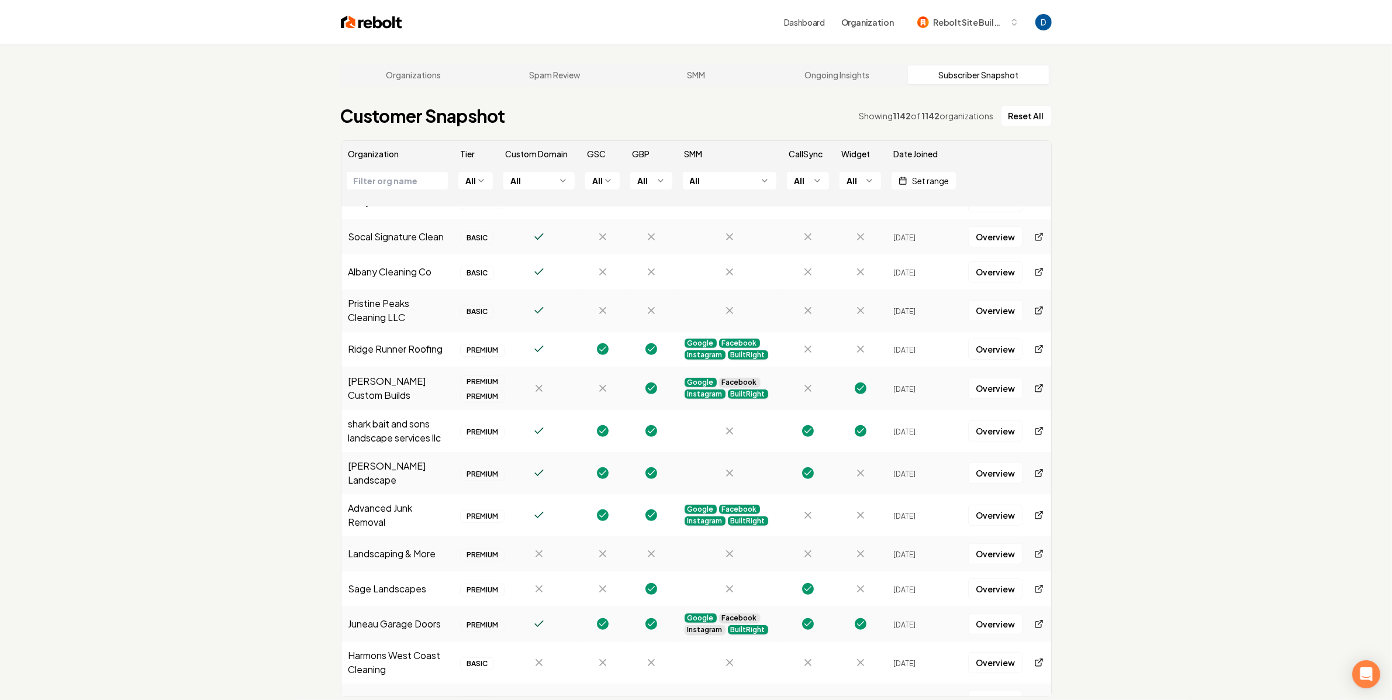
click at [537, 181] on html "Dashboard Organization Rebolt Site Builder Organizations Spam Review SMM Ongoin…" at bounding box center [696, 350] width 1392 height 700
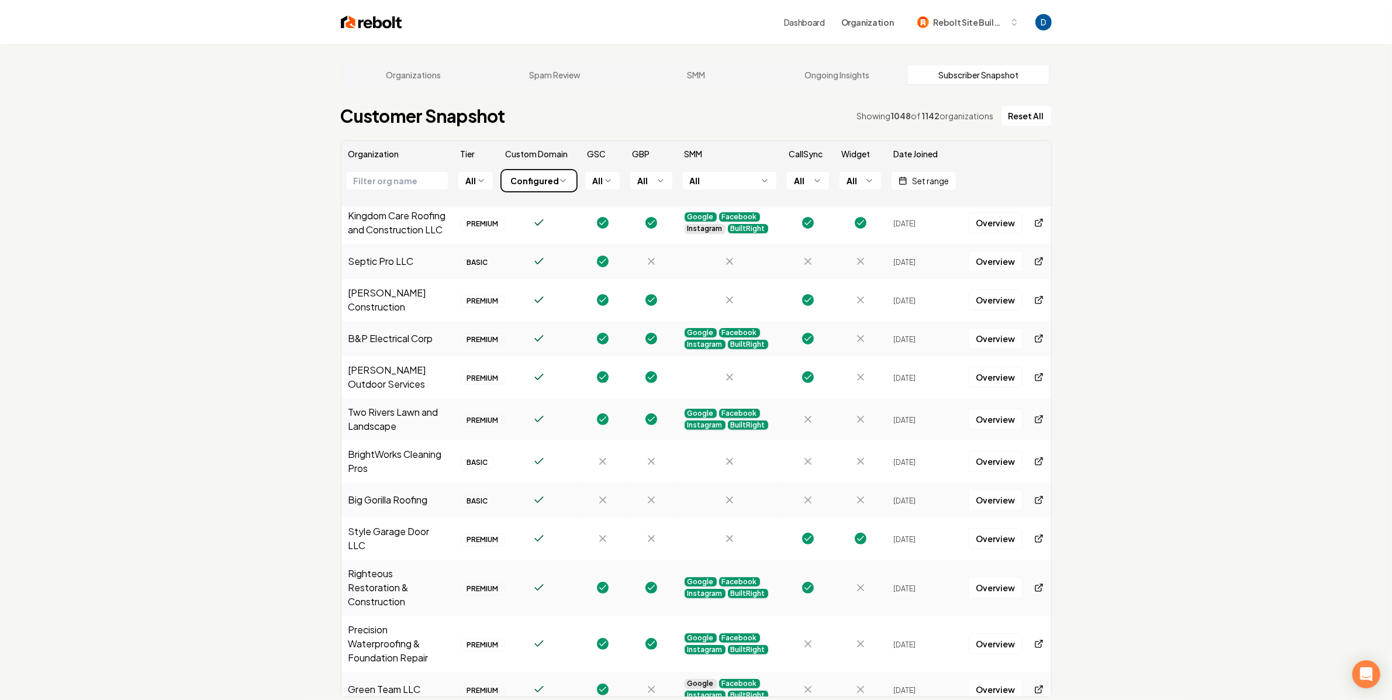
scroll to position [0, 0]
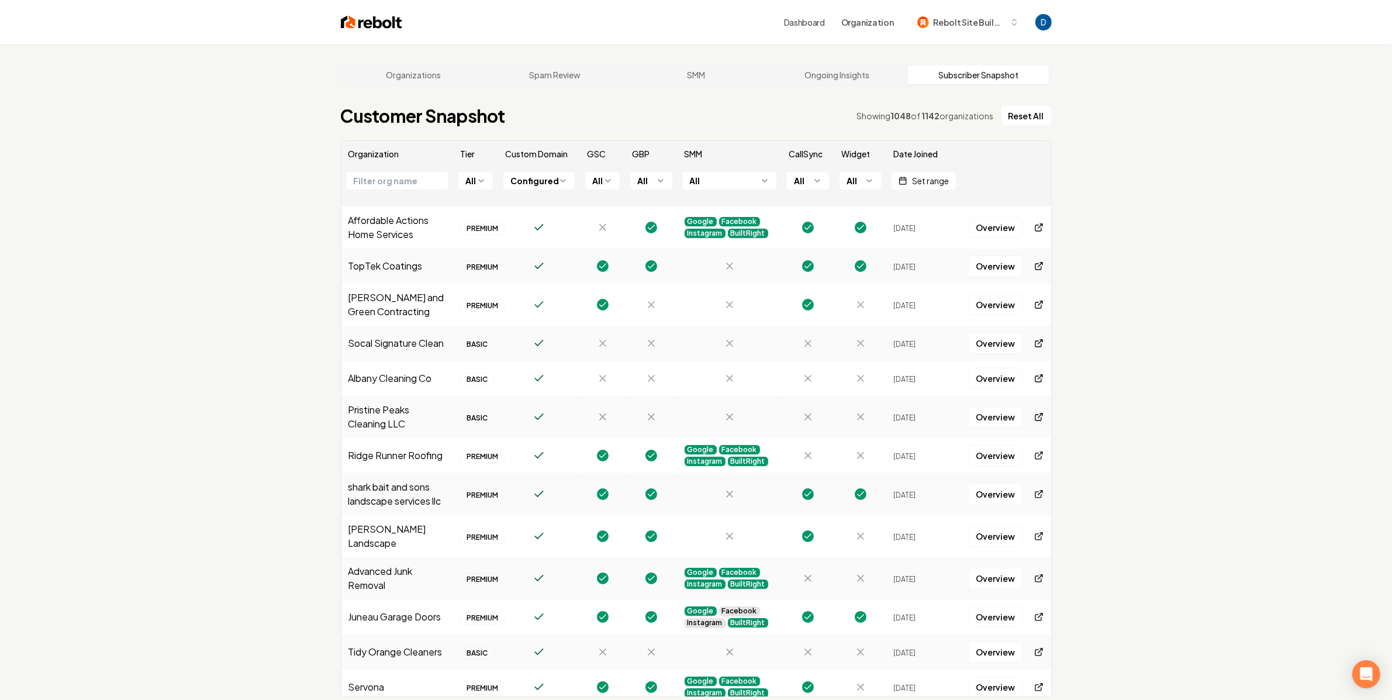
click at [813, 174] on html "Dashboard Organization Rebolt Site Builder Organizations Spam Review SMM Ongoin…" at bounding box center [696, 350] width 1392 height 700
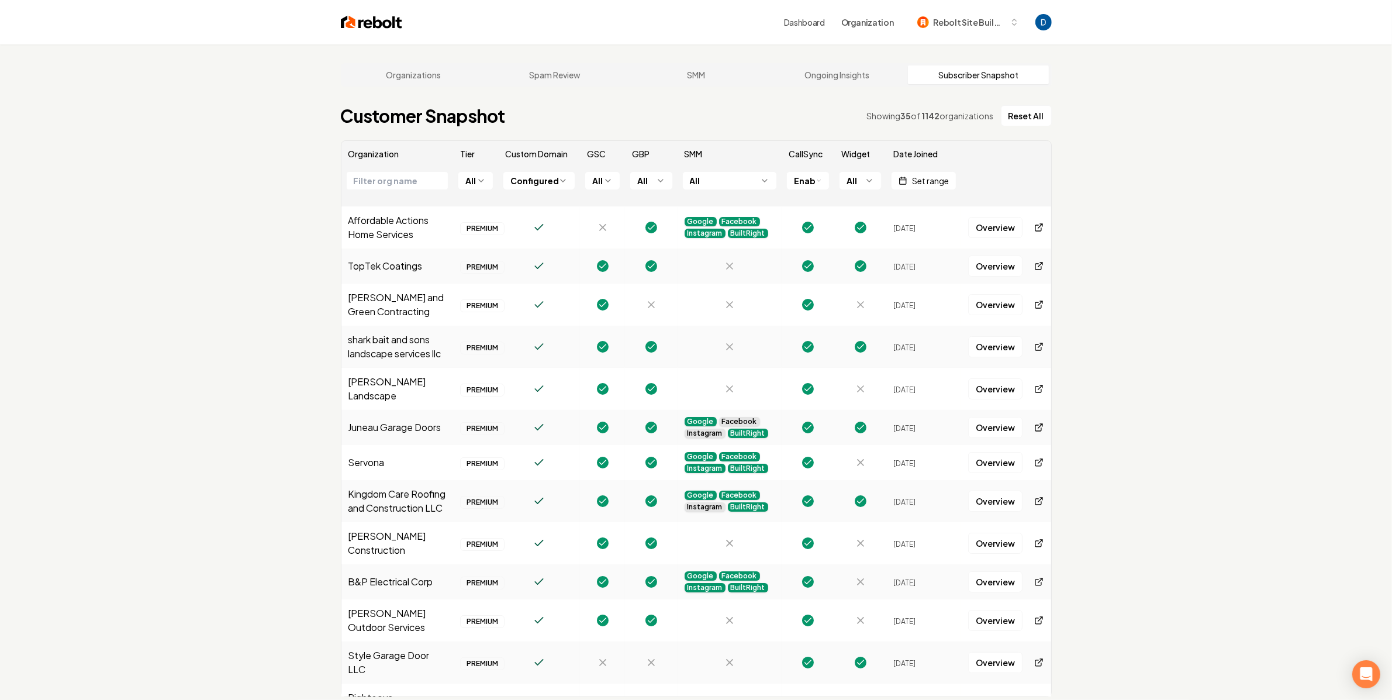
click at [366, 299] on td "[PERSON_NAME] and Green Contracting" at bounding box center [397, 305] width 112 height 42
copy td "[PERSON_NAME] and Green Contracting"
click at [916, 352] on span "Sep 15, 2025" at bounding box center [904, 347] width 22 height 9
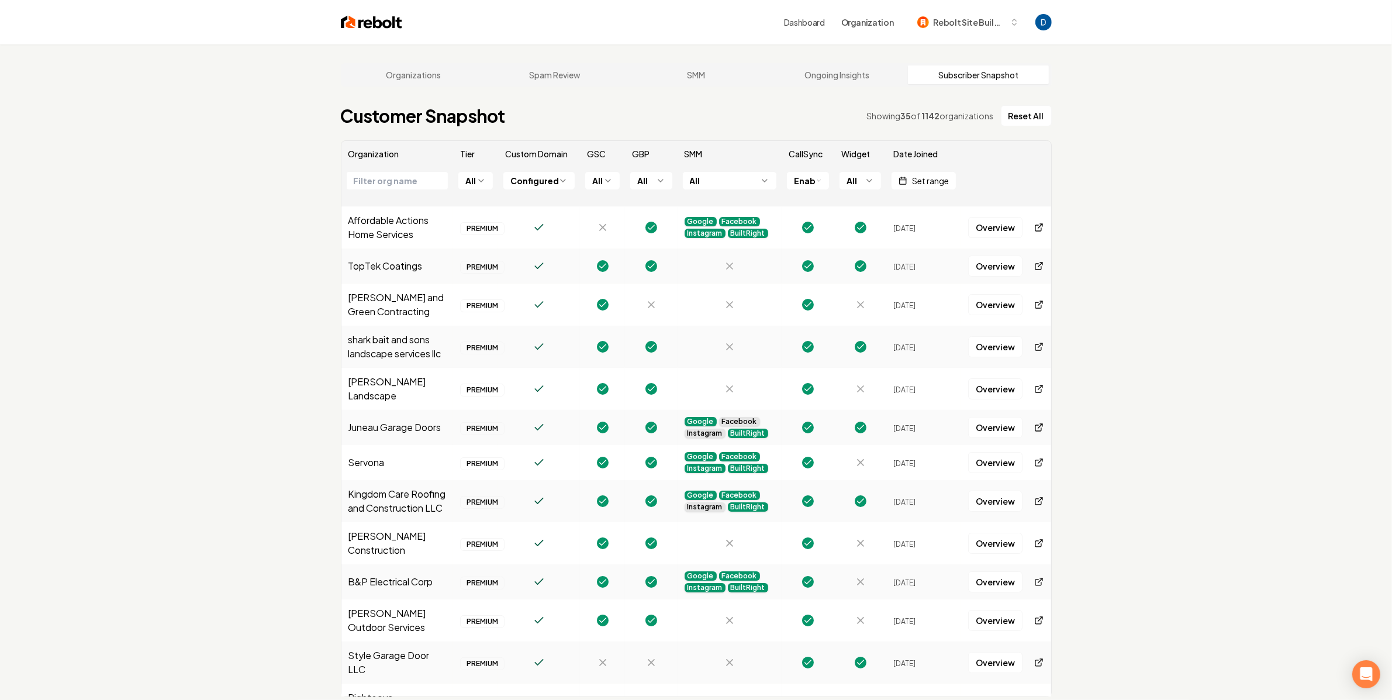
click at [916, 352] on span "Sep 15, 2025" at bounding box center [904, 347] width 22 height 9
click at [886, 298] on td "Sep 16, 2025" at bounding box center [923, 305] width 75 height 42
click at [886, 302] on td "Sep 16, 2025" at bounding box center [923, 305] width 75 height 42
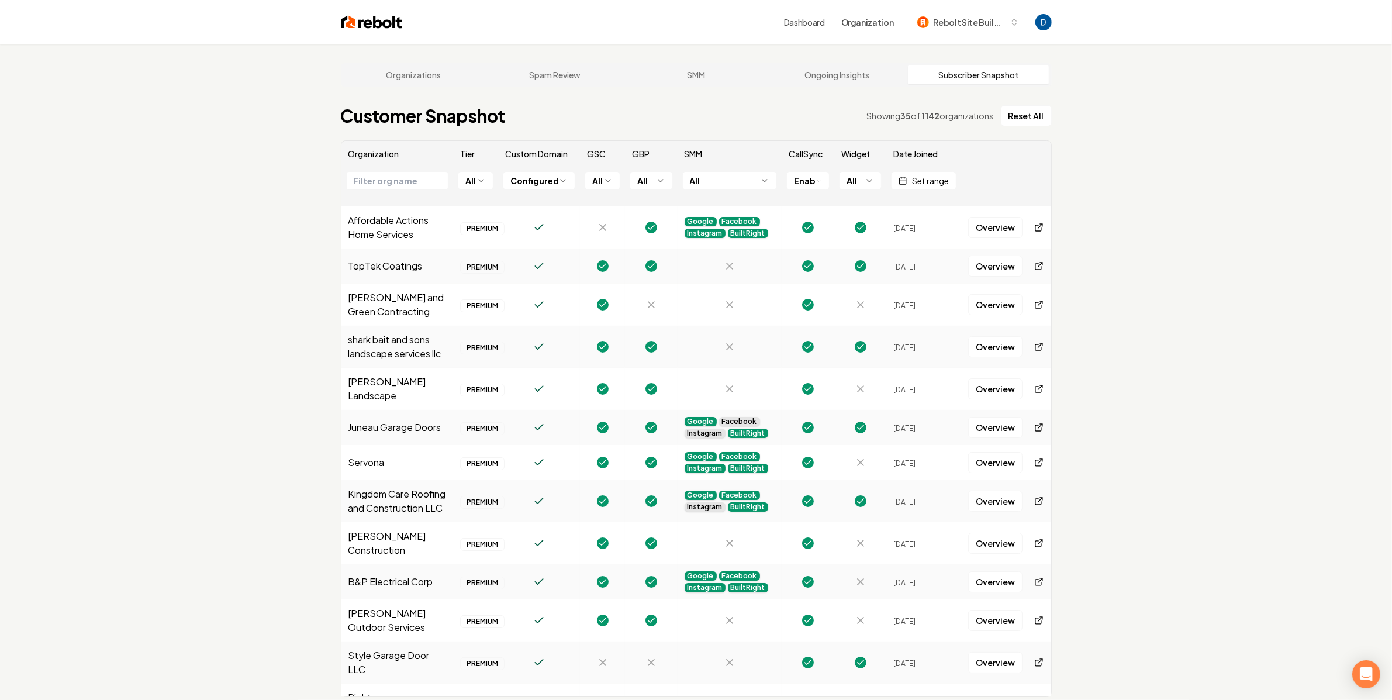
click at [886, 302] on td "Sep 16, 2025" at bounding box center [923, 305] width 75 height 42
click at [855, 305] on icon at bounding box center [861, 305] width 12 height 12
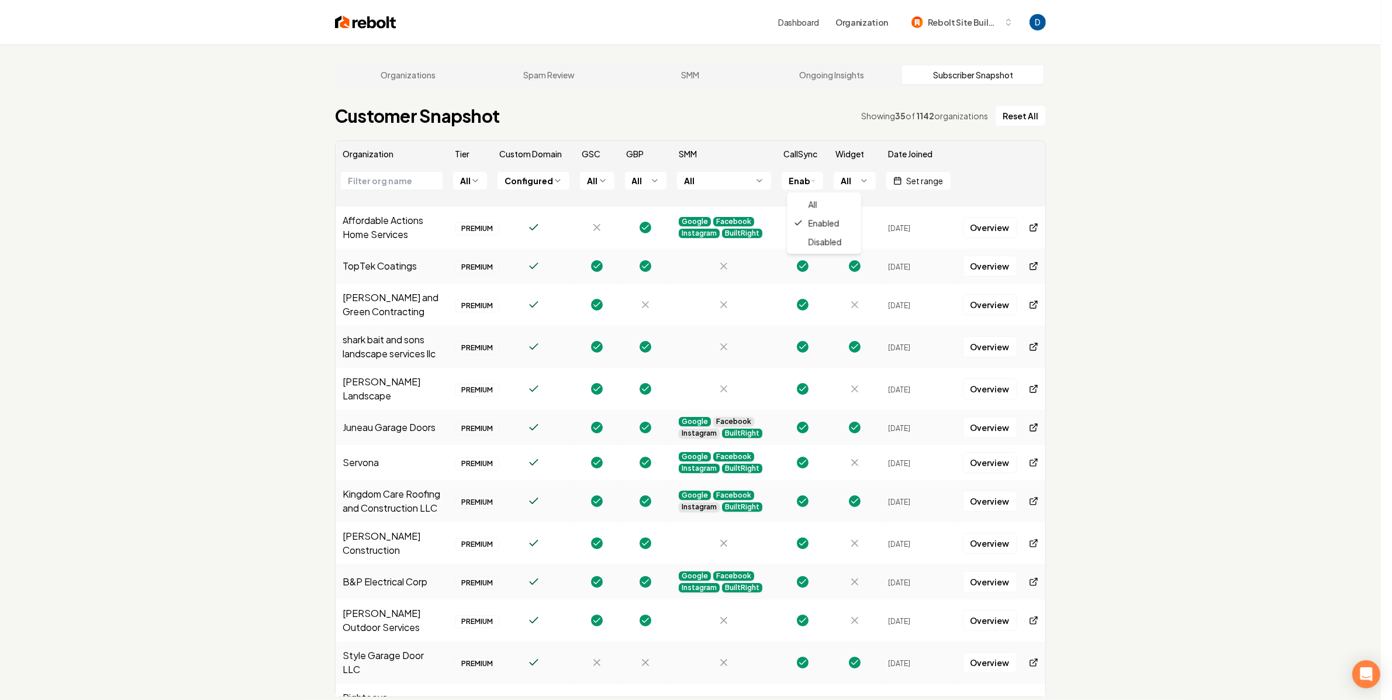
click at [811, 179] on html "Dashboard Organization Rebolt Site Builder Organizations Spam Review SMM Ongoin…" at bounding box center [696, 350] width 1392 height 700
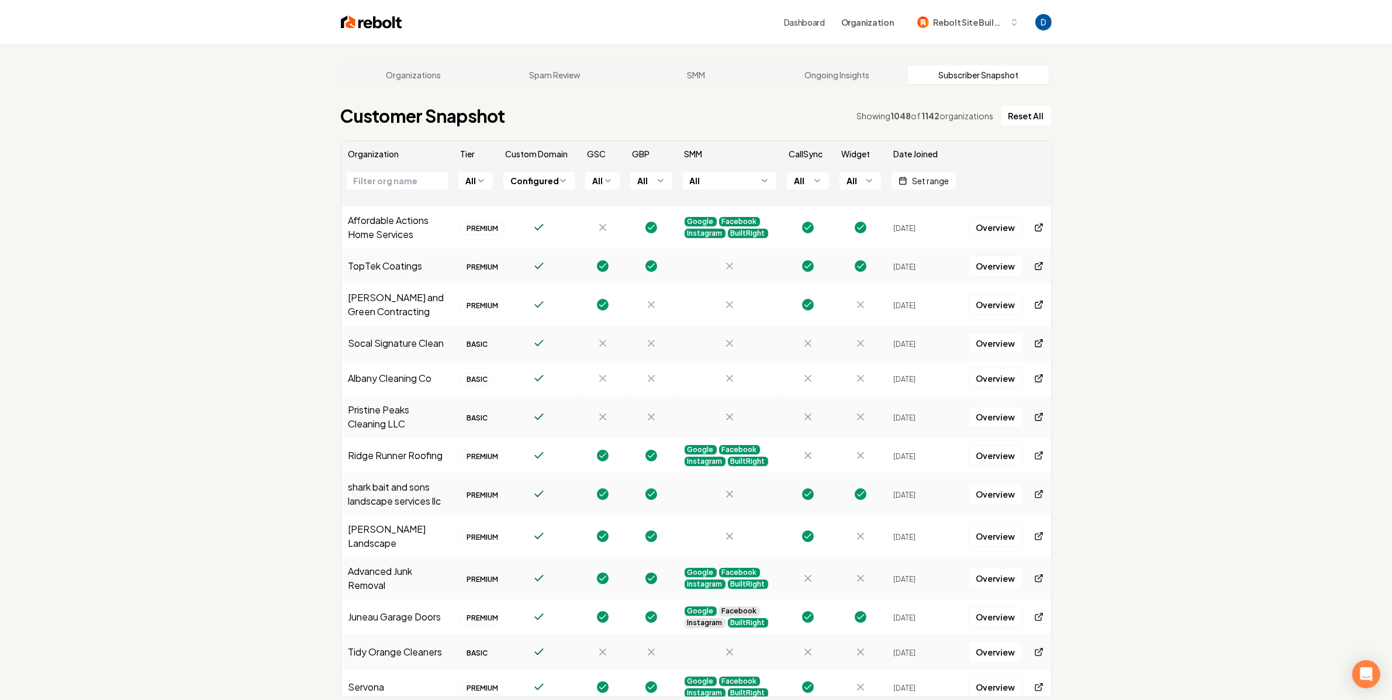
click at [855, 178] on html "Dashboard Organization Rebolt Site Builder Organizations Spam Review SMM Ongoin…" at bounding box center [696, 350] width 1392 height 700
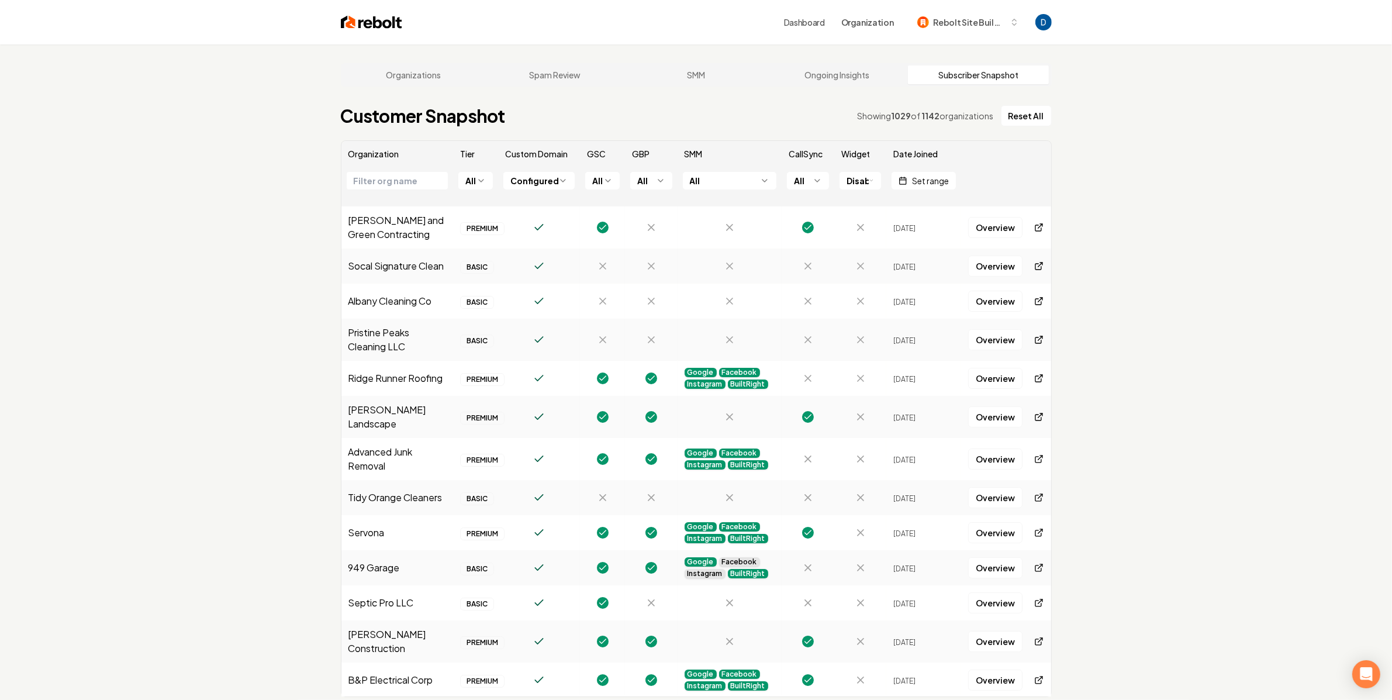
click at [904, 222] on td "Sep 16, 2025" at bounding box center [923, 227] width 75 height 42
click at [902, 224] on span "Sep 16, 2025" at bounding box center [904, 228] width 22 height 9
click at [400, 230] on td "[PERSON_NAME] and Green Contracting" at bounding box center [397, 227] width 112 height 42
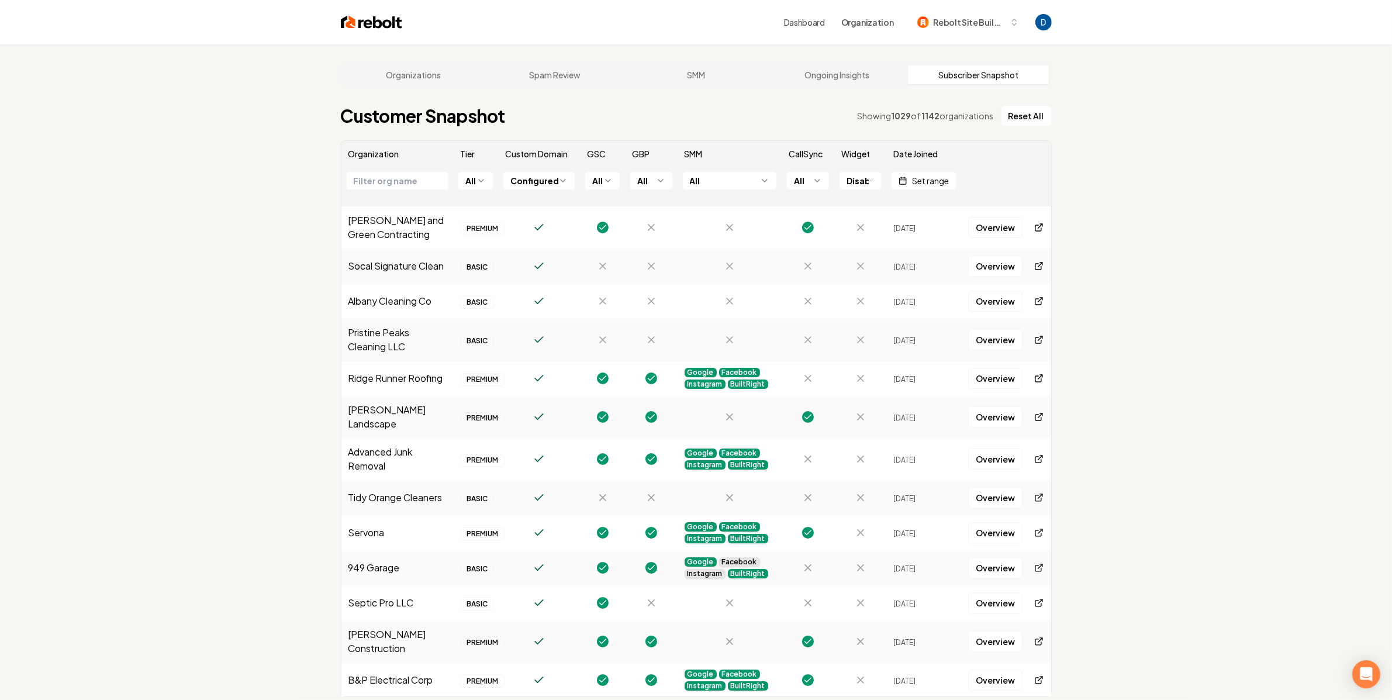
click at [400, 230] on td "[PERSON_NAME] and Green Contracting" at bounding box center [397, 227] width 112 height 42
copy td "[PERSON_NAME] and Green Contracting"
click at [925, 222] on td "Sep 16, 2025" at bounding box center [923, 227] width 75 height 42
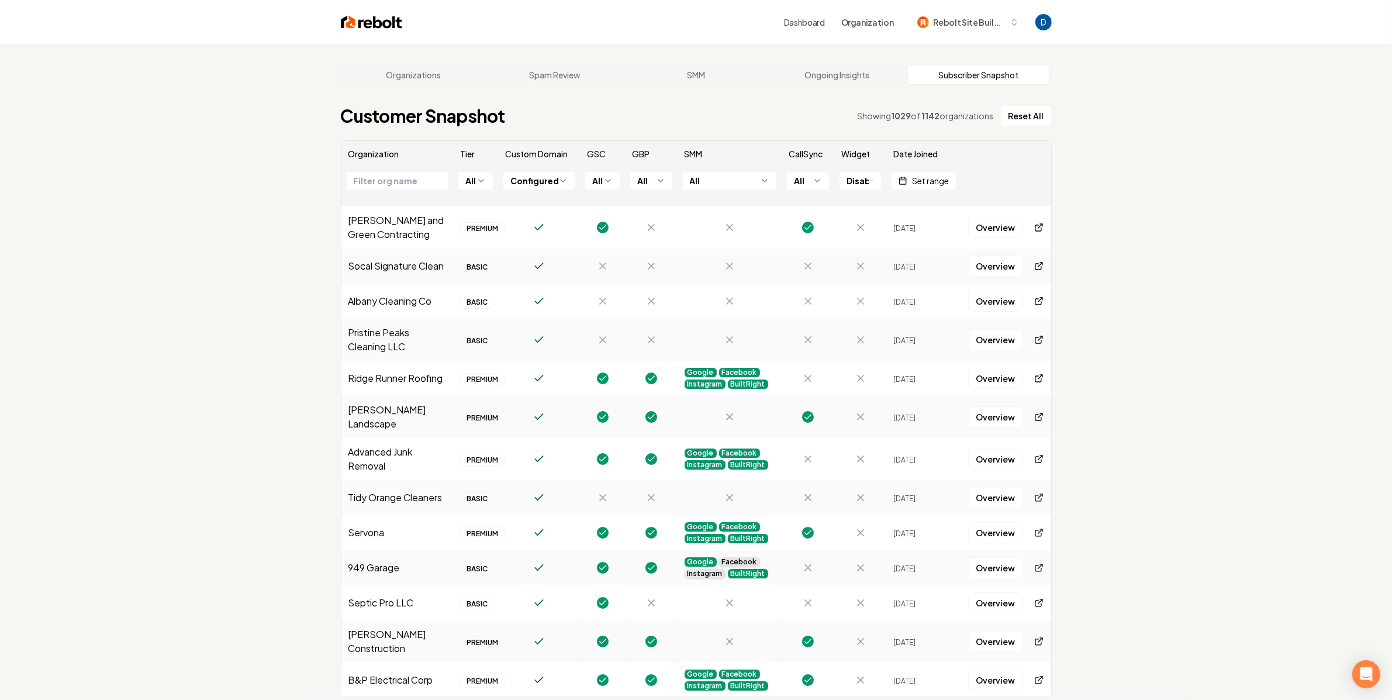
click at [925, 222] on td "Sep 16, 2025" at bounding box center [923, 227] width 75 height 42
click at [899, 232] on td "Sep 16, 2025" at bounding box center [923, 227] width 75 height 42
click at [899, 232] on span "Sep 16, 2025" at bounding box center [904, 228] width 22 height 9
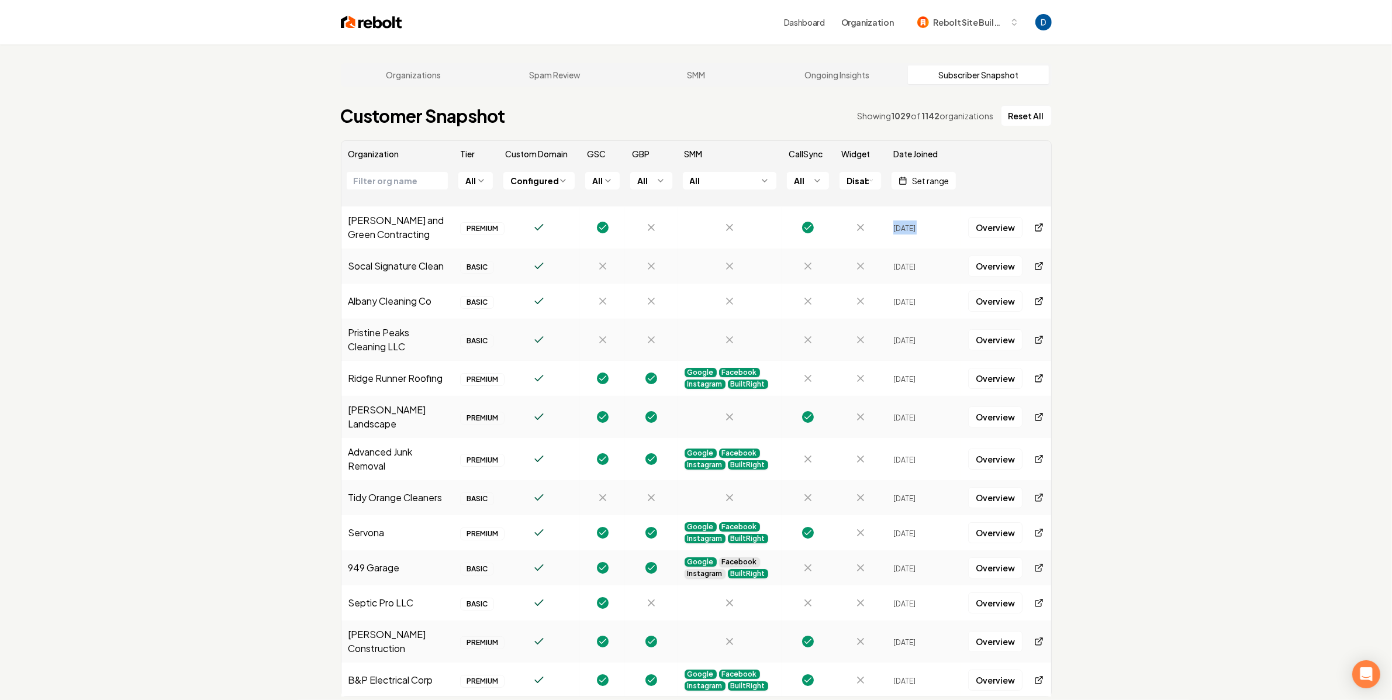
click at [867, 181] on html "Dashboard Organization Rebolt Site Builder Organizations Spam Review SMM Ongoin…" at bounding box center [696, 350] width 1392 height 700
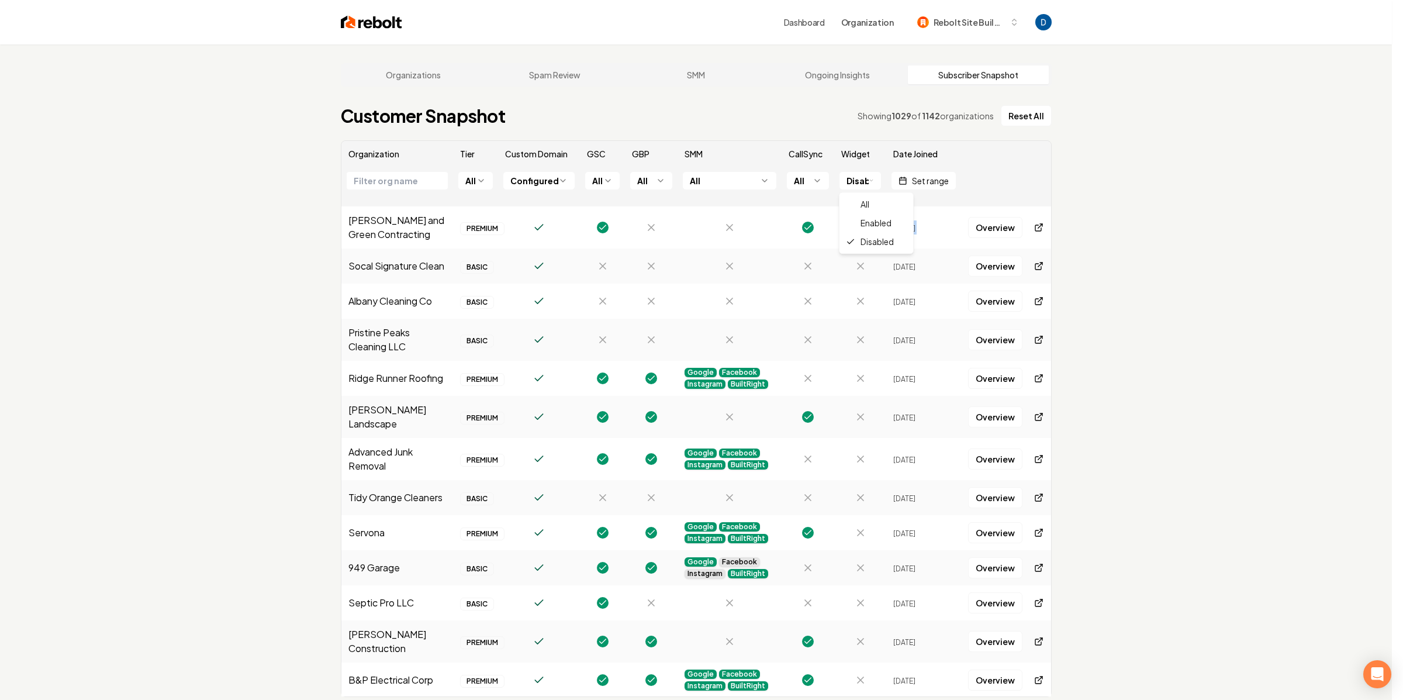
click at [861, 146] on html "Dashboard Organization Rebolt Site Builder Organizations Spam Review SMM Ongoin…" at bounding box center [701, 350] width 1403 height 700
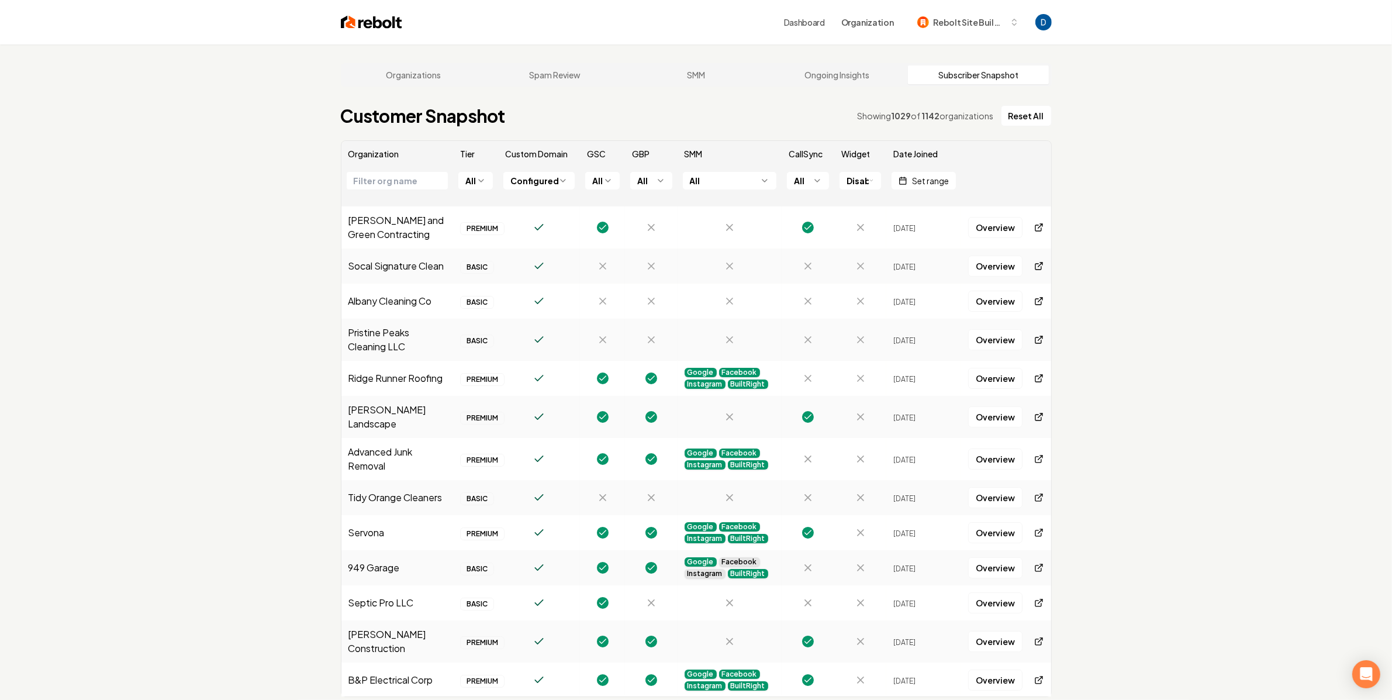
click at [855, 184] on html "Dashboard Organization Rebolt Site Builder Organizations Spam Review SMM Ongoin…" at bounding box center [696, 350] width 1392 height 700
click at [871, 172] on html "Dashboard Organization Rebolt Site Builder Organizations Spam Review SMM Ongoin…" at bounding box center [696, 350] width 1392 height 700
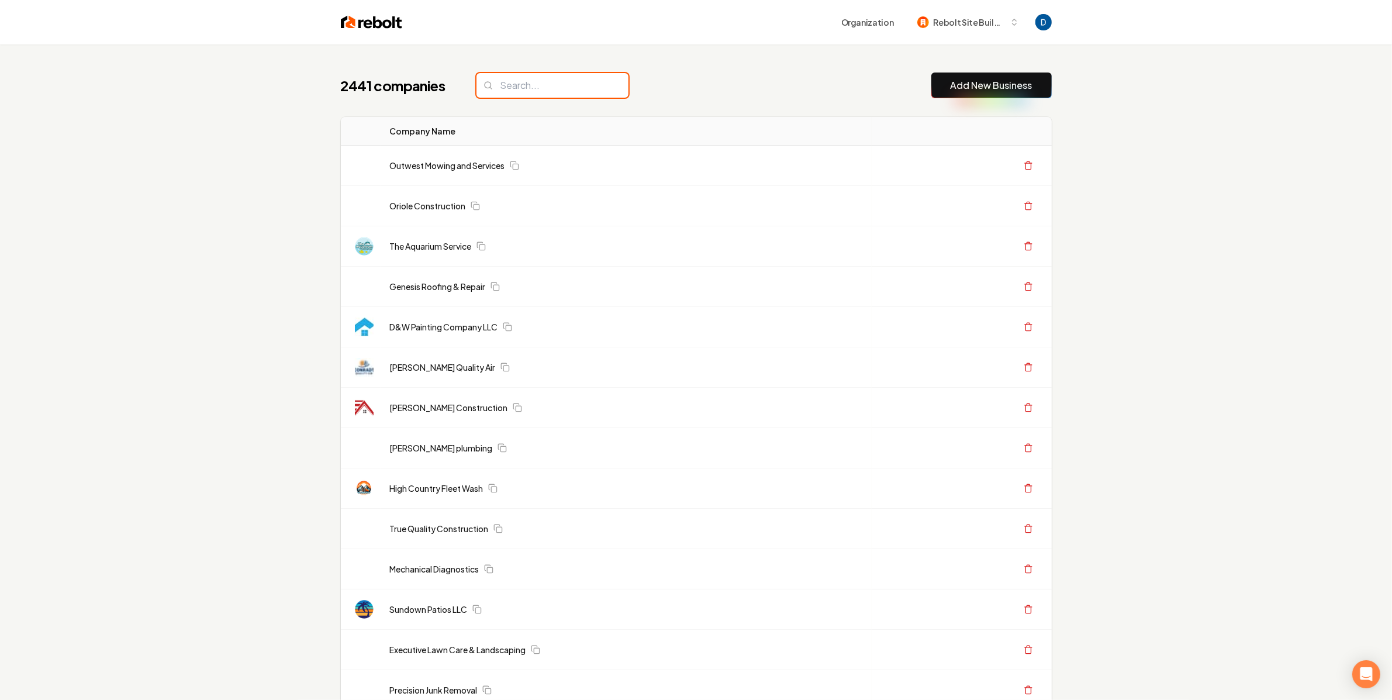
click at [532, 75] on input "search" at bounding box center [552, 85] width 152 height 25
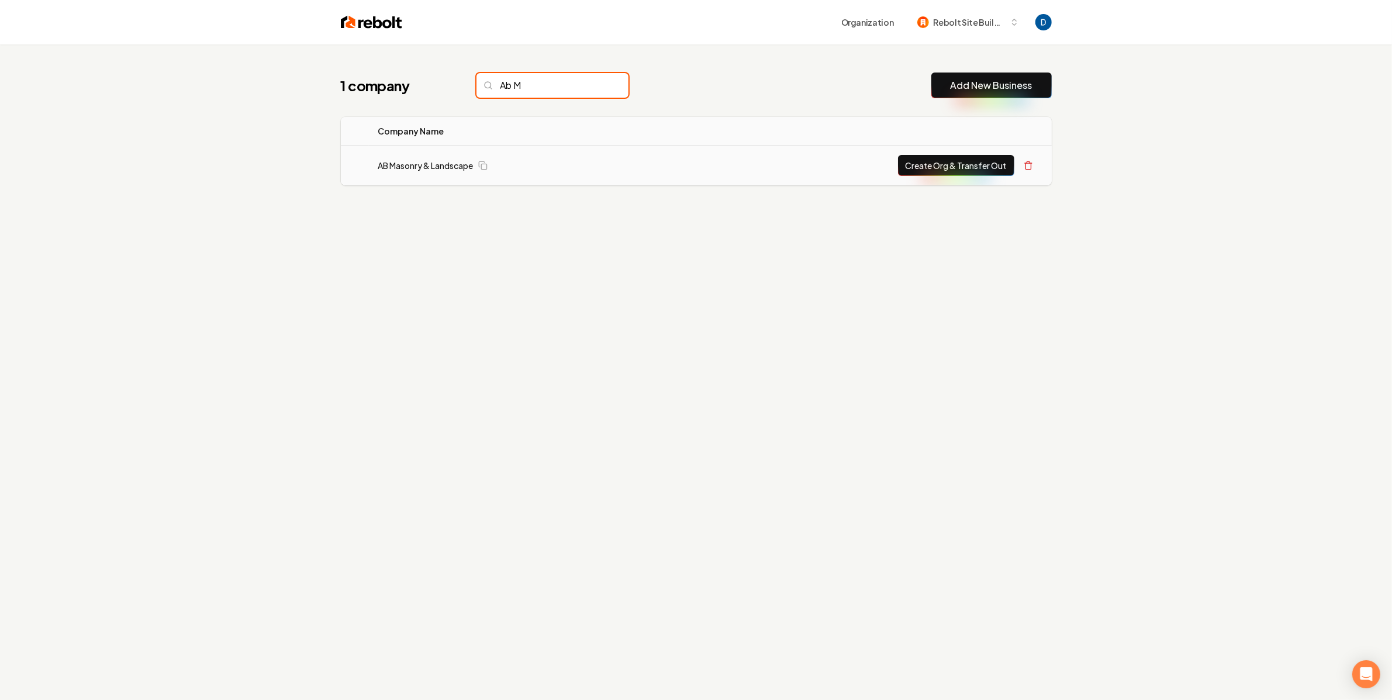
type input "Ab M"
click at [444, 147] on td "AB Masonry & Landscape" at bounding box center [518, 166] width 299 height 40
click at [437, 163] on link "AB Masonry & Landscape" at bounding box center [425, 166] width 95 height 12
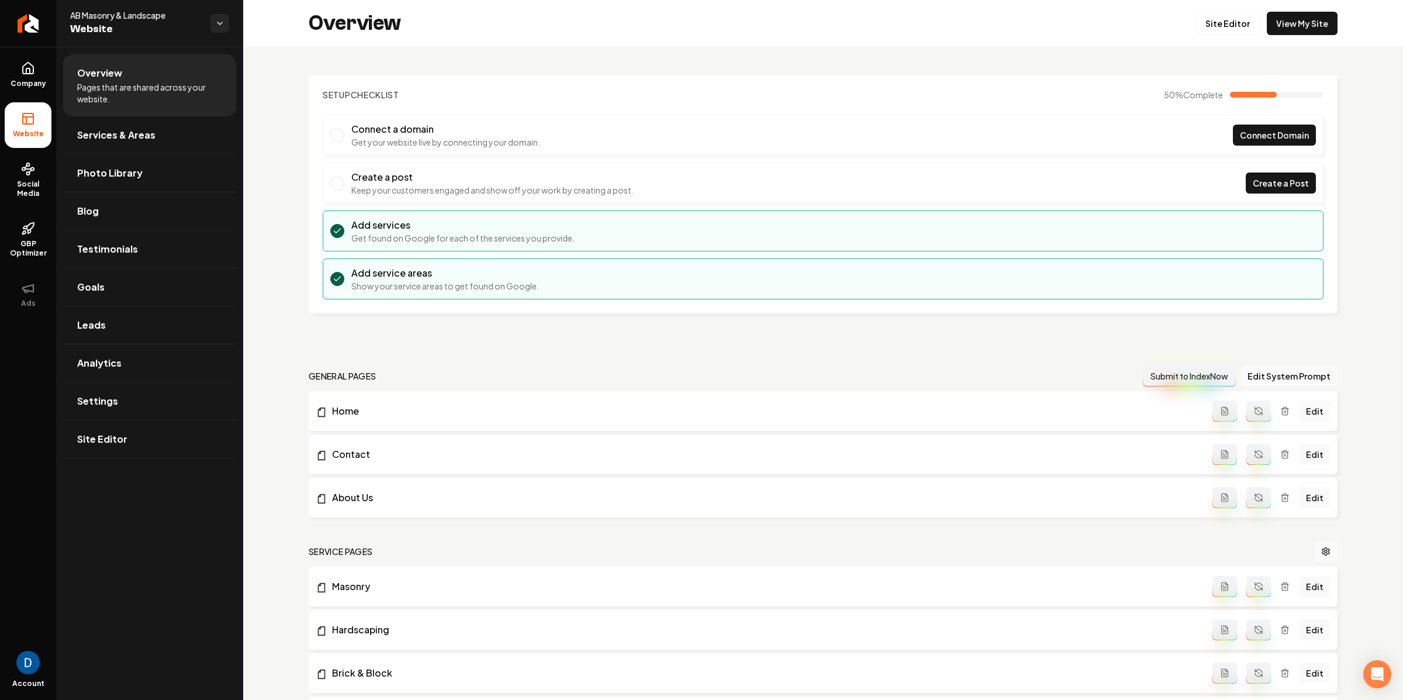
scroll to position [320, 0]
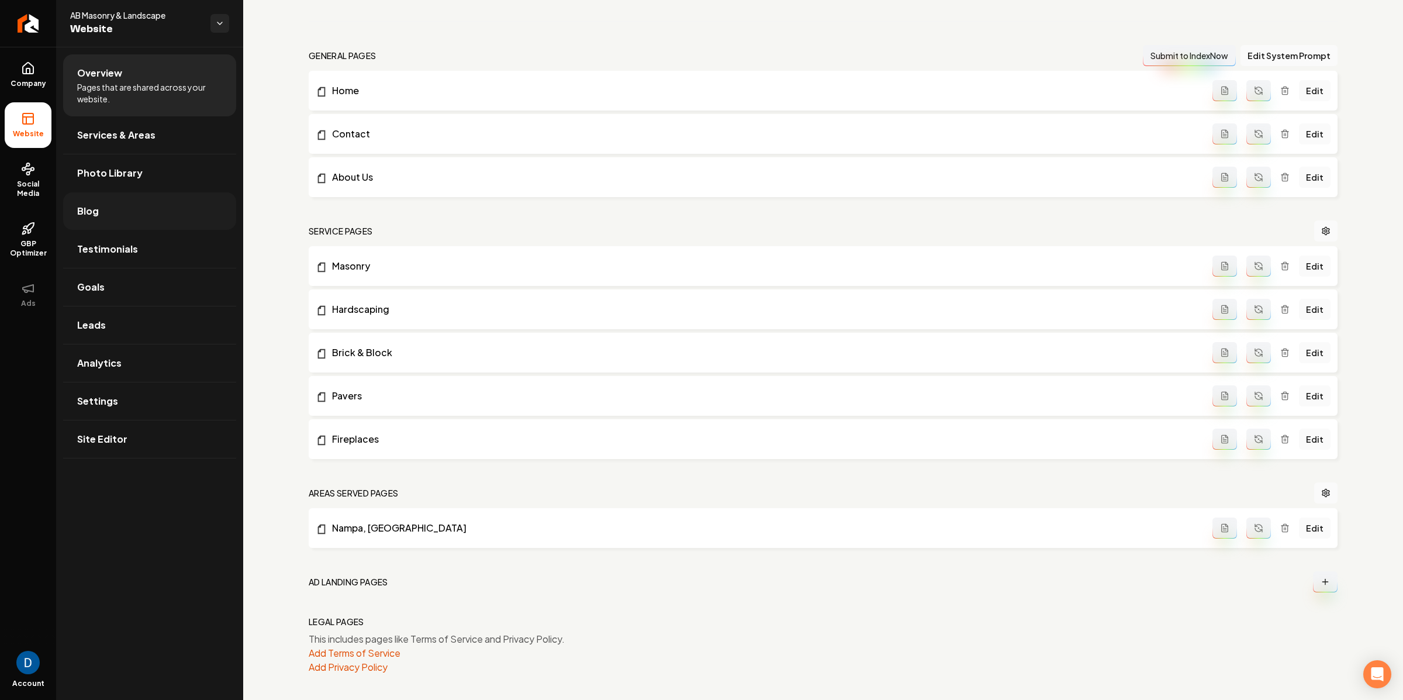
click at [163, 223] on link "Blog" at bounding box center [149, 210] width 173 height 37
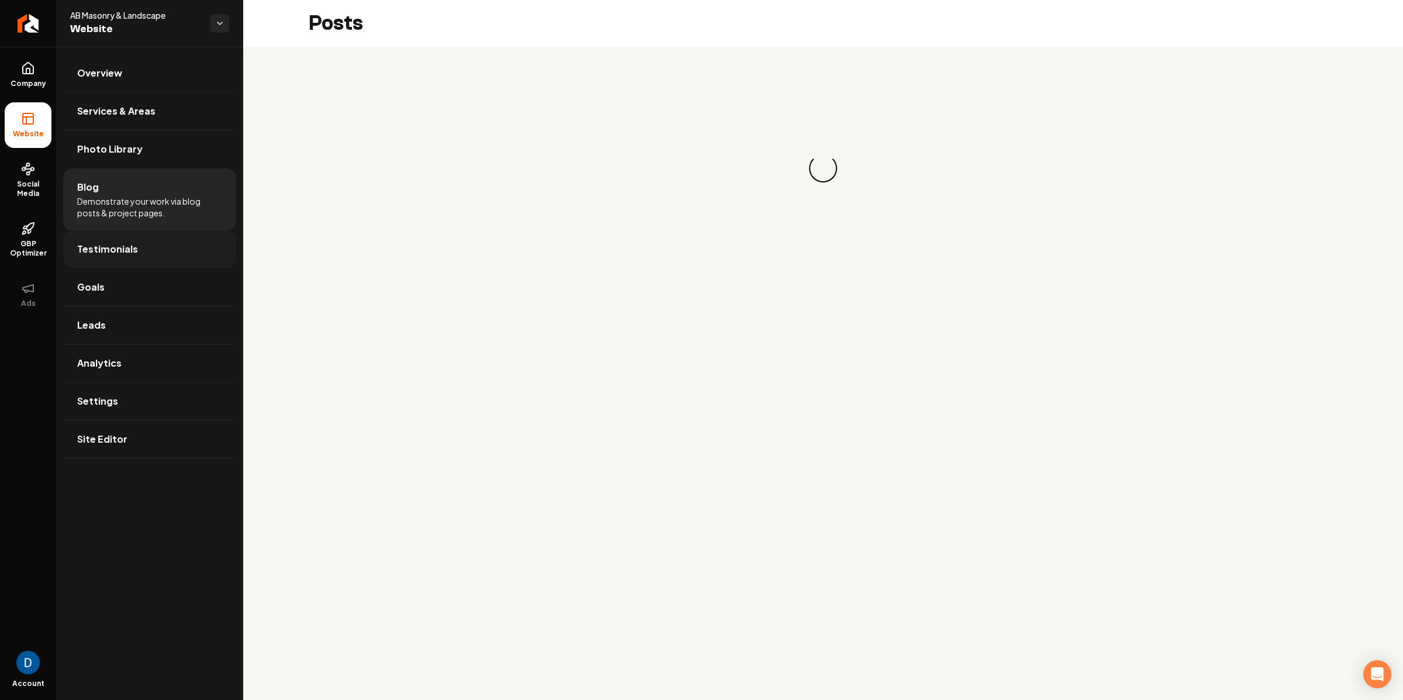
click at [145, 258] on link "Testimonials" at bounding box center [149, 248] width 173 height 37
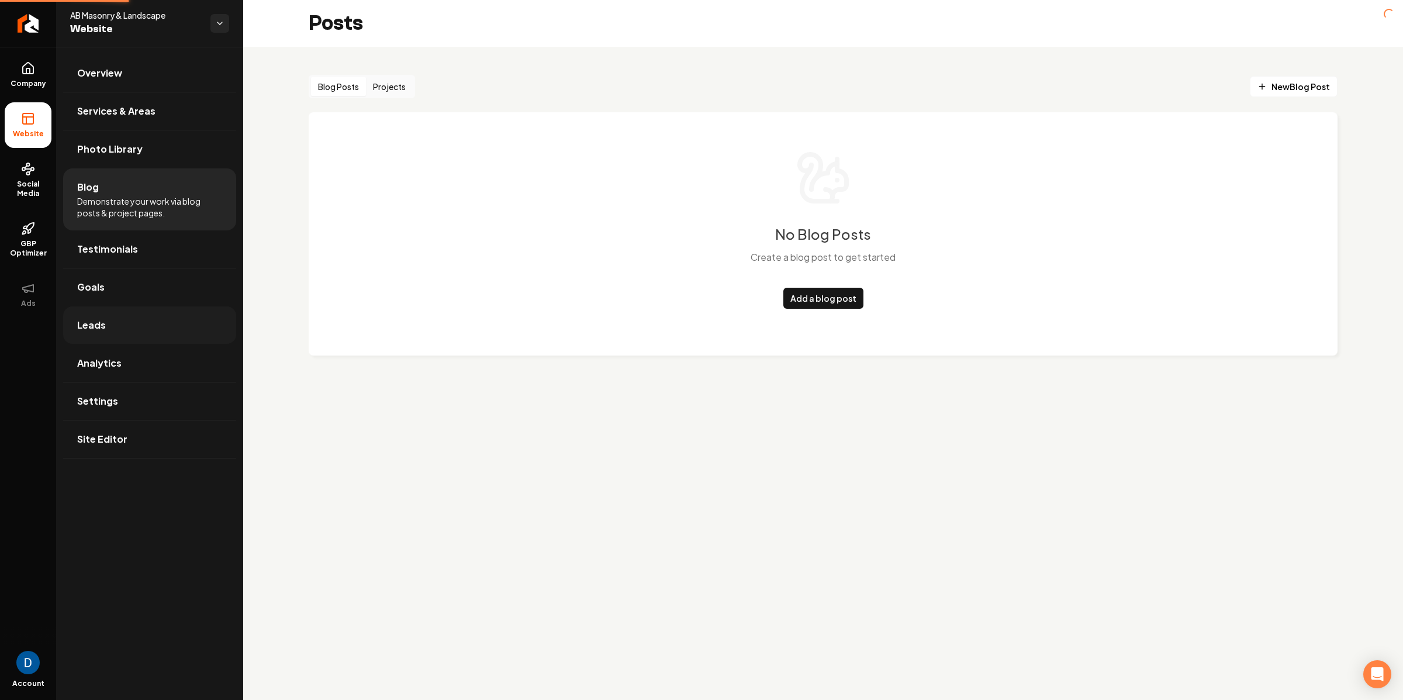
click at [131, 315] on link "Leads" at bounding box center [149, 324] width 173 height 37
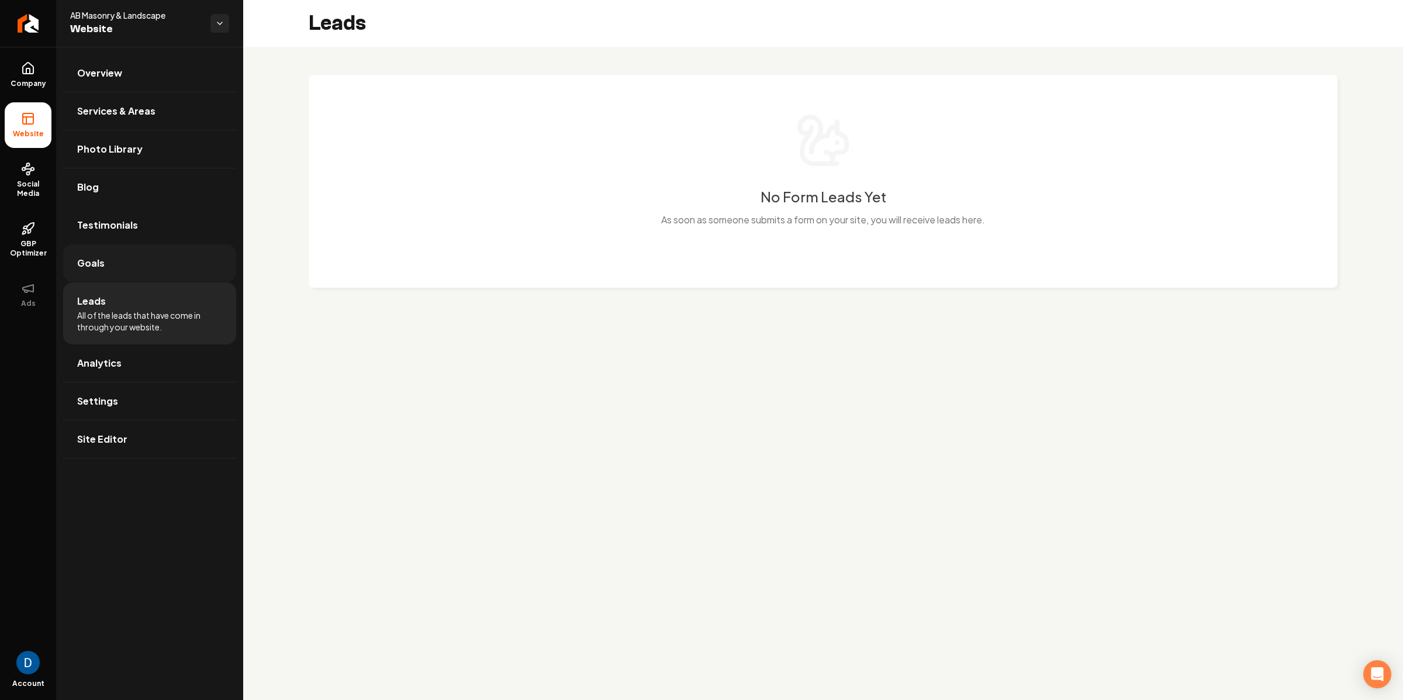
click at [113, 265] on link "Goals" at bounding box center [149, 262] width 173 height 37
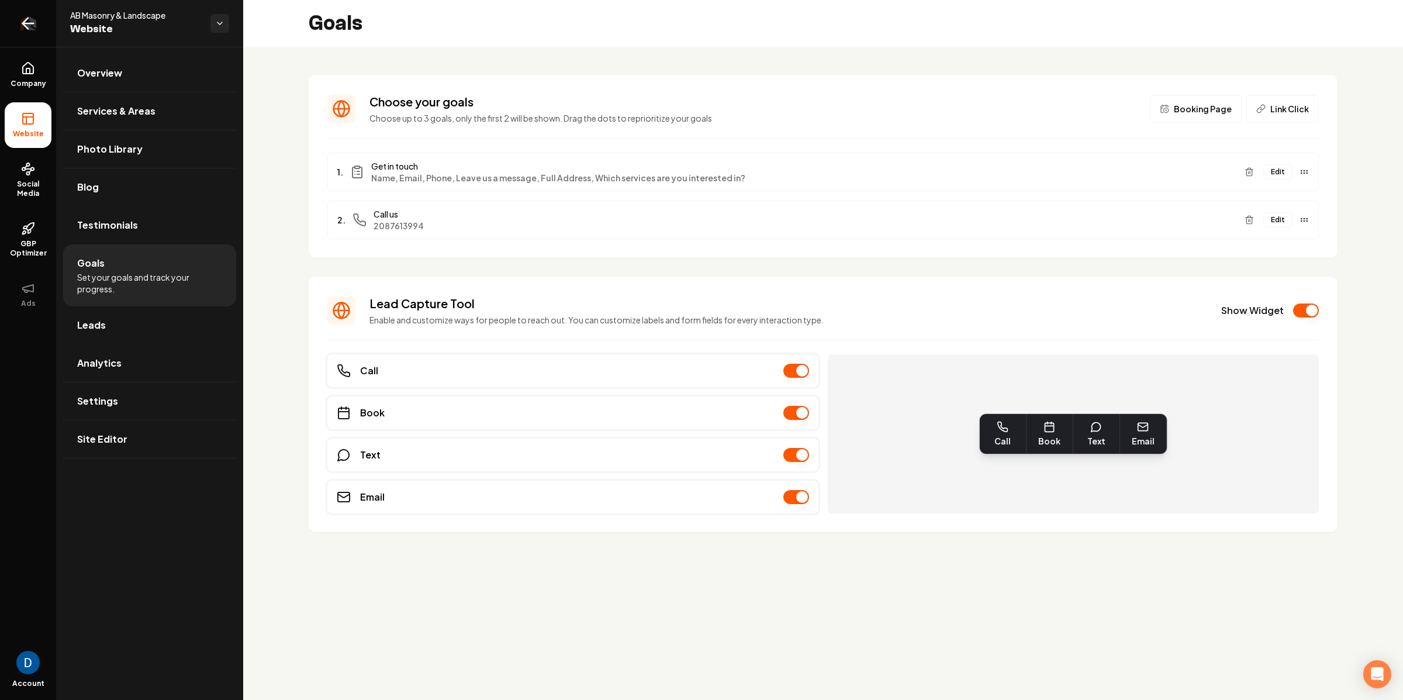
click at [31, 19] on icon "Return to dashboard" at bounding box center [28, 23] width 19 height 19
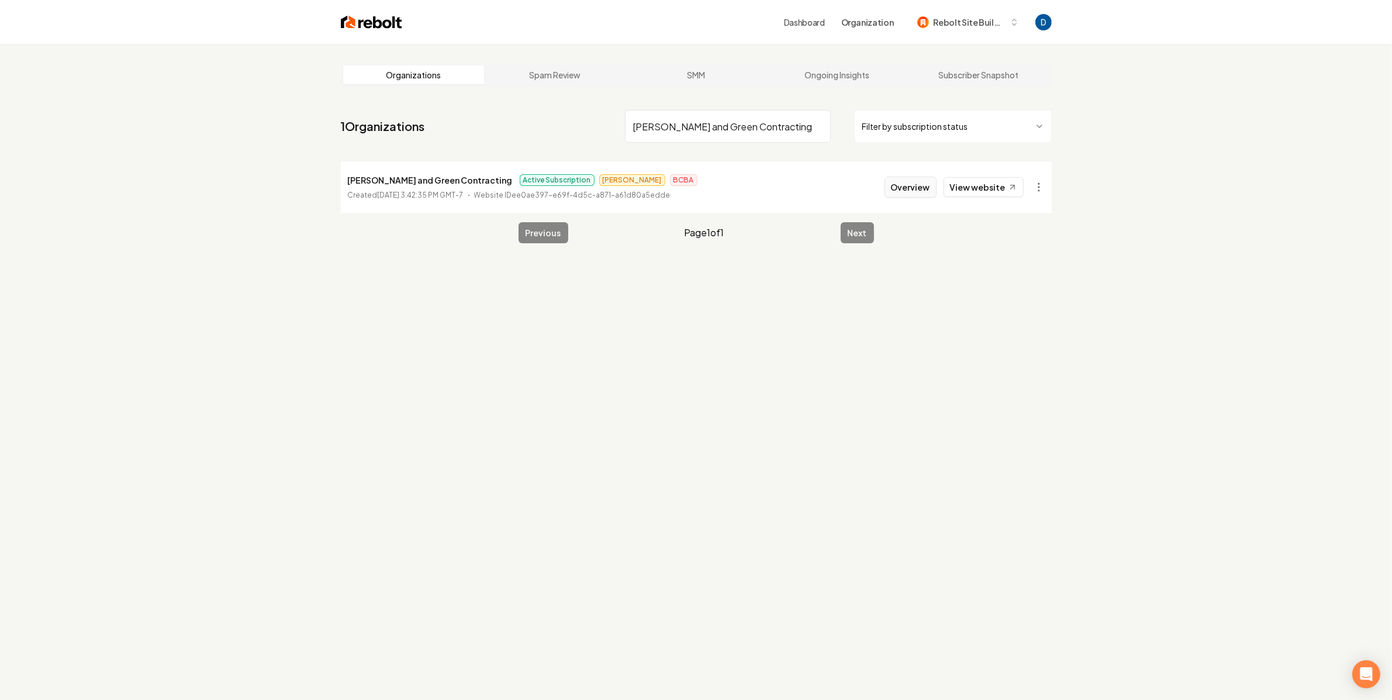
type input "[PERSON_NAME] and Green Contracting"
click at [927, 186] on button "Overview" at bounding box center [911, 187] width 52 height 21
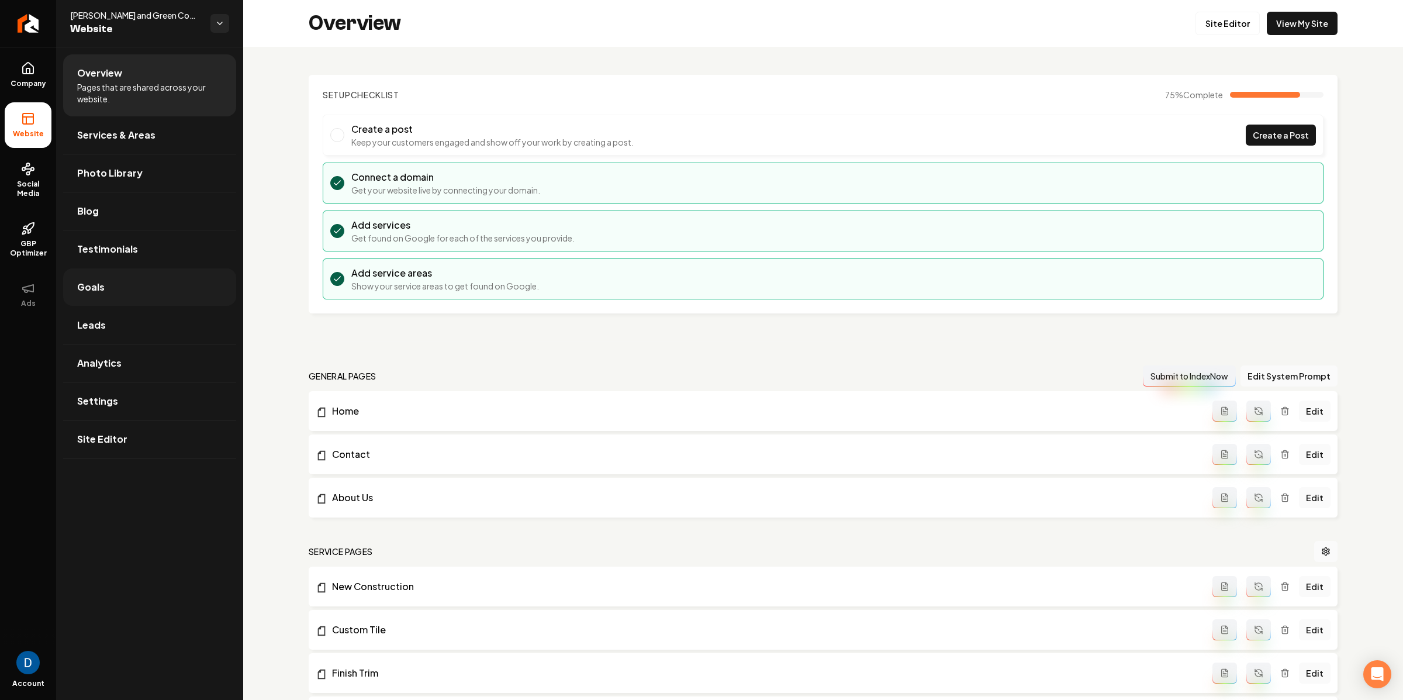
click at [132, 293] on link "Goals" at bounding box center [149, 286] width 173 height 37
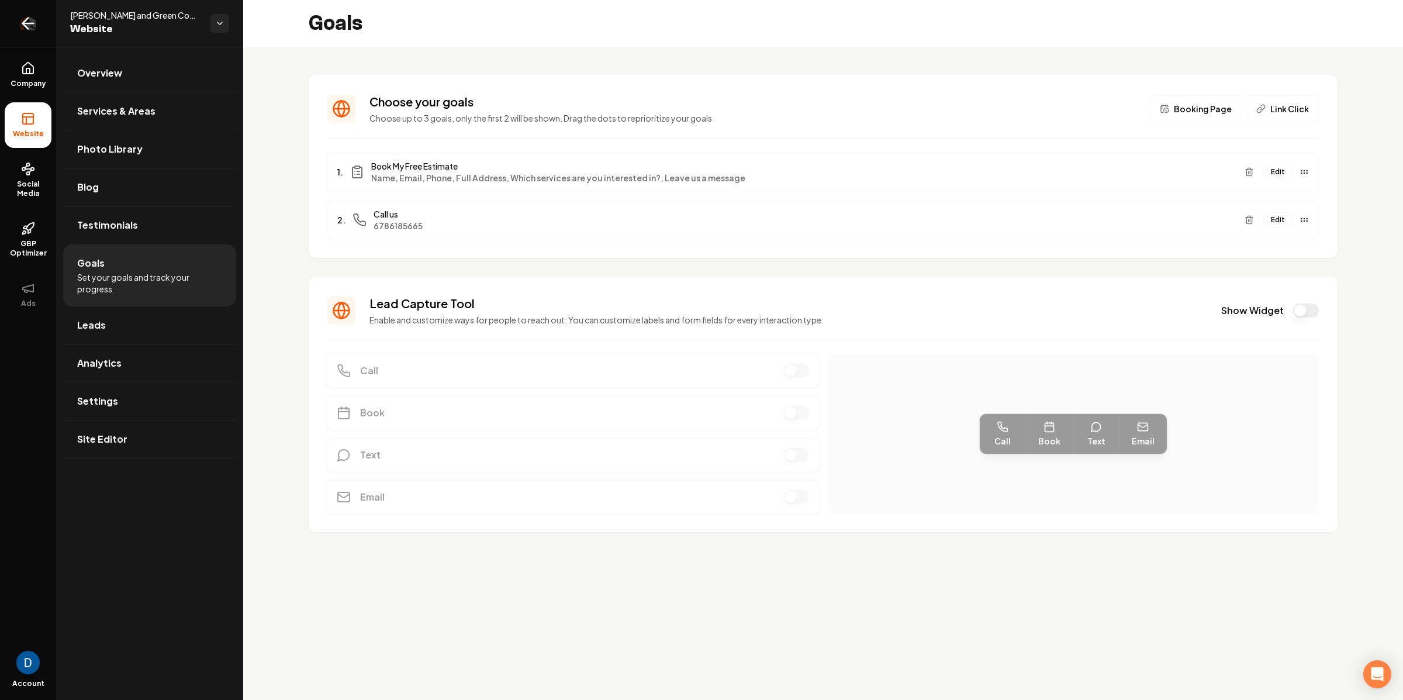
click at [30, 25] on icon "Return to dashboard" at bounding box center [28, 23] width 19 height 19
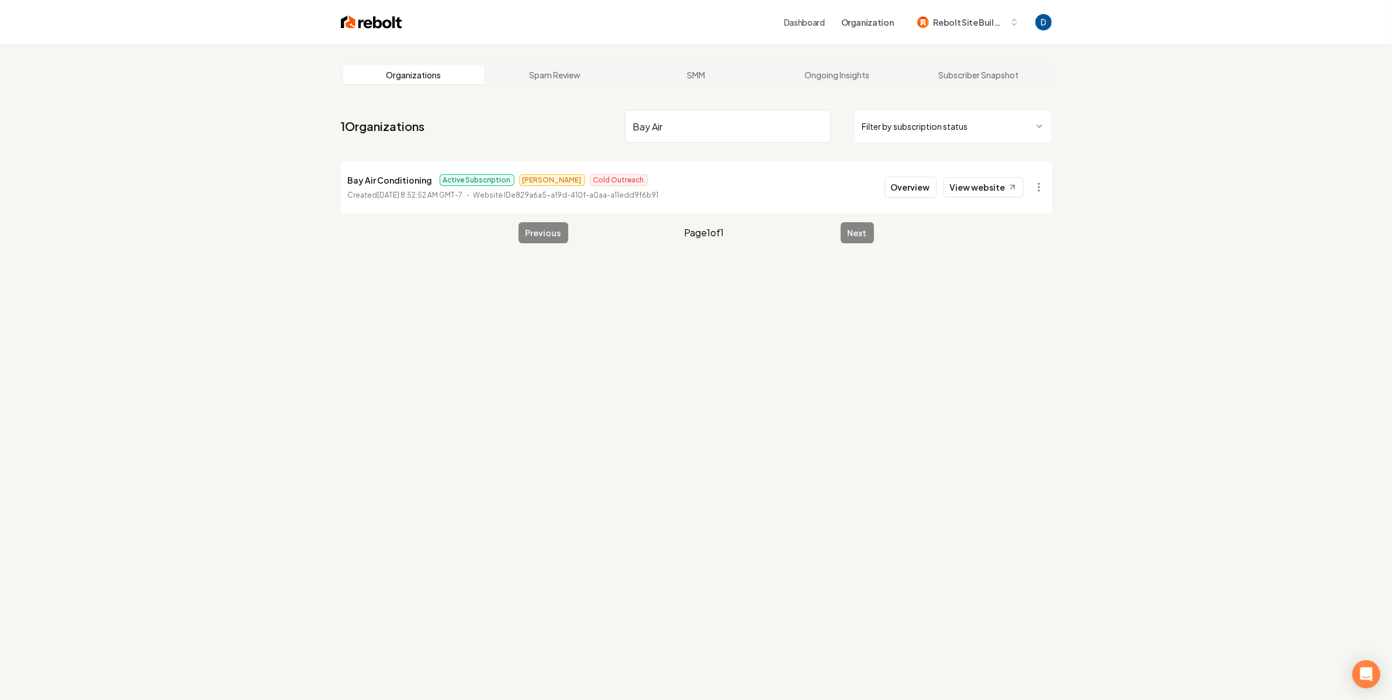
type input "Bay Air"
click at [352, 165] on li "Bay Air Conditioning Active Subscription [PERSON_NAME] Outreach Created [DATE] …" at bounding box center [696, 186] width 711 height 51
click at [354, 170] on li "Bay Air Conditioning Active Subscription [PERSON_NAME] Outreach Created [DATE] …" at bounding box center [696, 186] width 711 height 51
click at [354, 169] on li "Bay Air Conditioning Active Subscription [PERSON_NAME] Outreach Created [DATE] …" at bounding box center [696, 186] width 711 height 51
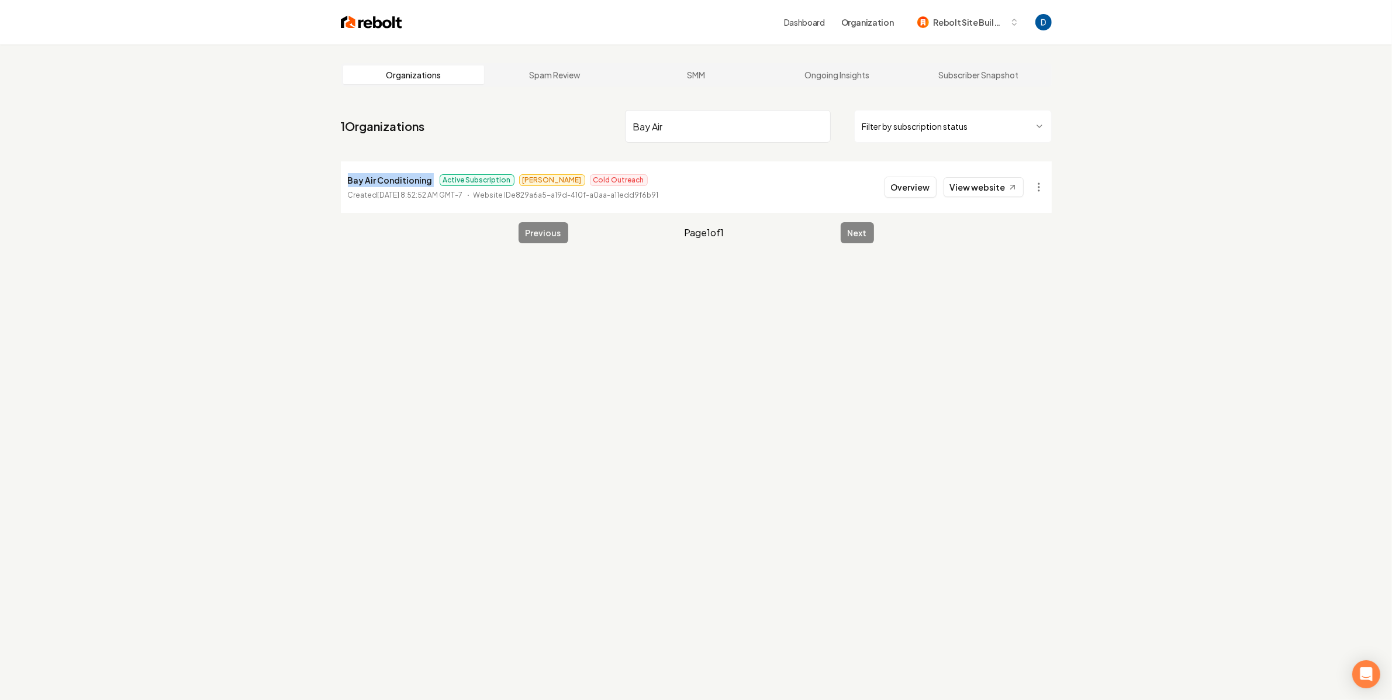
copy p "Bay Air Conditioning"
click at [901, 187] on button "Overview" at bounding box center [911, 187] width 52 height 21
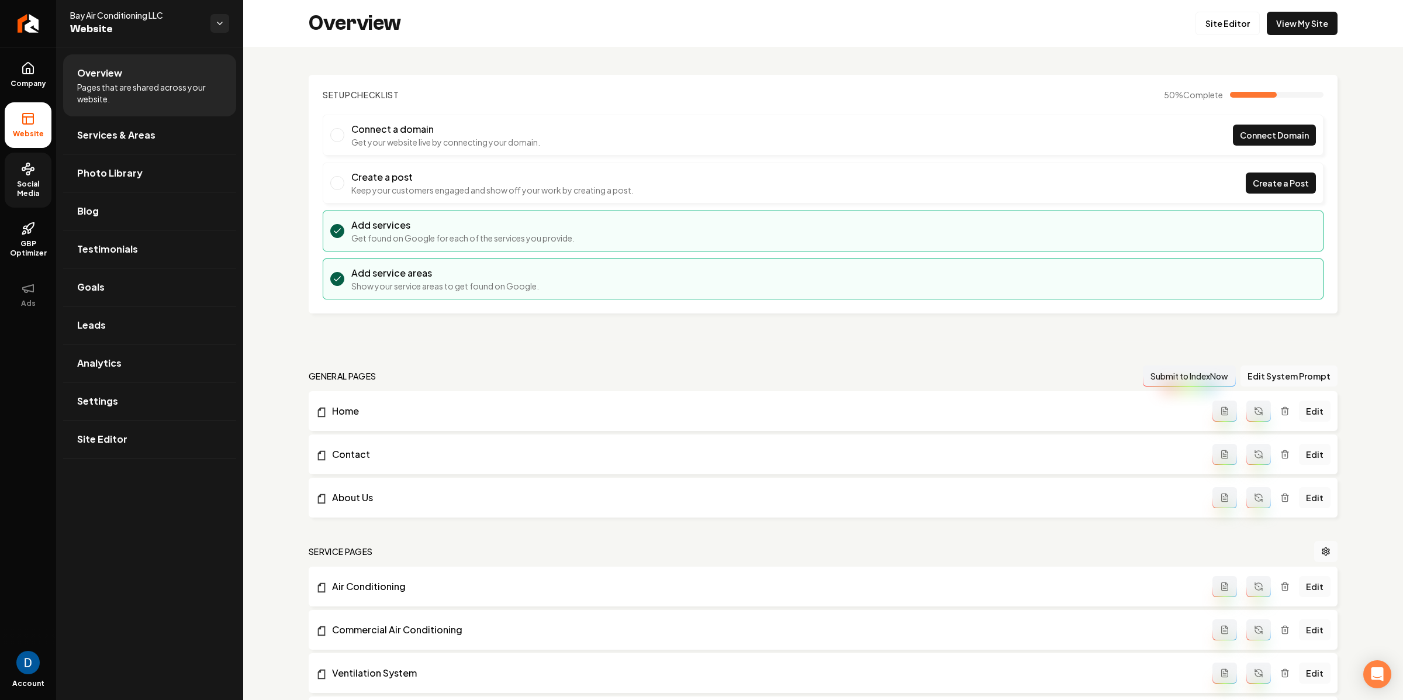
click at [32, 174] on icon at bounding box center [28, 169] width 14 height 14
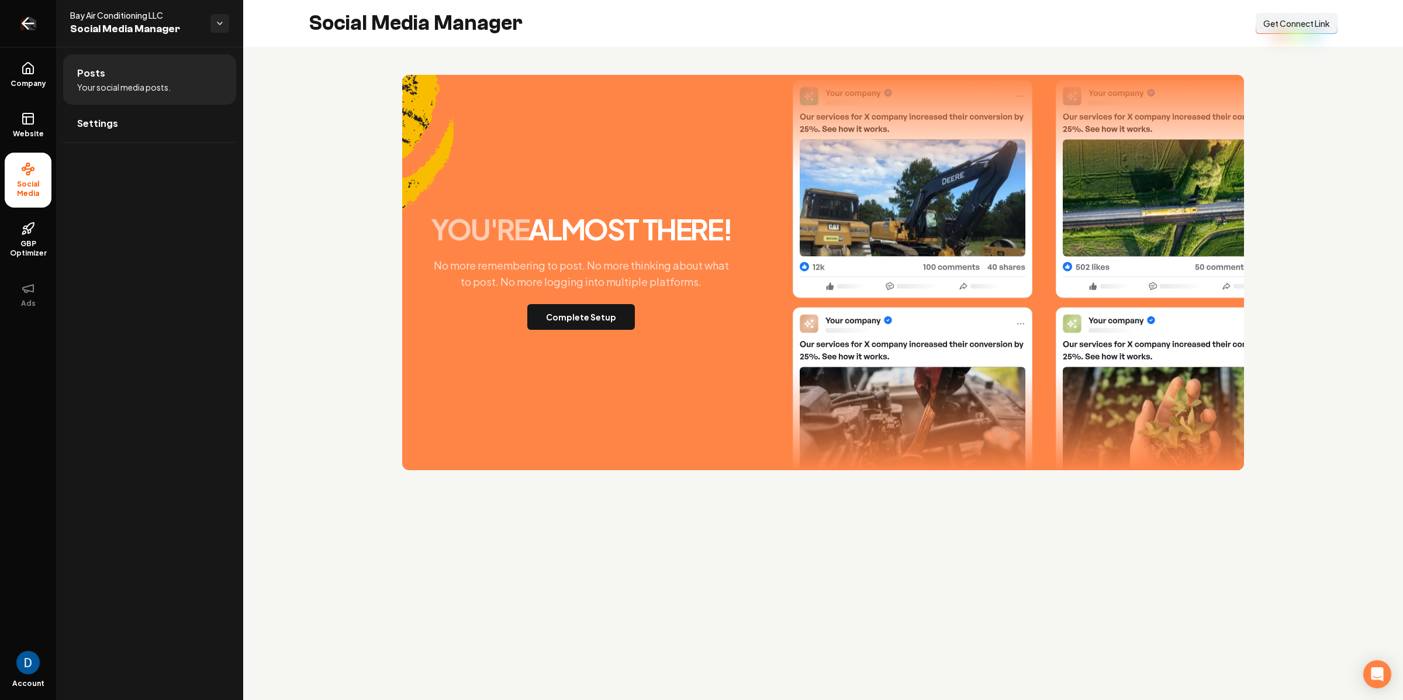
click at [41, 18] on link "Return to dashboard" at bounding box center [28, 23] width 56 height 47
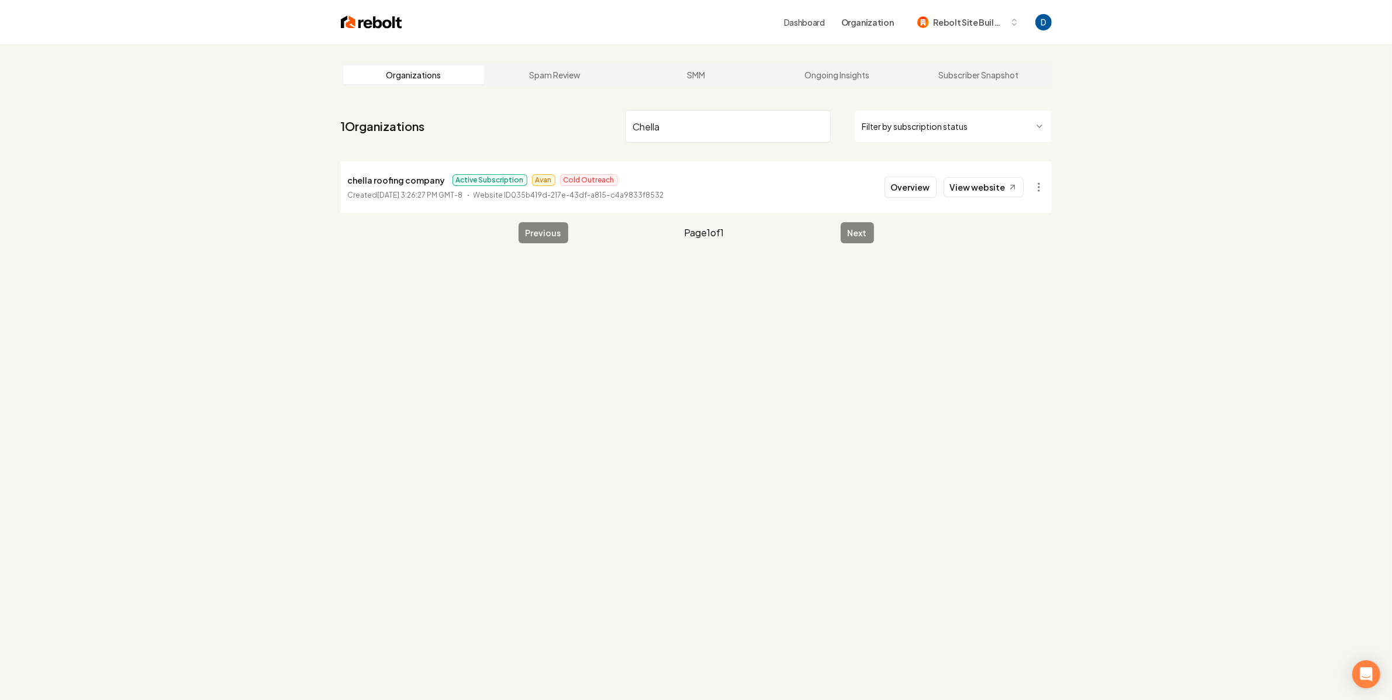
type input "Chella"
click at [406, 179] on p "chella roofing company" at bounding box center [397, 180] width 98 height 14
click at [915, 185] on button "Overview" at bounding box center [911, 187] width 52 height 21
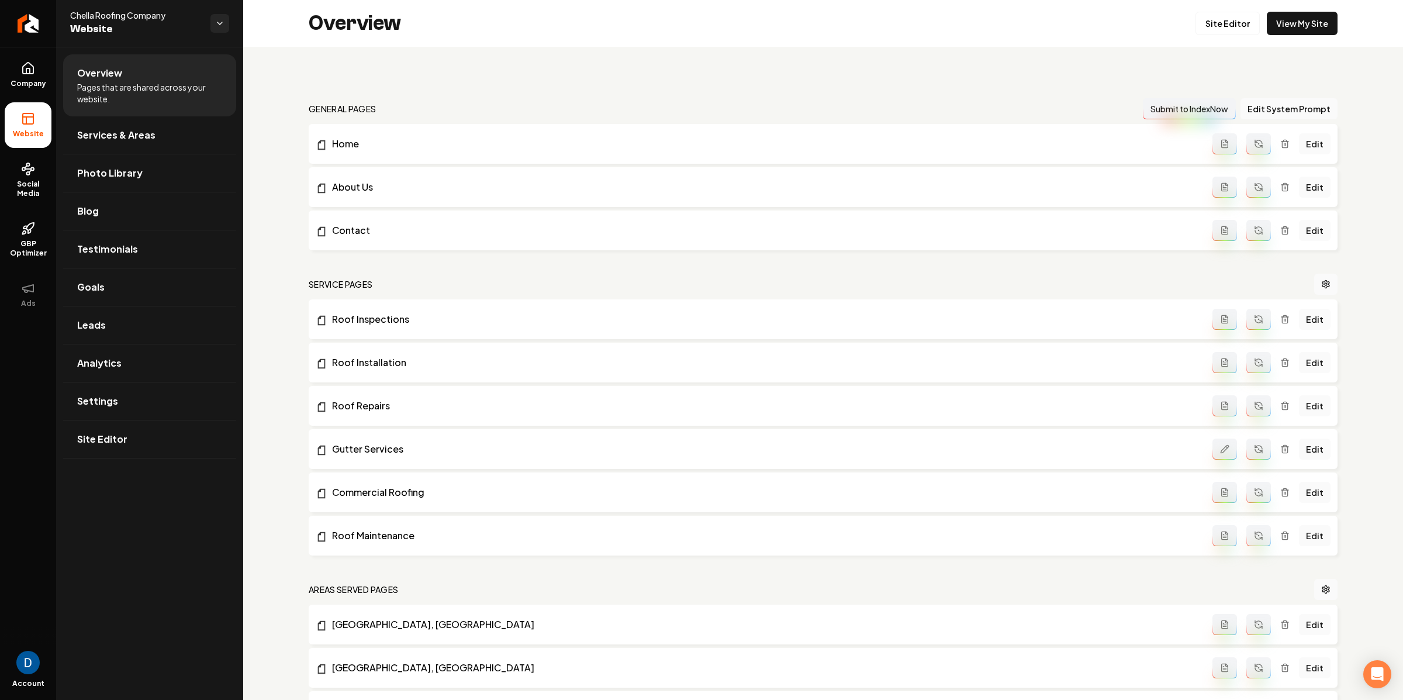
click at [21, 177] on link "Social Media" at bounding box center [28, 180] width 47 height 55
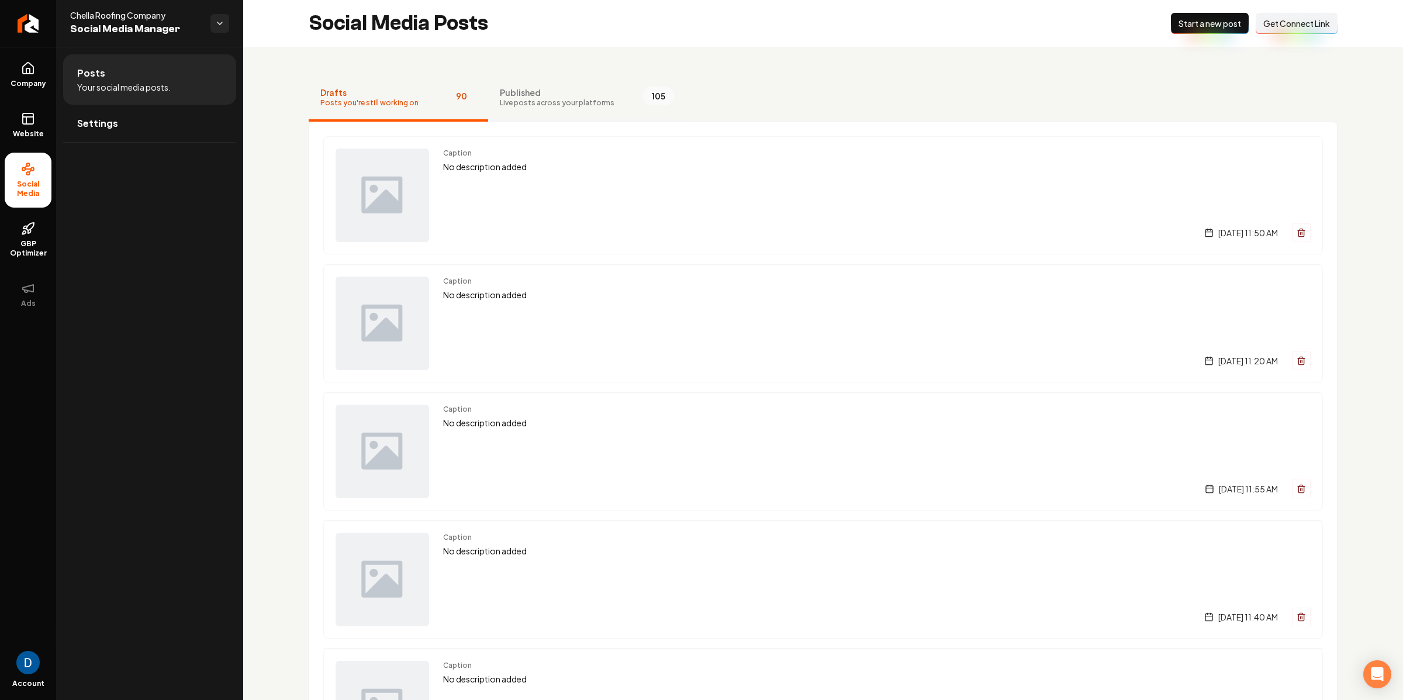
click at [582, 80] on button "Published Live posts across your platforms 105" at bounding box center [587, 98] width 198 height 47
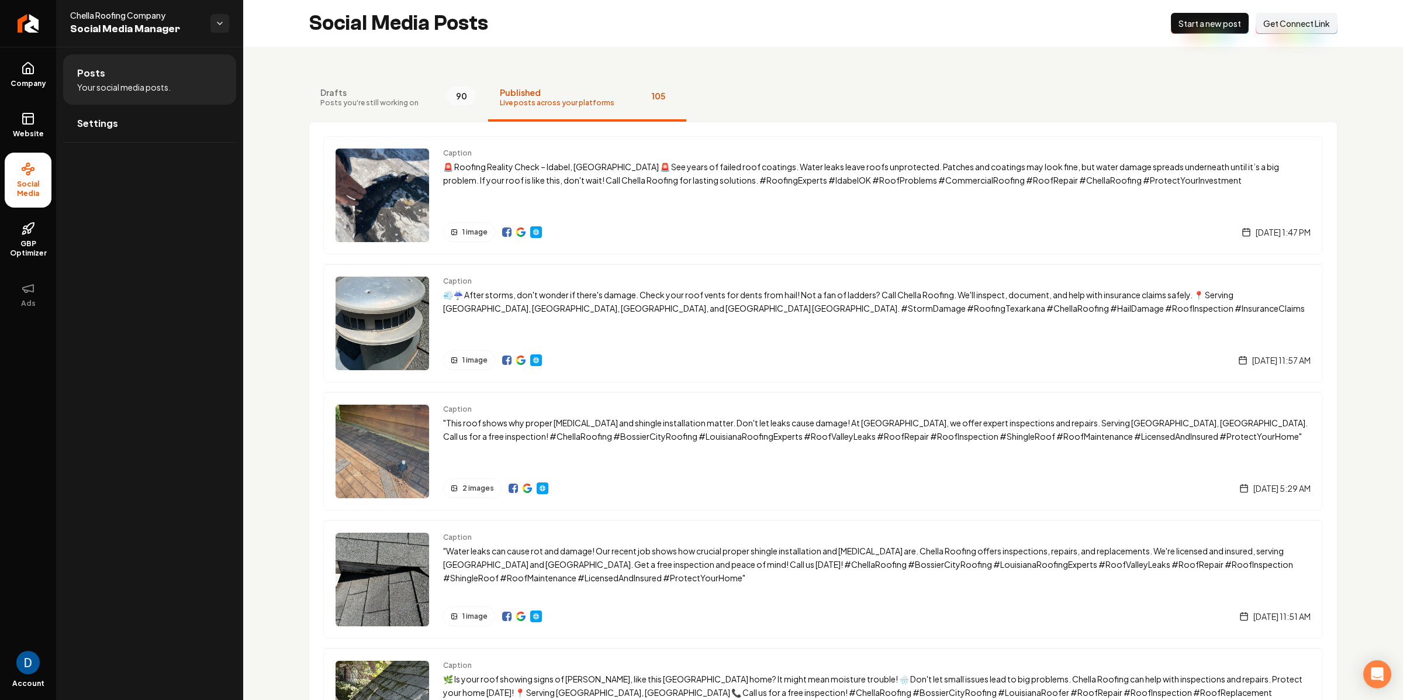
click at [563, 120] on button "Published Live posts across your platforms 105" at bounding box center [587, 98] width 198 height 47
click at [145, 125] on link "Settings" at bounding box center [149, 123] width 173 height 37
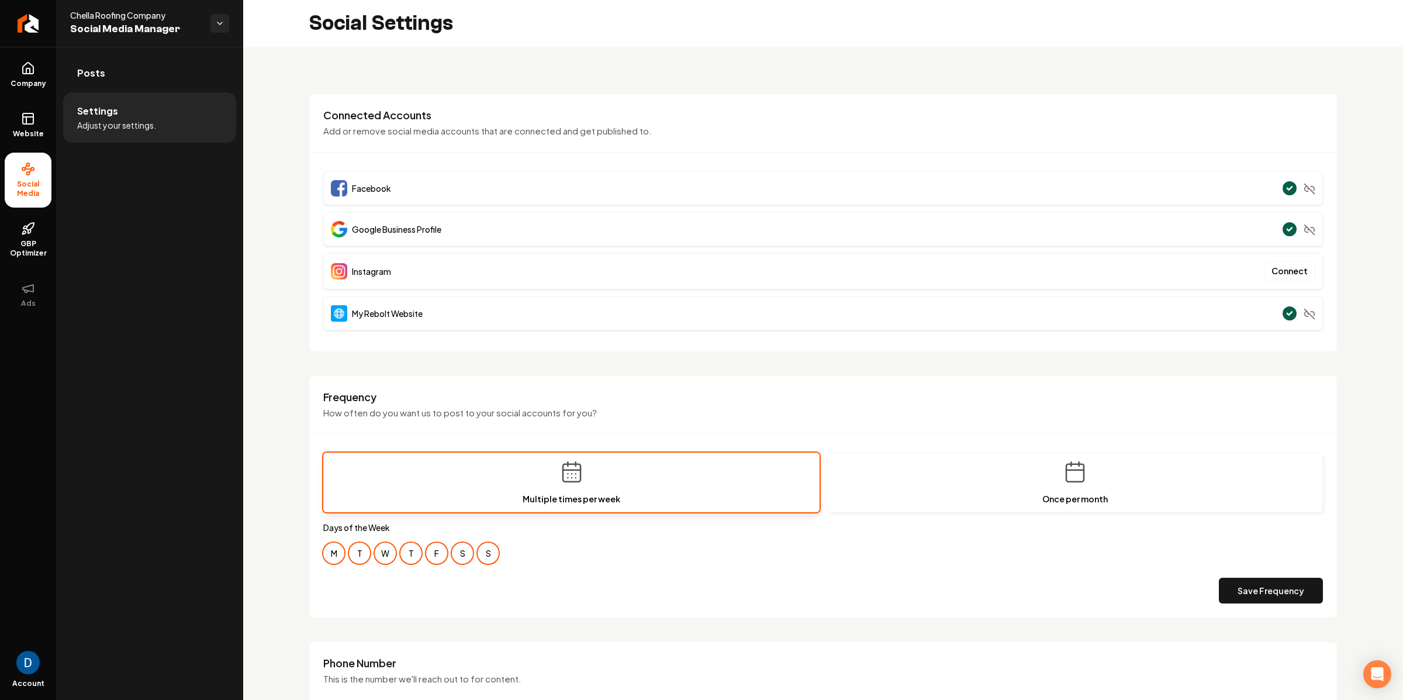
click at [436, 238] on div "Google Business Profile" at bounding box center [823, 229] width 1000 height 34
click at [435, 234] on div "Google Business Profile" at bounding box center [386, 229] width 110 height 16
click at [424, 336] on div "Connected Accounts Add or remove social media accounts that are connected and g…" at bounding box center [823, 223] width 1029 height 258
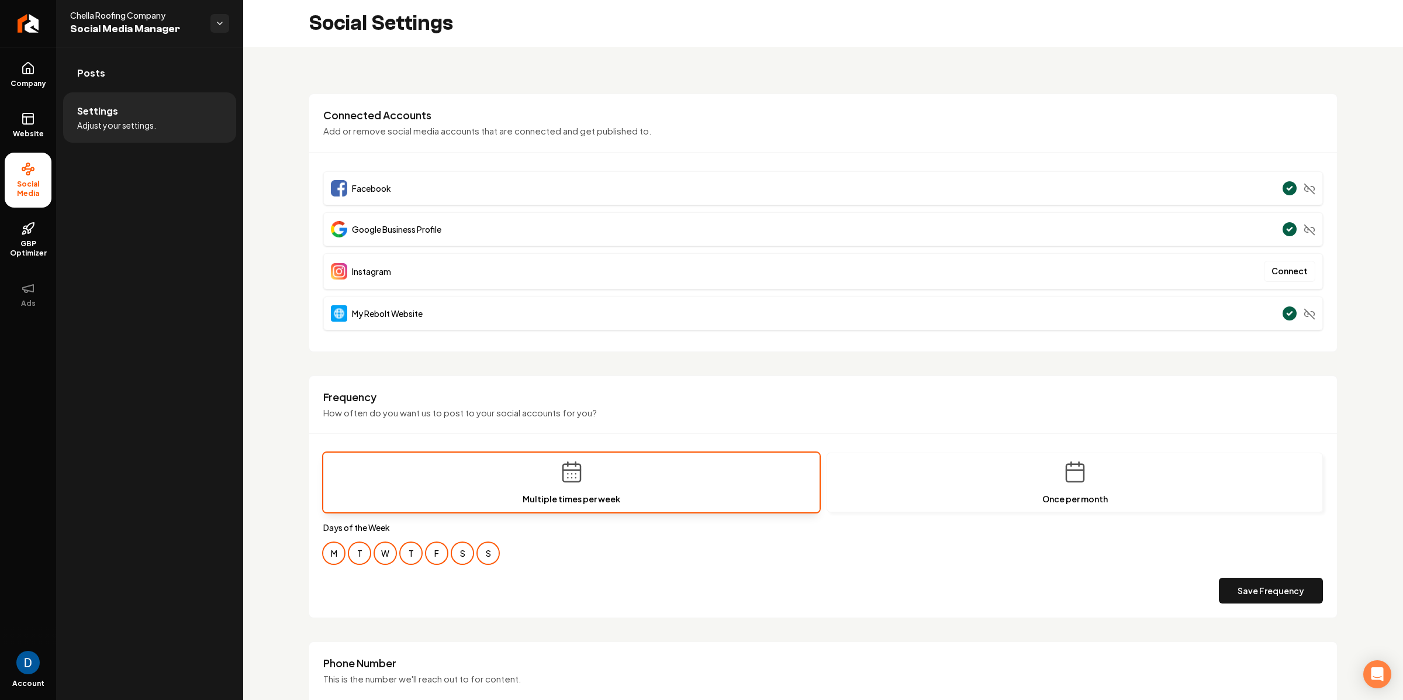
click at [413, 311] on span "My Rebolt Website" at bounding box center [387, 314] width 71 height 12
click at [412, 310] on span "My Rebolt Website" at bounding box center [387, 314] width 71 height 12
click at [200, 70] on link "Posts" at bounding box center [149, 72] width 173 height 37
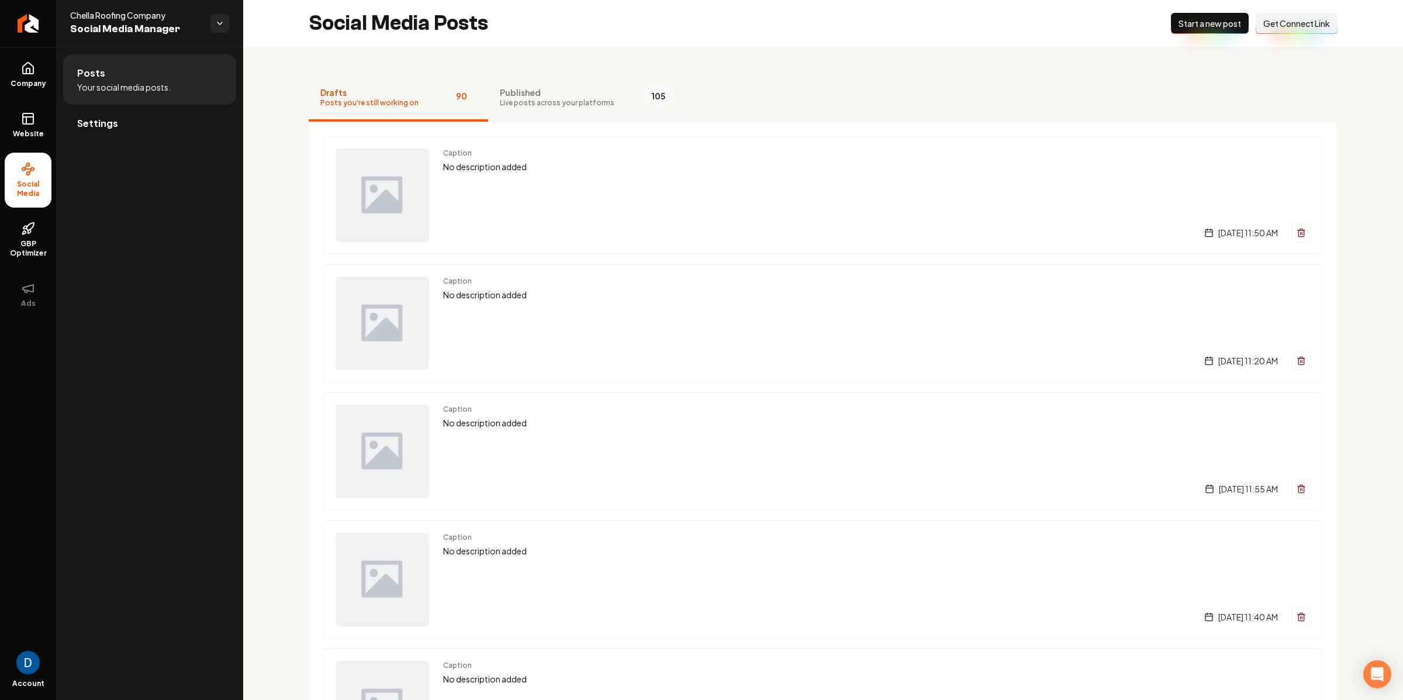
drag, startPoint x: 554, startPoint y: 76, endPoint x: 552, endPoint y: 82, distance: 6.7
click at [554, 75] on button "Published Live posts across your platforms 105" at bounding box center [587, 98] width 198 height 47
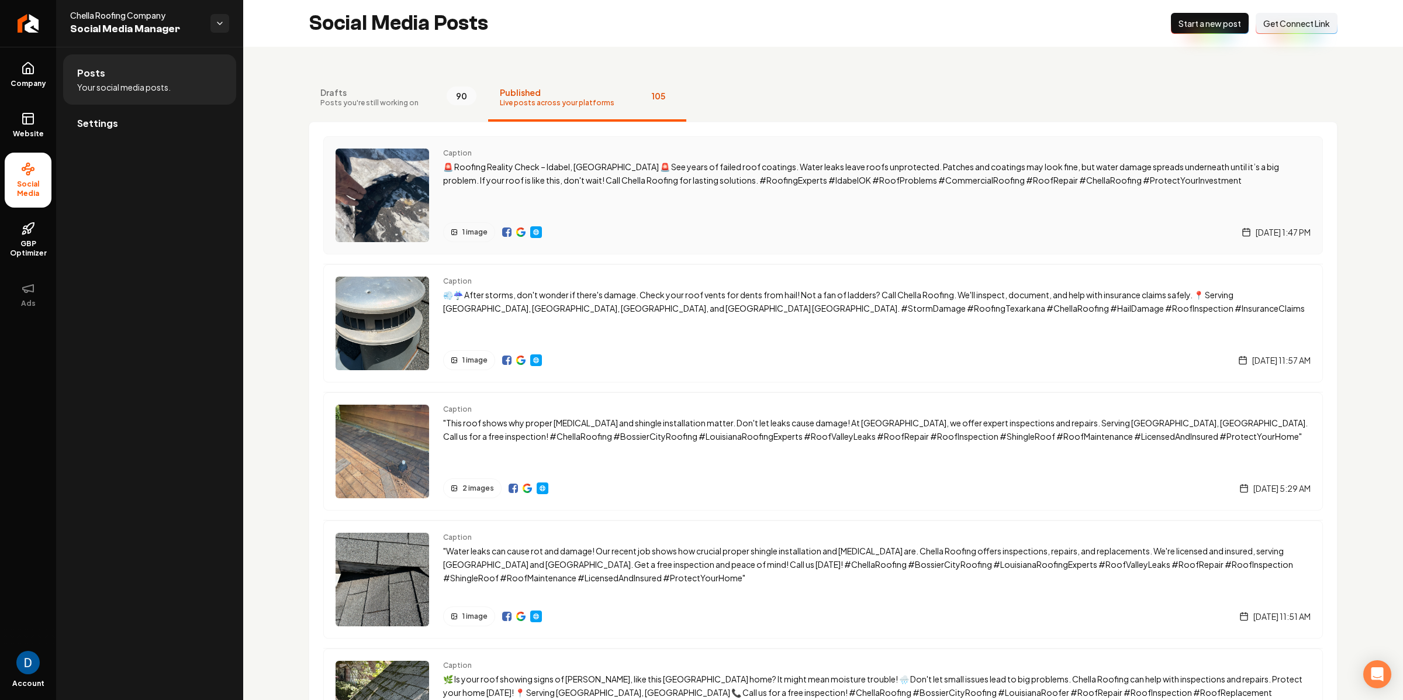
click at [612, 192] on div "Caption 🚨 Roofing Reality Check – Idabel, [GEOGRAPHIC_DATA] 🚨 See years of fail…" at bounding box center [877, 195] width 868 height 94
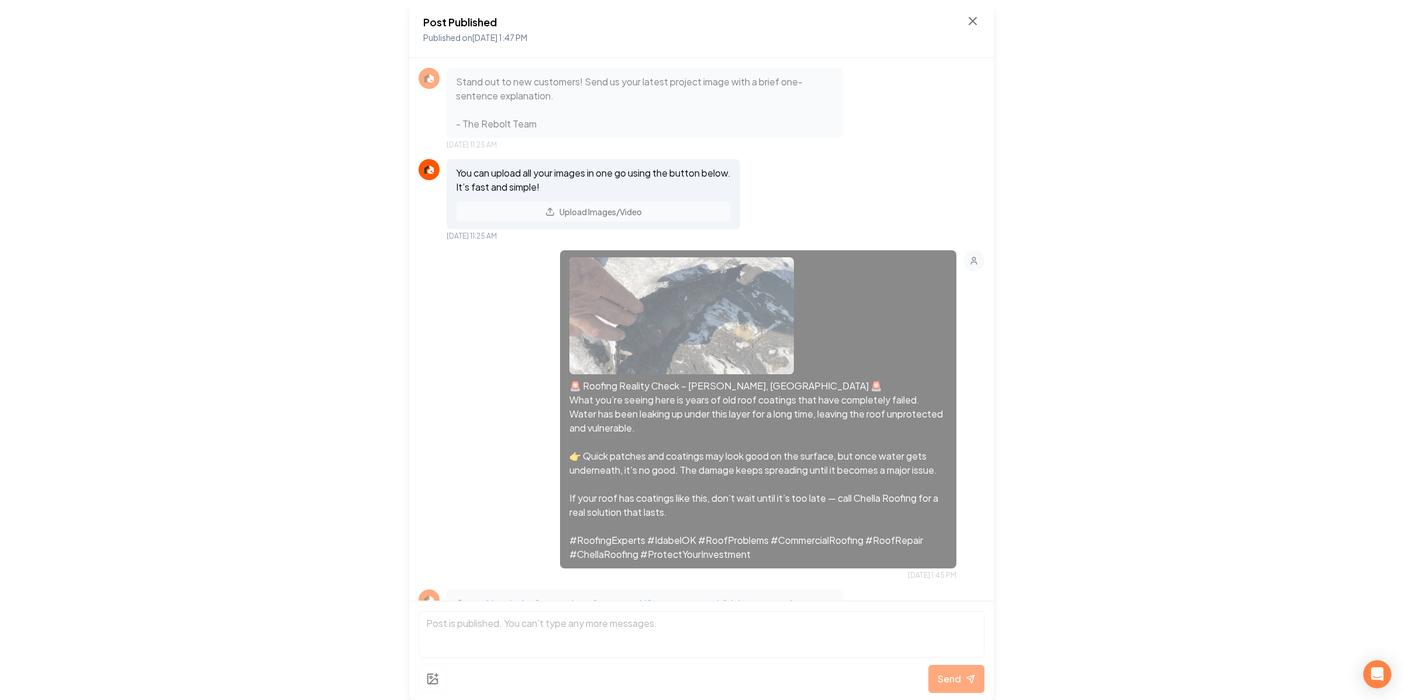
click at [517, 81] on p "Stand out to new customers! Send us your latest project image with a brief one-…" at bounding box center [645, 103] width 378 height 56
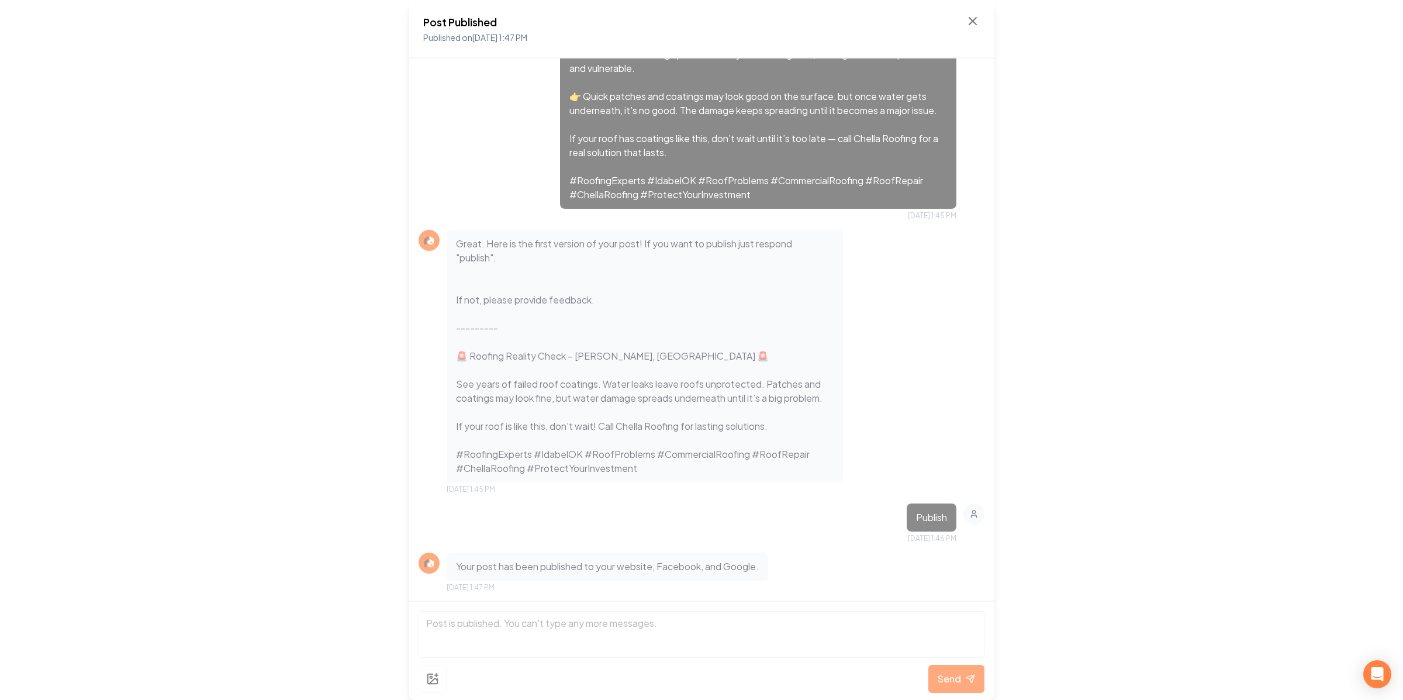
scroll to position [389, 0]
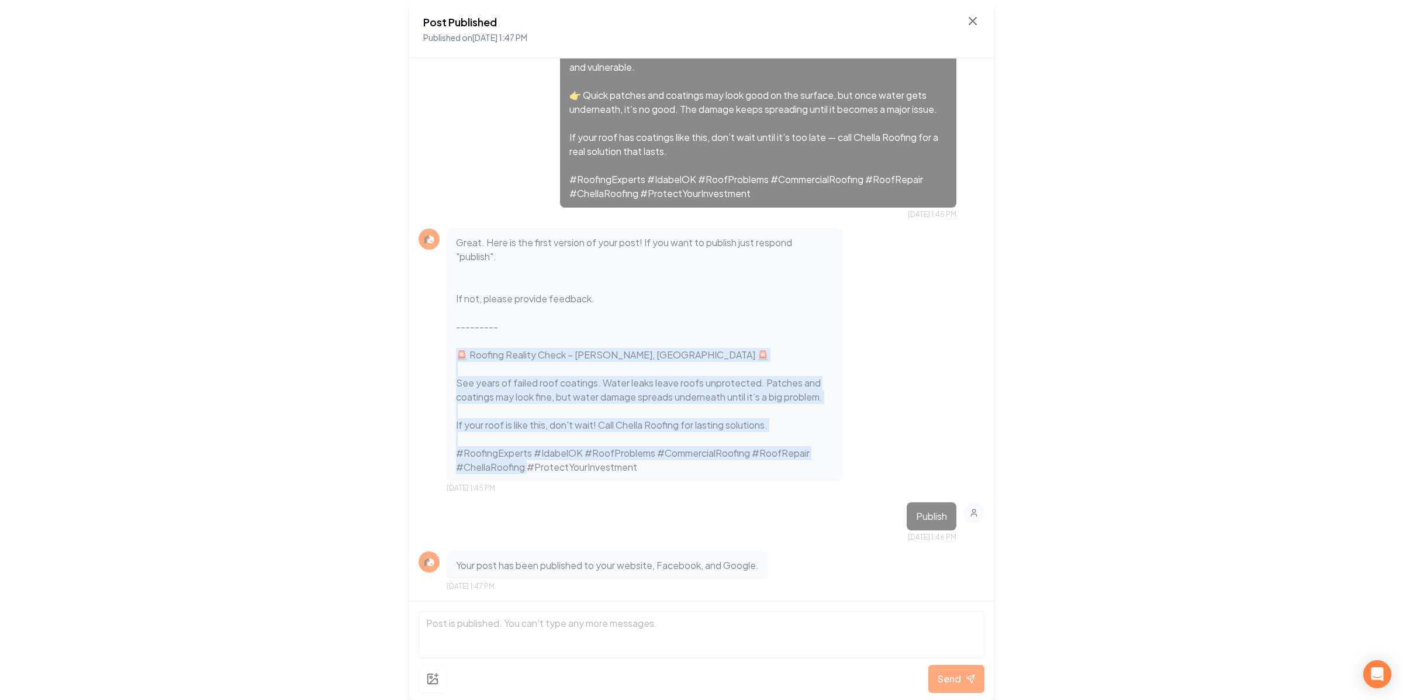
drag, startPoint x: 448, startPoint y: 337, endPoint x: 694, endPoint y: 472, distance: 280.5
click at [694, 472] on div "Great. Here is the first version of your post! If you want to publish just resp…" at bounding box center [645, 355] width 396 height 253
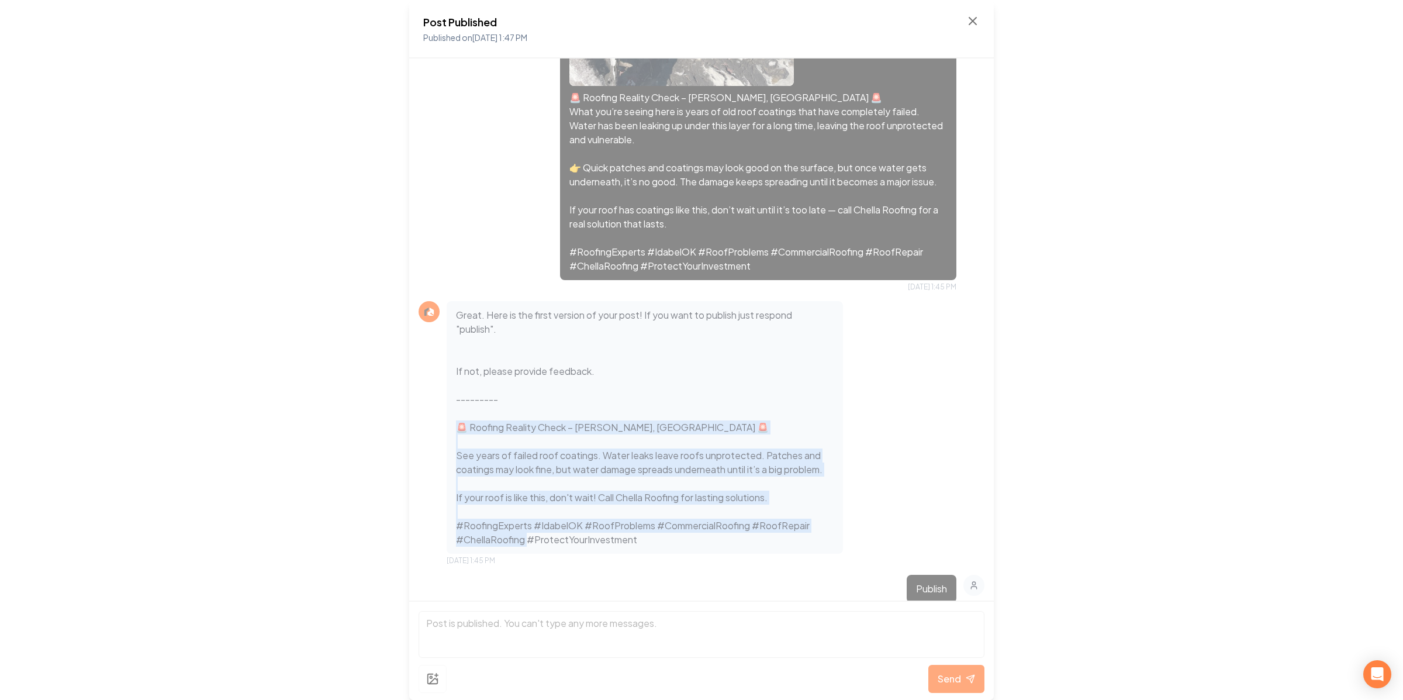
scroll to position [261, 0]
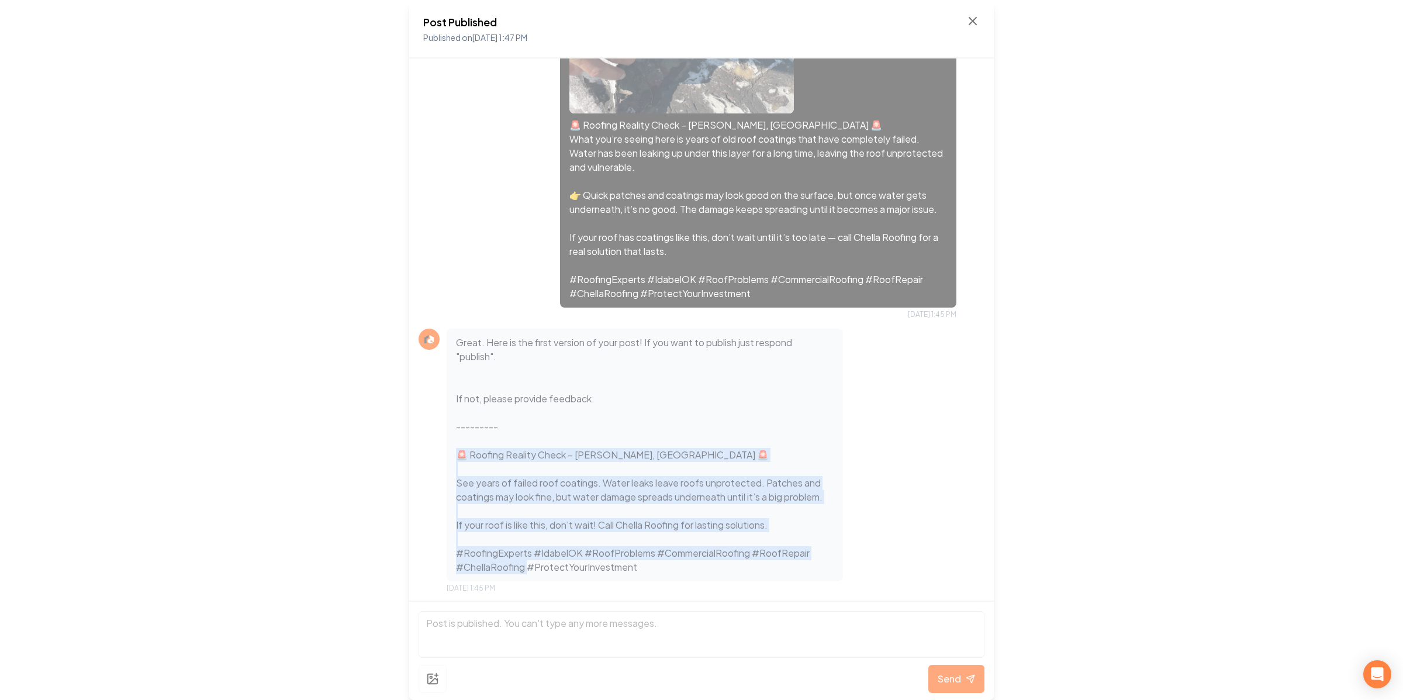
click at [607, 510] on p "Great. Here is the first version of your post! If you want to publish just resp…" at bounding box center [645, 455] width 378 height 239
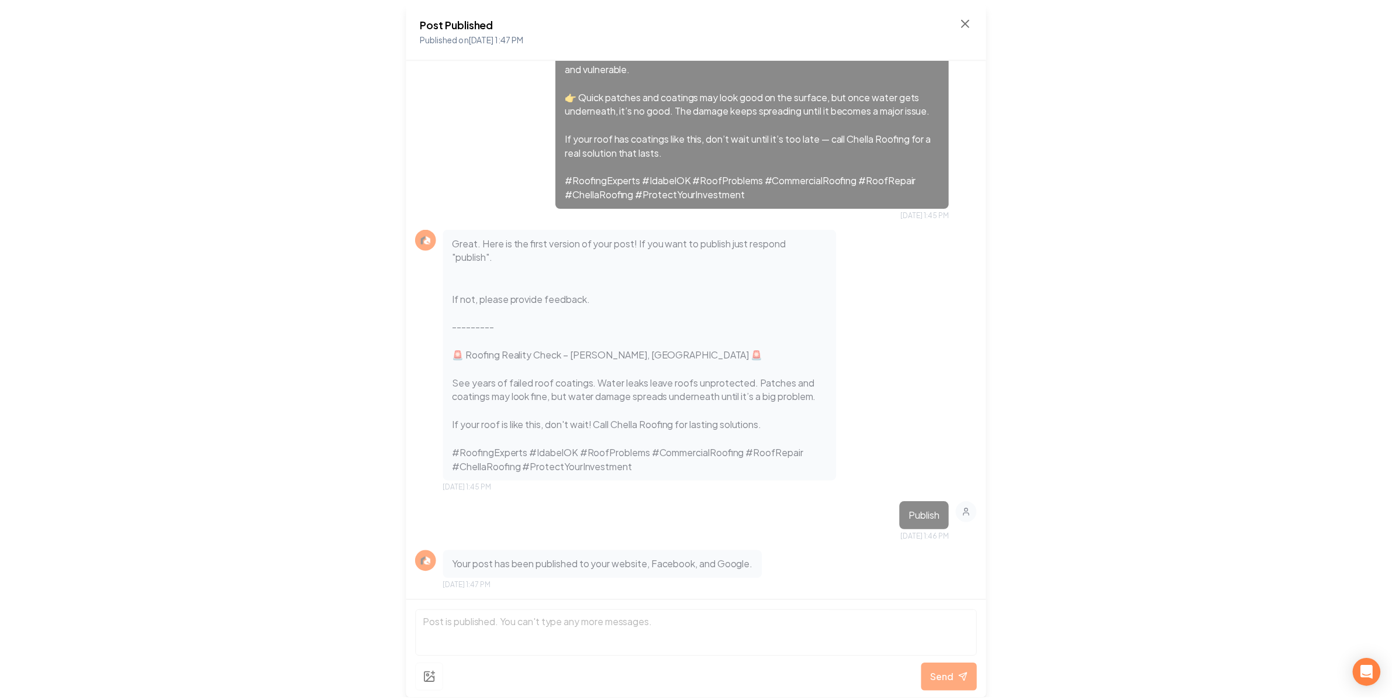
scroll to position [389, 0]
click at [975, 19] on icon at bounding box center [972, 21] width 7 height 7
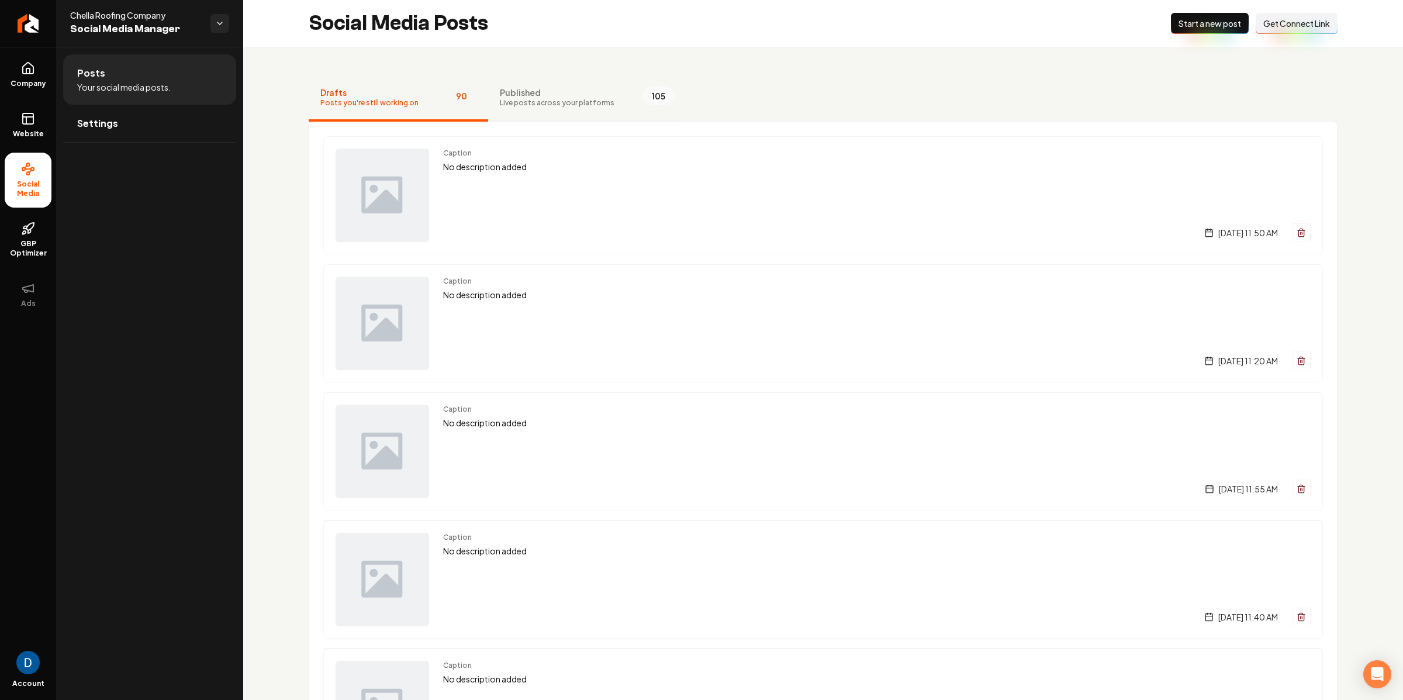
click at [605, 89] on button "Published Live posts across your platforms 105" at bounding box center [587, 98] width 198 height 47
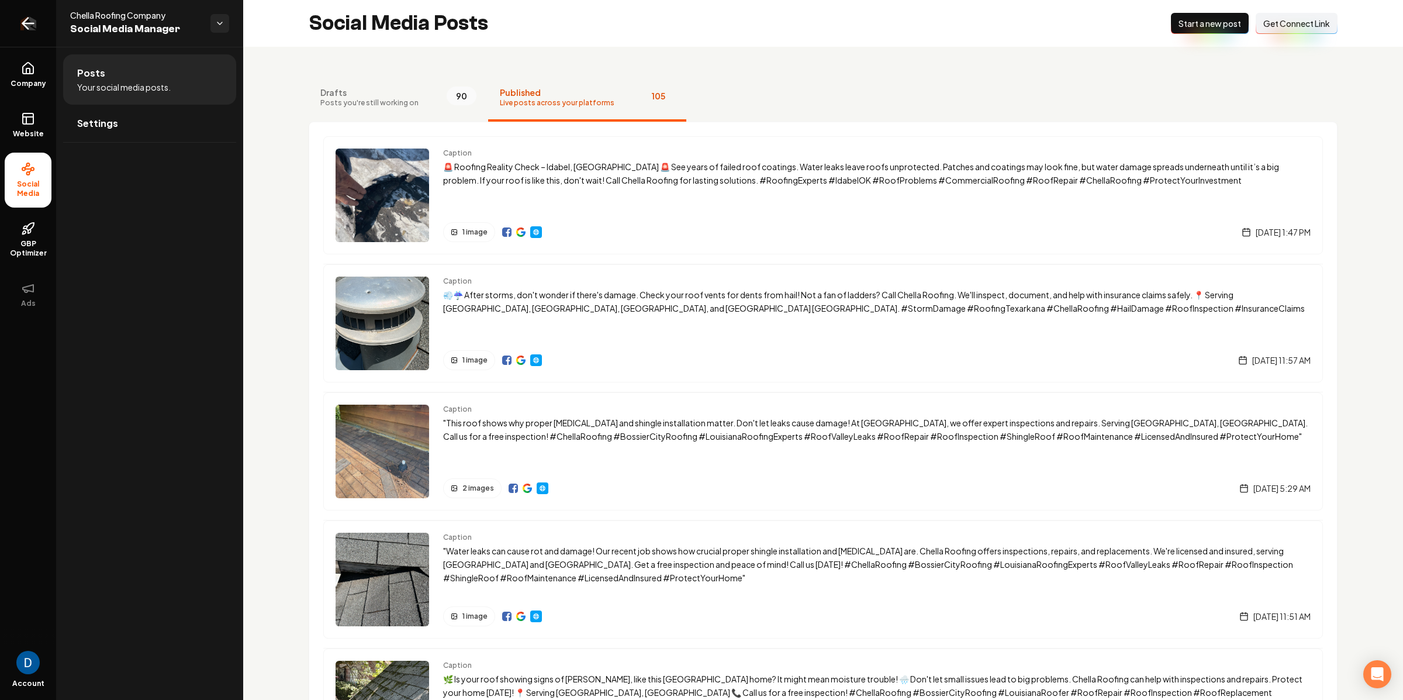
click at [22, 13] on link "Return to dashboard" at bounding box center [28, 23] width 56 height 47
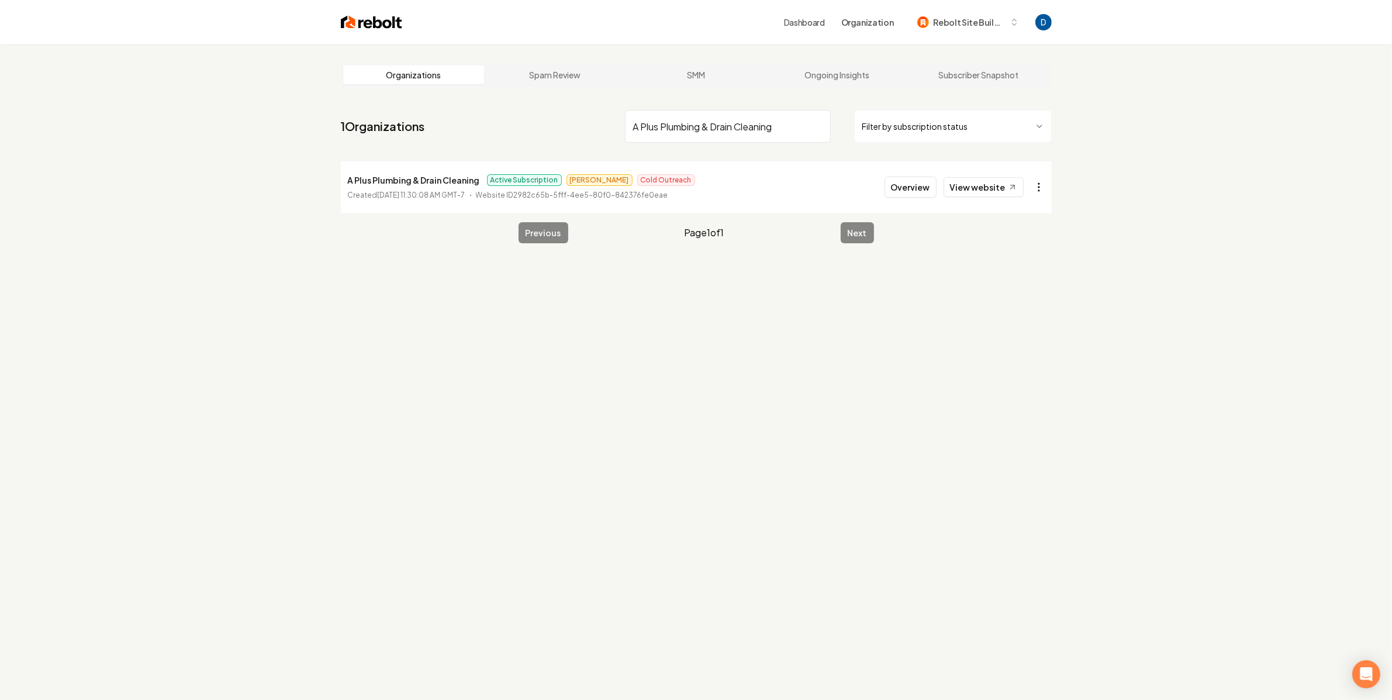
type input "A Plus Plumbing & Drain Cleaning"
click at [1041, 188] on html "Dashboard Organization Rebolt Site Builder Organizations Spam Review SMM Ongoin…" at bounding box center [696, 350] width 1392 height 700
click at [997, 289] on link "View in Stripe" at bounding box center [1010, 288] width 74 height 19
click at [744, 348] on div "Organizations Spam Review SMM Ongoing Insights Subscriber Snapshot 1 Organizati…" at bounding box center [696, 394] width 1392 height 700
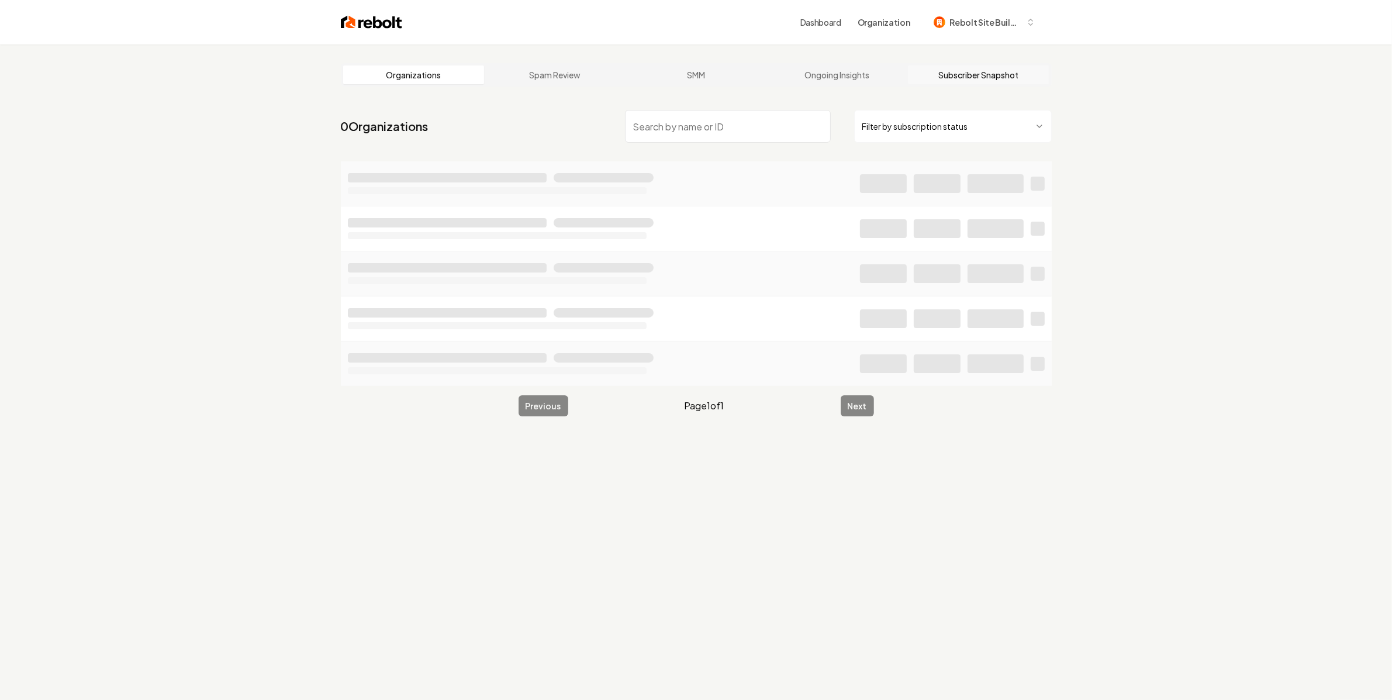
click at [979, 67] on link "Subscriber Snapshot" at bounding box center [978, 74] width 141 height 19
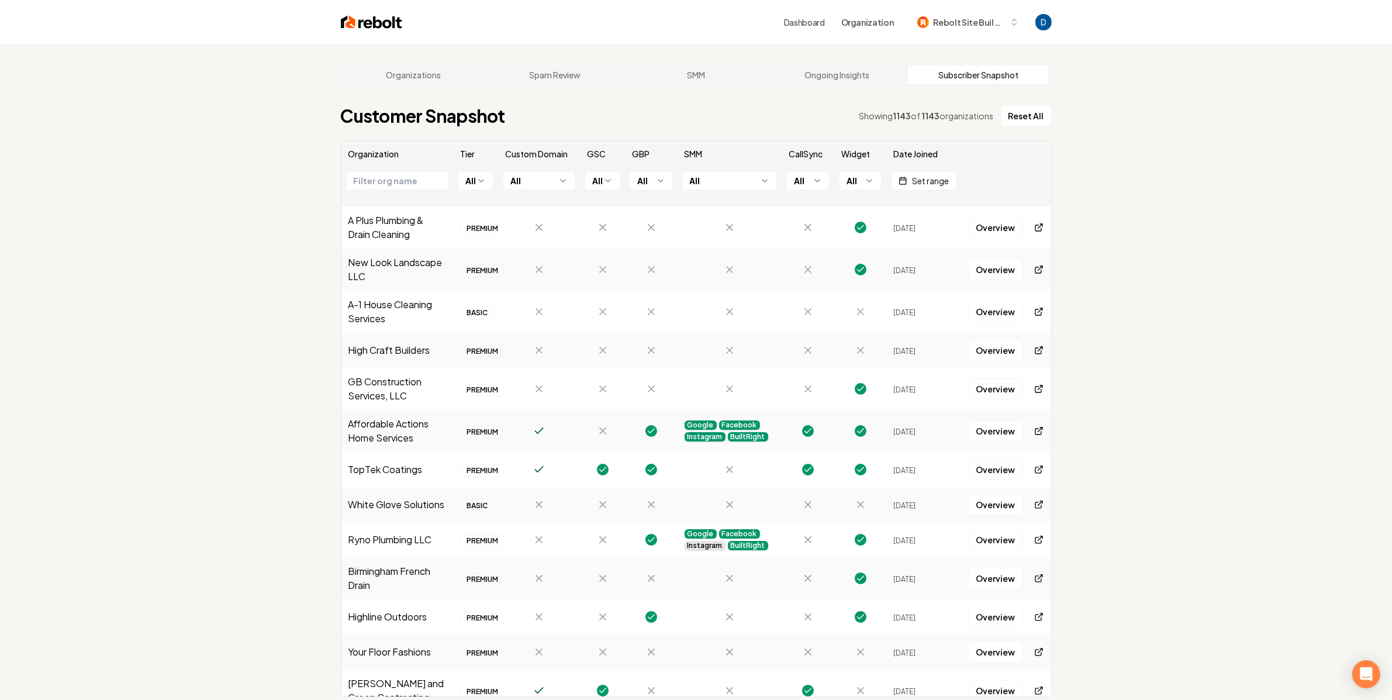
click at [923, 115] on div "Showing 1143 of 1143 organizations" at bounding box center [926, 116] width 134 height 12
click at [488, 171] on html "Dashboard Organization Rebolt Site Builder Organizations Spam Review SMM Ongoin…" at bounding box center [696, 350] width 1392 height 700
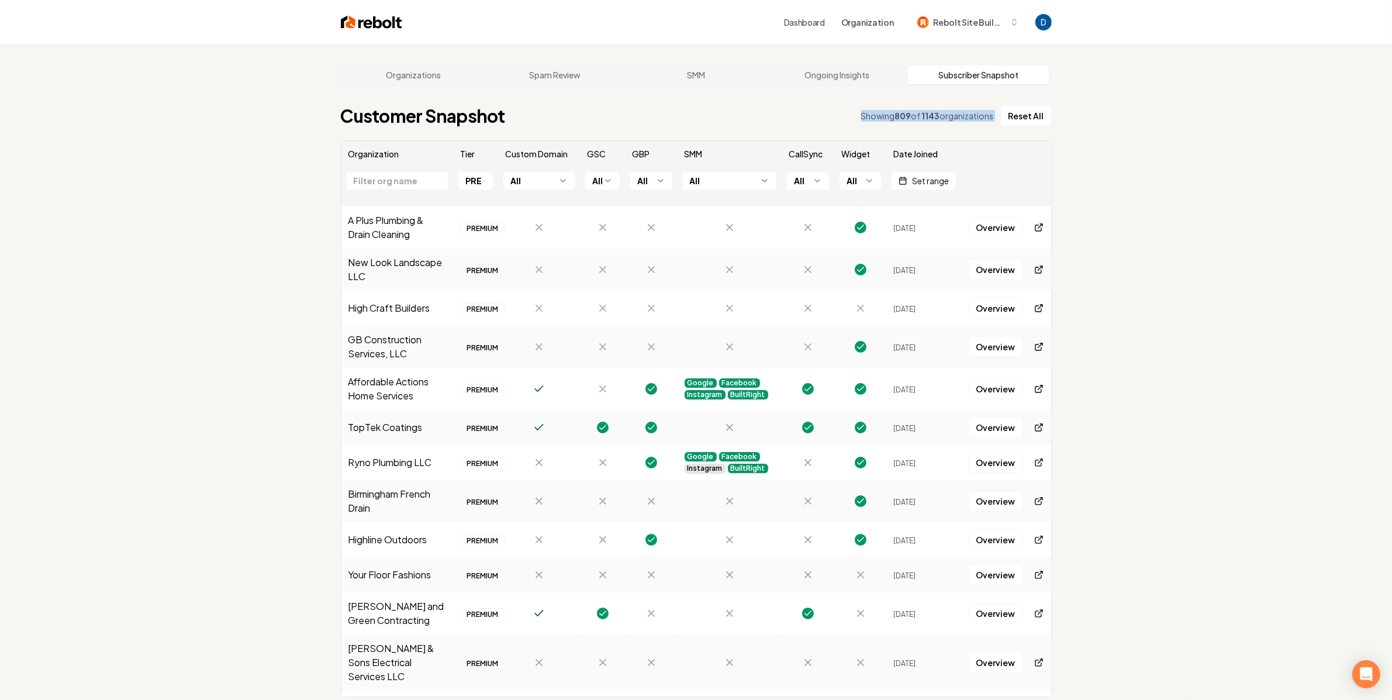
click at [920, 87] on main "Organizations Spam Review SMM Ongoing Insights Subscriber Snapshot Customer Sna…" at bounding box center [696, 379] width 748 height 671
click at [772, 187] on body "Dashboard Organization Rebolt Site Builder Organizations Spam Review SMM Ongoin…" at bounding box center [696, 350] width 1392 height 700
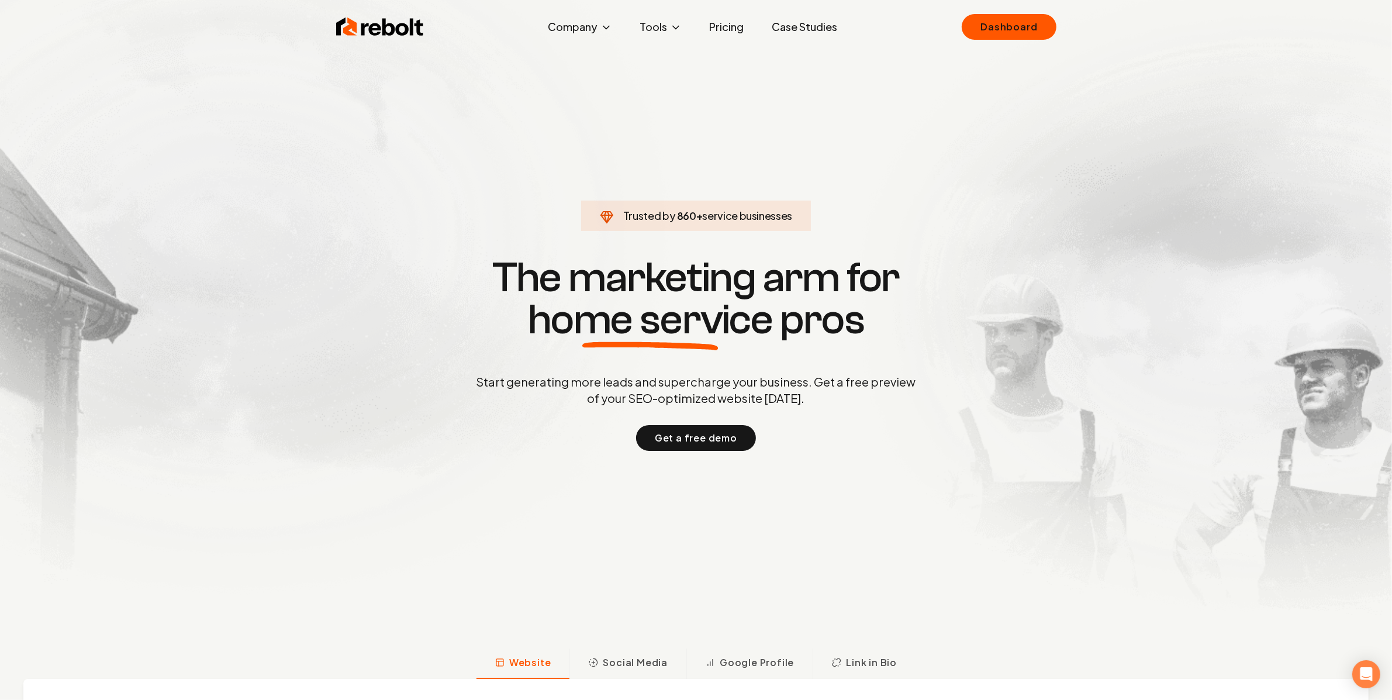
click at [726, 34] on link "Pricing" at bounding box center [726, 26] width 53 height 23
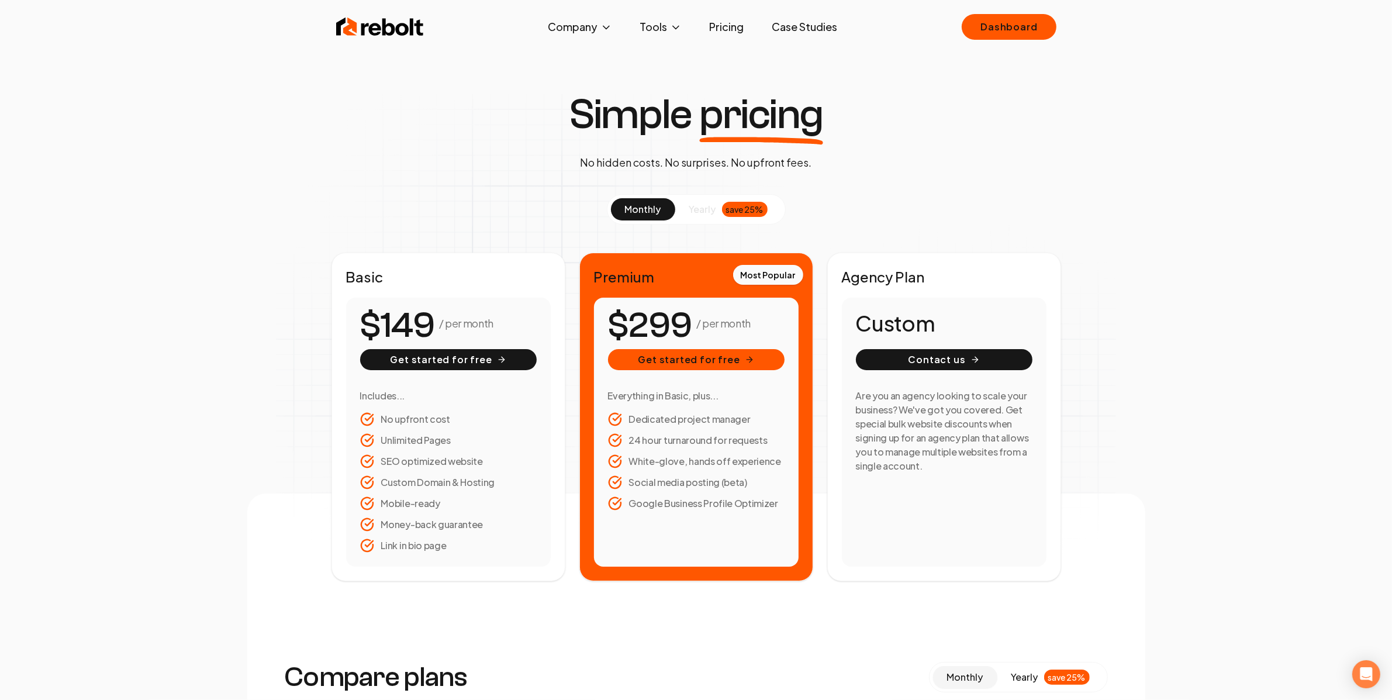
click at [727, 29] on link "Pricing" at bounding box center [726, 26] width 53 height 23
click at [688, 459] on li "White-glove, hands off experience" at bounding box center [696, 461] width 177 height 14
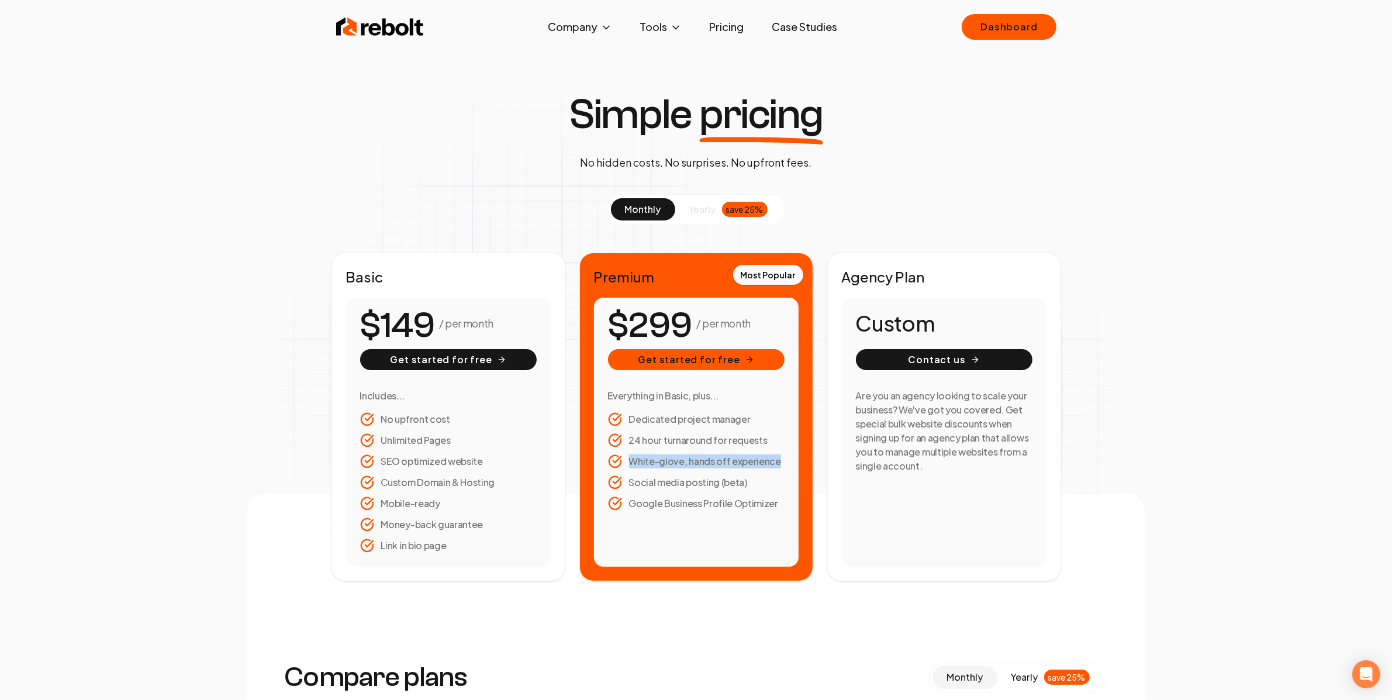
click at [652, 461] on li "White-glove, hands off experience" at bounding box center [696, 461] width 177 height 14
click at [703, 208] on span "yearly" at bounding box center [702, 209] width 27 height 14
click at [640, 209] on span "monthly" at bounding box center [643, 209] width 36 height 12
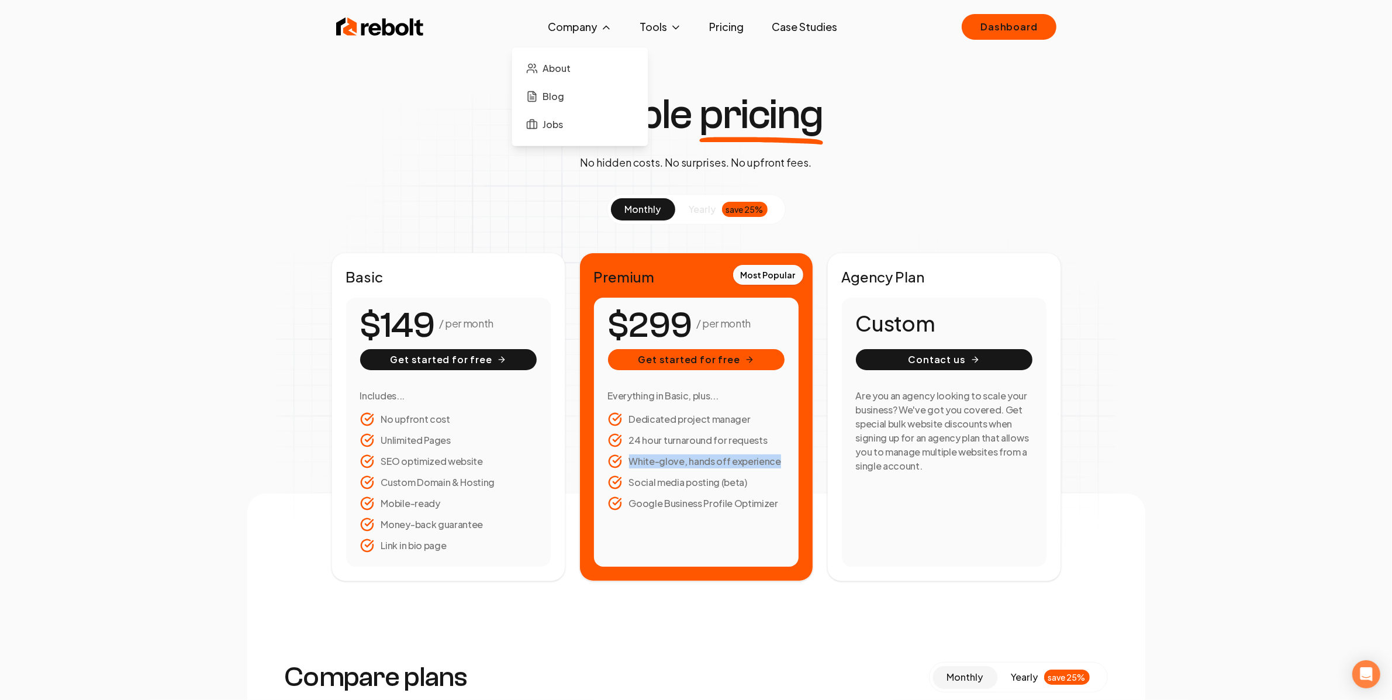
click at [589, 39] on div "About Blog Jobs" at bounding box center [580, 93] width 137 height 108
click at [820, 23] on link "Case Studies" at bounding box center [805, 26] width 84 height 23
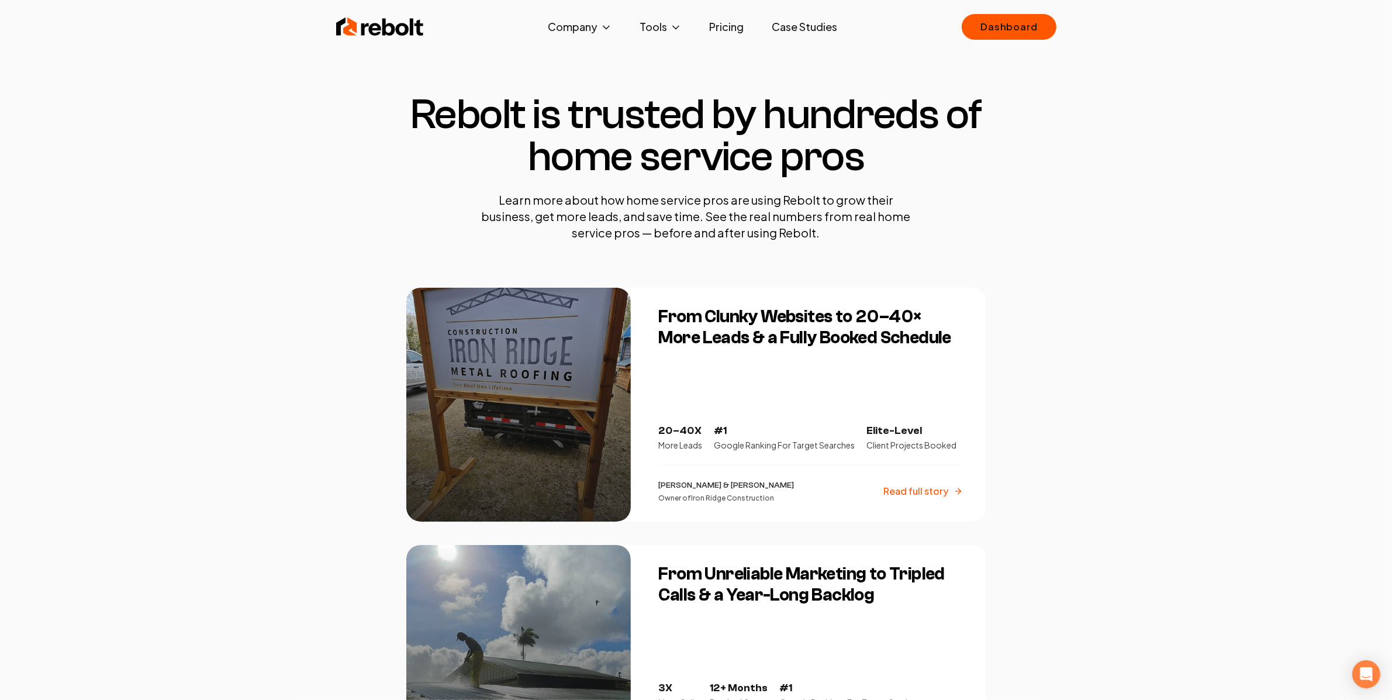
click at [737, 28] on link "Pricing" at bounding box center [726, 26] width 53 height 23
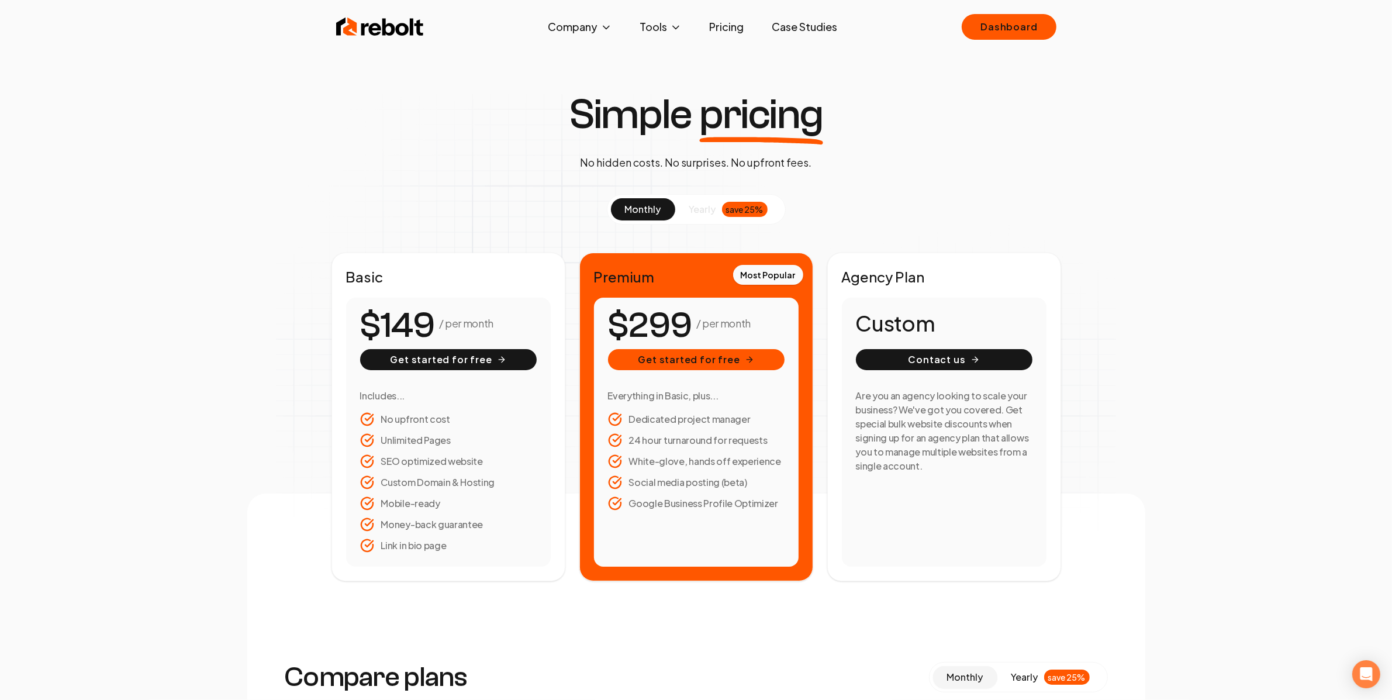
click at [706, 215] on span "yearly" at bounding box center [702, 209] width 27 height 14
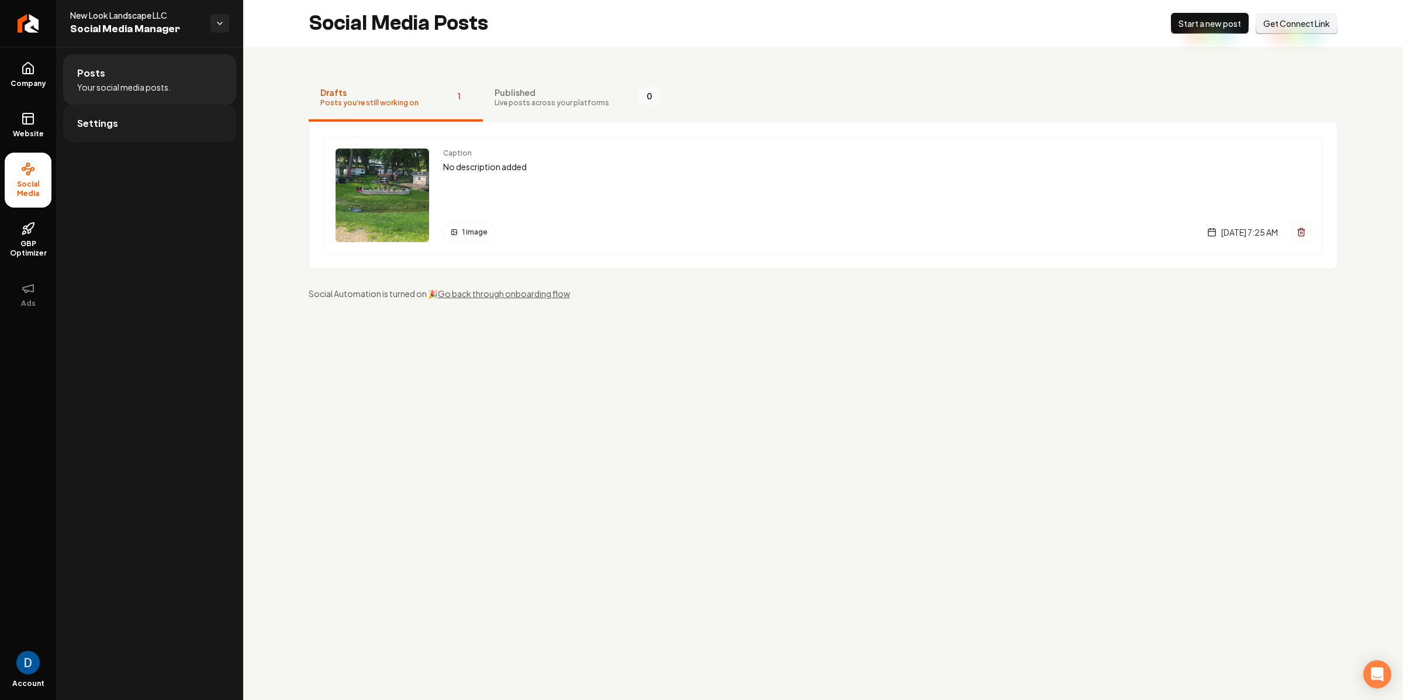
click at [163, 128] on link "Settings" at bounding box center [149, 123] width 173 height 37
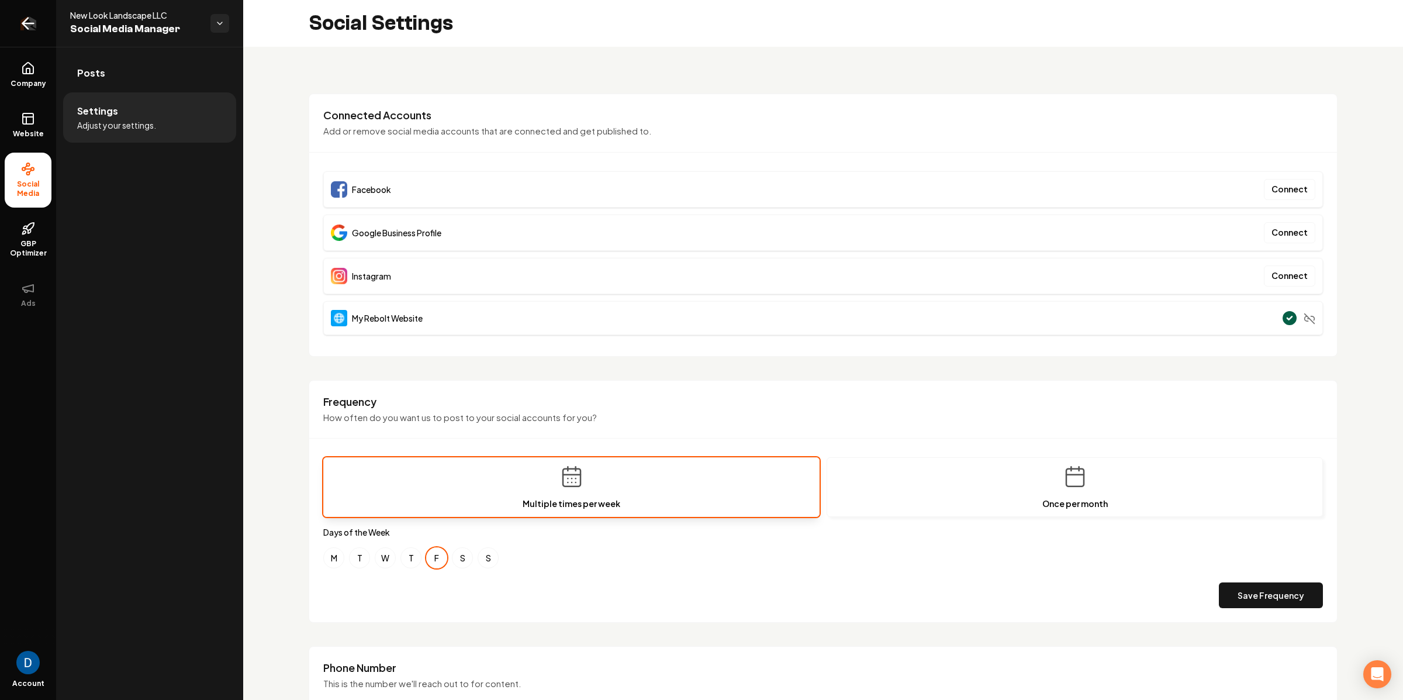
click at [39, 16] on link "Return to dashboard" at bounding box center [28, 23] width 56 height 47
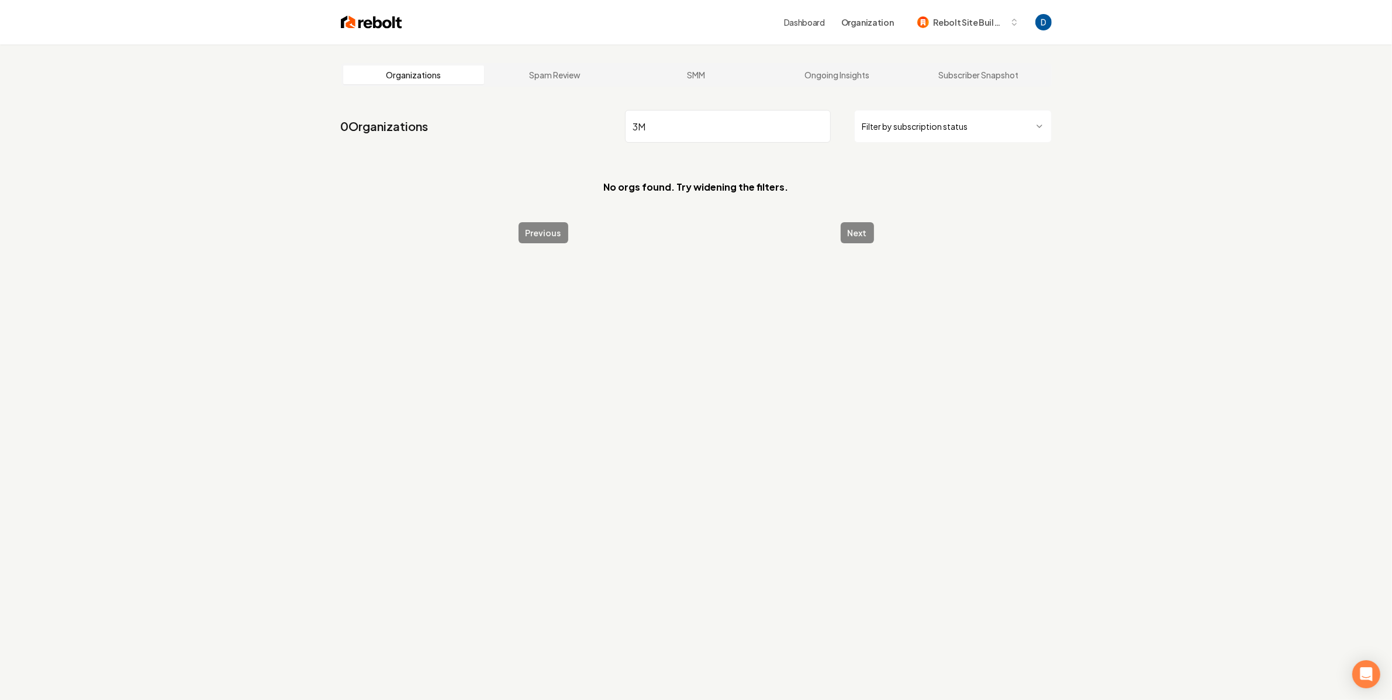
click at [715, 141] on input "3M" at bounding box center [728, 126] width 206 height 33
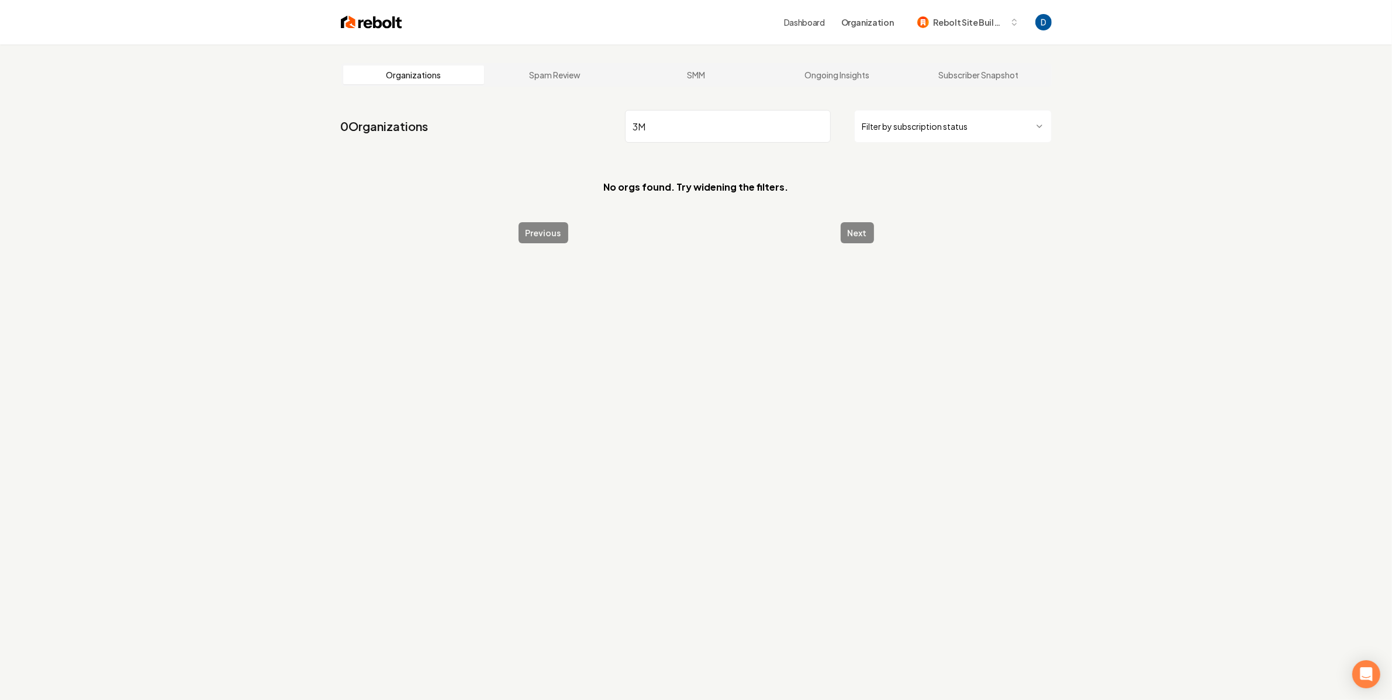
paste input "AnytimeCleaners"
click at [715, 141] on input "3M AnytimeCleaners" at bounding box center [728, 126] width 206 height 33
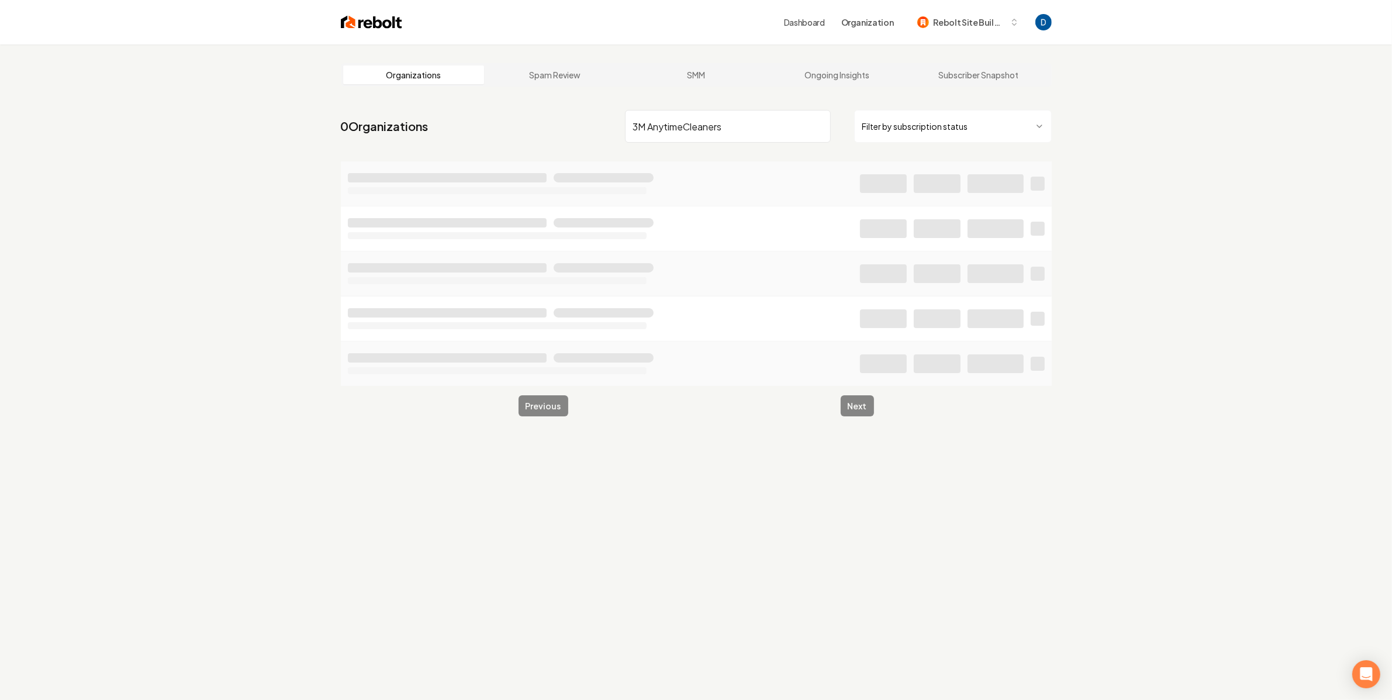
click at [715, 141] on input "3M AnytimeCleaners" at bounding box center [728, 126] width 206 height 33
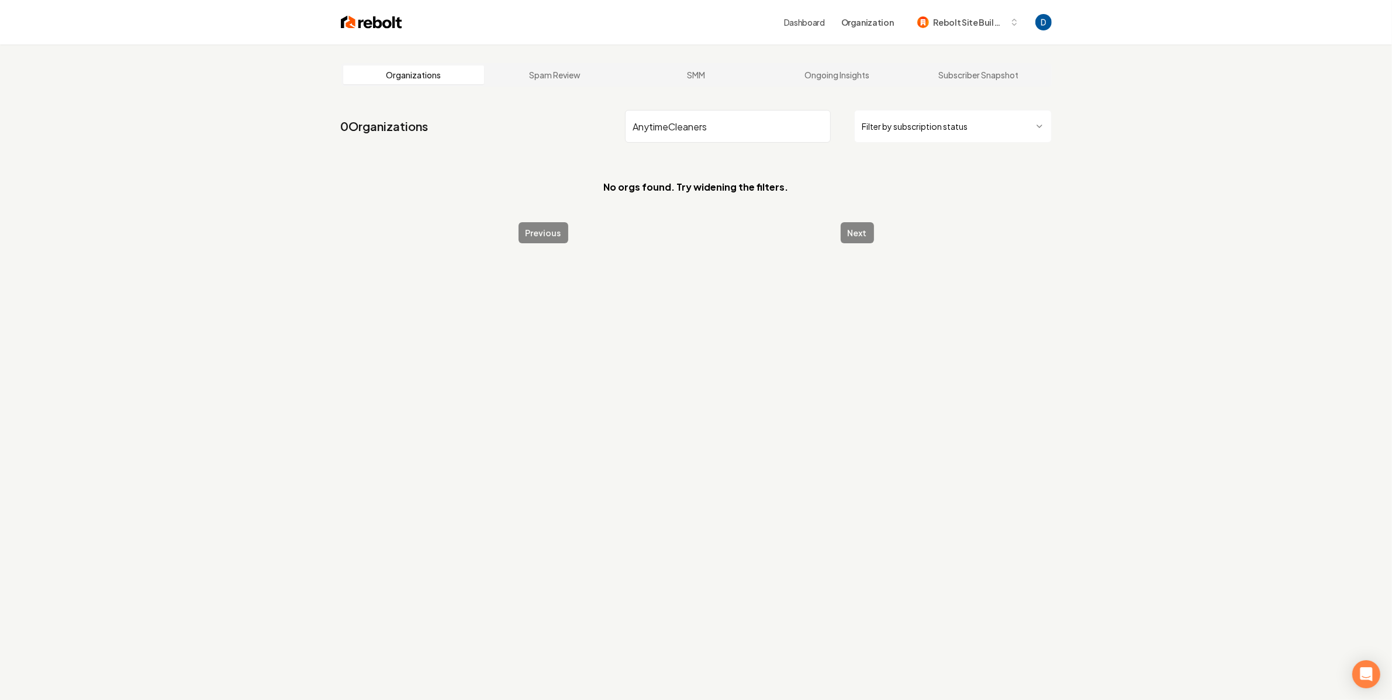
click at [670, 128] on input "AnytimeCleaners" at bounding box center [728, 126] width 206 height 33
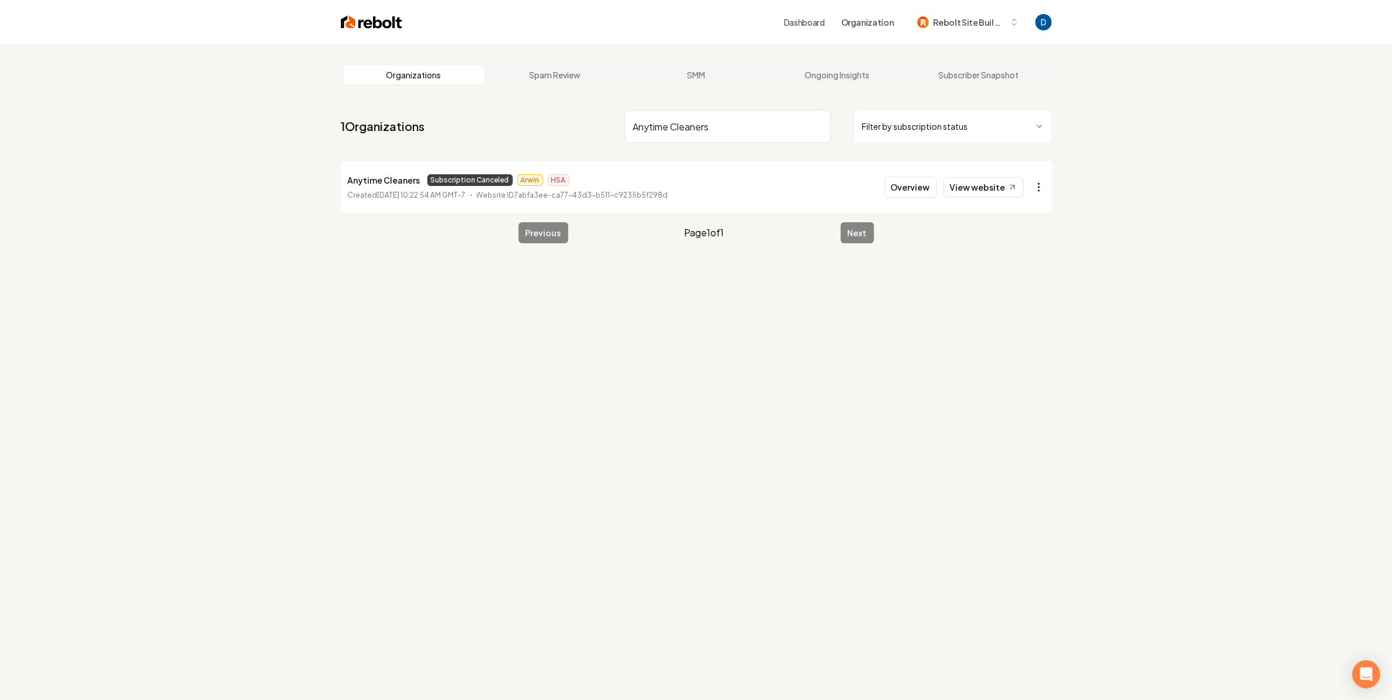
type input "Anytime Cleaners"
click at [1044, 193] on html "Dashboard Organization Rebolt Site Builder Organizations Spam Review SMM Ongoin…" at bounding box center [701, 350] width 1403 height 700
click at [992, 292] on link "View in Stripe" at bounding box center [1010, 288] width 74 height 19
click at [694, 125] on input "Anytime Cleaners" at bounding box center [728, 126] width 206 height 33
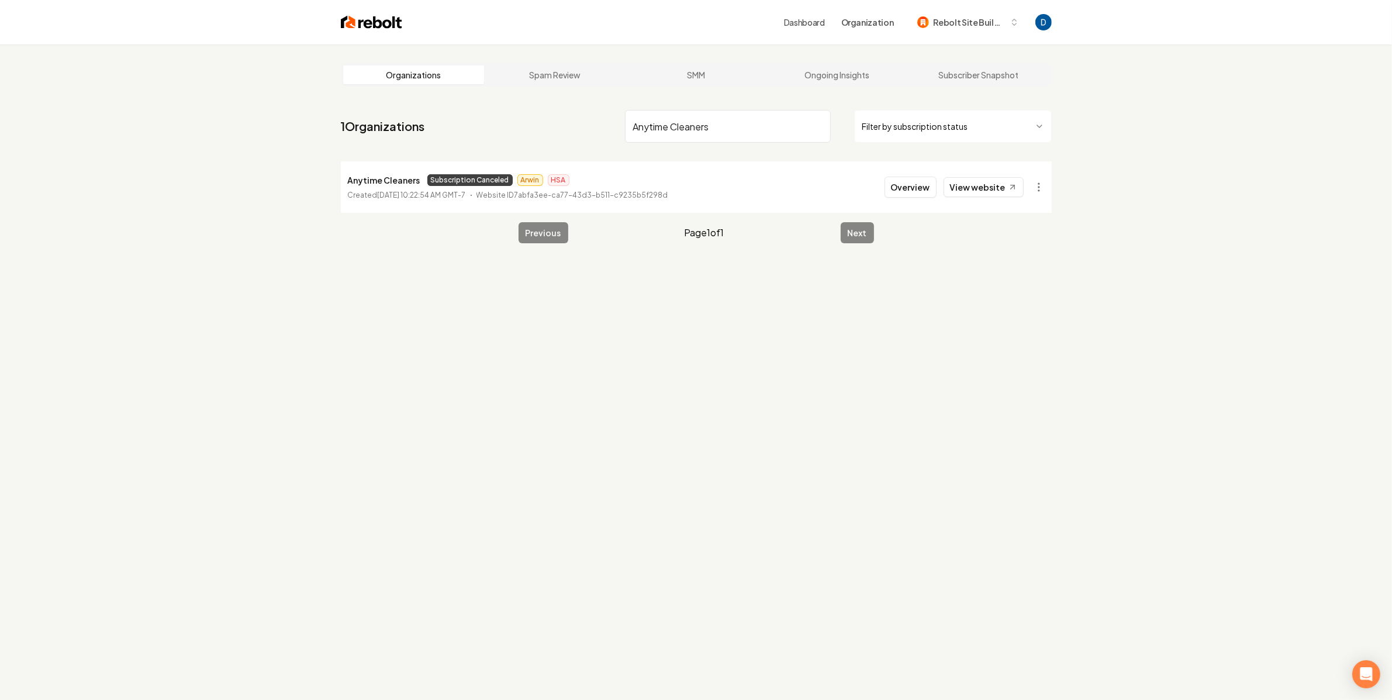
click at [694, 125] on input "Anytime Cleaners" at bounding box center [728, 126] width 206 height 33
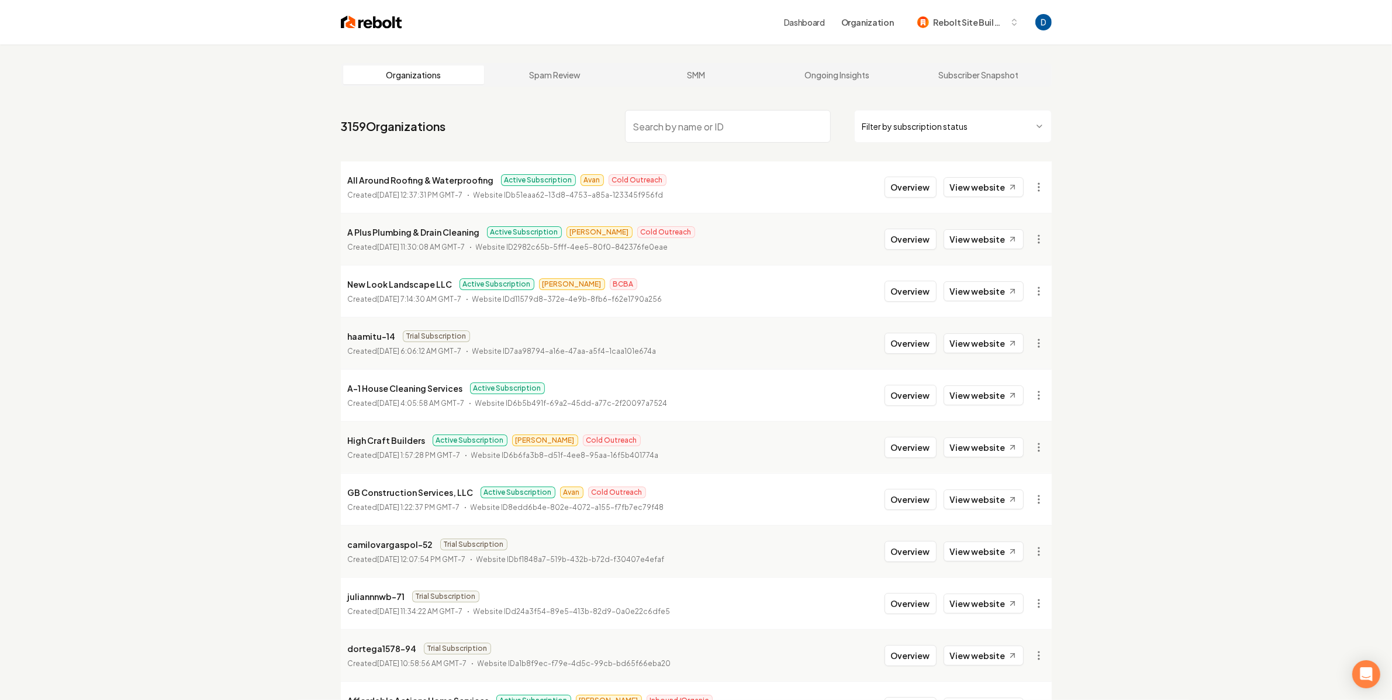
paste input "Uncle"
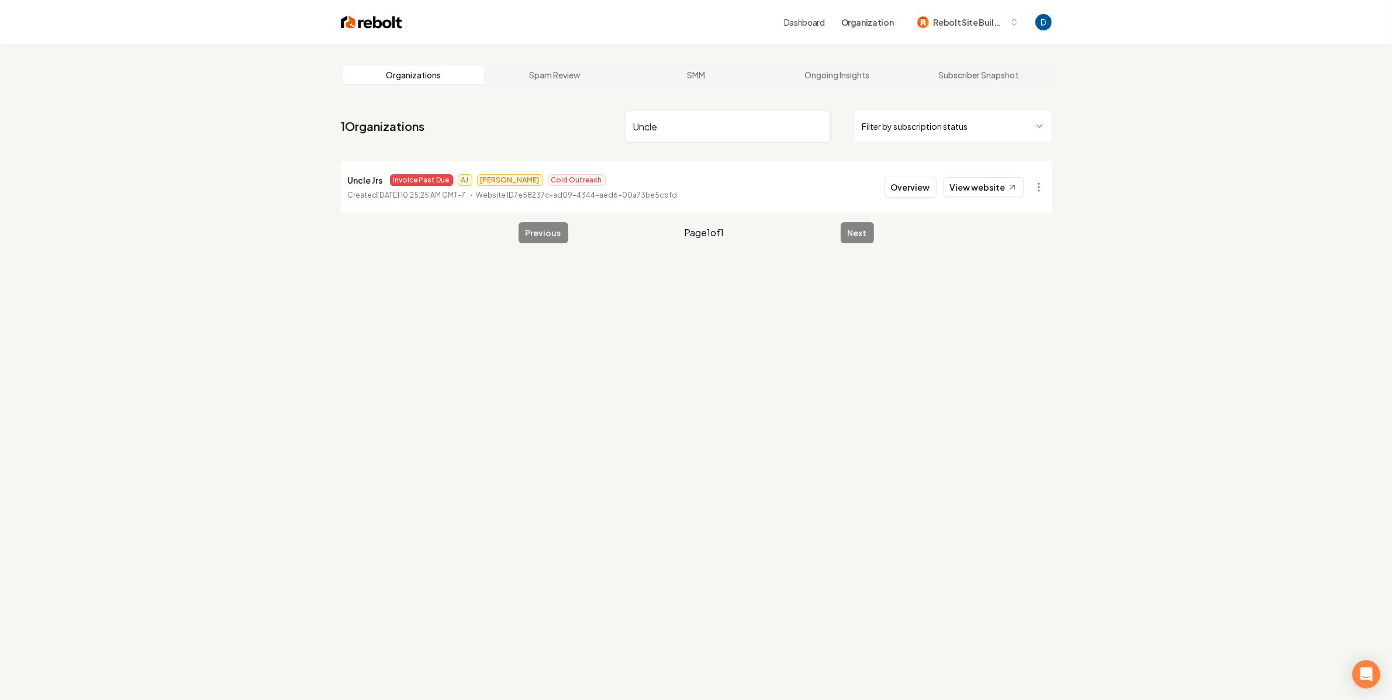
click at [717, 141] on input "Uncle" at bounding box center [728, 126] width 206 height 33
paste input "cales Garagedoor"
click at [1039, 189] on html "Dashboard Organization Rebolt Site Builder Organizations Spam Review SMM Ongoin…" at bounding box center [701, 350] width 1403 height 700
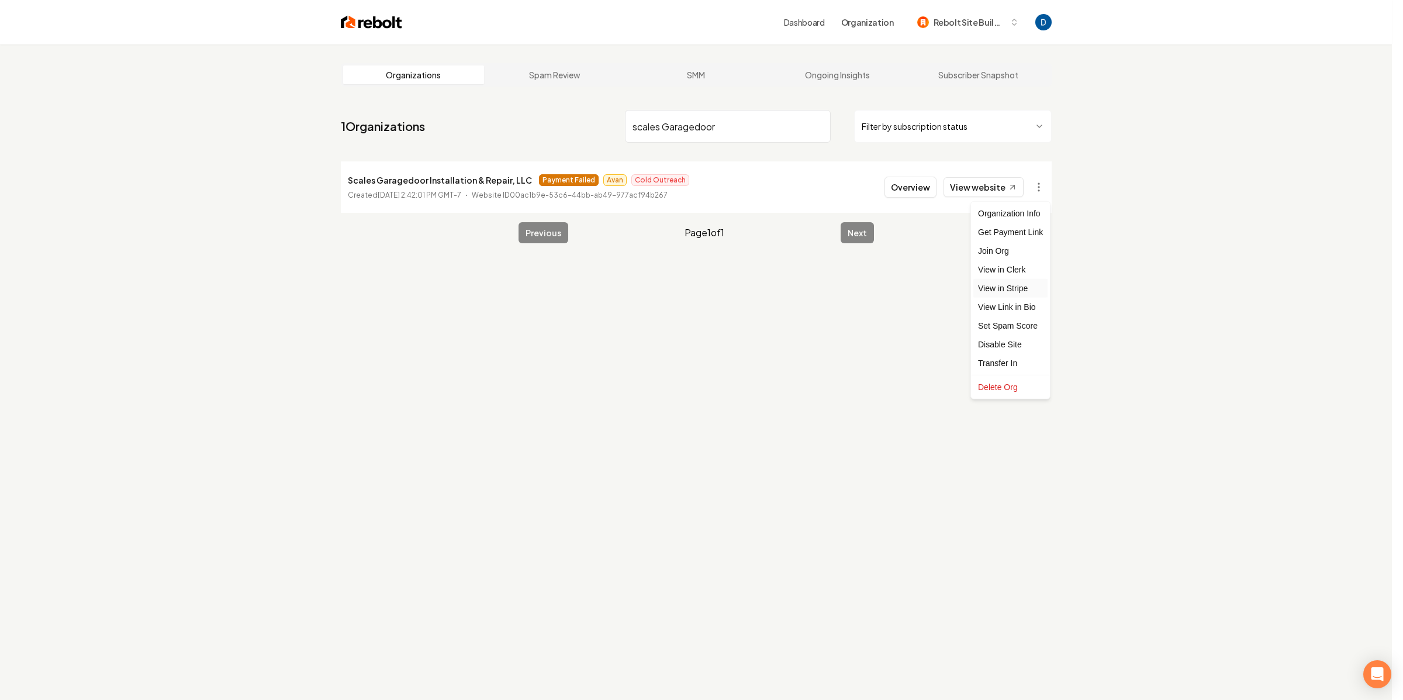
click at [986, 288] on link "View in Stripe" at bounding box center [1010, 288] width 74 height 19
click at [1045, 185] on html "Dashboard Organization Rebolt Site Builder Organizations Spam Review SMM Ongoin…" at bounding box center [696, 350] width 1392 height 700
click at [436, 178] on html "Dashboard Organization Rebolt Site Builder Organizations Spam Review SMM Ongoin…" at bounding box center [701, 350] width 1403 height 700
click at [436, 178] on p "Scales Garagedoor Installation & Repair, LLC" at bounding box center [440, 180] width 184 height 14
click at [436, 178] on p "Scales Garagedoor Installation & Repair, LLC" at bounding box center [445, 180] width 184 height 14
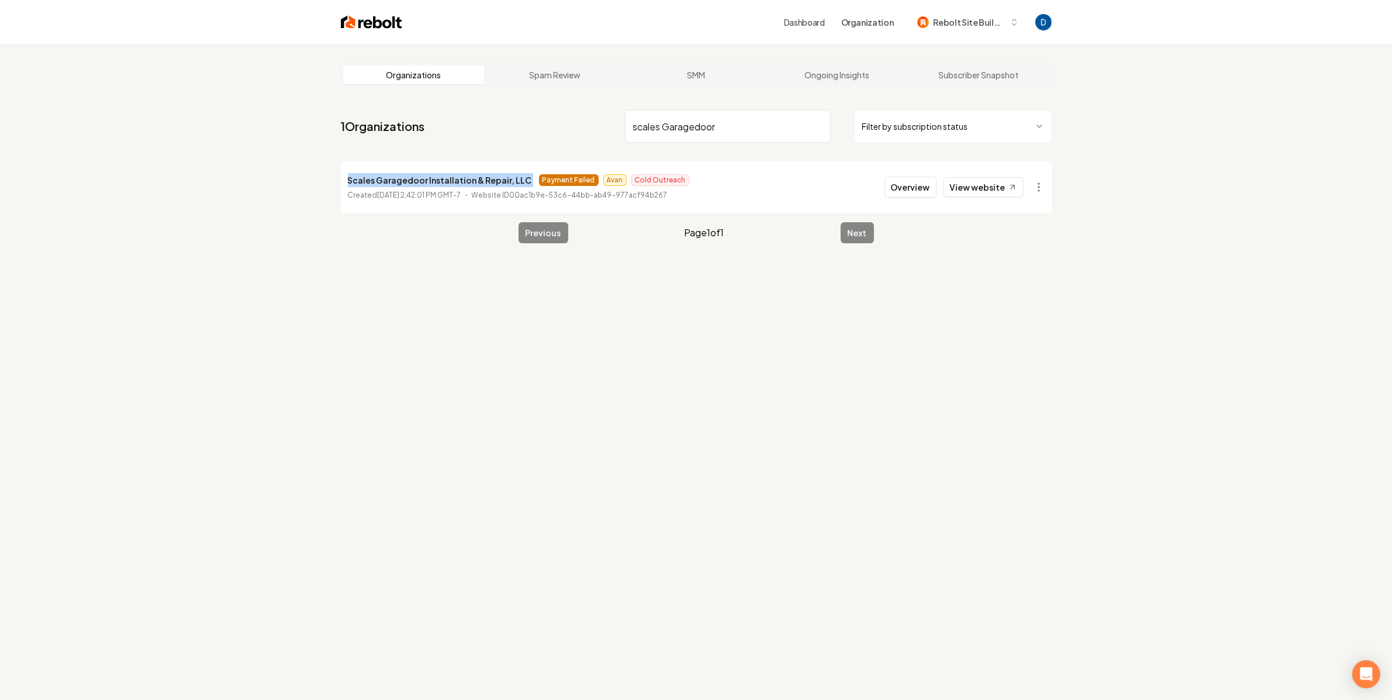
click at [436, 178] on p "Scales Garagedoor Installation & Repair, LLC" at bounding box center [440, 180] width 184 height 14
click at [671, 126] on input "scales Garagedoor" at bounding box center [728, 126] width 206 height 33
paste input "Coastal Concepts Landscape"
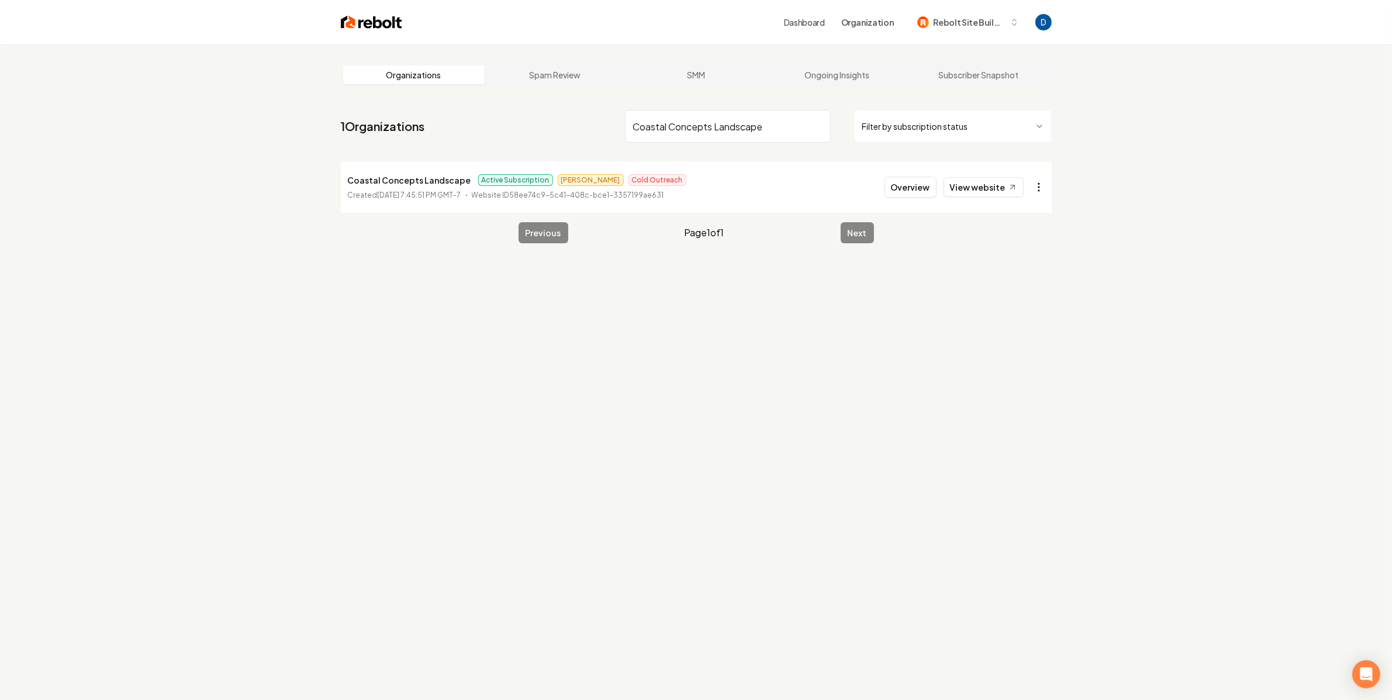
click at [1036, 183] on html "Dashboard Organization Rebolt Site Builder Organizations Spam Review SMM Ongoin…" at bounding box center [696, 350] width 1392 height 700
click at [999, 191] on html "Dashboard Organization Rebolt Site Builder Organizations Spam Review SMM Ongoin…" at bounding box center [701, 350] width 1403 height 700
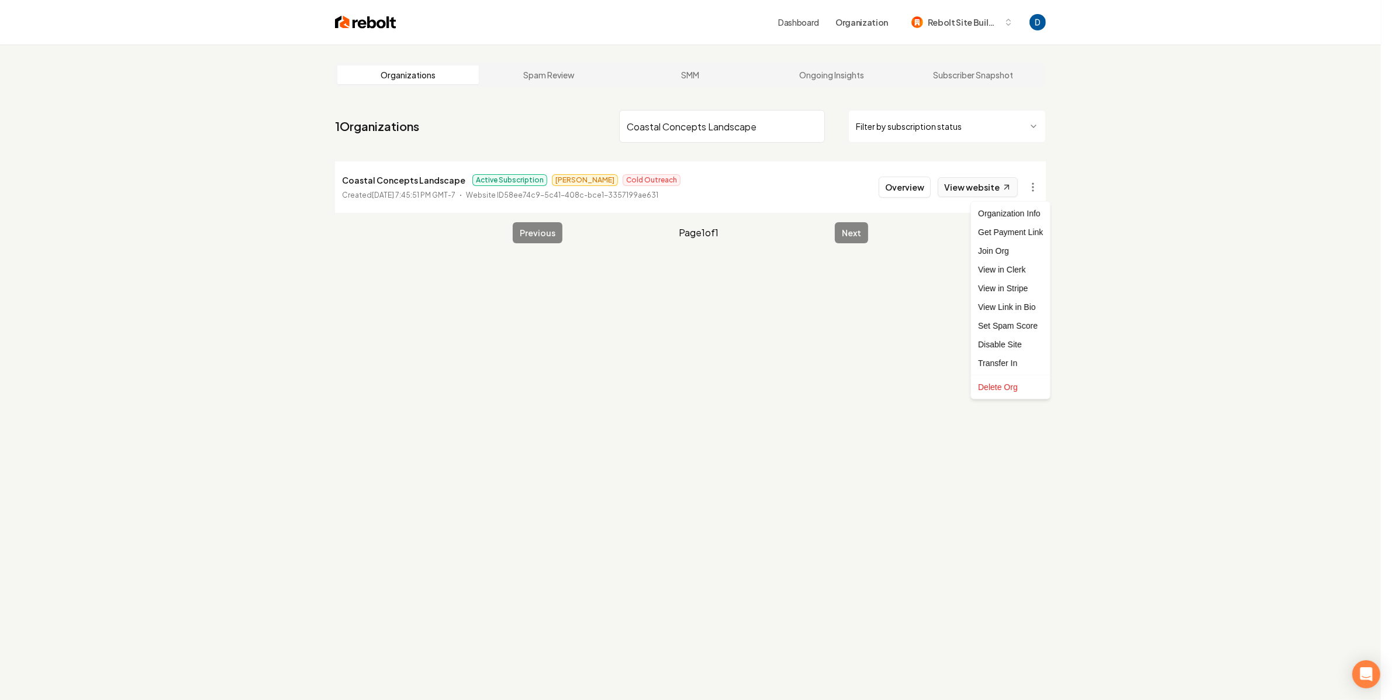
click at [996, 179] on link "View website" at bounding box center [978, 187] width 80 height 20
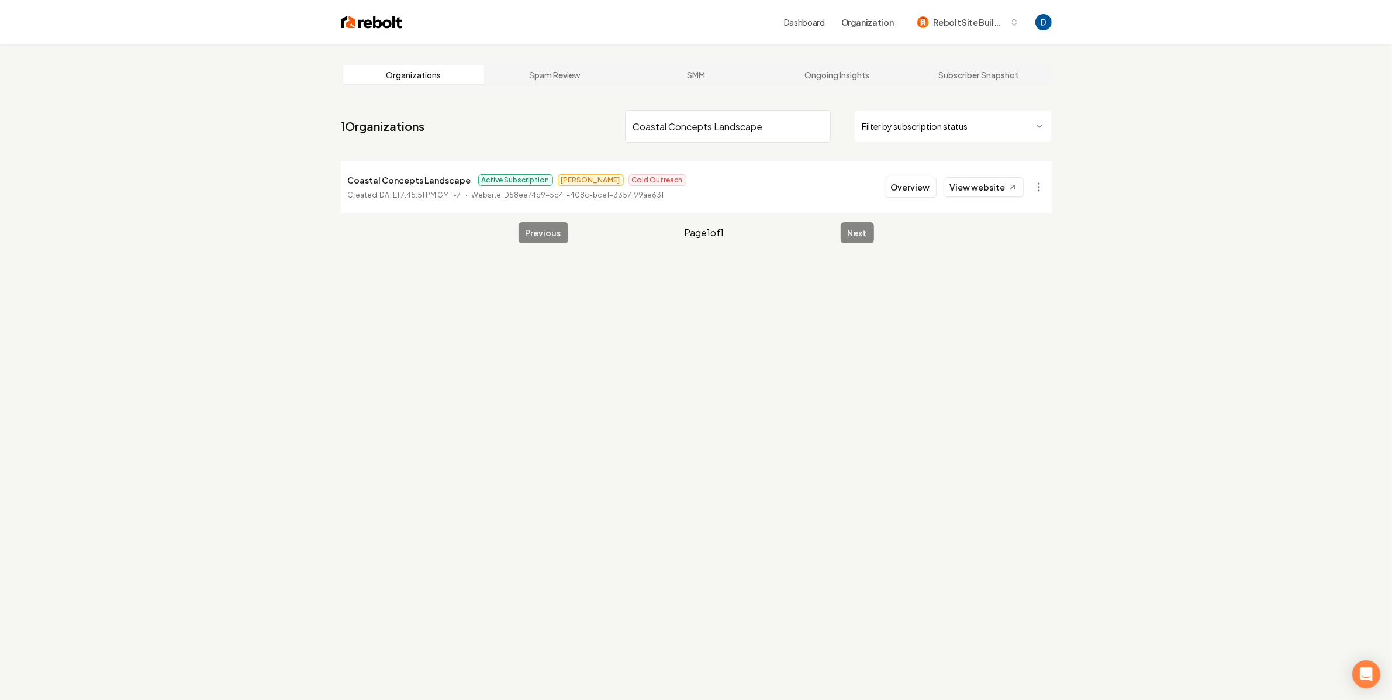
click at [701, 132] on input "Coastal Concepts Landscape" at bounding box center [728, 126] width 206 height 33
paste input "Titan Plumbing"
click at [1002, 184] on link "View website" at bounding box center [984, 187] width 80 height 20
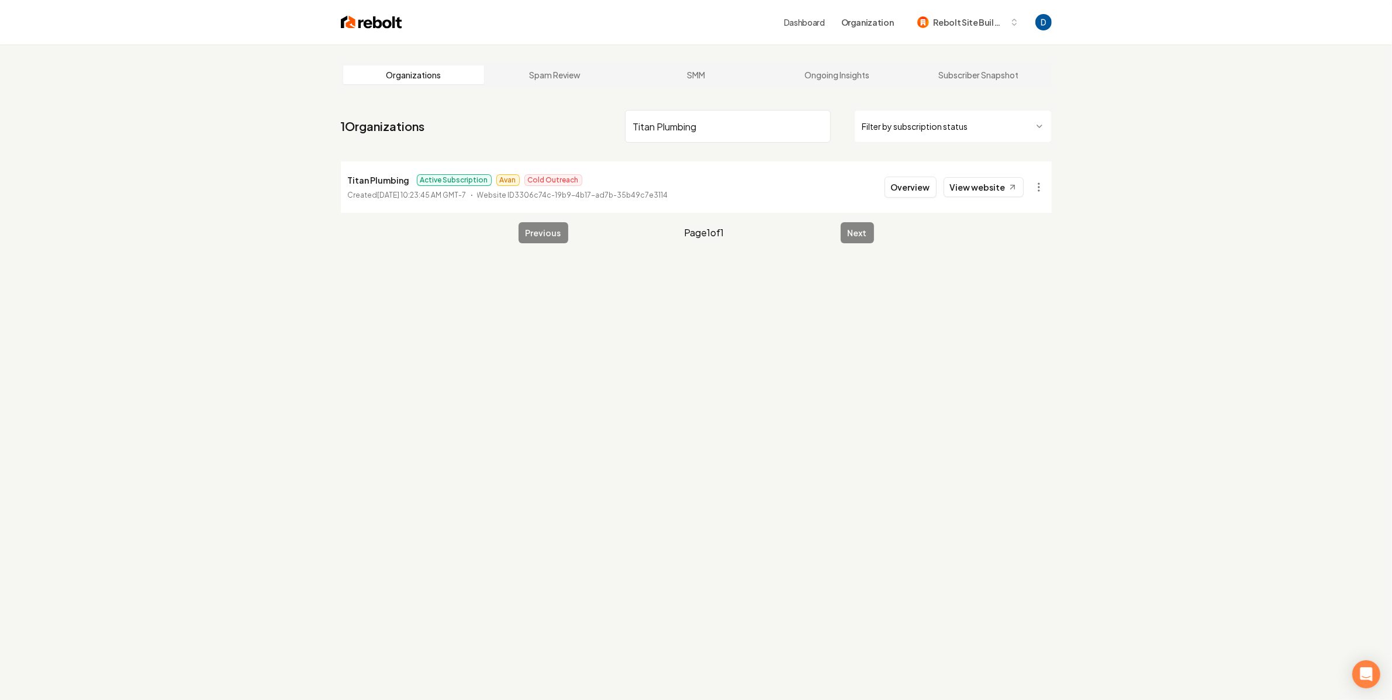
click at [706, 119] on input "Titan Plumbing" at bounding box center [728, 126] width 206 height 33
paste input "Esco Heating And Cool"
type input "Esco Heating And Cooling"
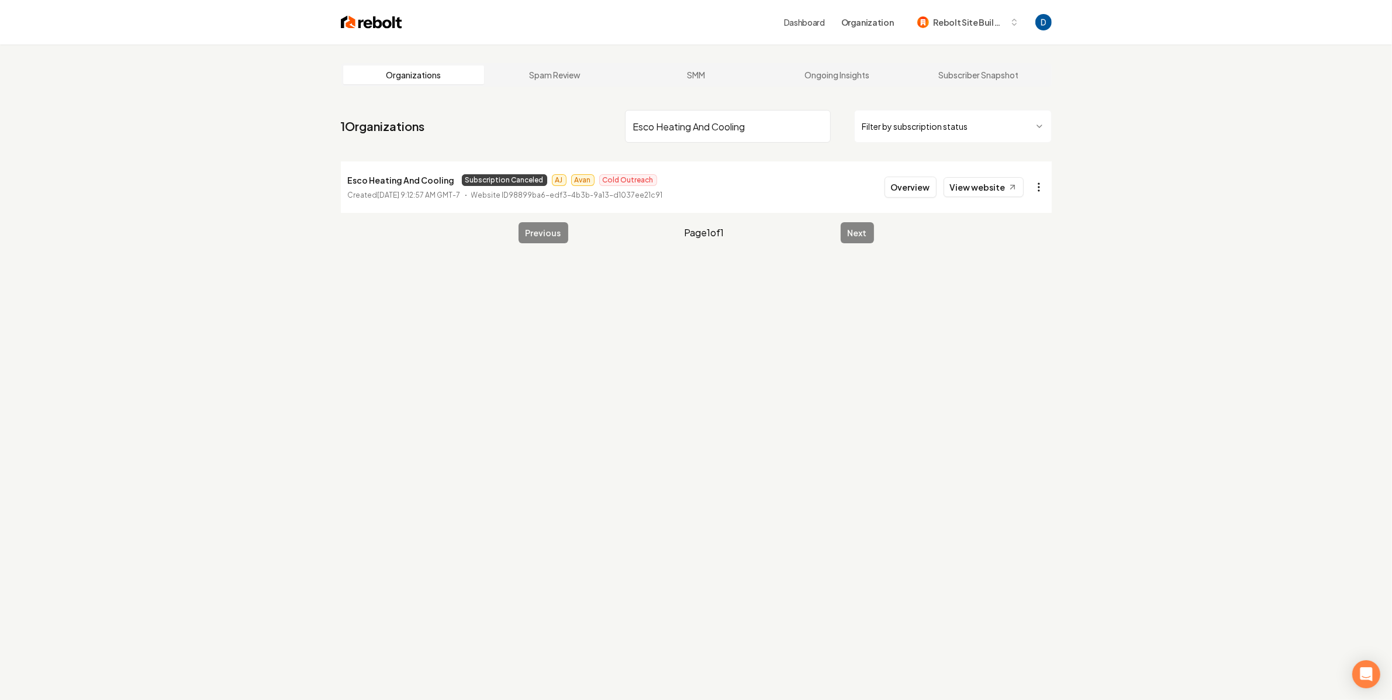
click at [1039, 186] on html "Dashboard Organization Rebolt Site Builder Organizations Spam Review SMM Ongoin…" at bounding box center [696, 350] width 1392 height 700
click at [1016, 224] on div "Get Payment Link" at bounding box center [1010, 232] width 74 height 19
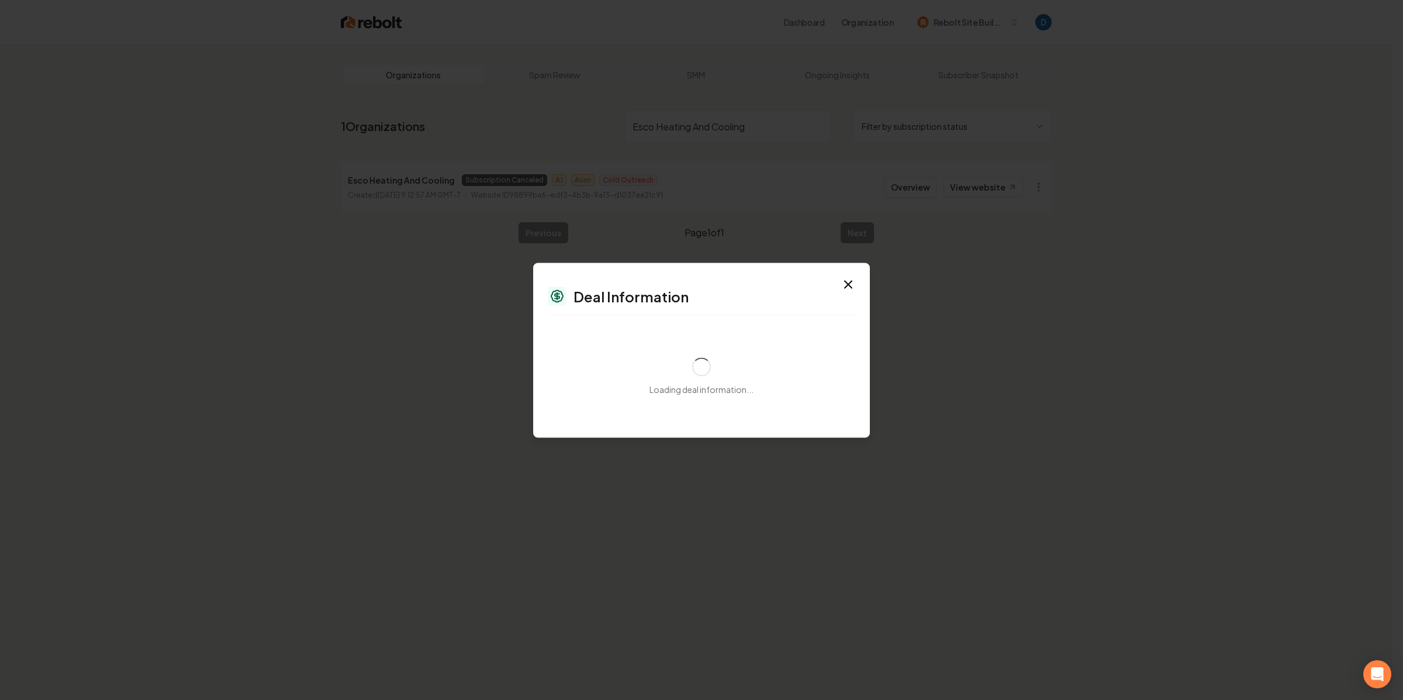
select select "**********"
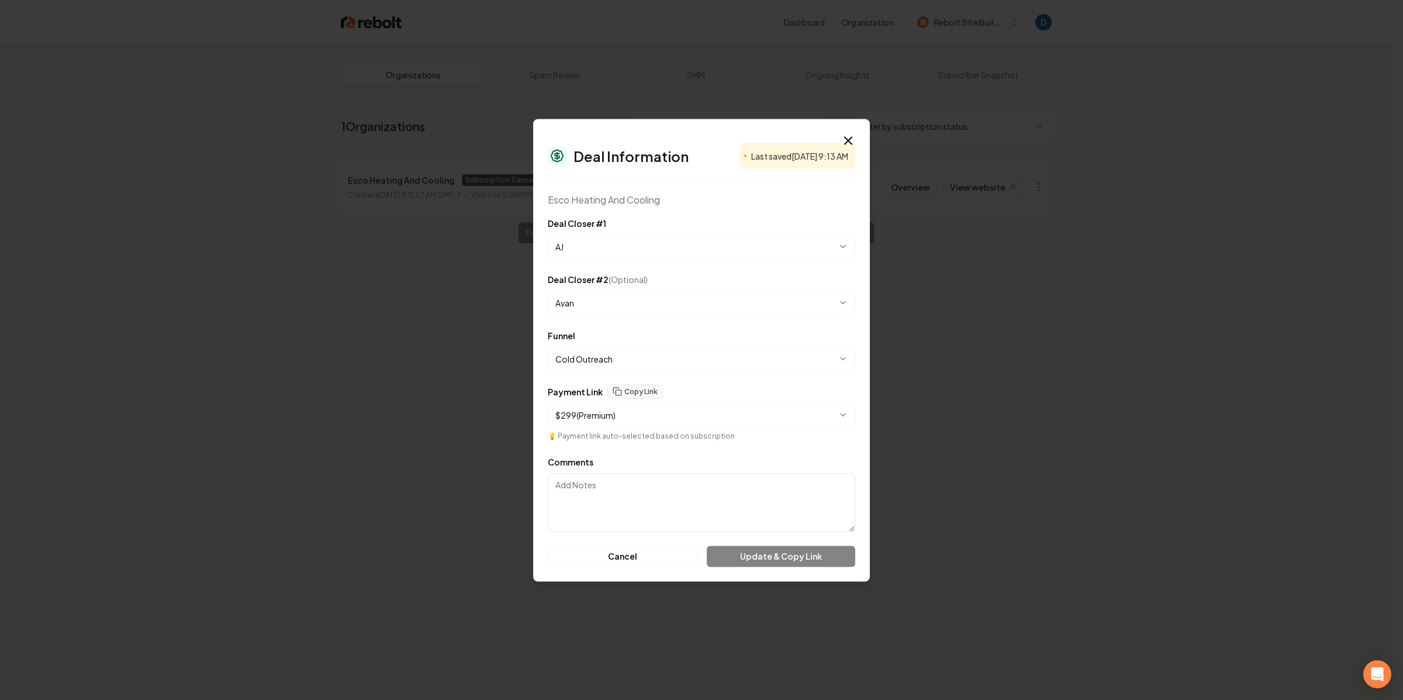
click at [719, 313] on body "**********" at bounding box center [696, 350] width 1392 height 700
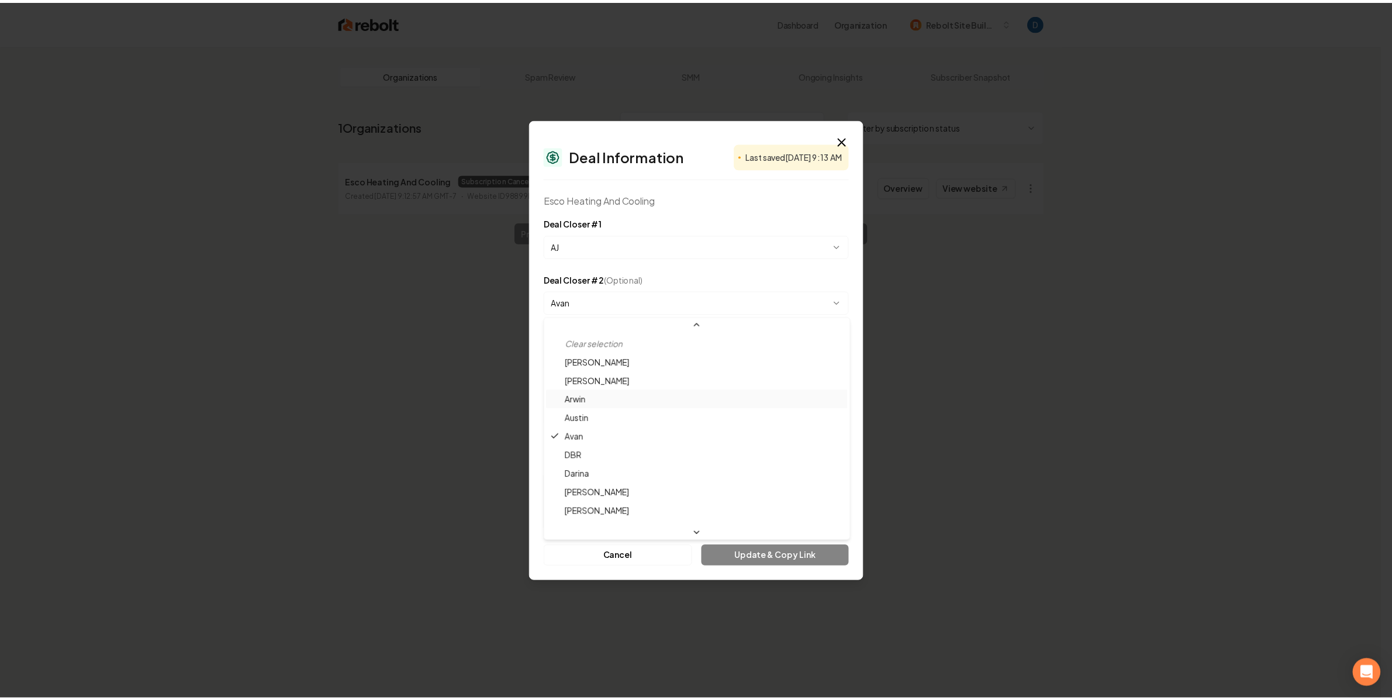
scroll to position [19, 0]
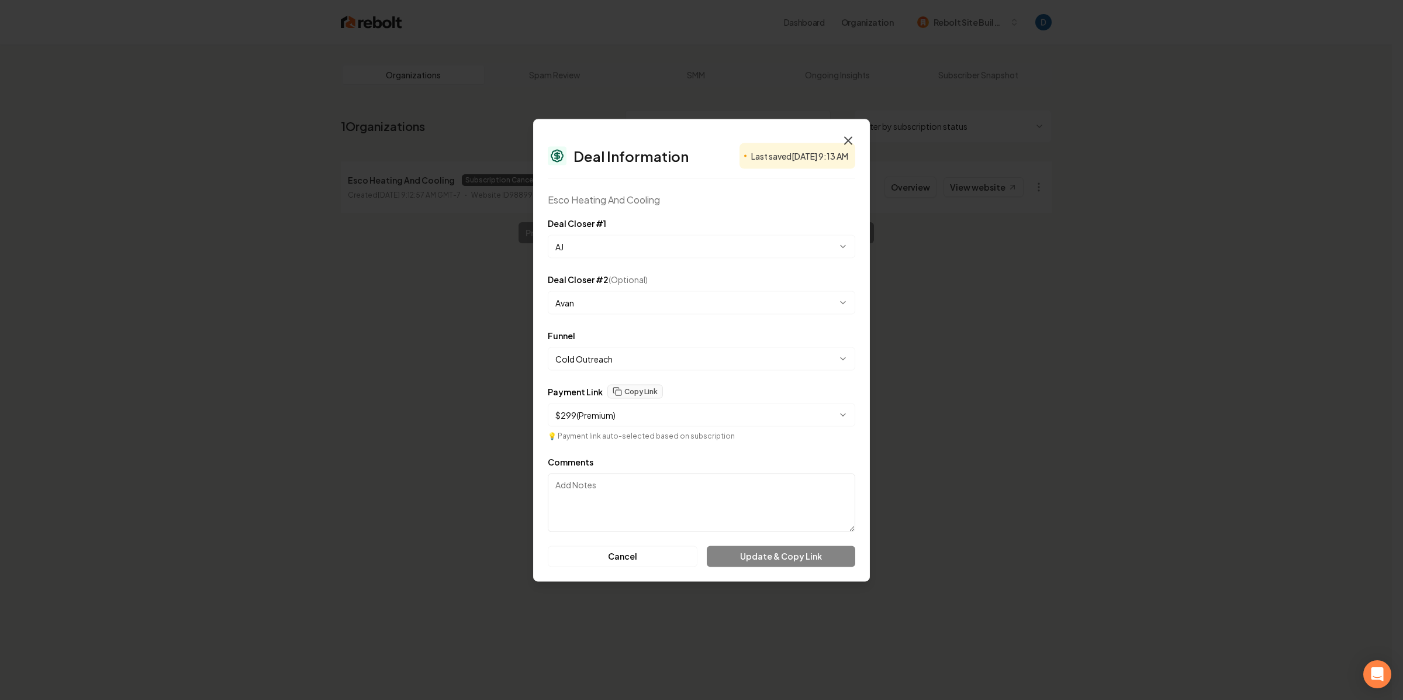
click at [849, 139] on icon "button" at bounding box center [848, 140] width 7 height 7
